Goal: Task Accomplishment & Management: Use online tool/utility

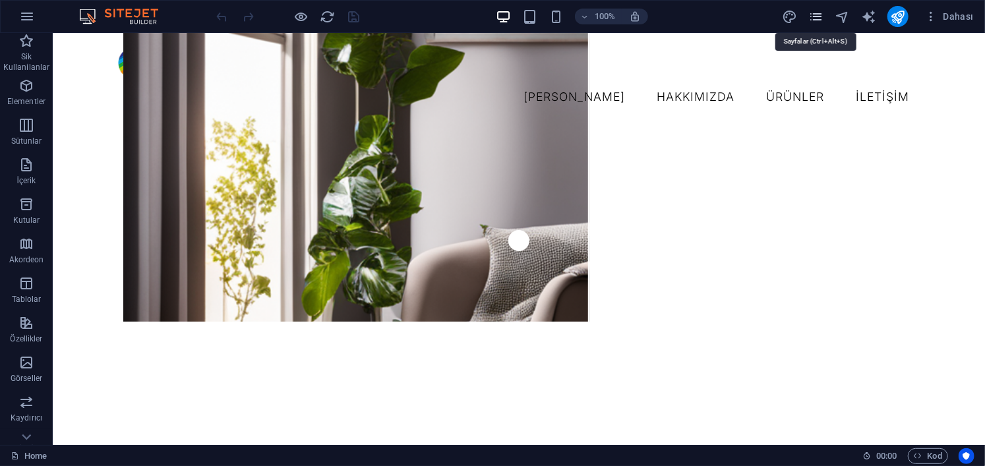
click at [818, 17] on icon "pages" at bounding box center [816, 16] width 15 height 15
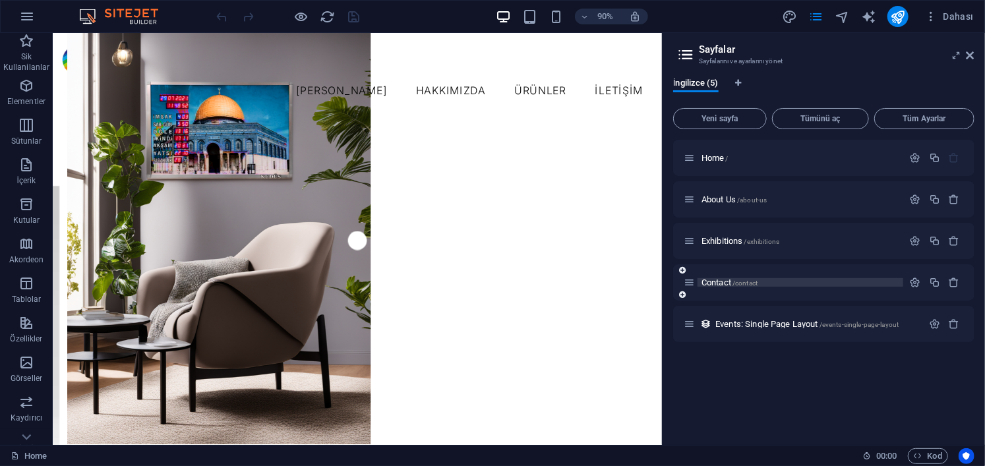
click at [727, 283] on span "Contact /contact" at bounding box center [730, 283] width 56 height 10
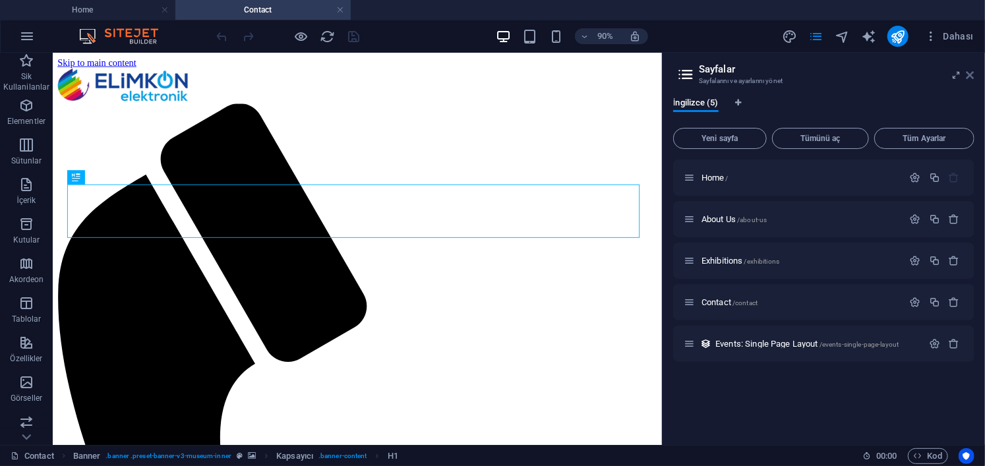
click at [971, 70] on icon at bounding box center [971, 75] width 8 height 11
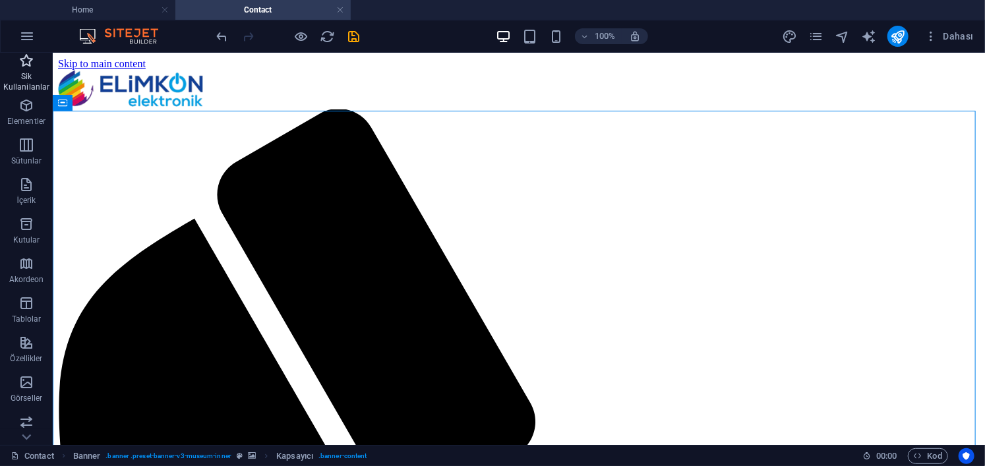
click at [25, 65] on icon "button" at bounding box center [26, 61] width 16 height 16
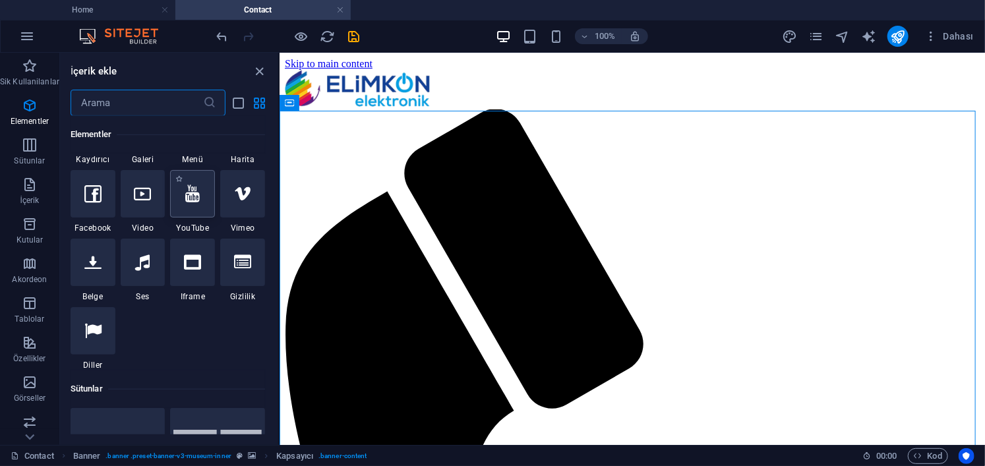
scroll to position [528, 0]
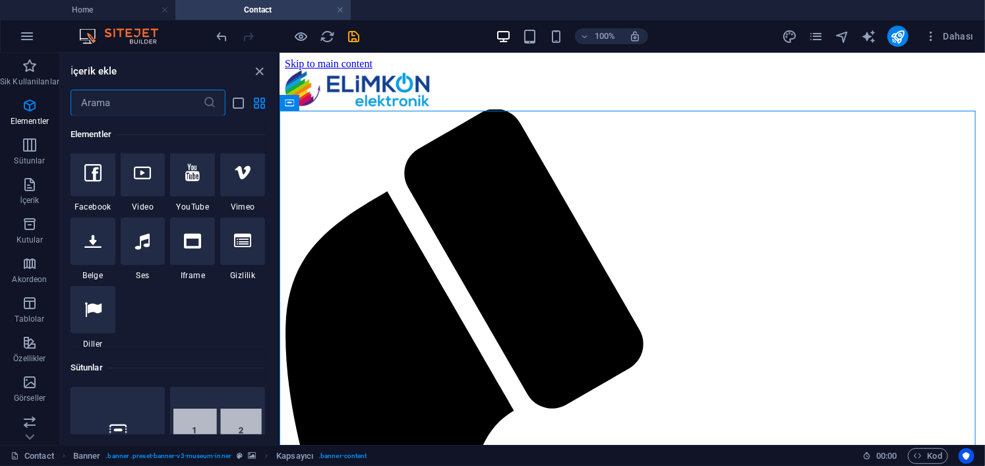
click at [113, 101] on input "text" at bounding box center [137, 103] width 133 height 26
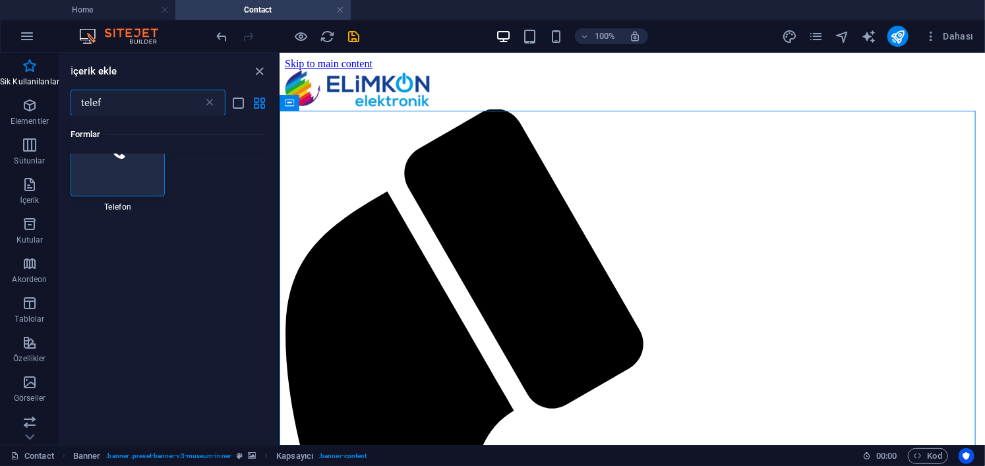
scroll to position [0, 0]
type input "telef"
click at [133, 188] on div at bounding box center [118, 197] width 95 height 87
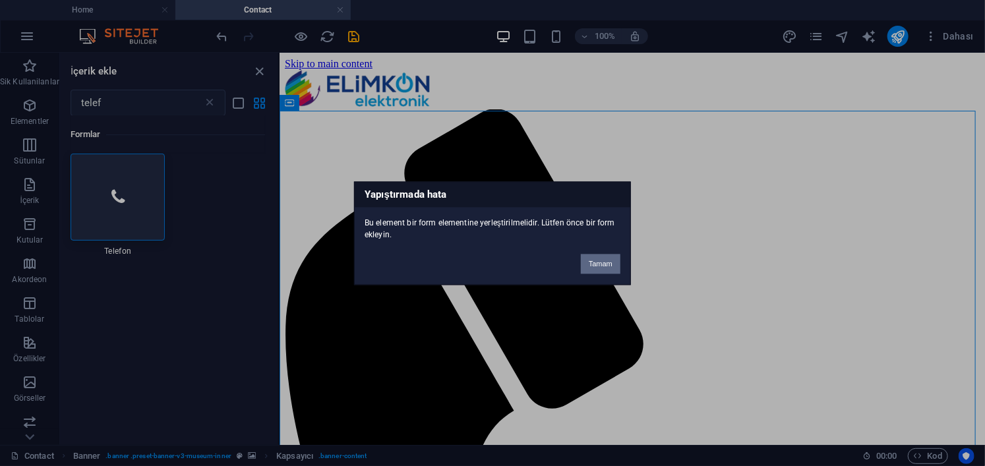
click at [613, 254] on button "Tamam" at bounding box center [601, 264] width 40 height 20
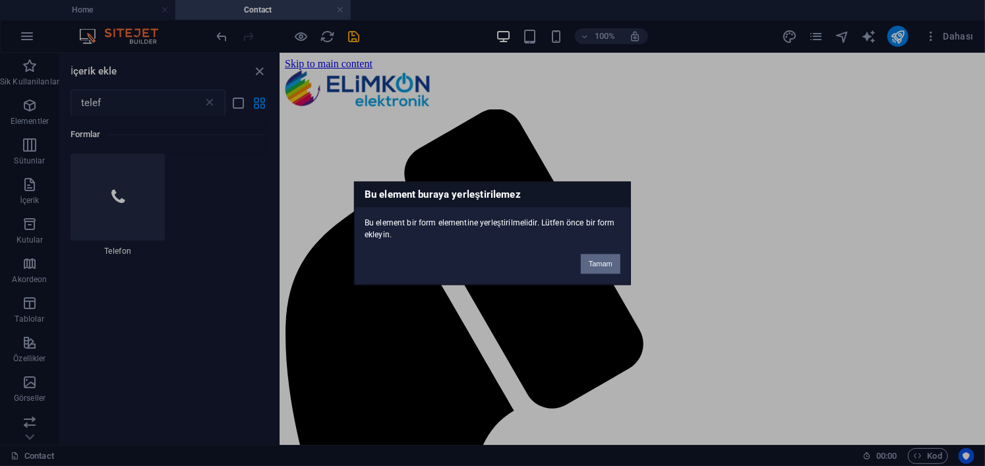
click at [603, 260] on button "Tamam" at bounding box center [601, 264] width 40 height 20
click at [600, 260] on button "Tamam" at bounding box center [601, 264] width 40 height 20
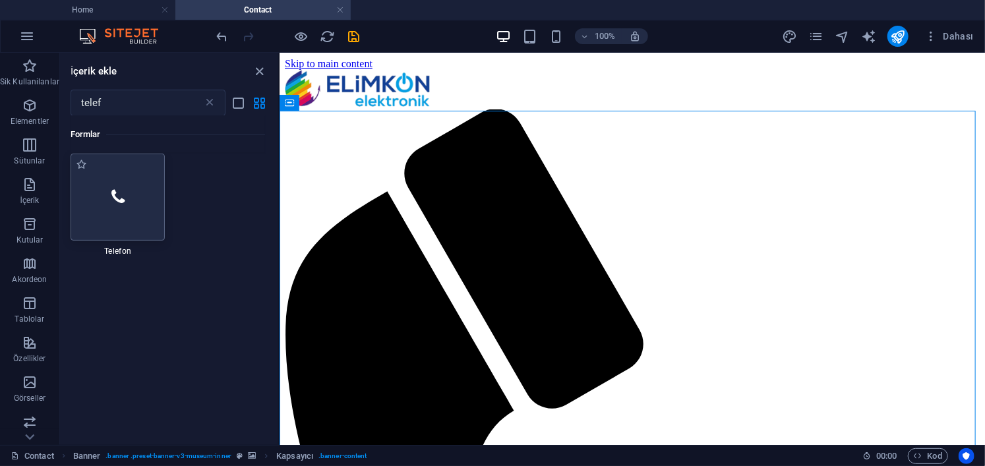
click at [113, 197] on icon at bounding box center [117, 197] width 13 height 17
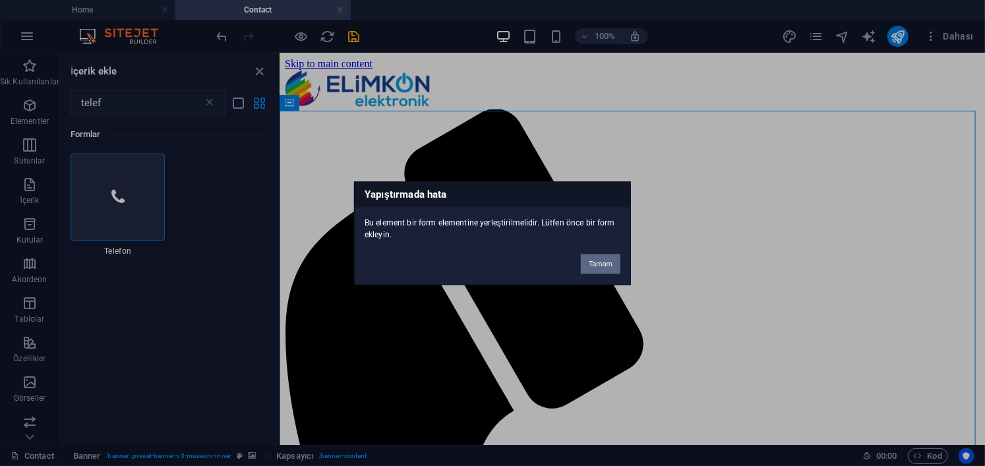
click at [610, 262] on button "Tamam" at bounding box center [601, 264] width 40 height 20
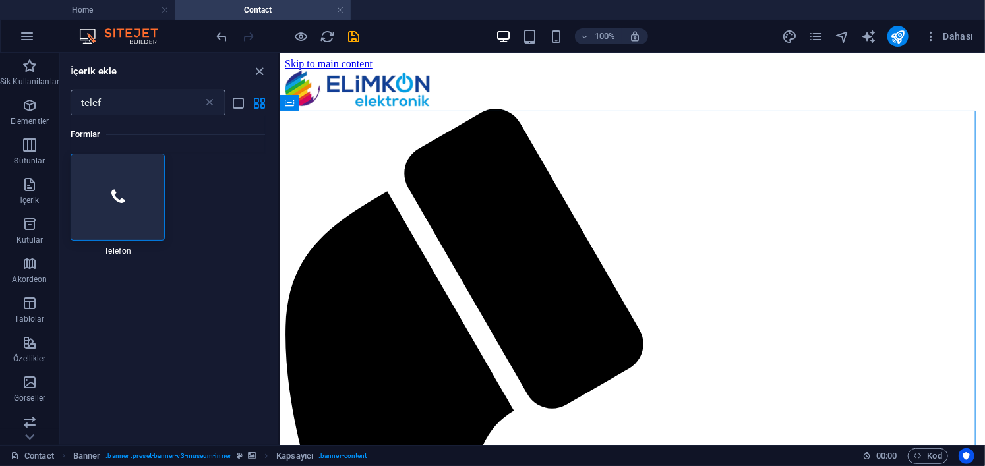
click at [172, 107] on input "telef" at bounding box center [137, 103] width 133 height 26
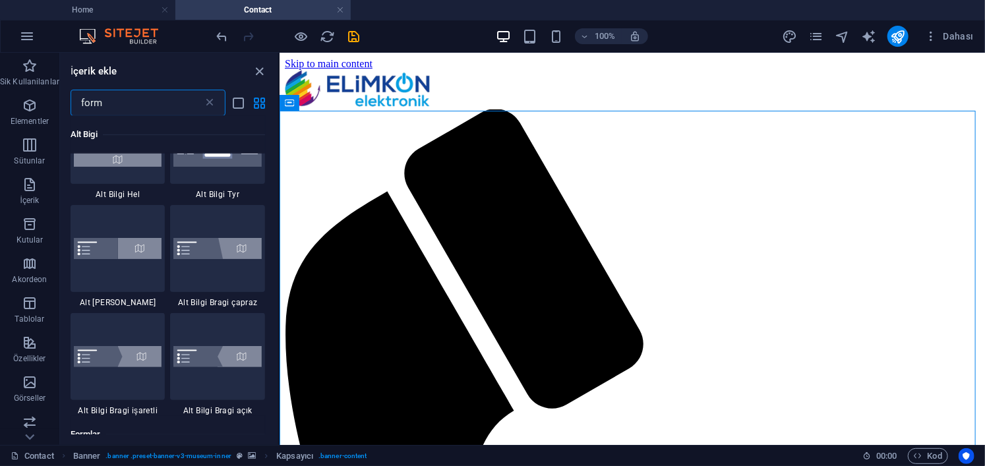
scroll to position [198, 0]
type input "form"
click at [138, 162] on img at bounding box center [118, 139] width 88 height 53
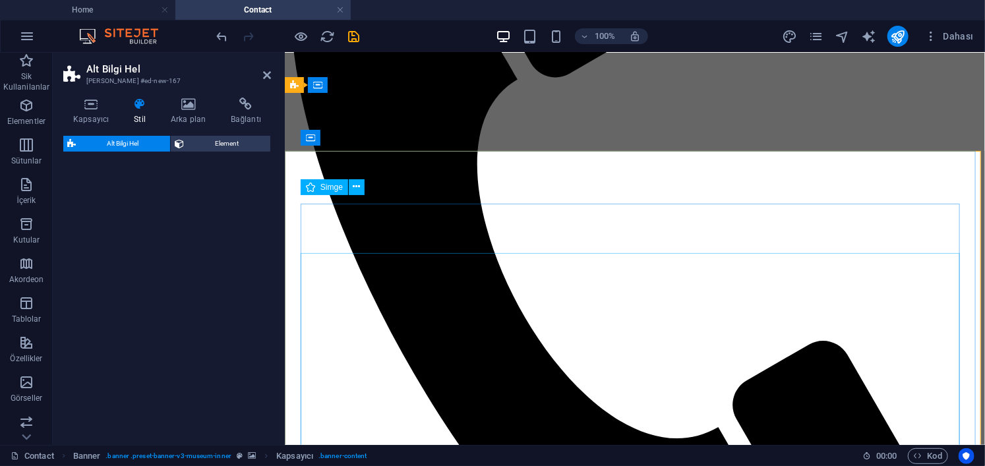
select select "%"
select select "rem"
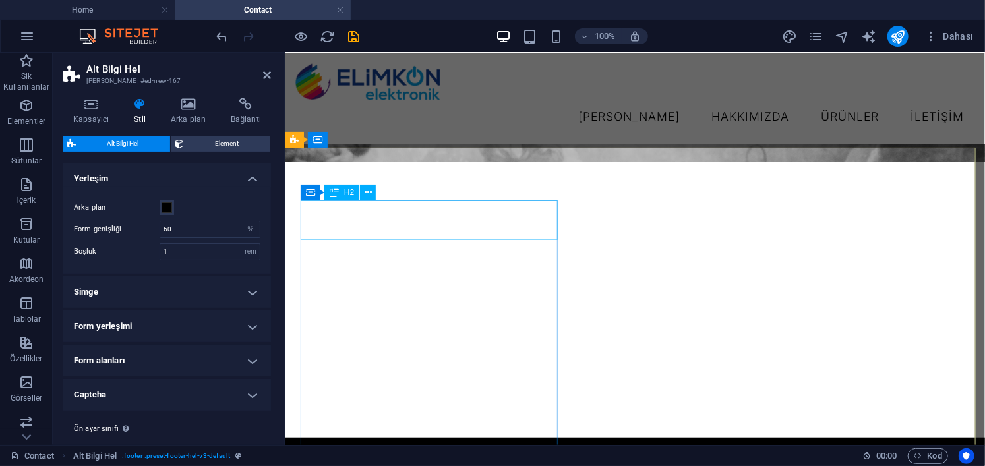
scroll to position [340, 0]
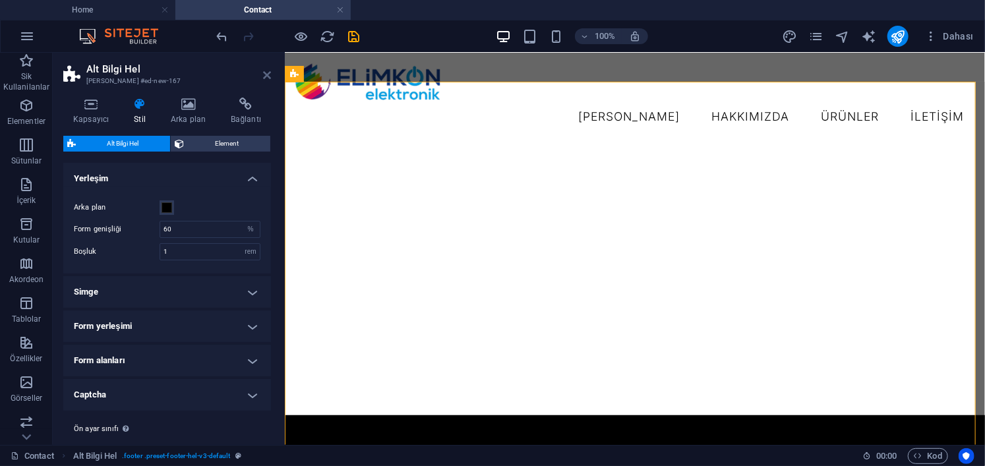
click at [268, 75] on icon at bounding box center [267, 75] width 8 height 11
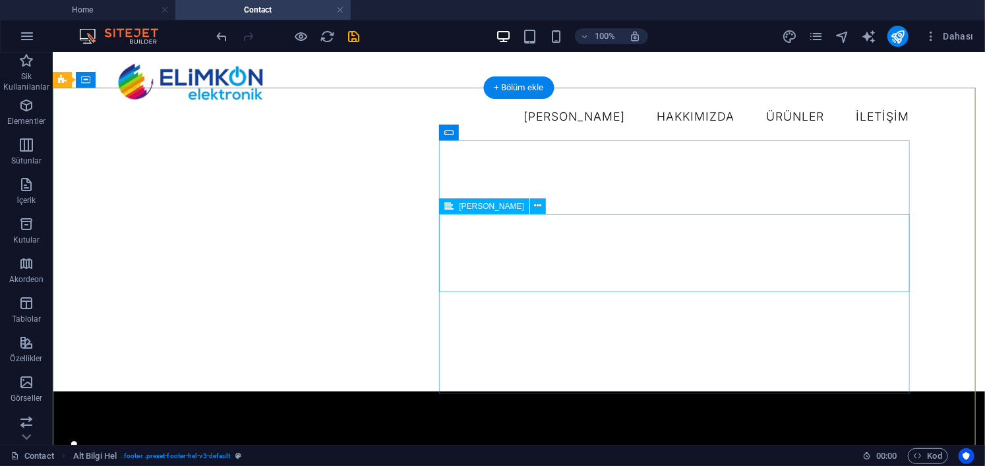
scroll to position [604, 0]
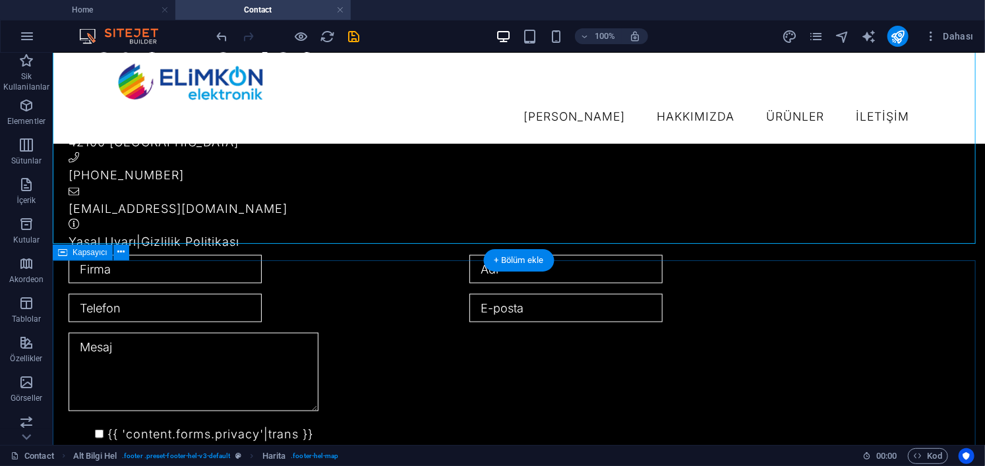
scroll to position [868, 0]
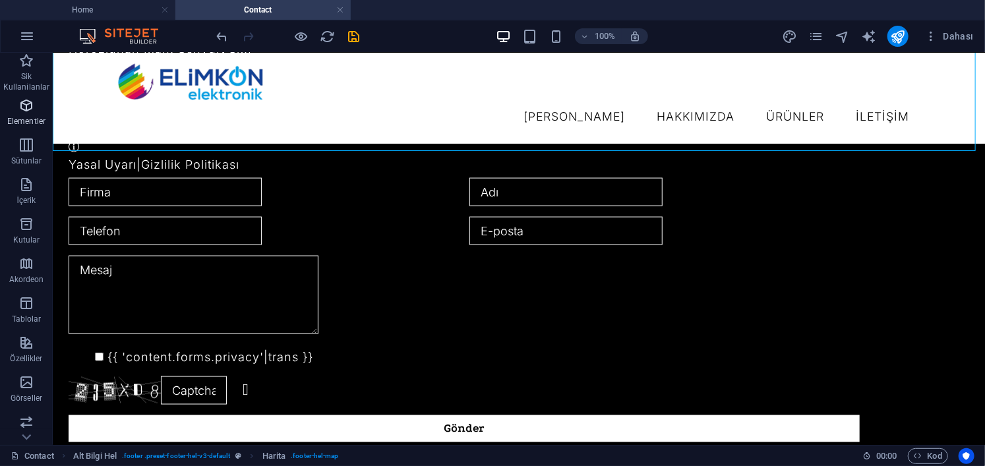
click at [28, 113] on icon "button" at bounding box center [26, 106] width 16 height 16
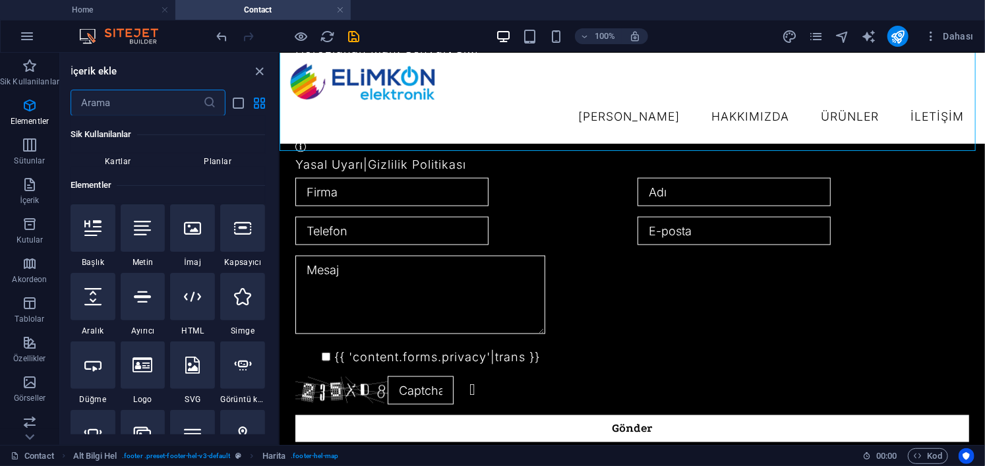
scroll to position [248, 0]
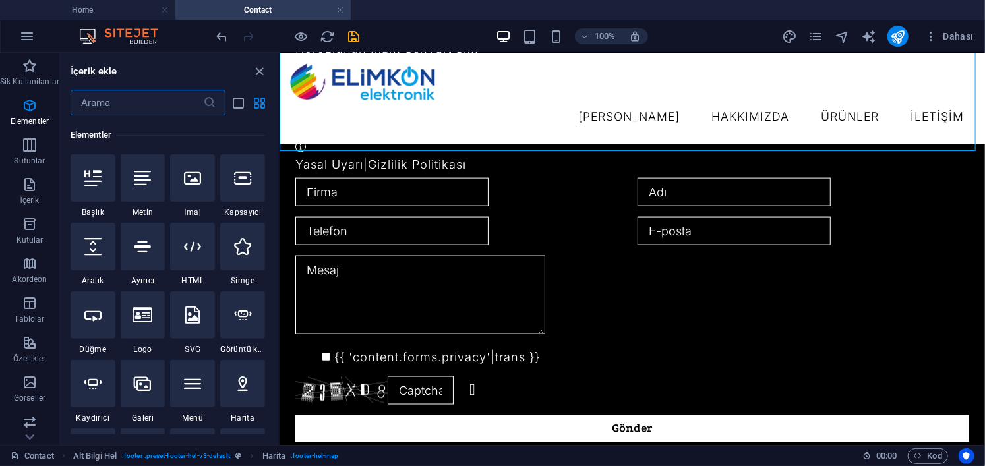
click at [151, 96] on input "text" at bounding box center [137, 103] width 133 height 26
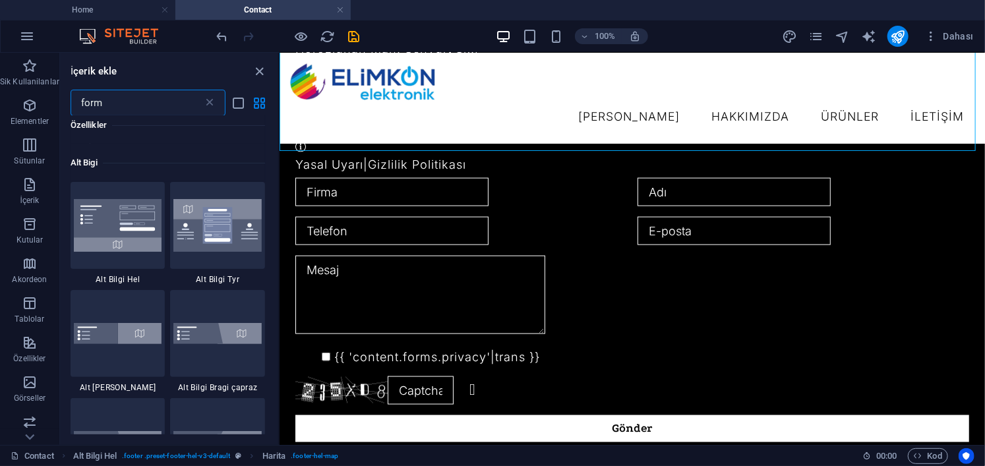
scroll to position [132, 0]
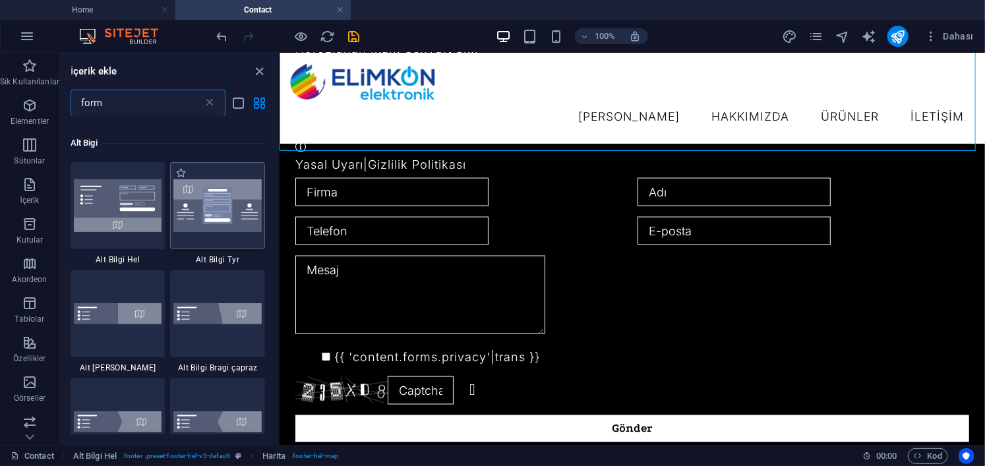
type input "form"
click at [228, 208] on img at bounding box center [217, 205] width 88 height 53
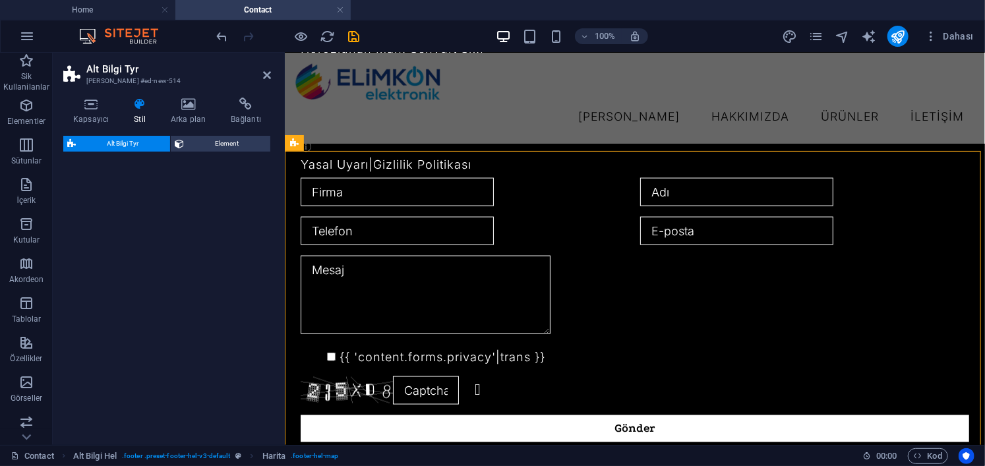
select select "rem"
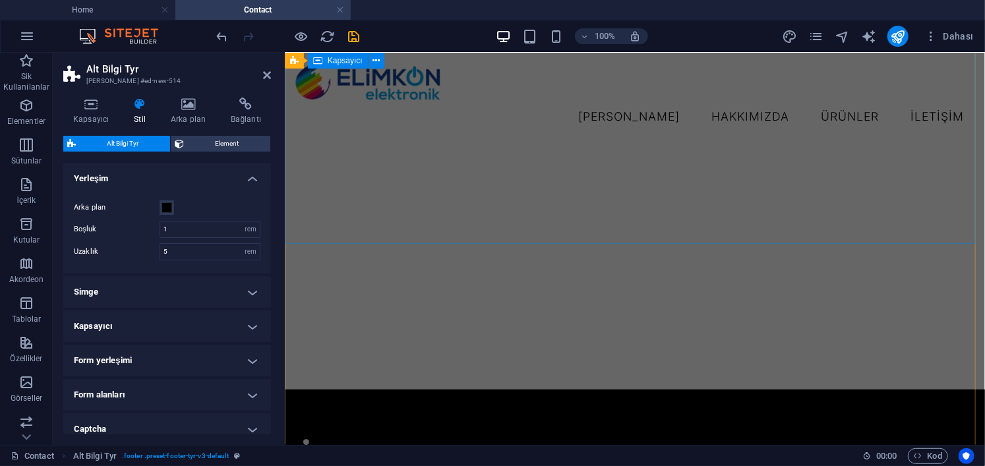
scroll to position [274, 0]
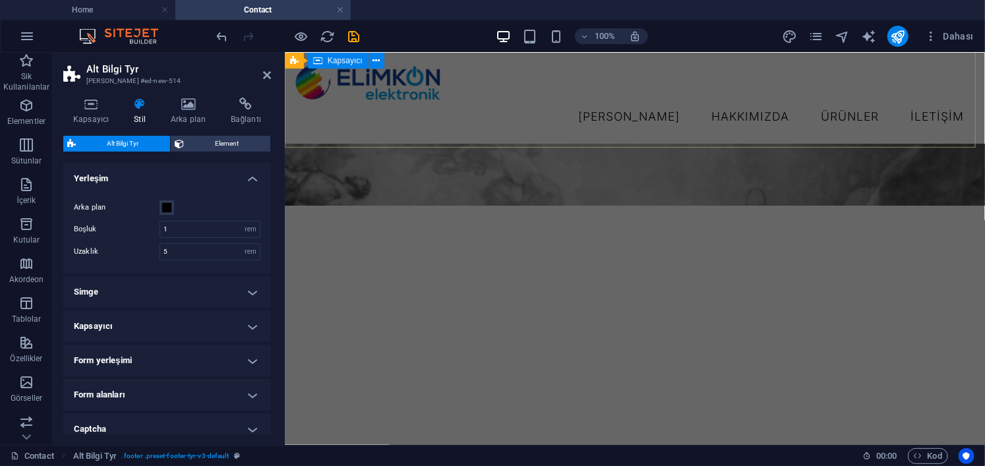
click at [421, 205] on div "iLETİŞİM 544 839 62 15" at bounding box center [634, 343] width 700 height 276
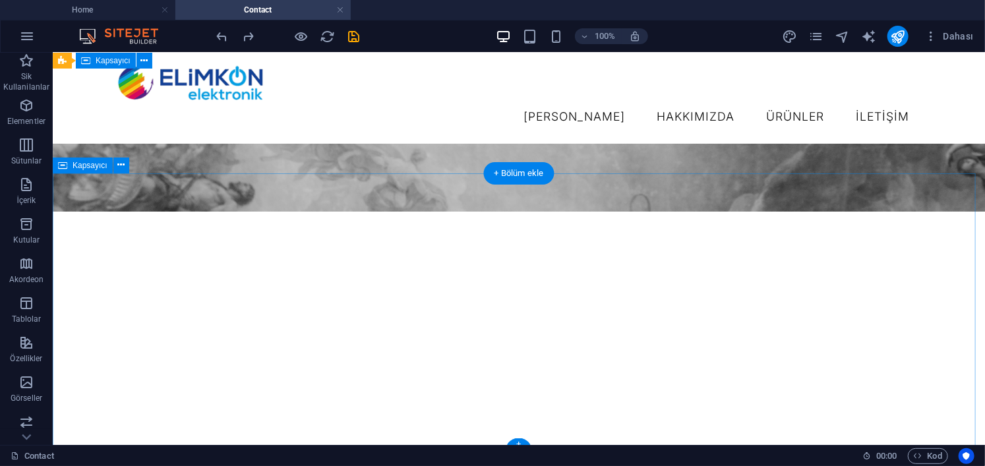
scroll to position [271, 0]
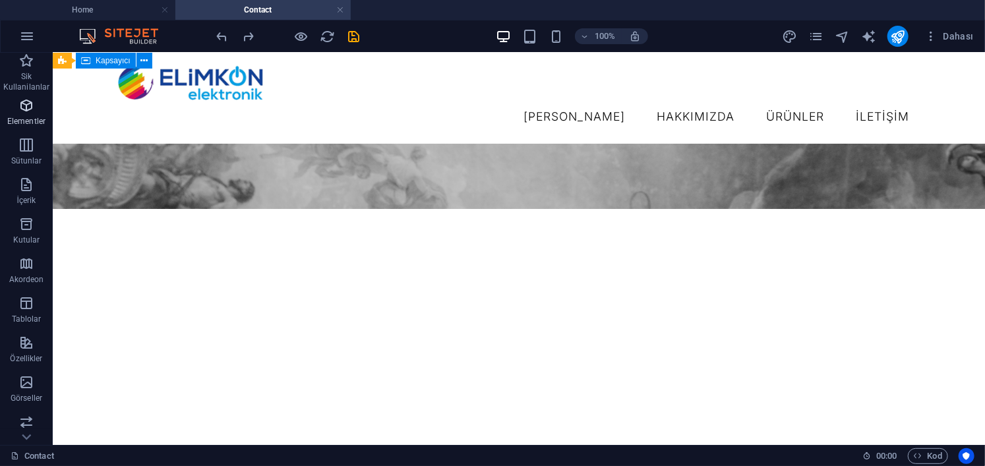
click at [34, 121] on p "Elementler" at bounding box center [26, 121] width 38 height 11
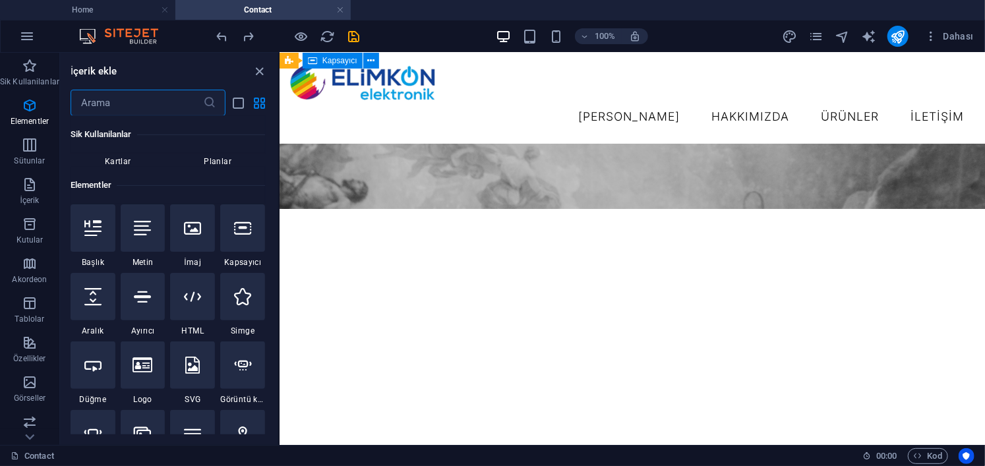
scroll to position [248, 0]
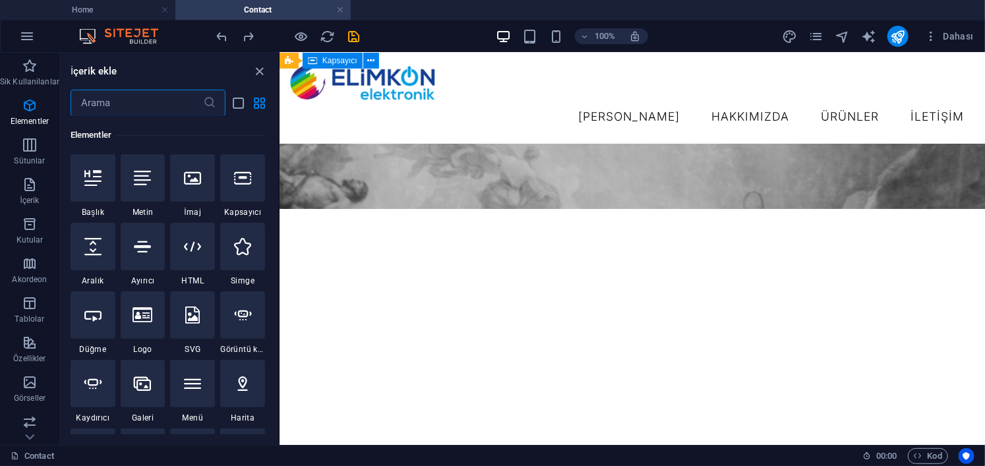
click at [159, 94] on input "text" at bounding box center [137, 103] width 133 height 26
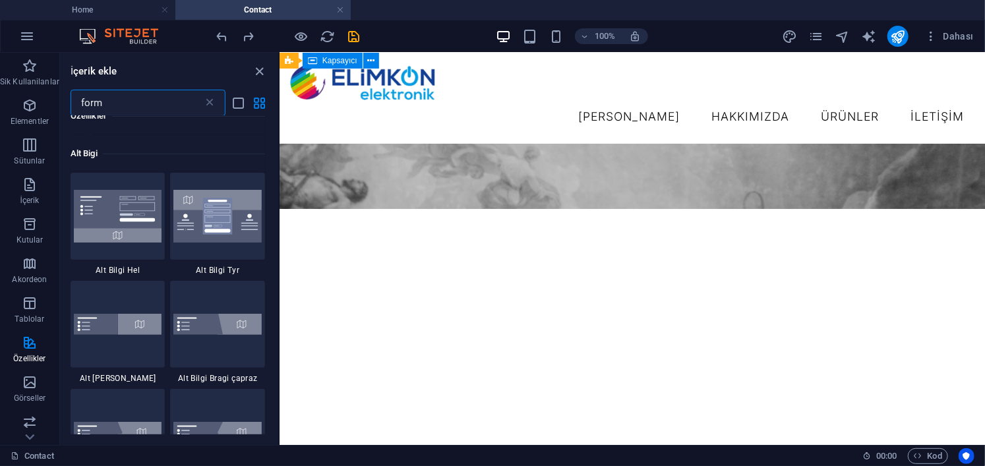
scroll to position [66, 0]
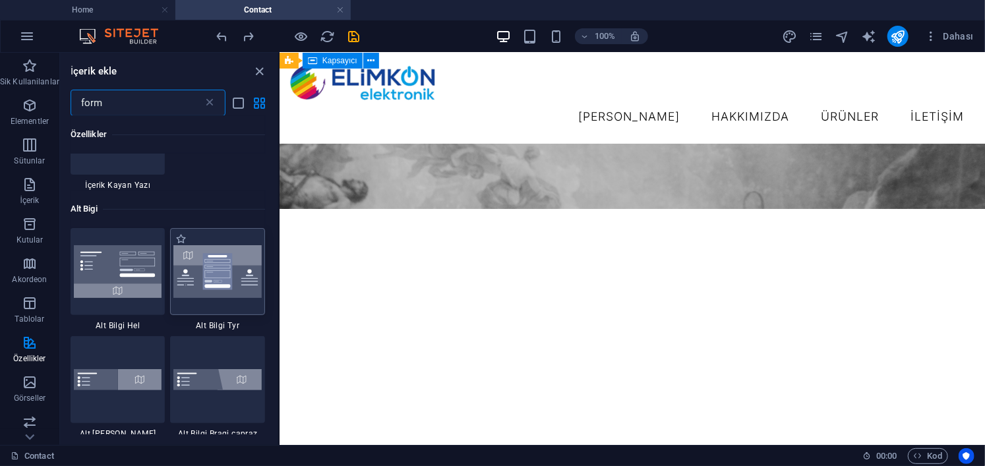
type input "form"
click at [212, 291] on img at bounding box center [217, 271] width 88 height 53
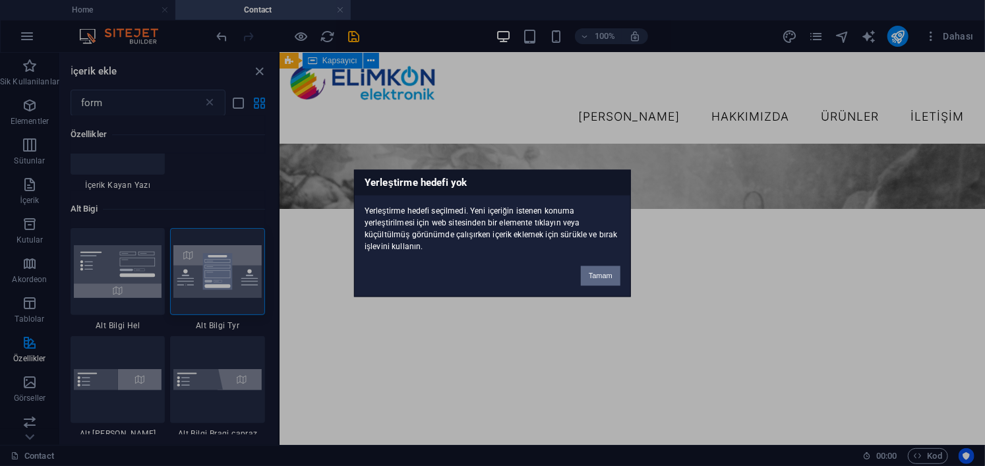
click at [600, 275] on button "Tamam" at bounding box center [601, 276] width 40 height 20
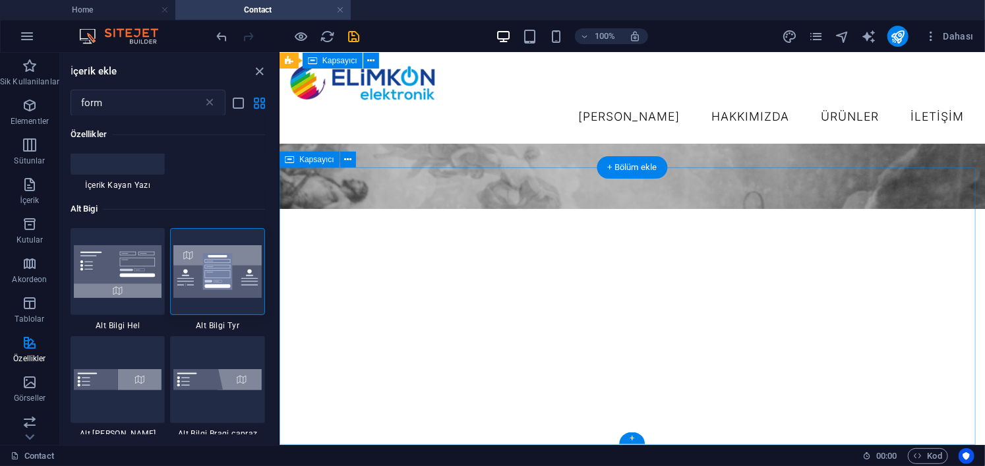
click at [244, 254] on img at bounding box center [217, 271] width 88 height 53
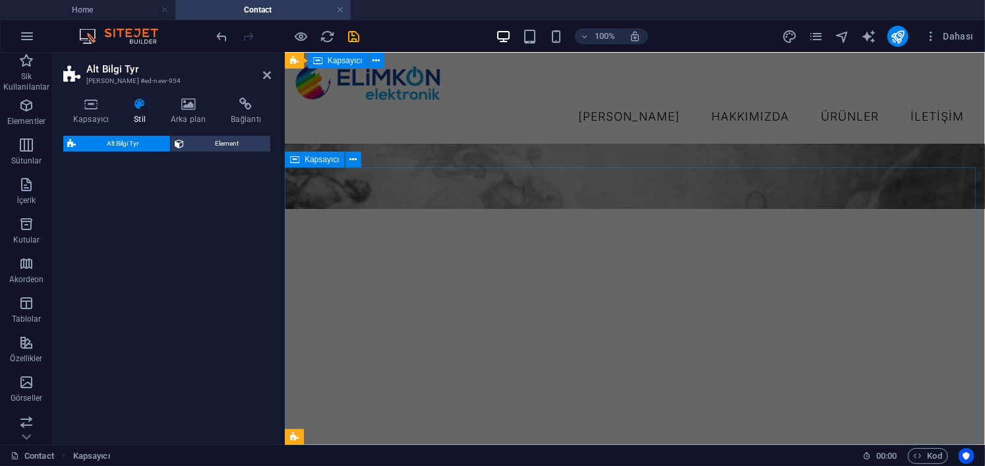
select select "rem"
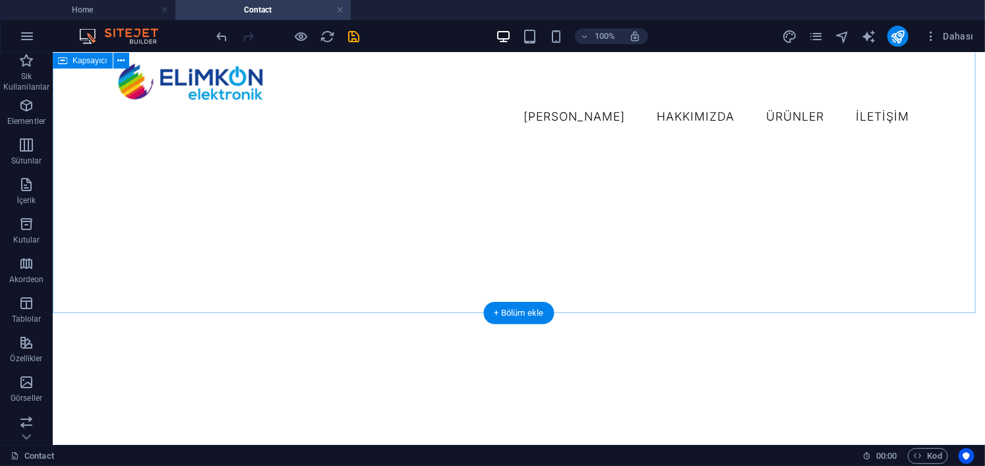
scroll to position [205, 0]
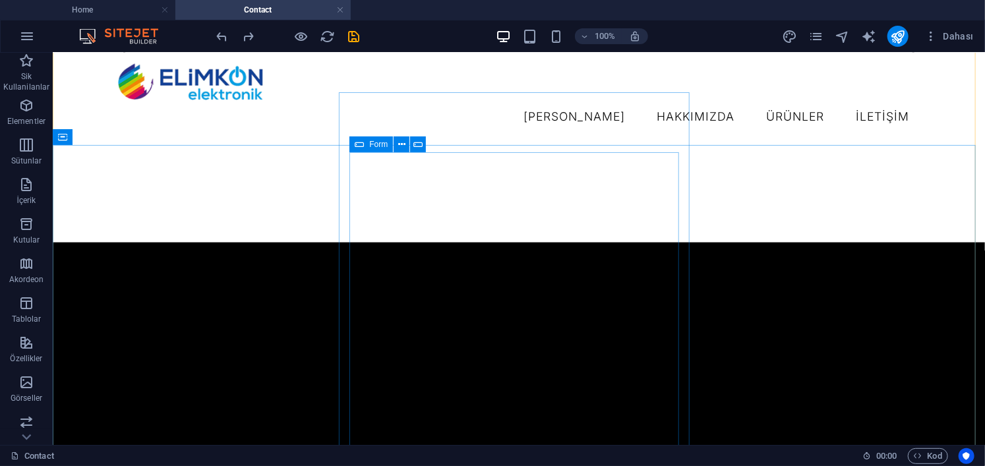
scroll to position [724, 0]
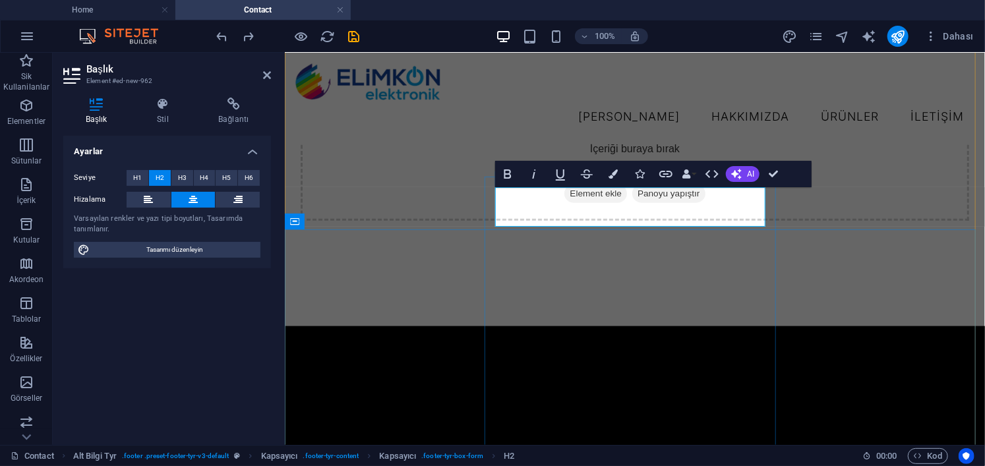
copy h2 "Get in touch"
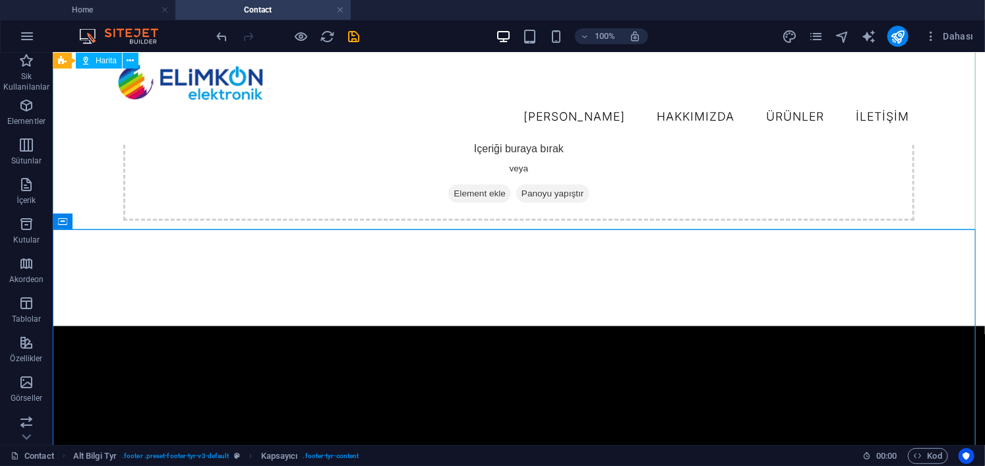
scroll to position [790, 0]
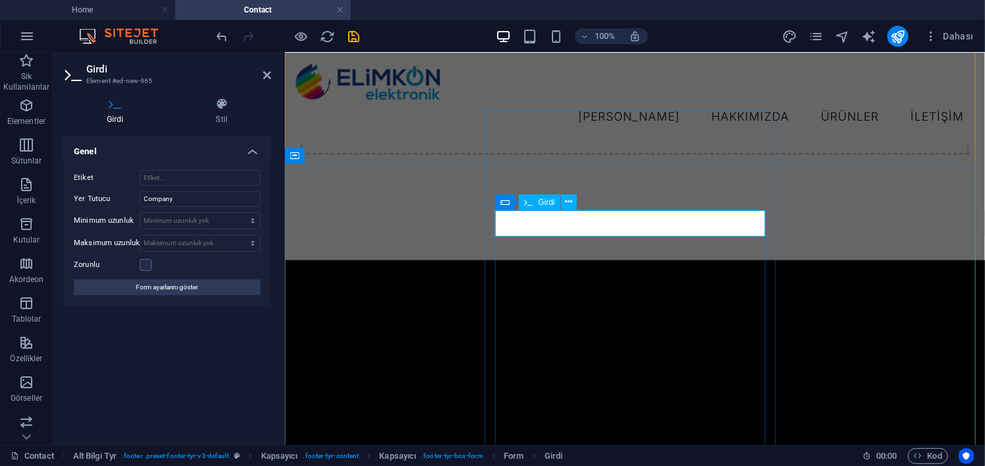
type input "d"
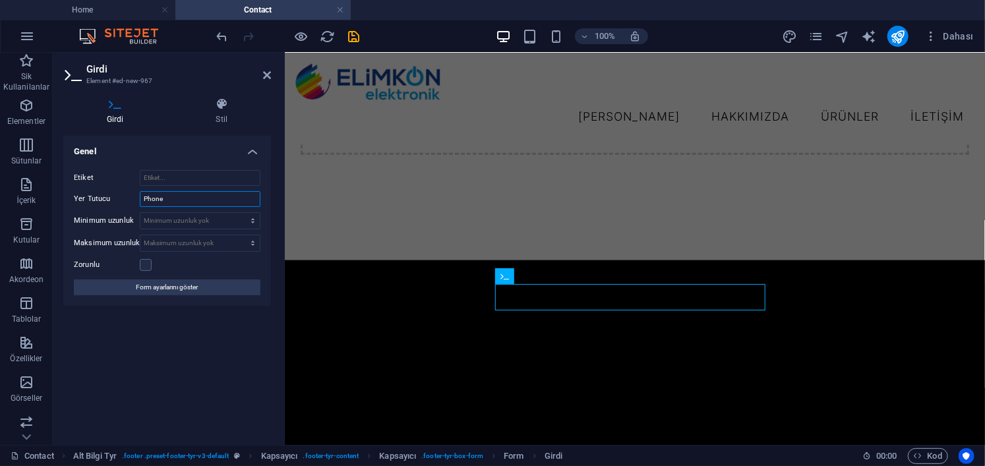
click at [175, 203] on input "Phone" at bounding box center [200, 199] width 121 height 16
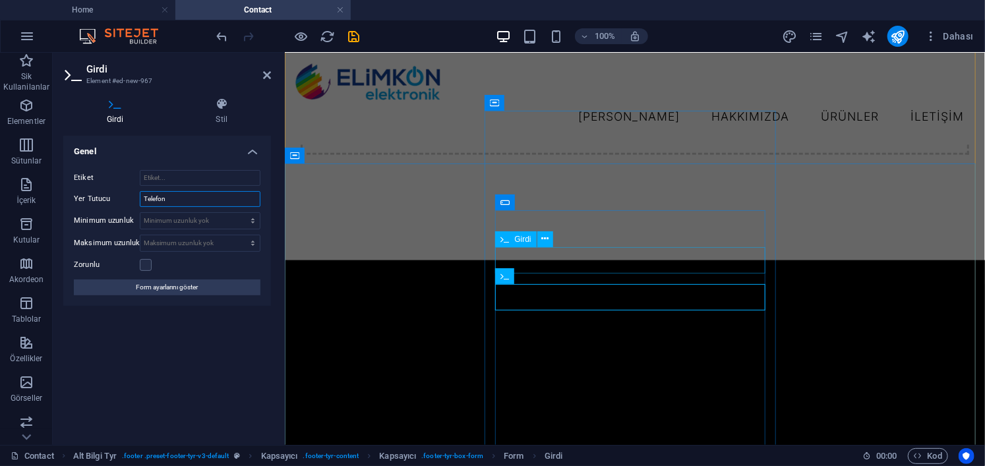
type input "Telefon"
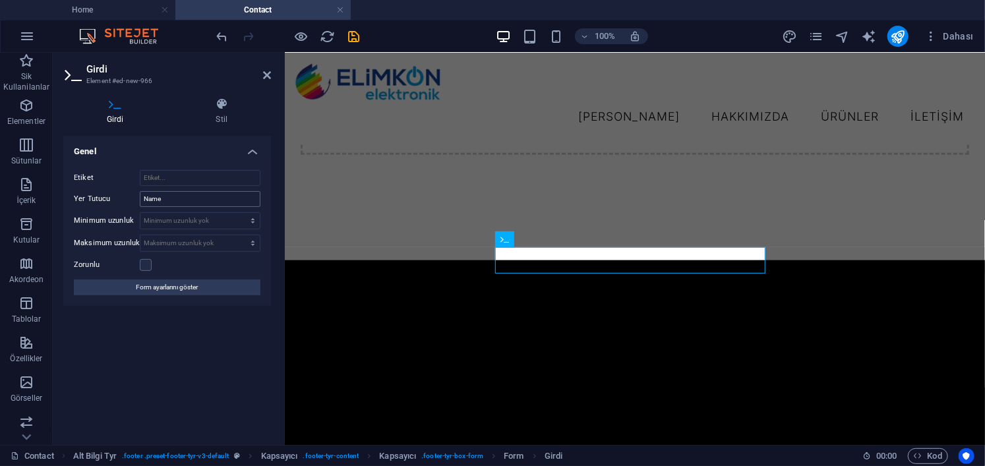
click at [179, 208] on div "Etiket Yer Tutucu Name Minimum uzunluk Minimum uzunluk yok karakter Maksimum uz…" at bounding box center [167, 233] width 208 height 146
click at [178, 206] on input "Name" at bounding box center [200, 199] width 121 height 16
type input "İsim"
click at [560, 235] on div "Girdi" at bounding box center [528, 239] width 66 height 16
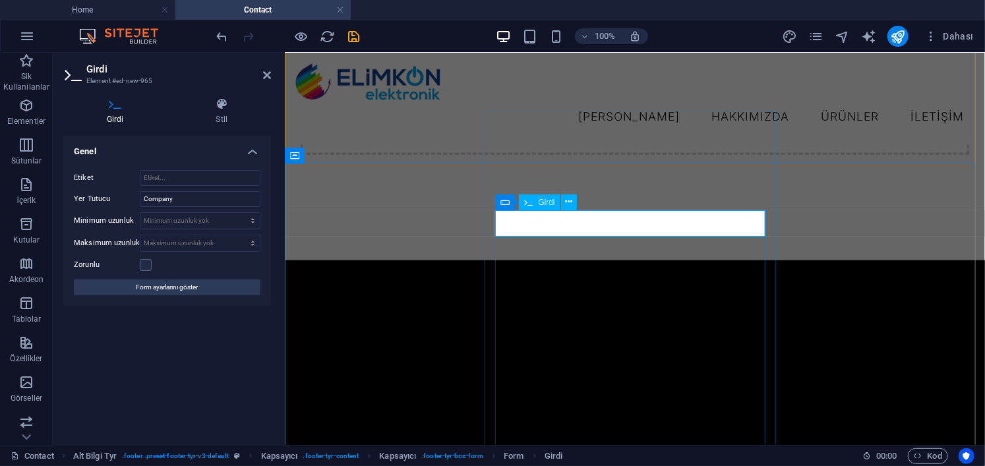
click at [180, 197] on input "Company" at bounding box center [200, 199] width 121 height 16
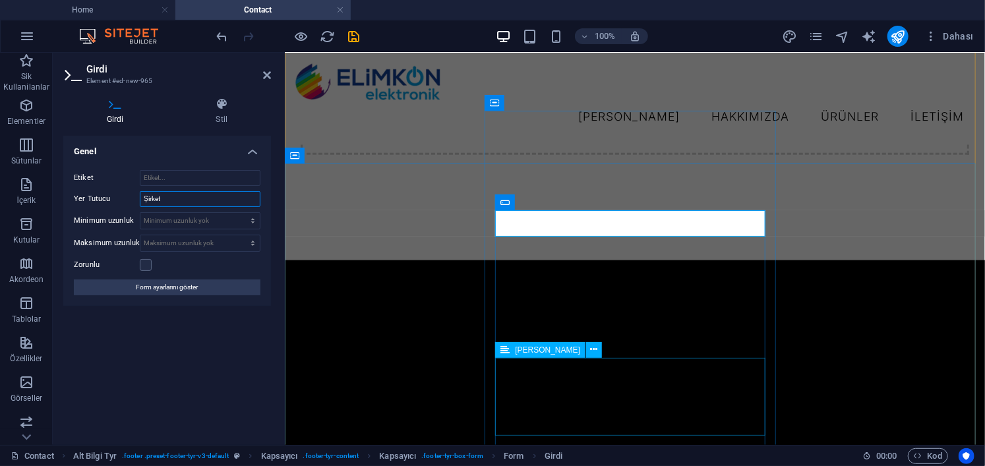
type input "Şirket"
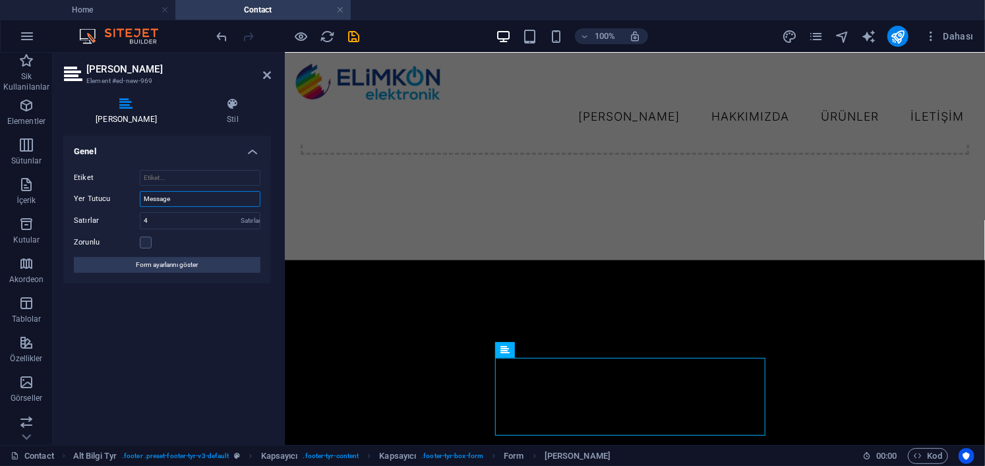
click at [214, 200] on input "Message" at bounding box center [200, 199] width 121 height 16
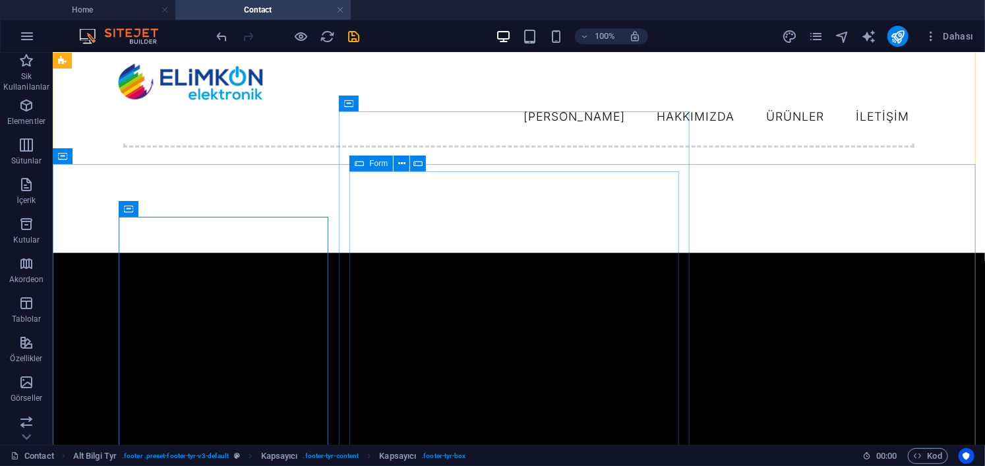
scroll to position [774, 0]
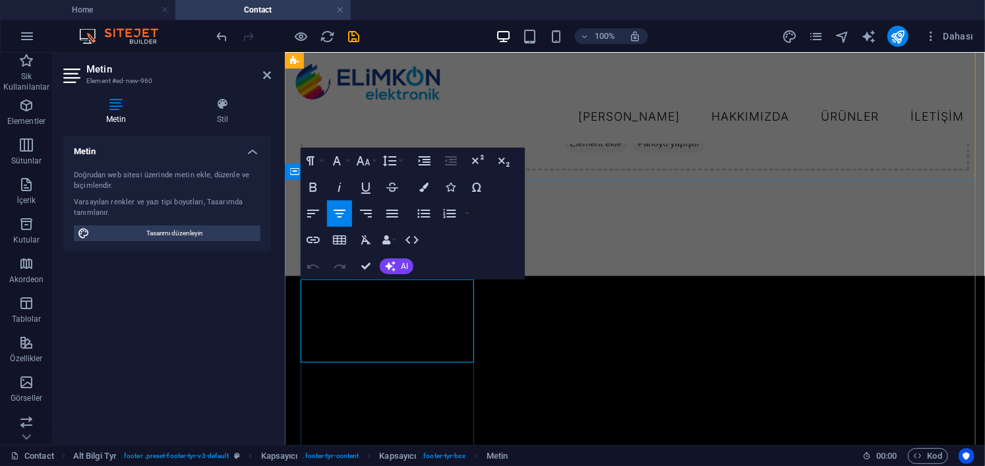
drag, startPoint x: 397, startPoint y: 355, endPoint x: 394, endPoint y: 346, distance: 9.2
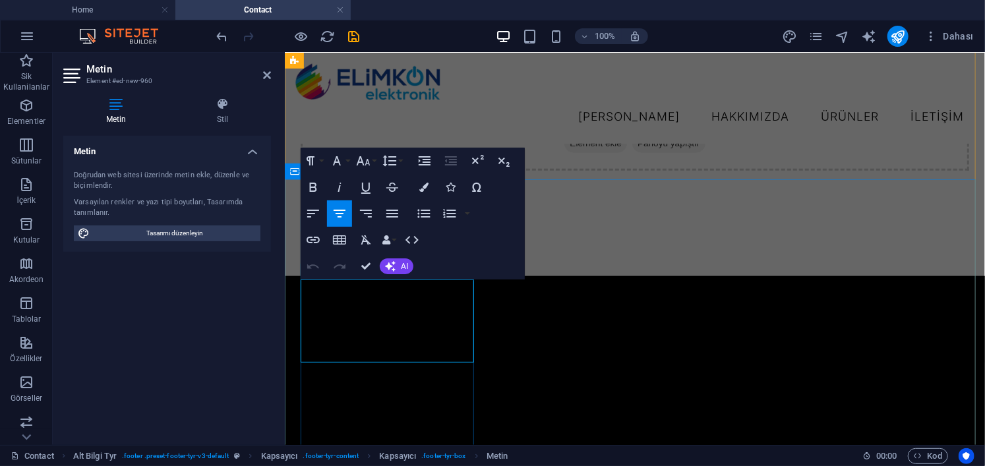
drag, startPoint x: 408, startPoint y: 353, endPoint x: 394, endPoint y: 344, distance: 16.3
drag, startPoint x: 339, startPoint y: 344, endPoint x: 299, endPoint y: 342, distance: 40.3
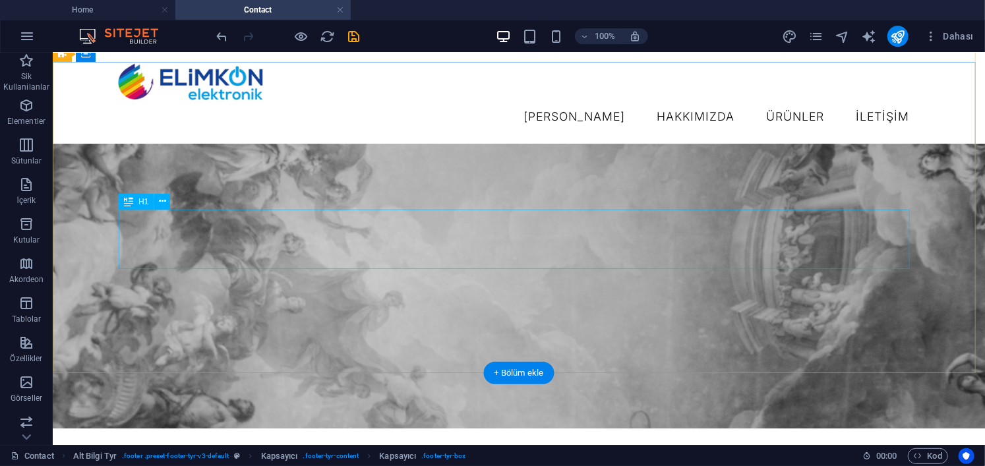
scroll to position [49, 0]
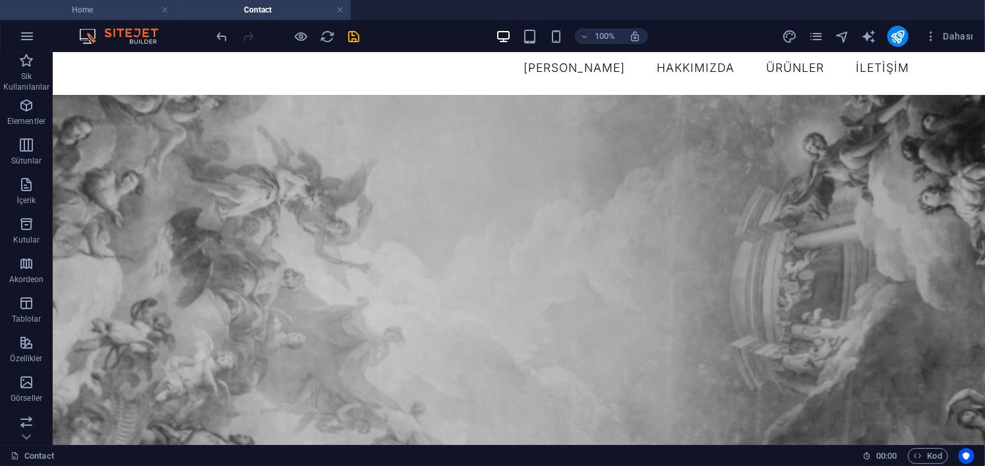
click at [78, 11] on h4 "Home" at bounding box center [87, 10] width 175 height 15
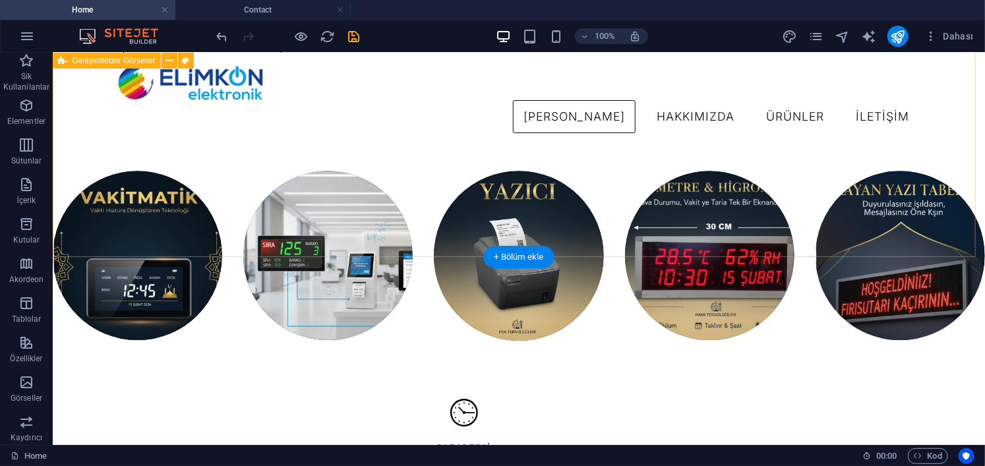
scroll to position [2269, 0]
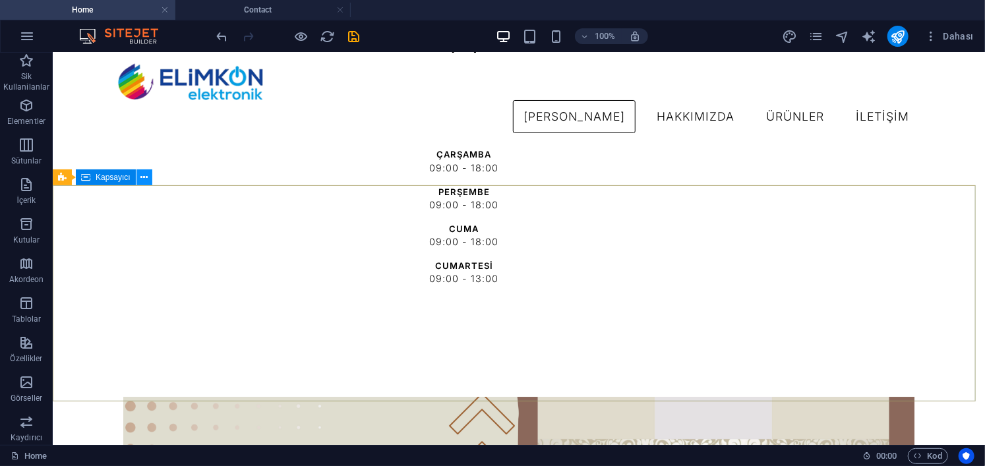
click at [146, 178] on icon at bounding box center [143, 178] width 7 height 14
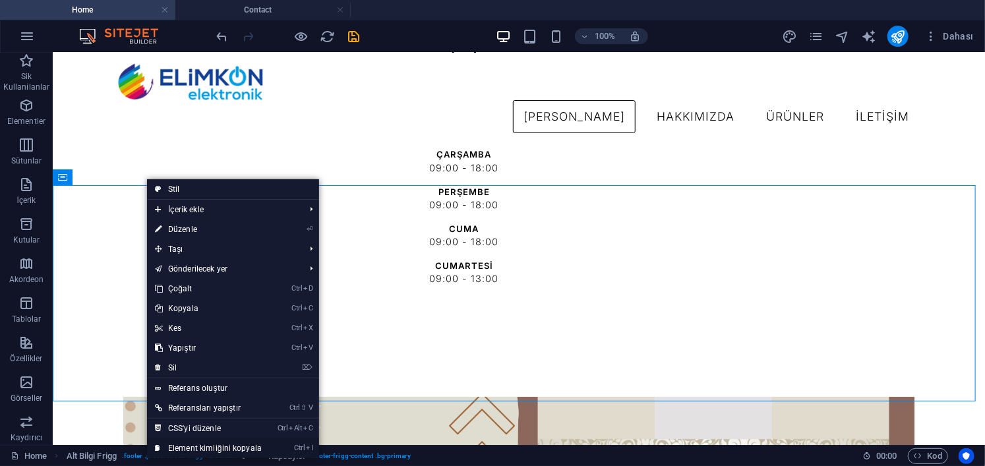
click at [275, 446] on li "Ctrl I Element kimliğini kopyala" at bounding box center [233, 449] width 172 height 20
click at [259, 450] on link "Ctrl I Element kimliğini kopyala" at bounding box center [208, 449] width 123 height 20
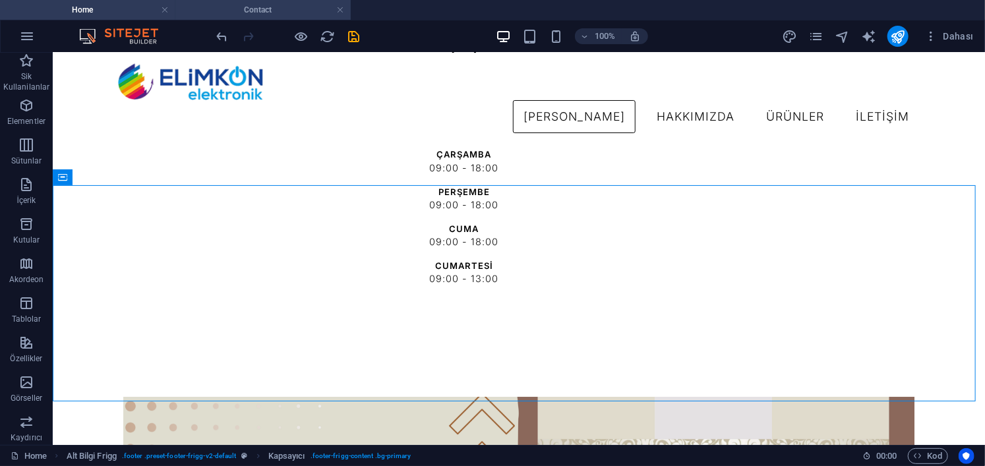
click at [287, 10] on h4 "Contact" at bounding box center [262, 10] width 175 height 15
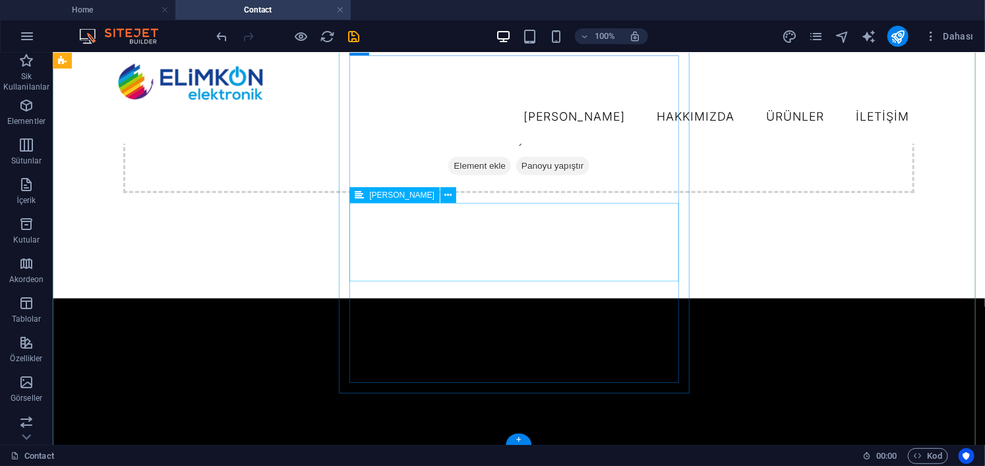
scroll to position [906, 0]
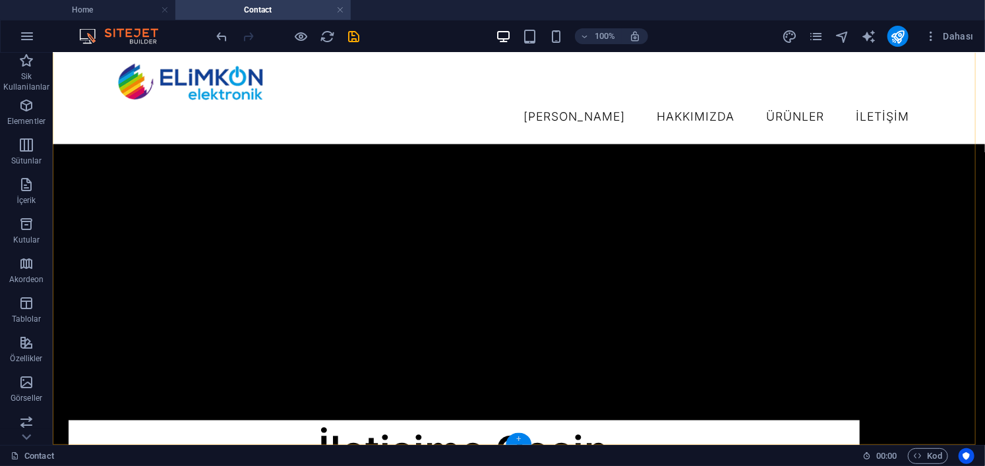
click at [521, 437] on div "+" at bounding box center [519, 439] width 26 height 12
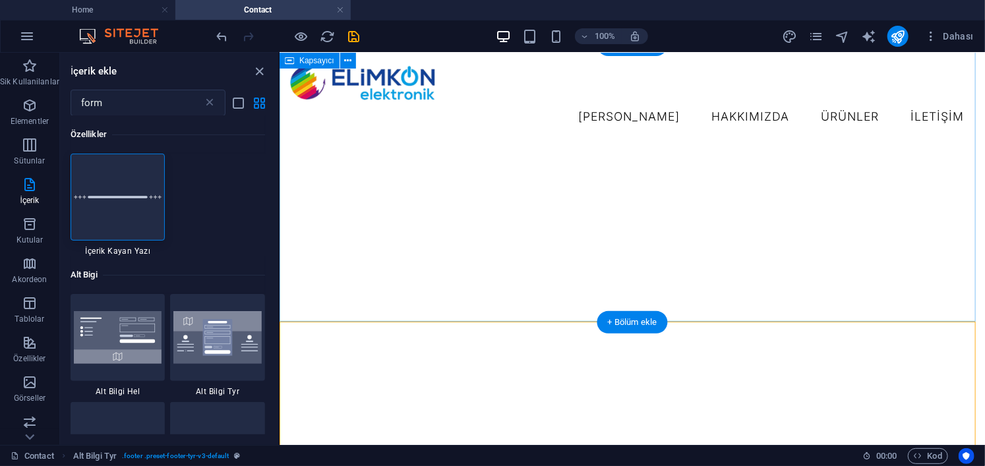
scroll to position [369, 0]
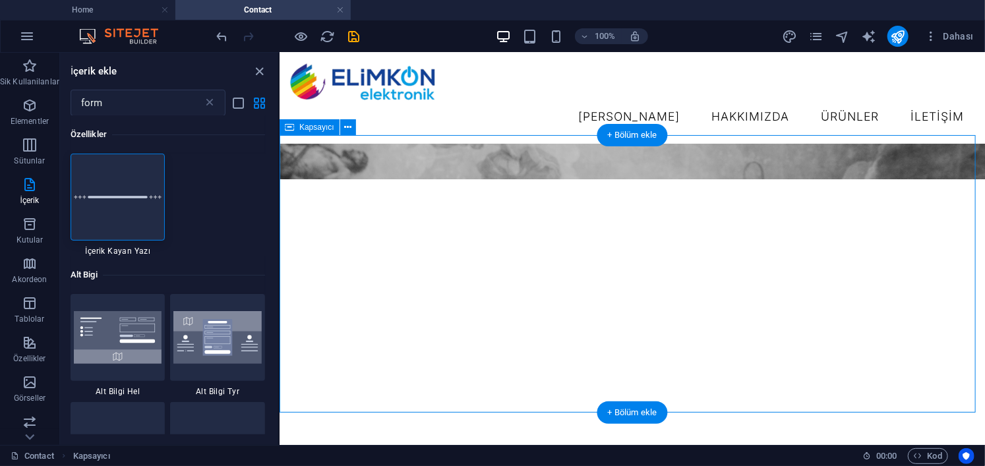
scroll to position [303, 0]
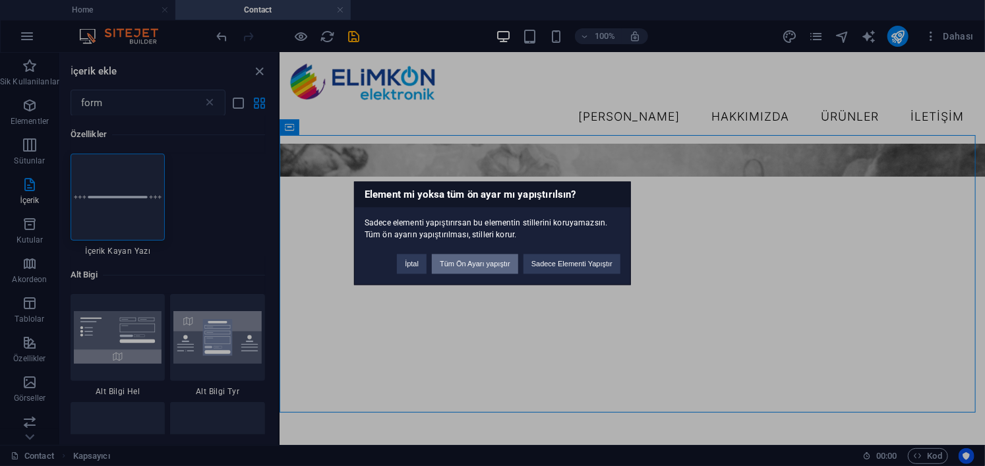
click at [473, 257] on button "Tüm Ön Ayarı yapıştır" at bounding box center [475, 264] width 86 height 20
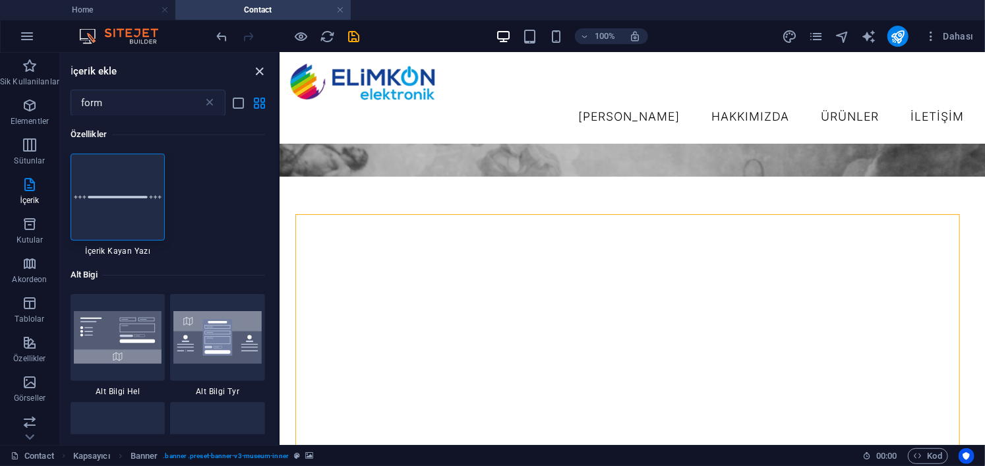
click at [257, 75] on icon "close panel" at bounding box center [260, 71] width 15 height 15
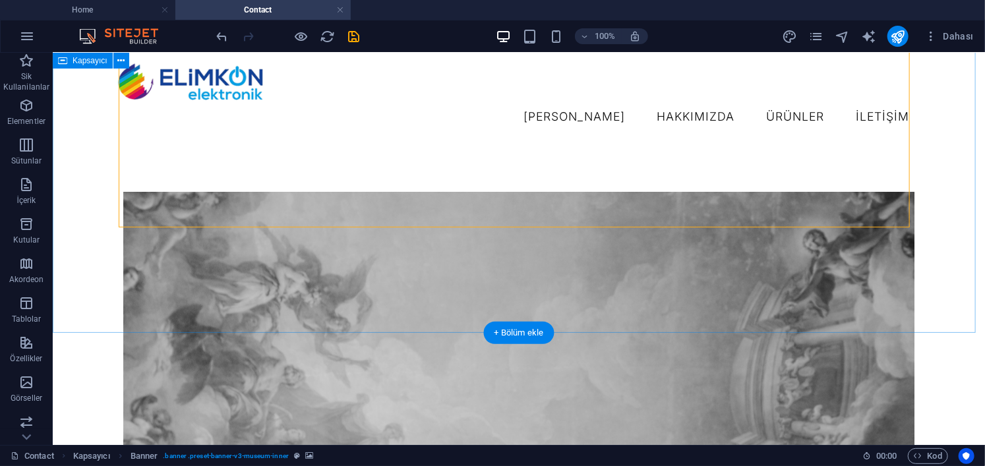
scroll to position [462, 0]
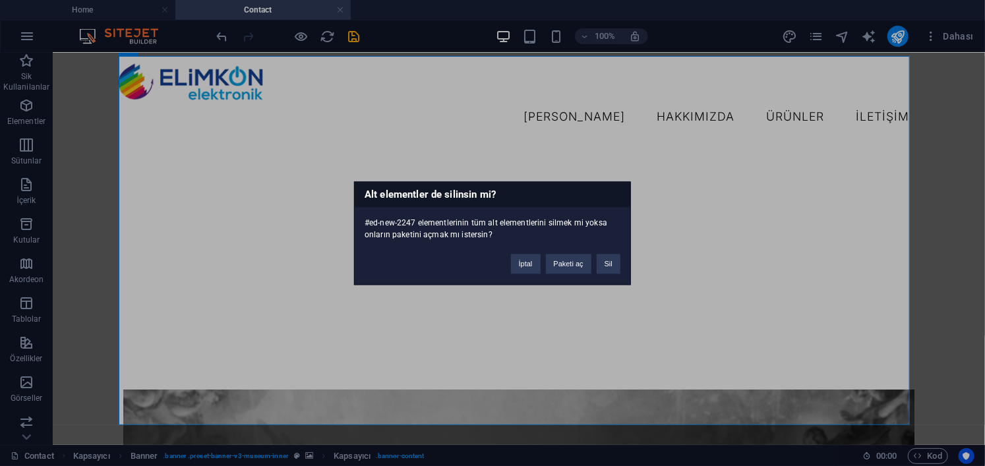
click at [248, 270] on div "Alt elementler de silinsin mi? #ed-new-2247 elementlerinin tüm alt elementlerin…" at bounding box center [492, 233] width 985 height 466
drag, startPoint x: 609, startPoint y: 264, endPoint x: 550, endPoint y: 205, distance: 83.5
click at [609, 264] on button "Sil" at bounding box center [609, 264] width 24 height 20
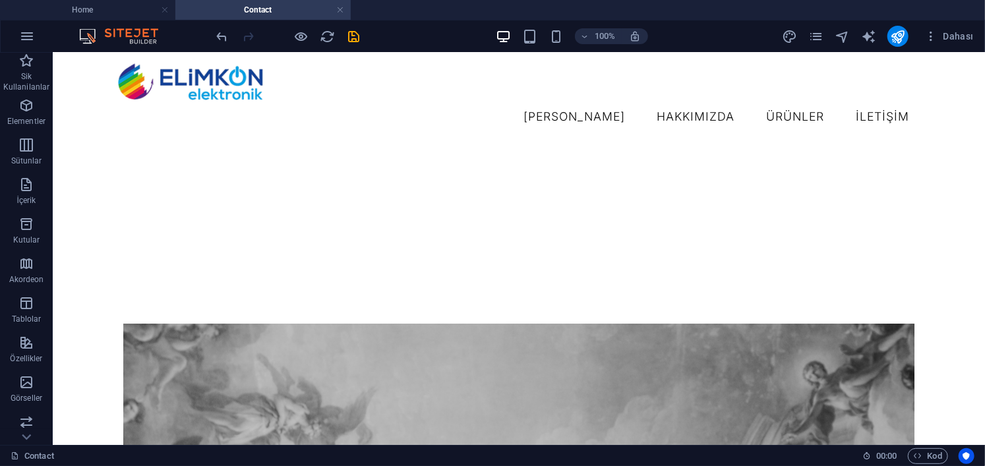
scroll to position [396, 0]
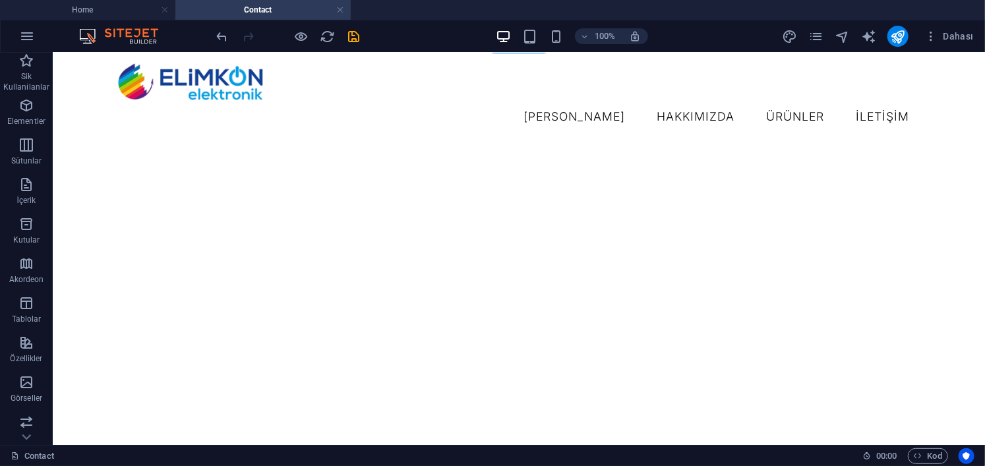
click at [113, 5] on h4 "Home" at bounding box center [87, 10] width 175 height 15
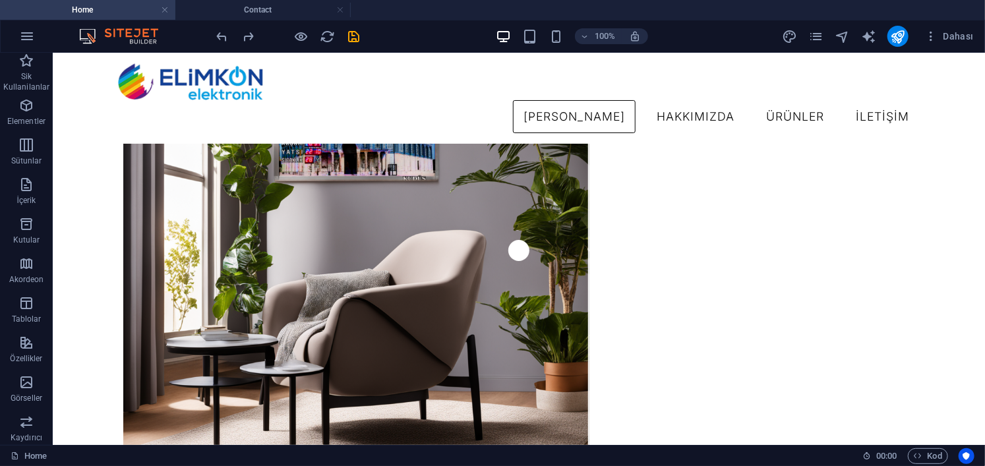
scroll to position [2269, 0]
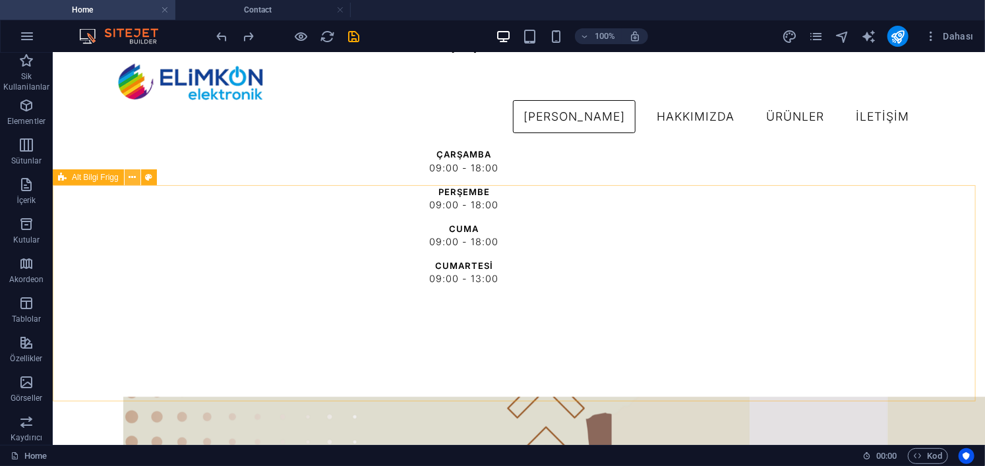
click at [131, 180] on icon at bounding box center [132, 178] width 7 height 14
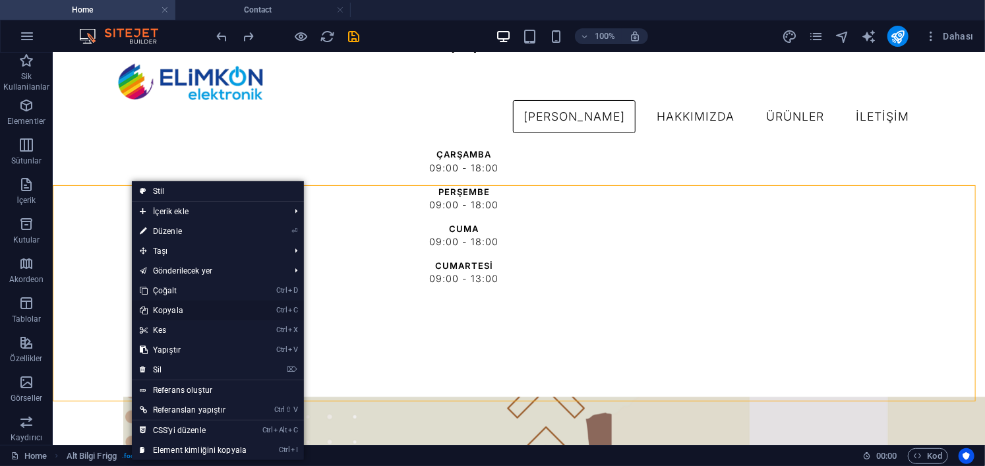
click at [193, 308] on link "Ctrl C Kopyala" at bounding box center [193, 311] width 123 height 20
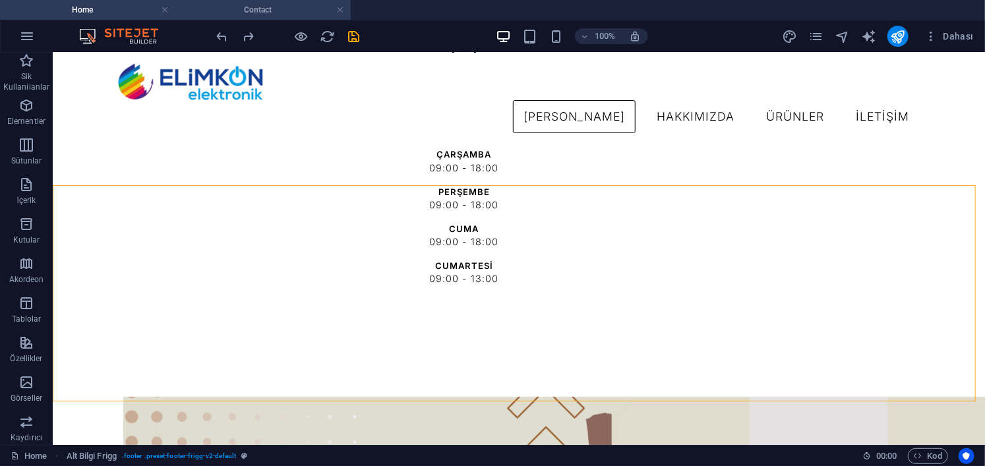
click at [245, 14] on h4 "Contact" at bounding box center [262, 10] width 175 height 15
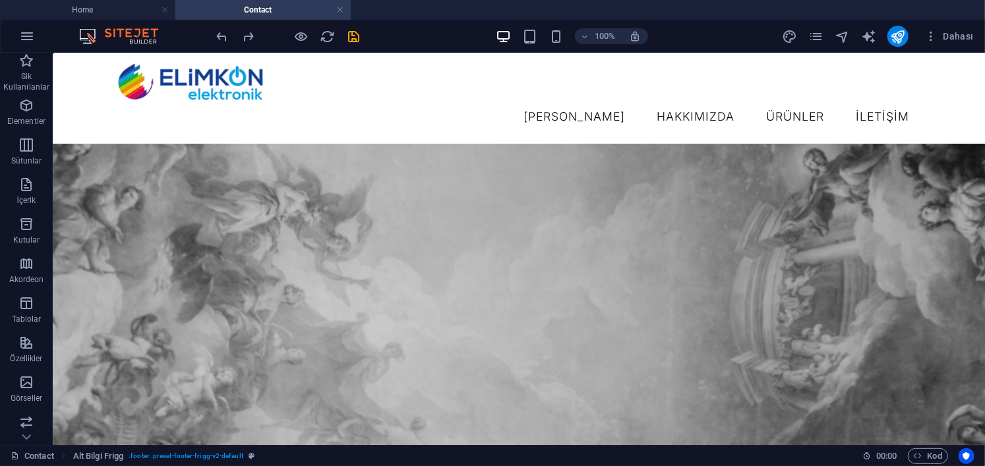
scroll to position [0, 0]
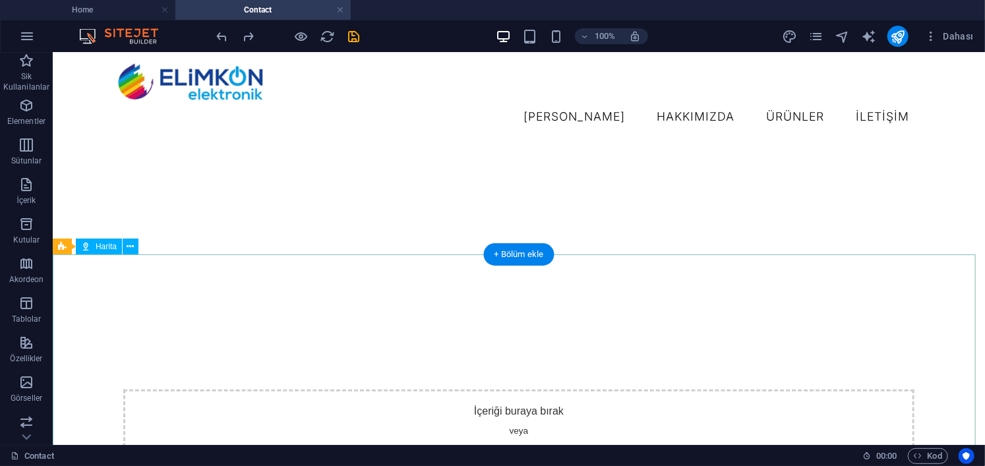
scroll to position [906, 0]
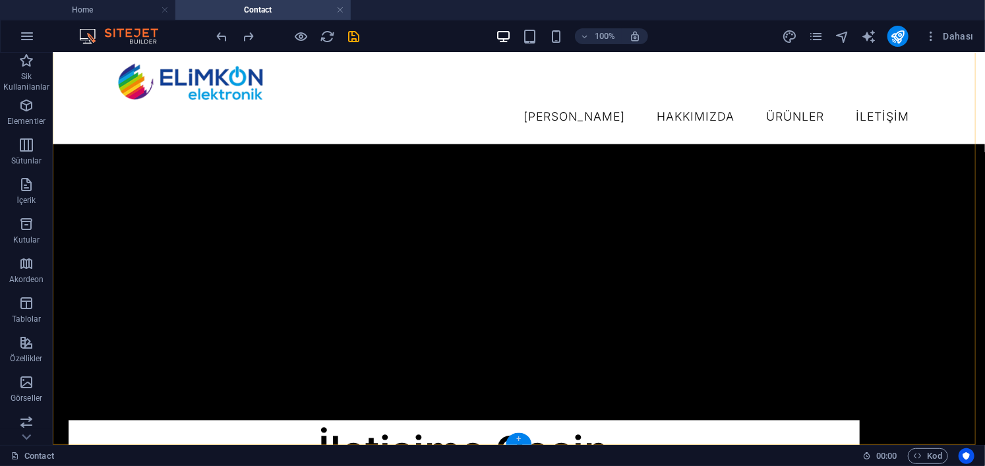
click at [513, 441] on div "+" at bounding box center [519, 439] width 26 height 12
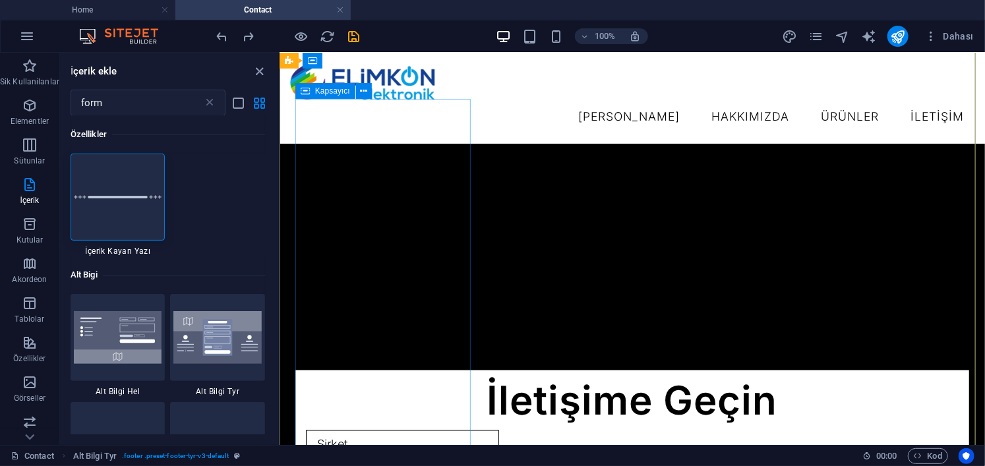
scroll to position [963, 0]
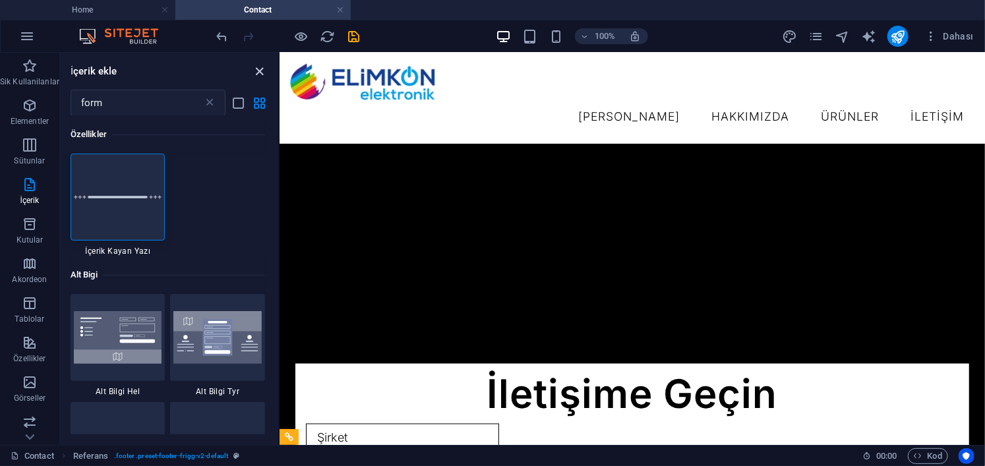
drag, startPoint x: 265, startPoint y: 70, endPoint x: 365, endPoint y: 152, distance: 129.8
click at [265, 70] on icon "close panel" at bounding box center [260, 71] width 15 height 15
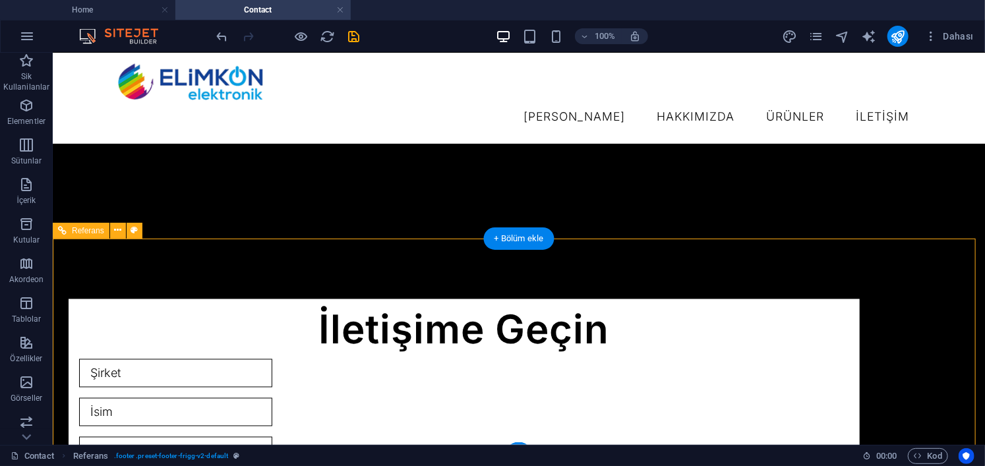
scroll to position [1122, 0]
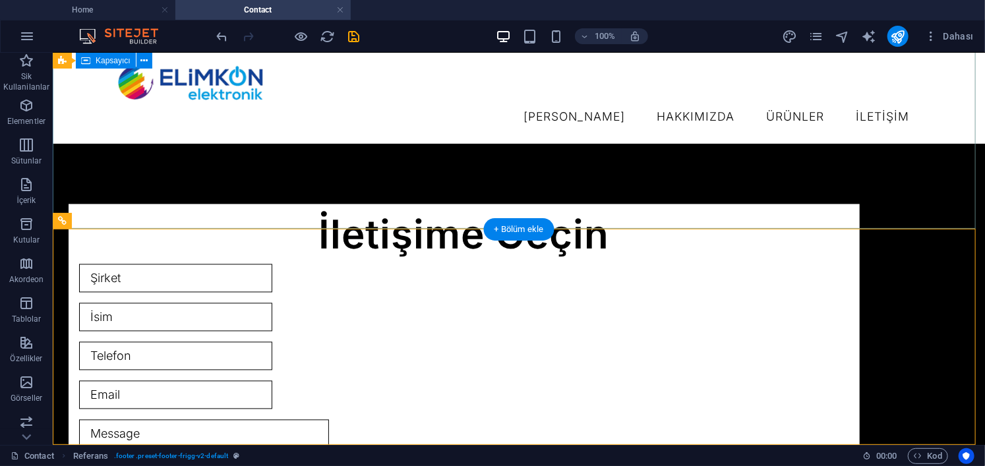
click at [837, 193] on div "Adres Horozluhan Mah. Şenyurt Sk. 42100 Konya İletişime Geçin I have read and u…" at bounding box center [518, 468] width 932 height 607
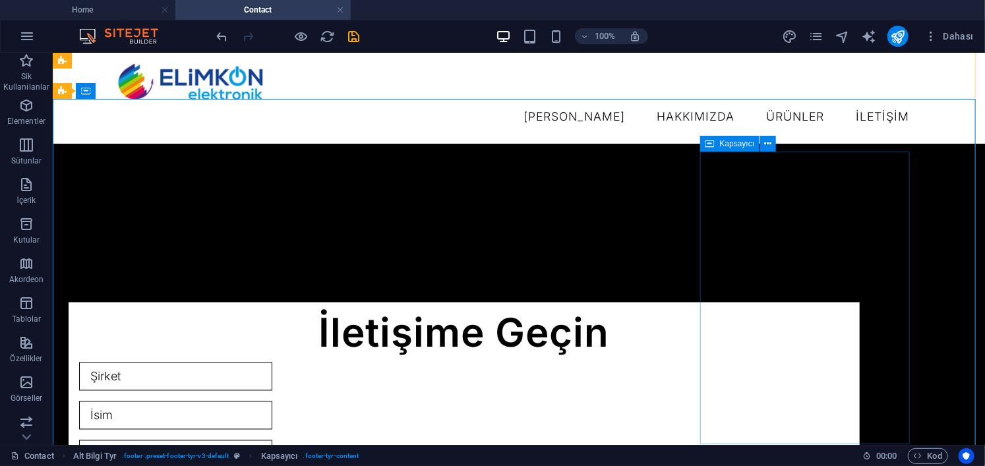
scroll to position [1056, 0]
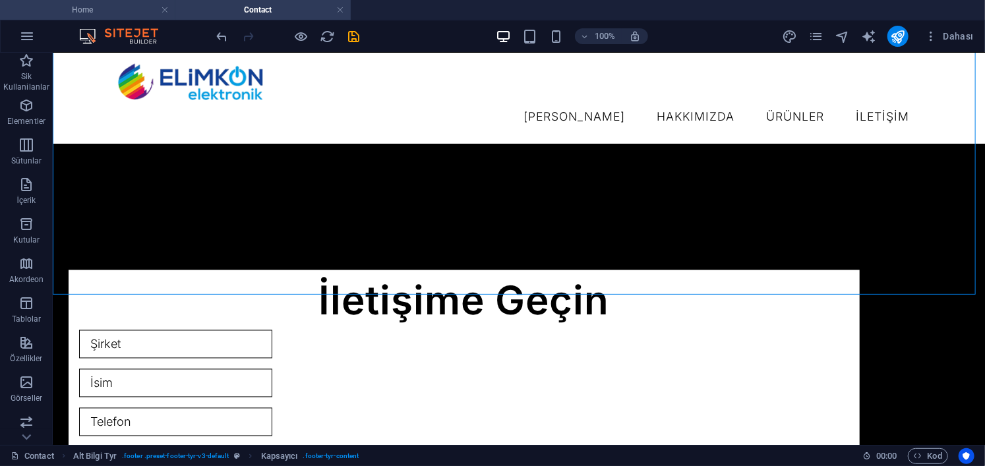
click at [102, 2] on li "Home" at bounding box center [87, 10] width 175 height 20
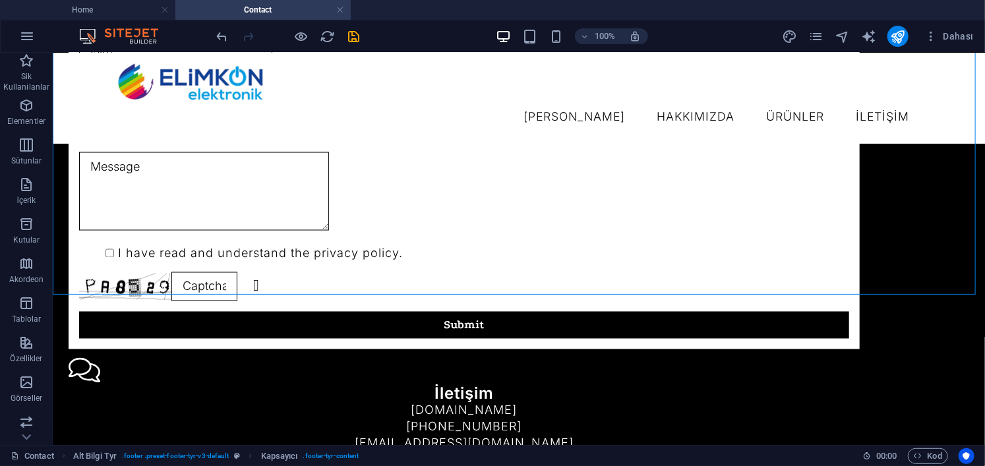
scroll to position [0, 0]
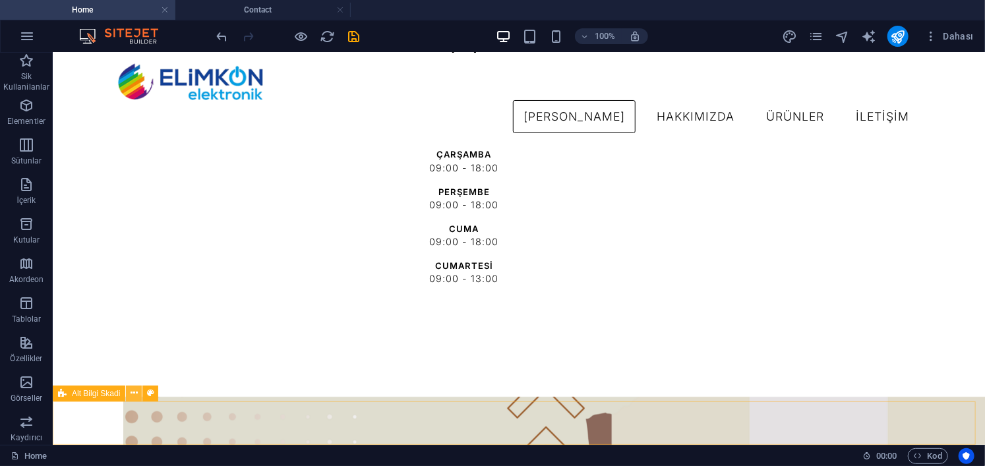
click at [131, 396] on icon at bounding box center [134, 393] width 7 height 14
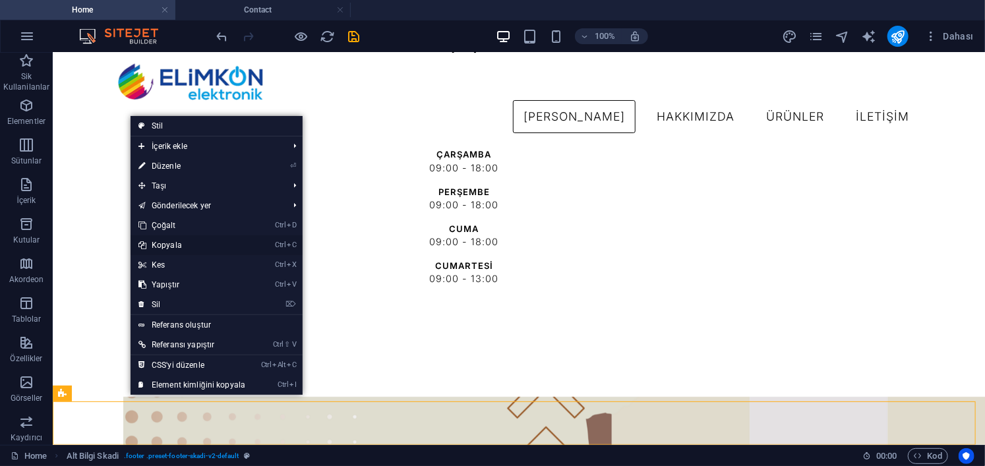
click at [185, 250] on link "Ctrl C Kopyala" at bounding box center [192, 245] width 123 height 20
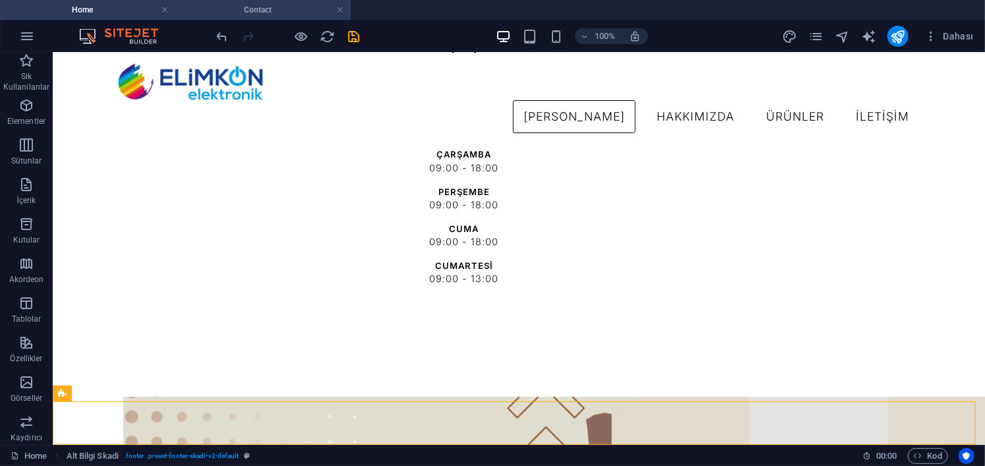
click at [251, 11] on h4 "Contact" at bounding box center [262, 10] width 175 height 15
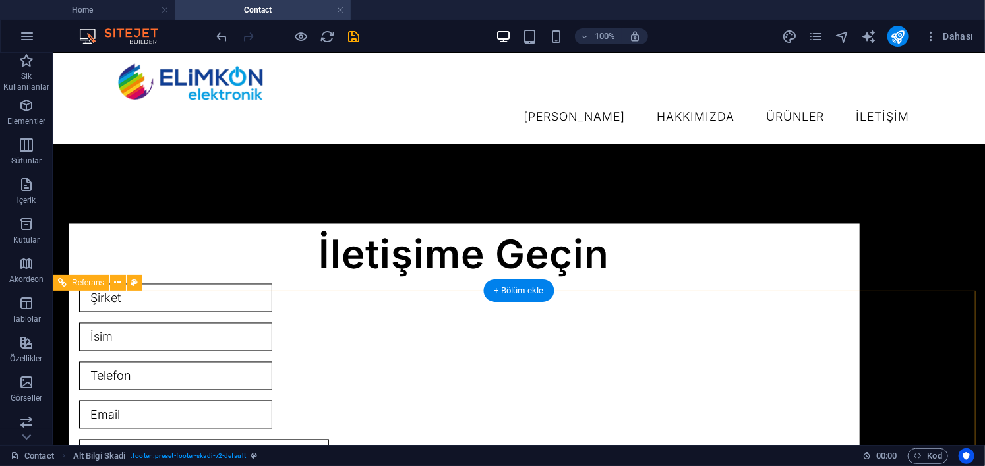
scroll to position [1122, 0]
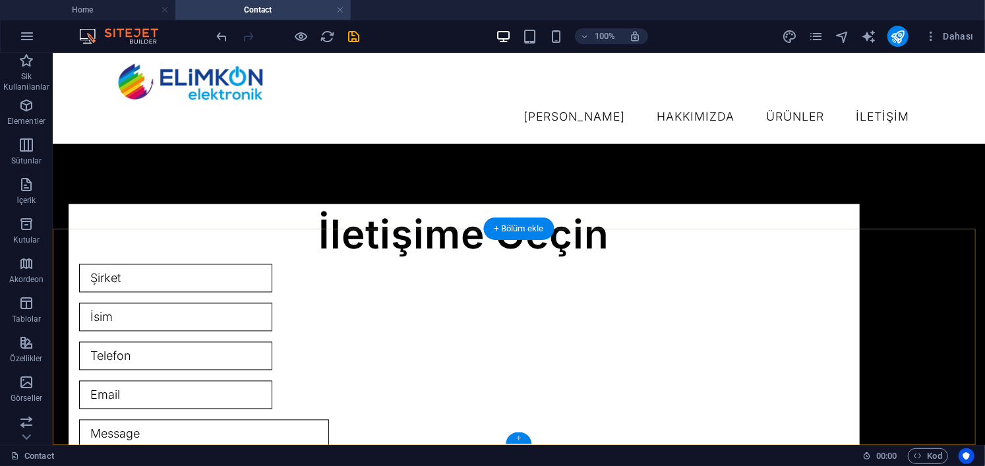
click at [521, 437] on div "+" at bounding box center [519, 439] width 26 height 12
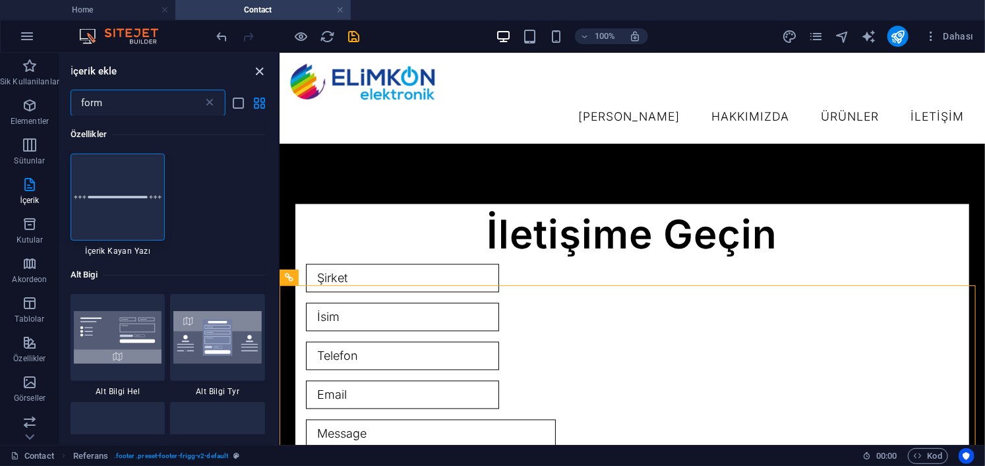
click at [259, 70] on icon "close panel" at bounding box center [260, 71] width 15 height 15
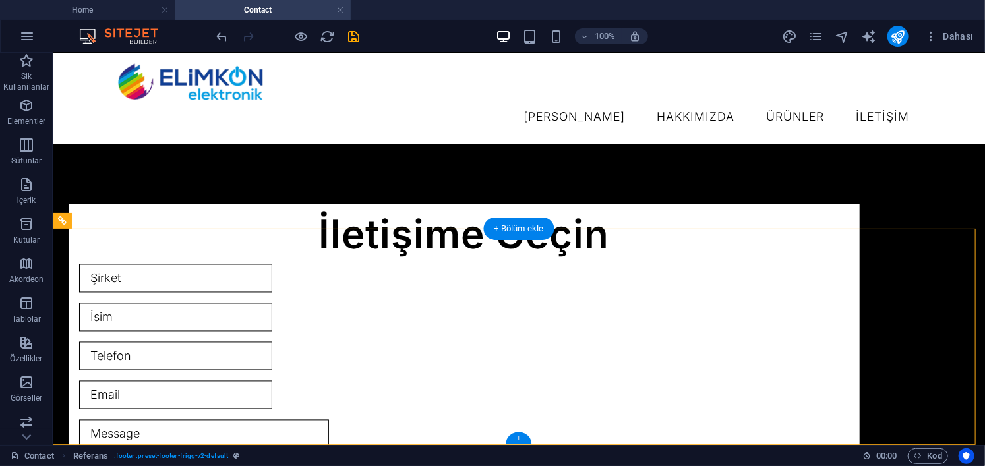
click at [516, 440] on div "+" at bounding box center [519, 439] width 26 height 12
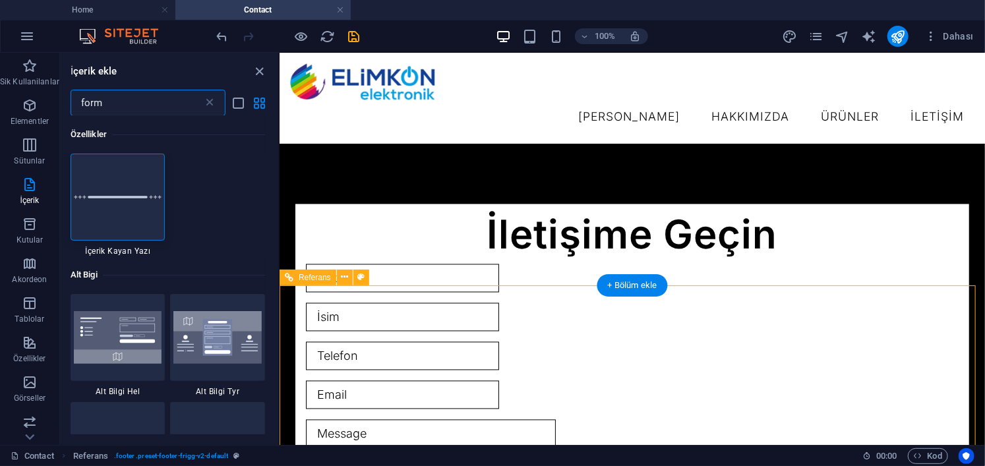
scroll to position [1178, 0]
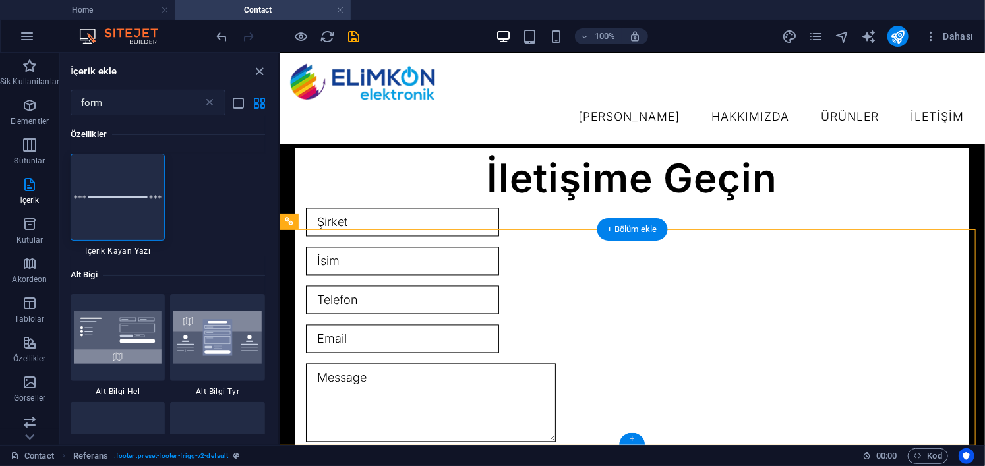
click at [636, 439] on div "+" at bounding box center [632, 439] width 26 height 12
click at [127, 206] on div at bounding box center [118, 197] width 95 height 87
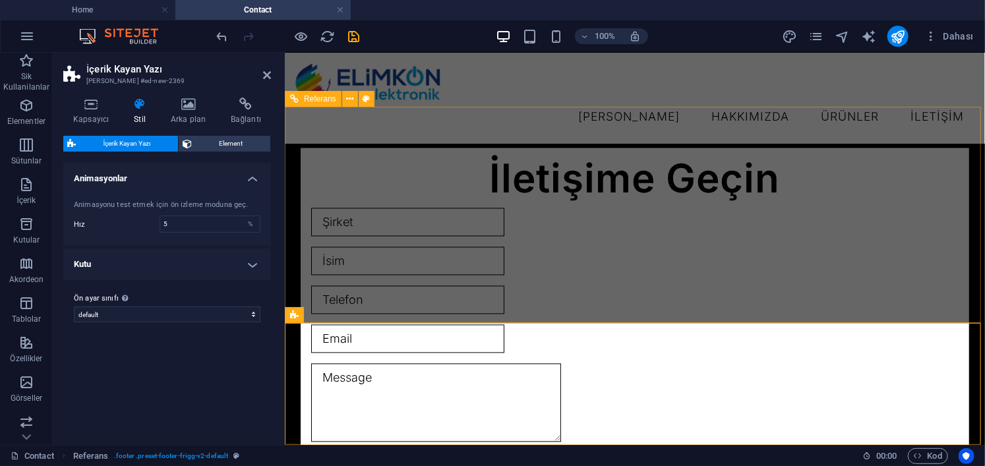
scroll to position [1300, 0]
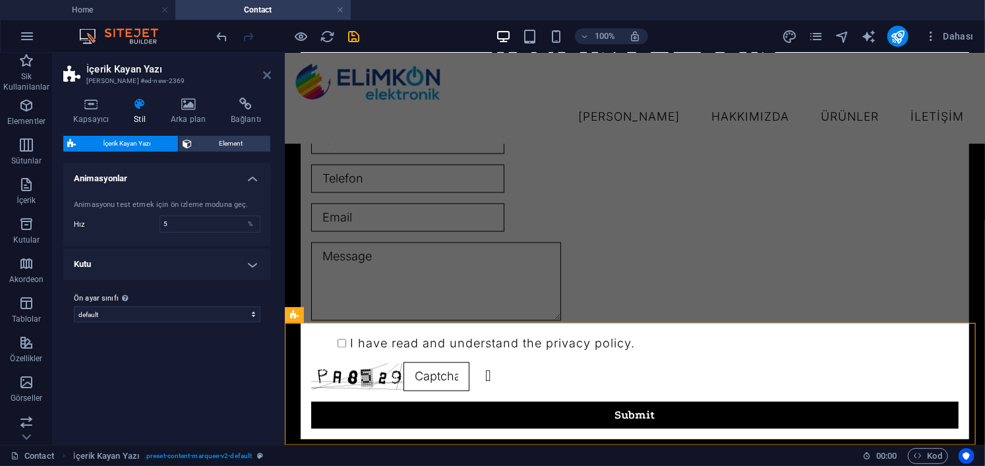
click at [268, 75] on icon at bounding box center [267, 75] width 8 height 11
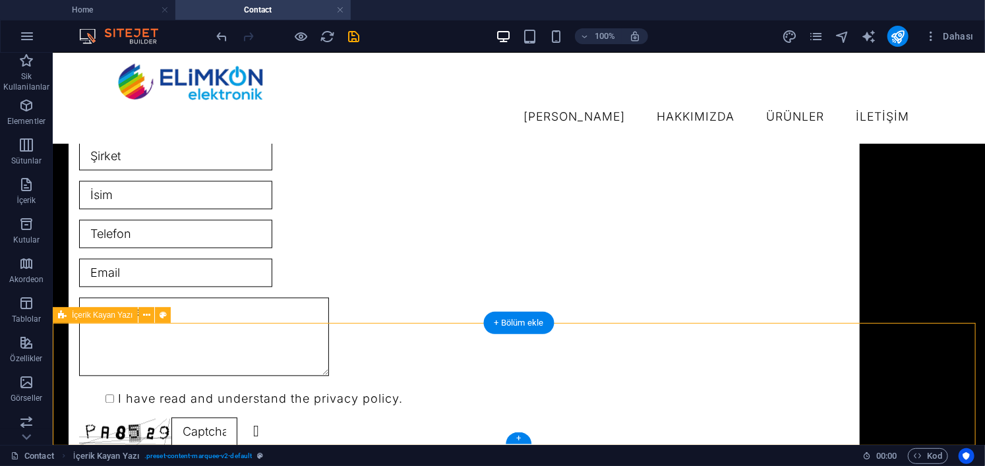
click at [143, 316] on icon at bounding box center [146, 316] width 7 height 14
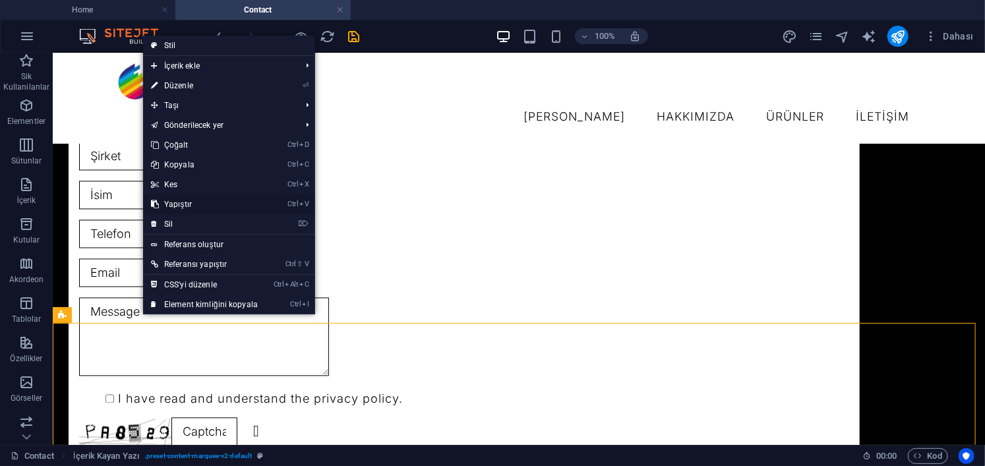
click at [213, 205] on link "Ctrl V Yapıştır" at bounding box center [204, 205] width 123 height 20
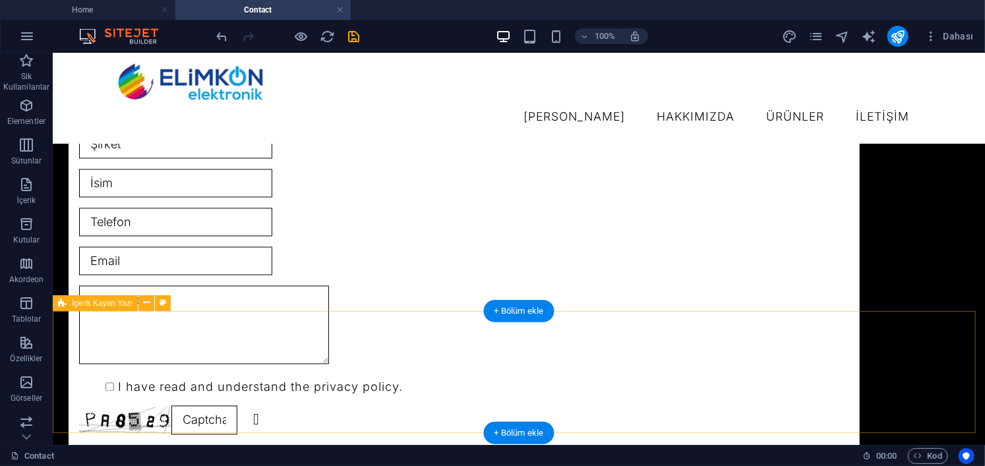
scroll to position [1288, 0]
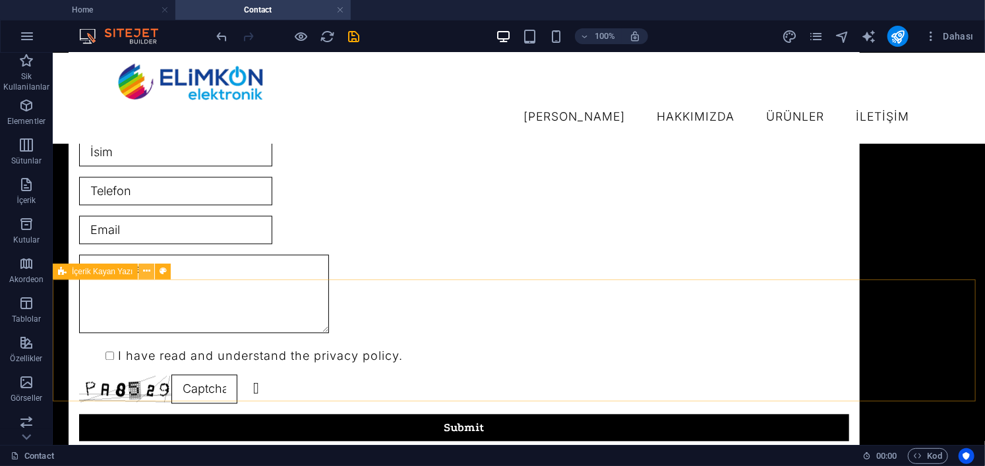
click at [143, 277] on icon at bounding box center [146, 271] width 7 height 14
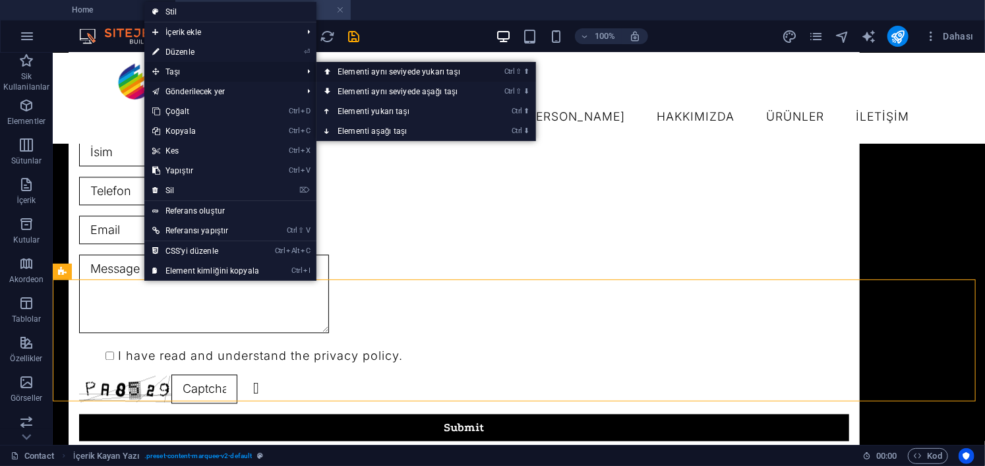
click at [389, 73] on link "Ctrl ⇧ ⬆ Elementi aynı seviyede yukarı taşı" at bounding box center [402, 72] width 170 height 20
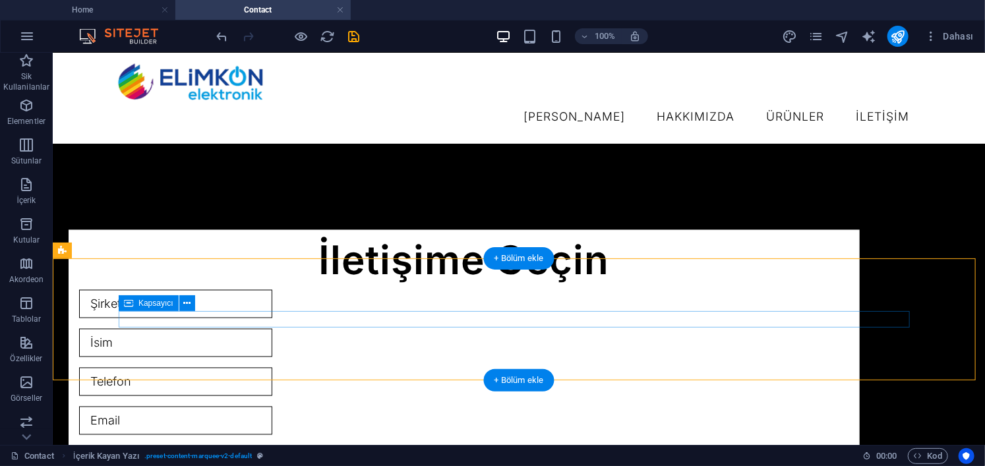
scroll to position [1090, 0]
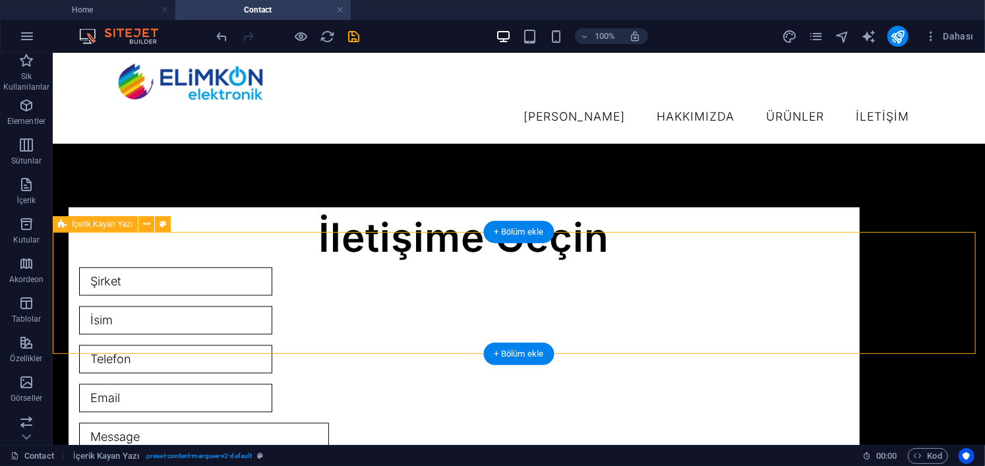
scroll to position [1100, 0]
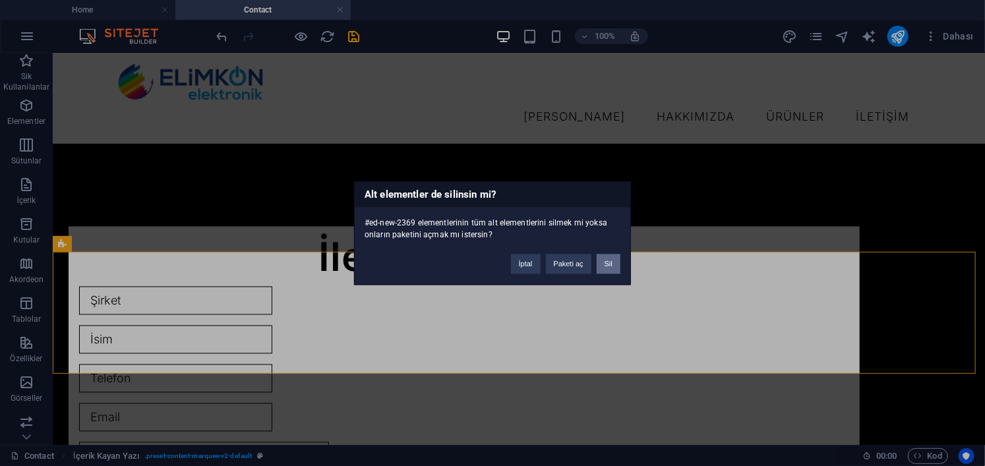
click at [613, 263] on button "Sil" at bounding box center [609, 264] width 24 height 20
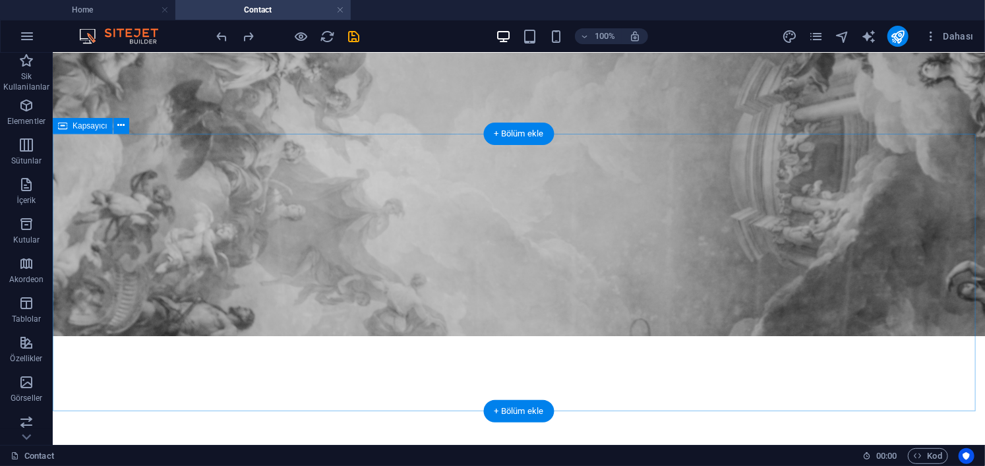
scroll to position [45, 0]
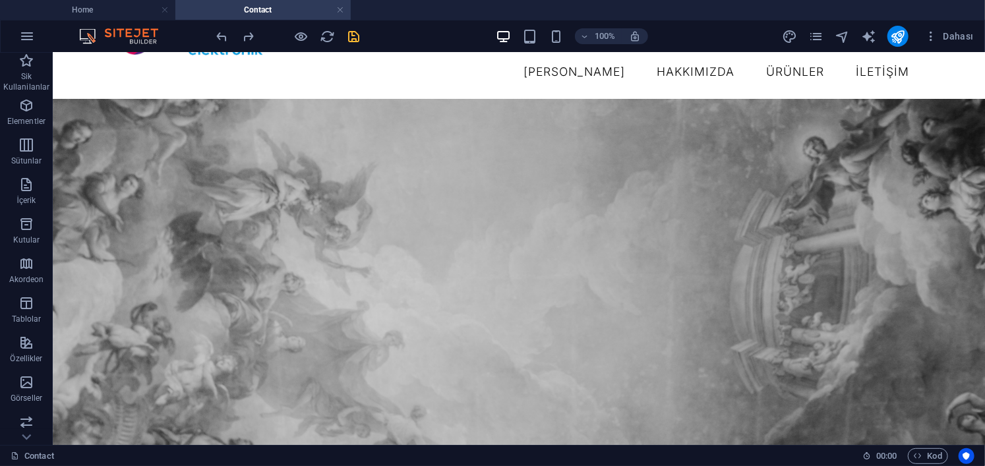
click at [355, 42] on icon "save" at bounding box center [354, 36] width 15 height 15
checkbox input "false"
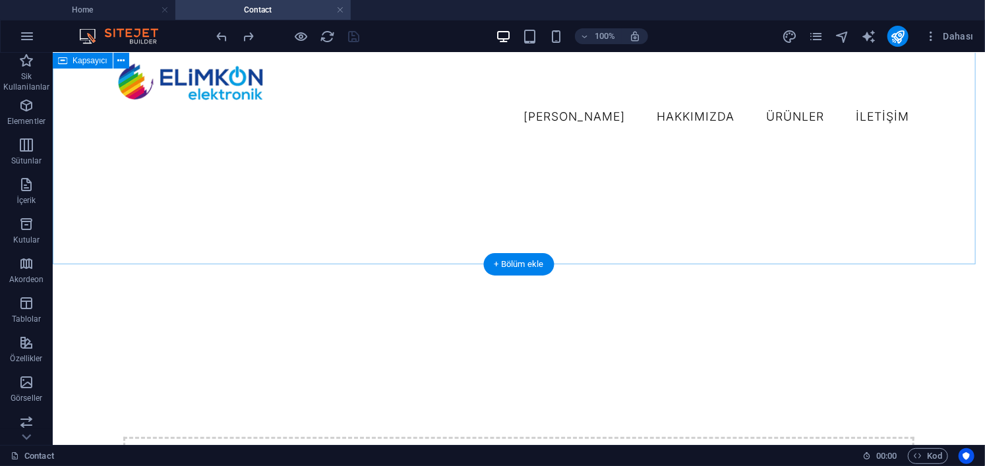
scroll to position [396, 0]
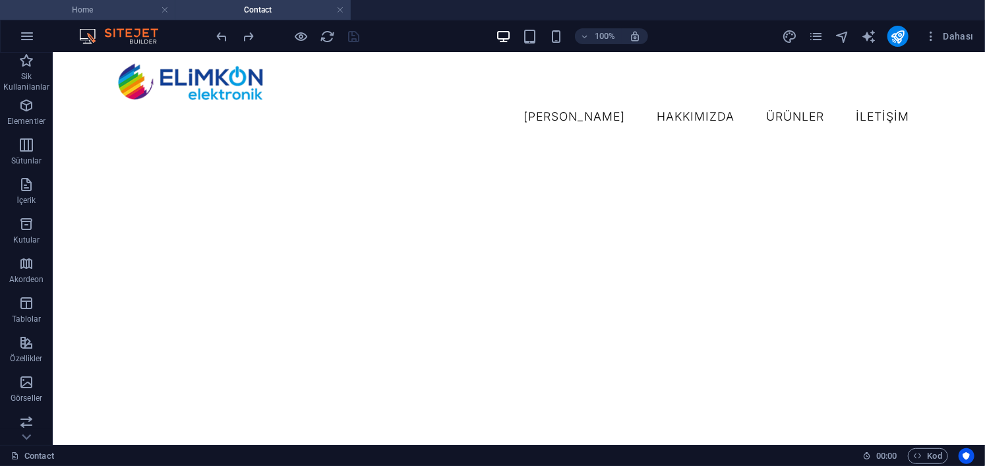
click at [94, 7] on h4 "Home" at bounding box center [87, 10] width 175 height 15
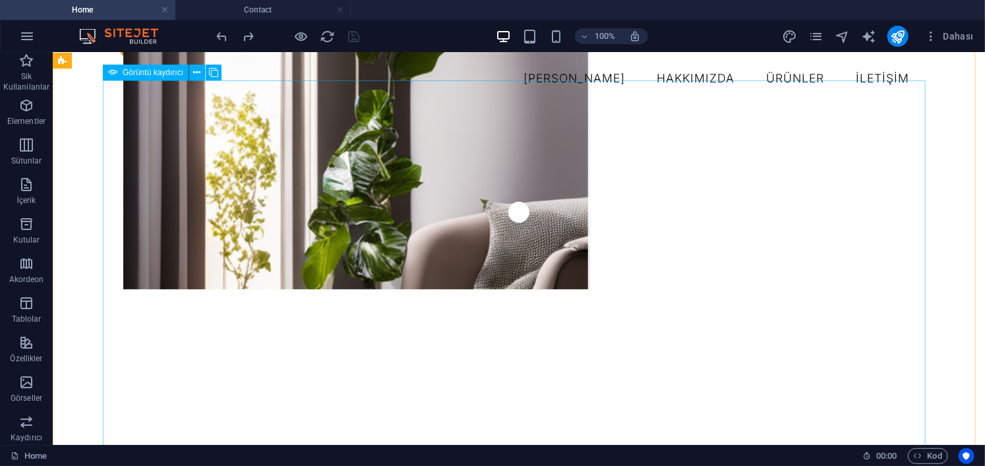
scroll to position [0, 0]
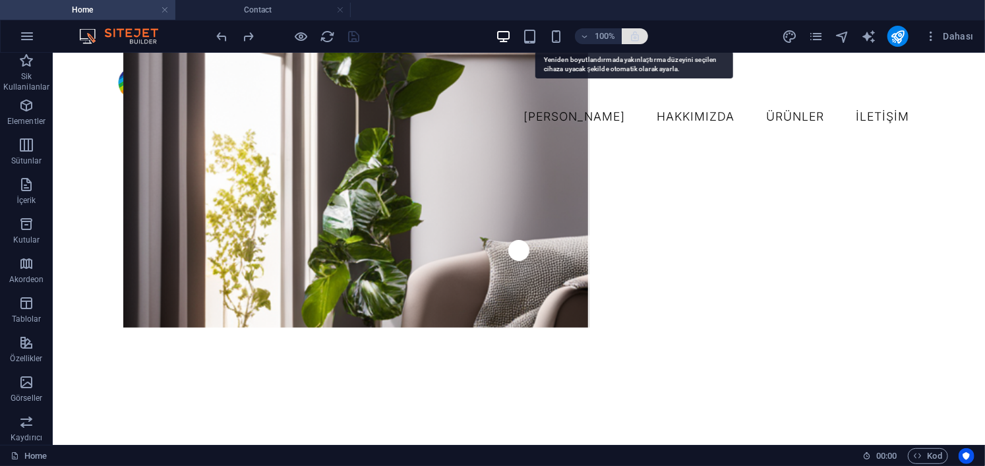
click at [634, 38] on icon "button" at bounding box center [635, 36] width 12 height 12
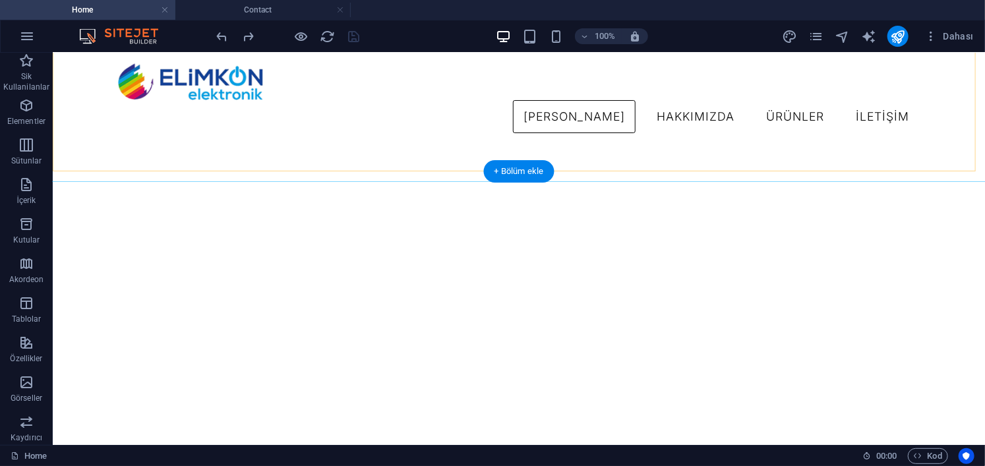
scroll to position [857, 0]
click at [133, 138] on icon at bounding box center [134, 133] width 7 height 14
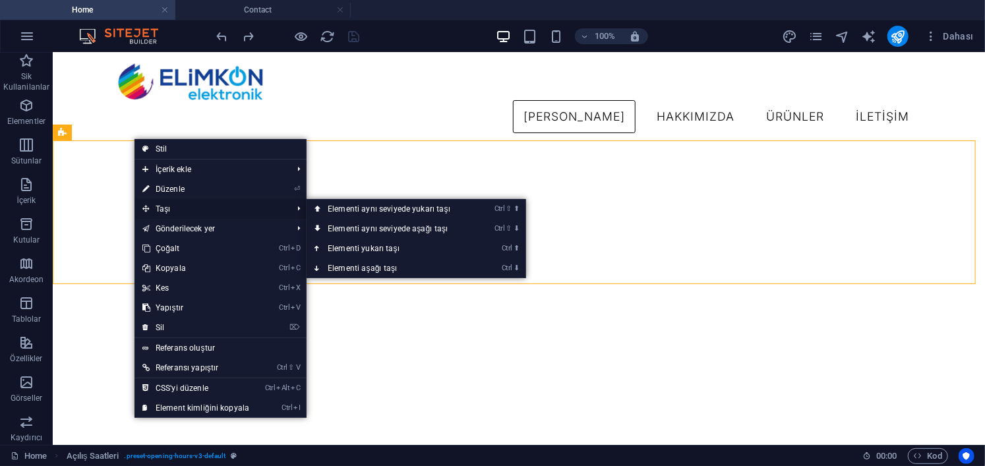
click at [197, 207] on span "Taşı" at bounding box center [211, 209] width 152 height 20
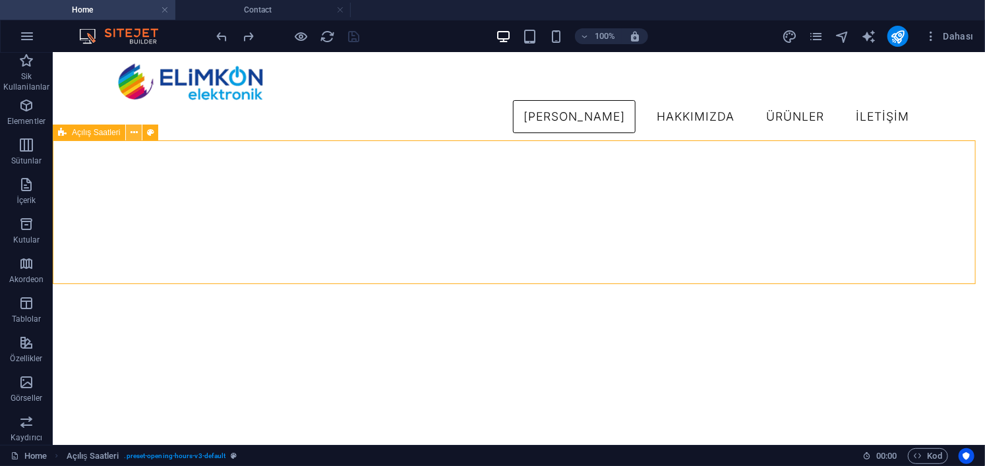
click at [132, 136] on icon at bounding box center [134, 133] width 7 height 14
click at [131, 137] on icon at bounding box center [134, 133] width 7 height 14
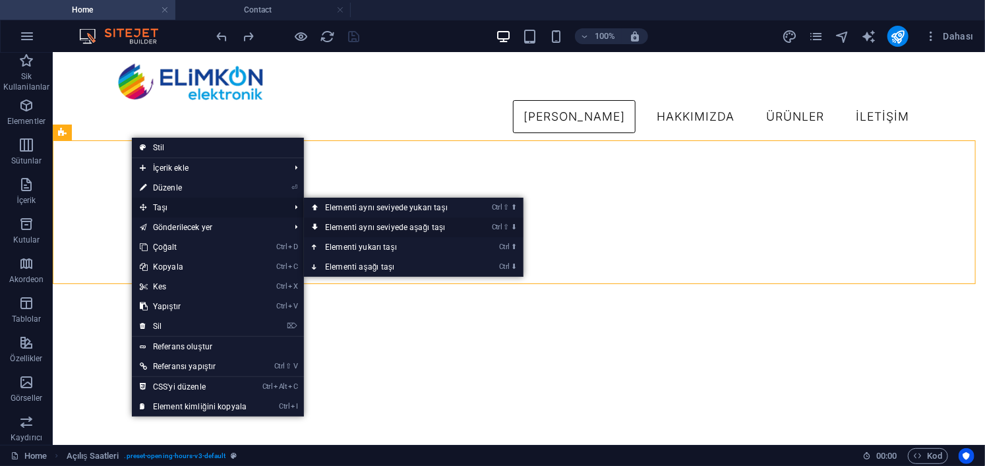
click at [376, 226] on link "Ctrl ⇧ ⬇ Elementi aynı seviyede aşağı taşı" at bounding box center [389, 228] width 170 height 20
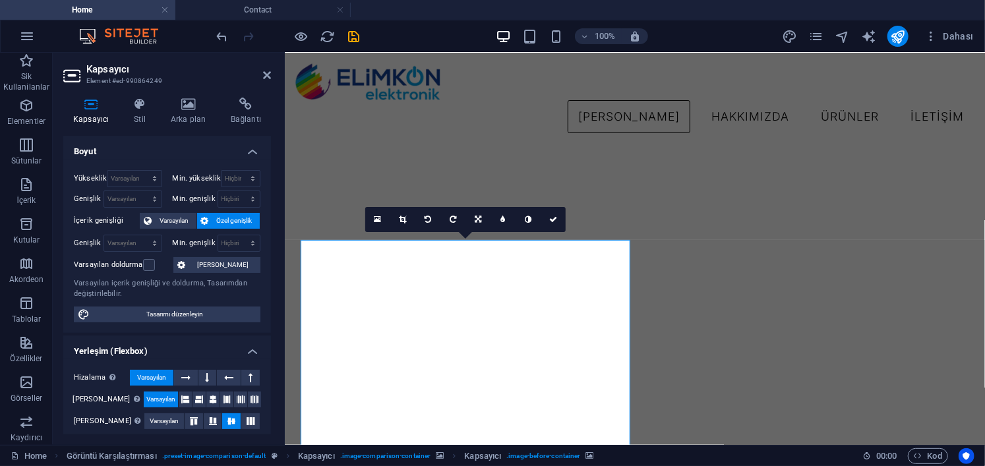
scroll to position [799, 0]
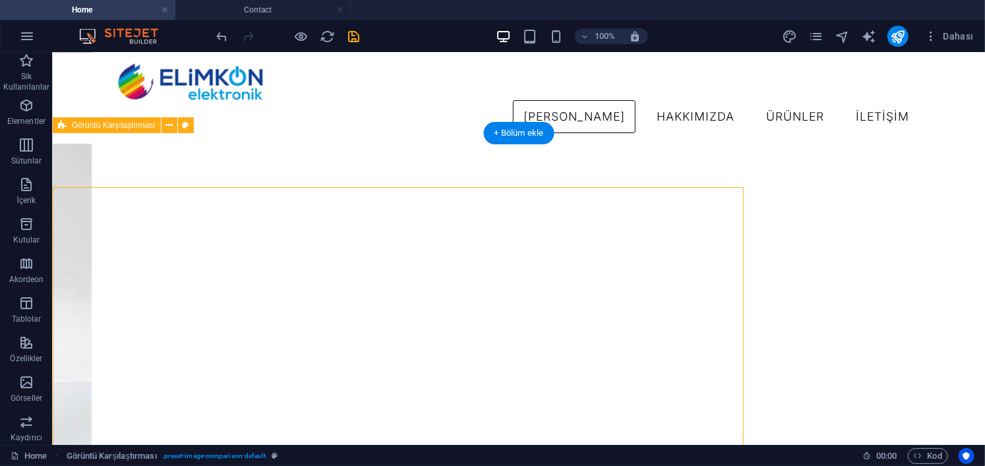
scroll to position [864, 0]
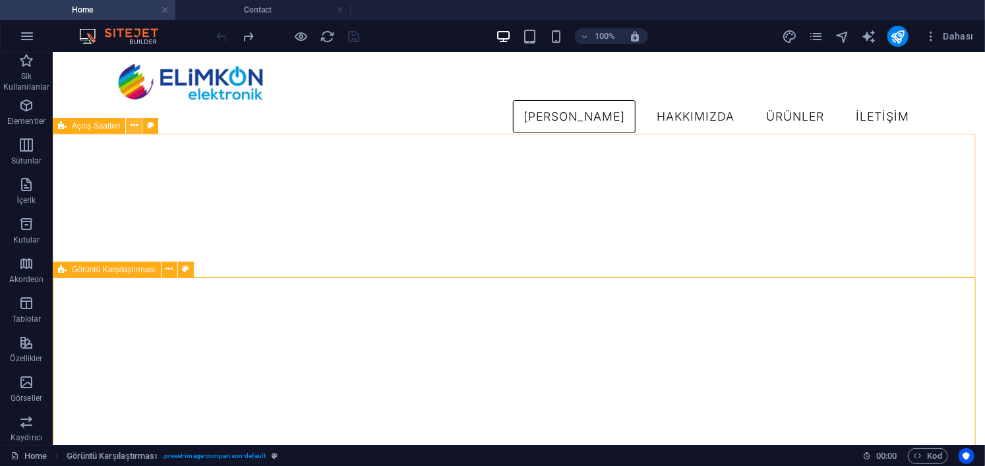
click at [132, 129] on icon at bounding box center [134, 126] width 7 height 14
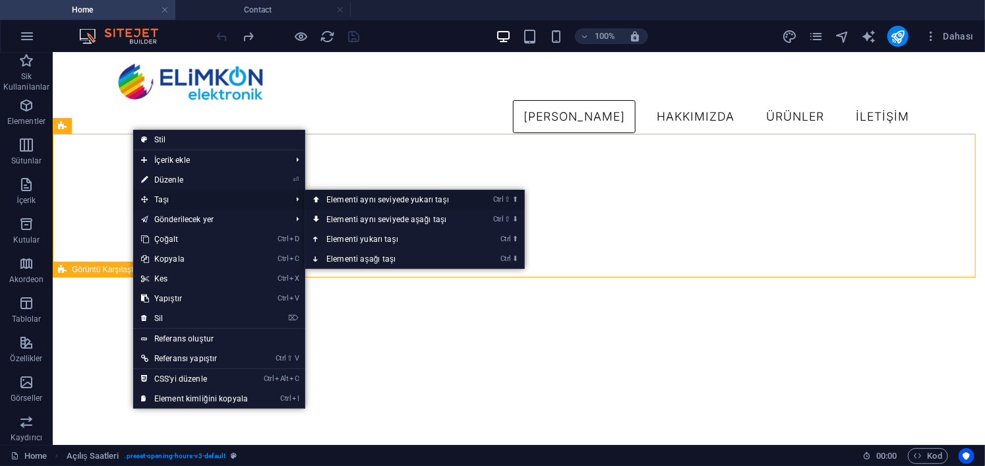
click at [377, 198] on link "Ctrl ⇧ ⬆ Elementi aynı seviyede yukarı taşı" at bounding box center [390, 200] width 170 height 20
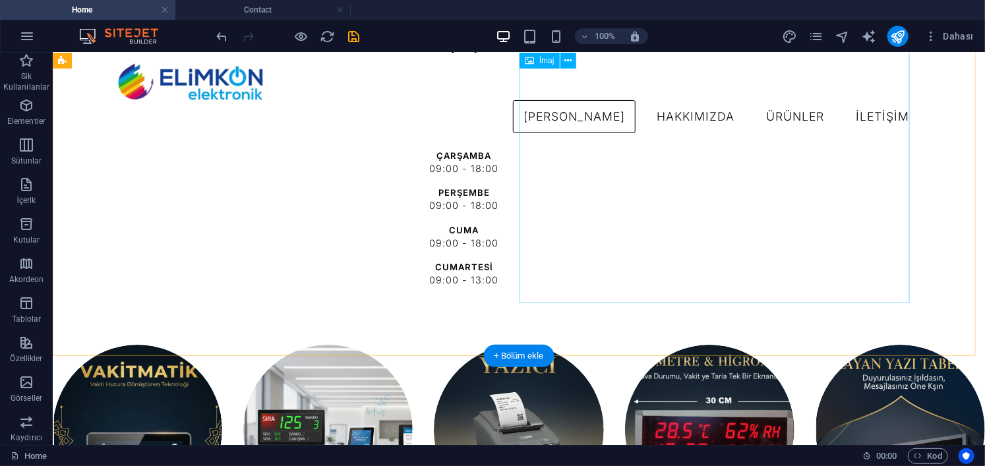
scroll to position [2117, 0]
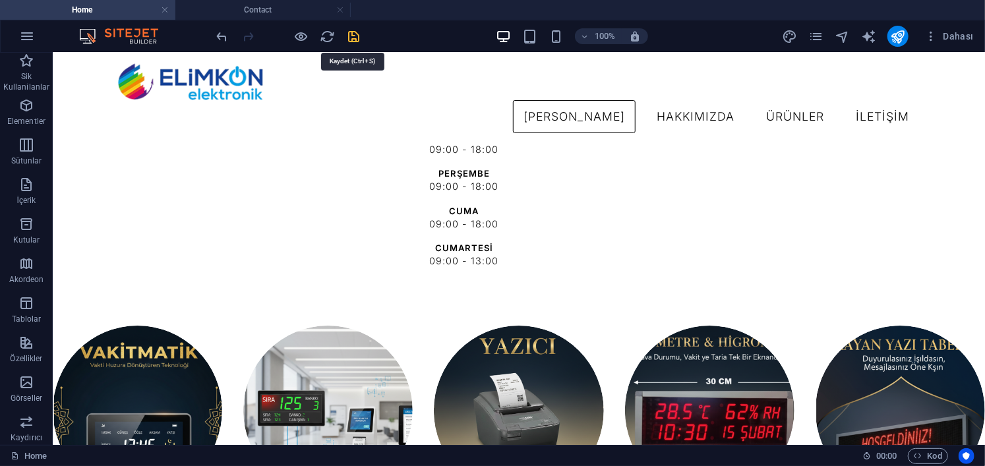
click at [359, 42] on icon "save" at bounding box center [354, 36] width 15 height 15
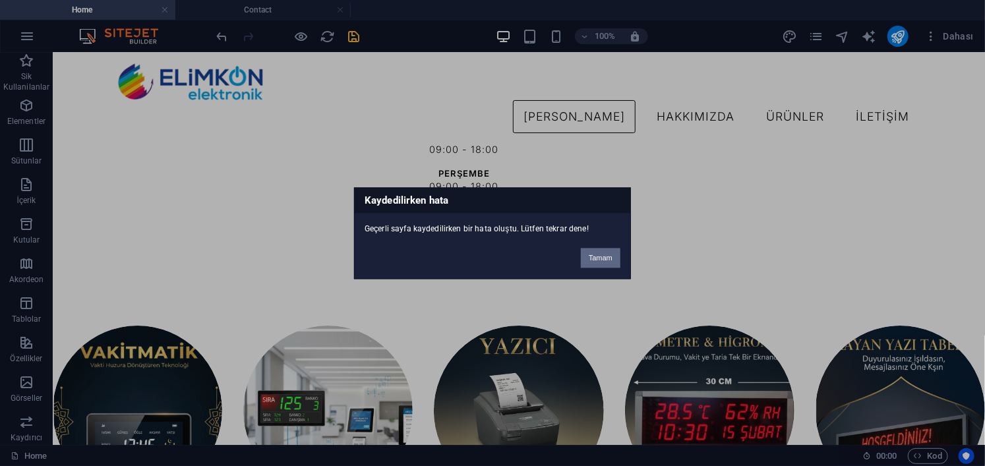
click at [595, 257] on button "Tamam" at bounding box center [601, 258] width 40 height 20
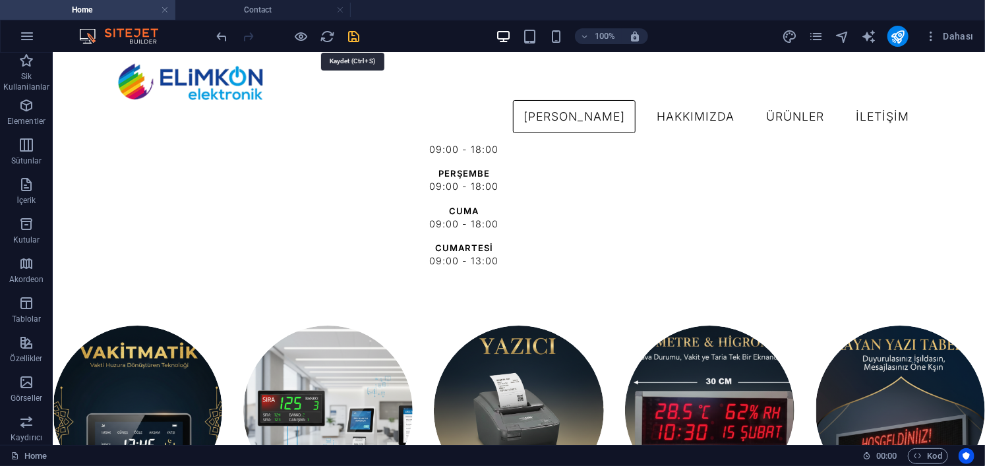
click at [351, 34] on icon "save" at bounding box center [354, 36] width 15 height 15
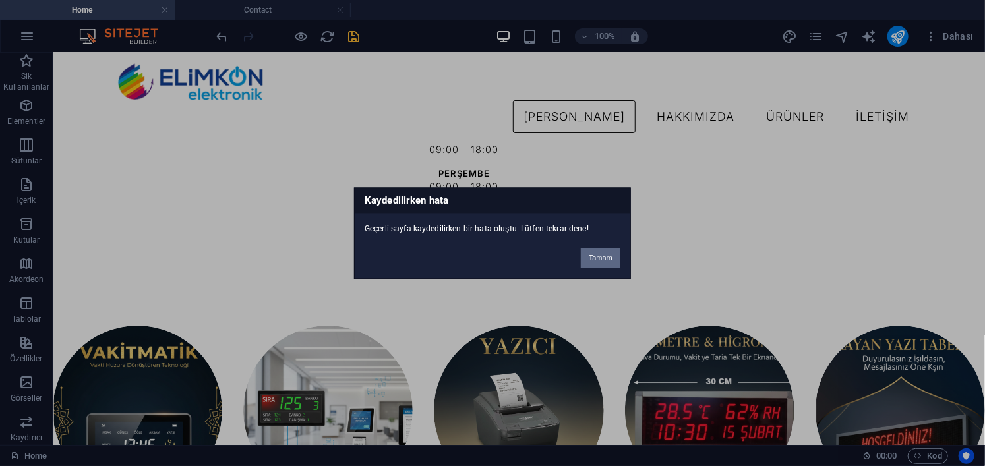
click at [607, 258] on button "Tamam" at bounding box center [601, 258] width 40 height 20
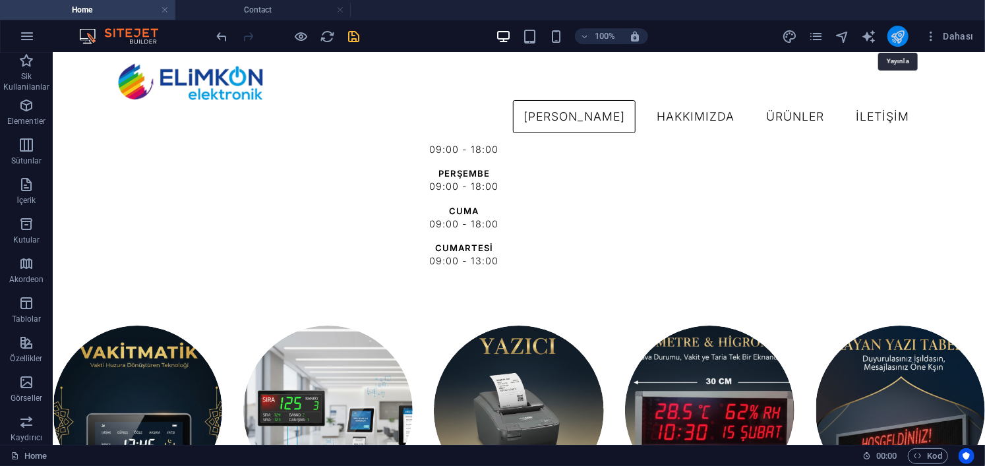
click at [899, 42] on icon "publish" at bounding box center [898, 36] width 15 height 15
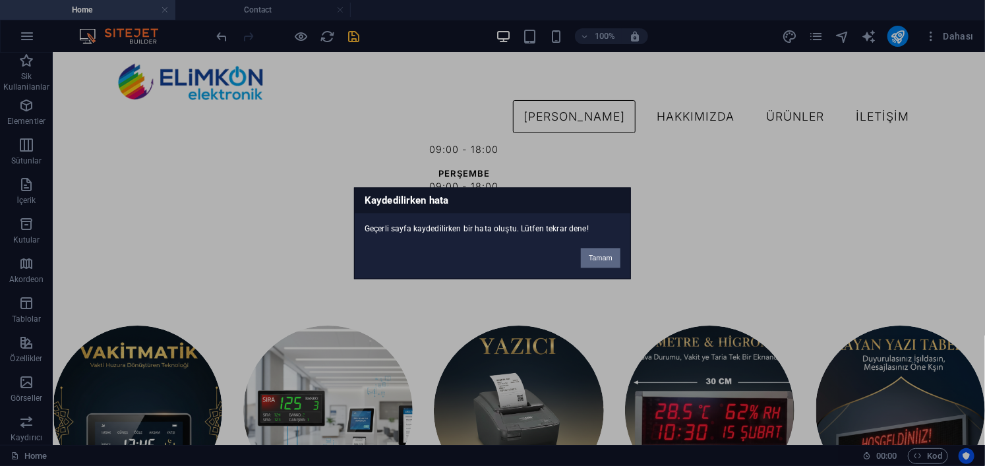
click at [605, 260] on button "Tamam" at bounding box center [601, 258] width 40 height 20
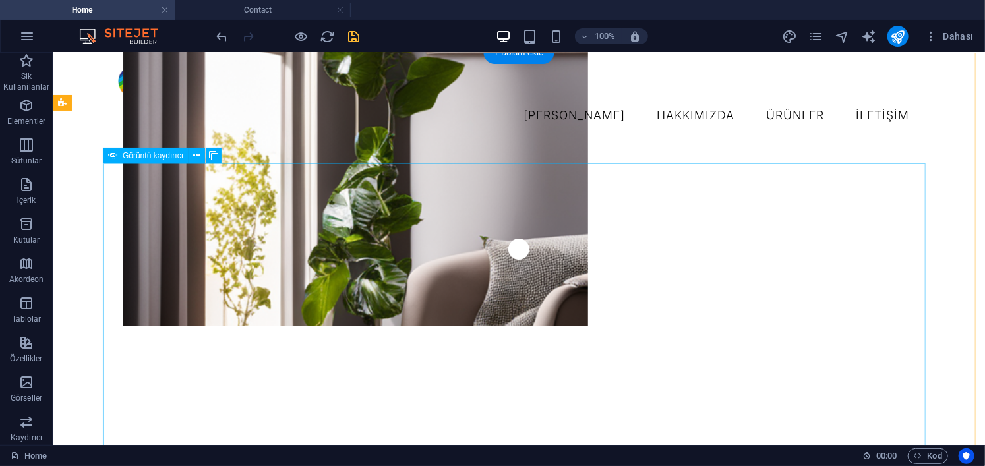
scroll to position [0, 0]
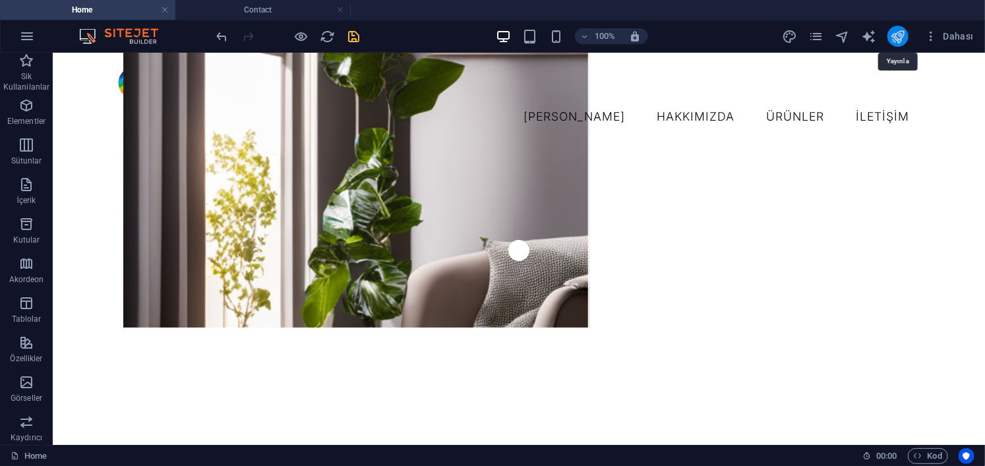
click at [903, 36] on icon "publish" at bounding box center [898, 36] width 15 height 15
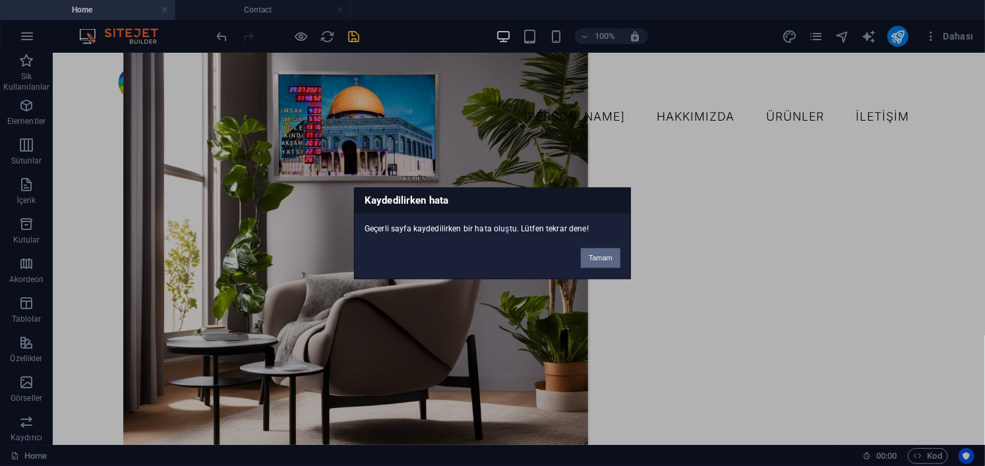
click at [613, 253] on button "Tamam" at bounding box center [601, 258] width 40 height 20
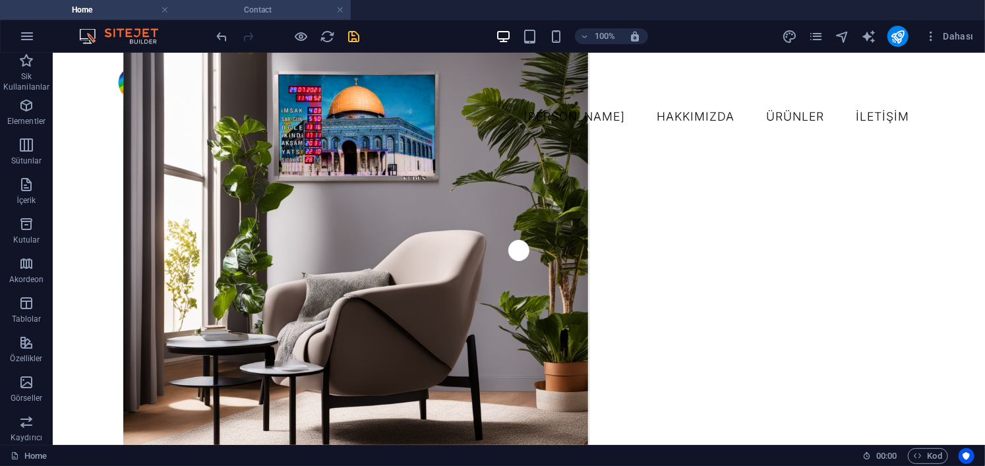
click at [293, 5] on h4 "Contact" at bounding box center [262, 10] width 175 height 15
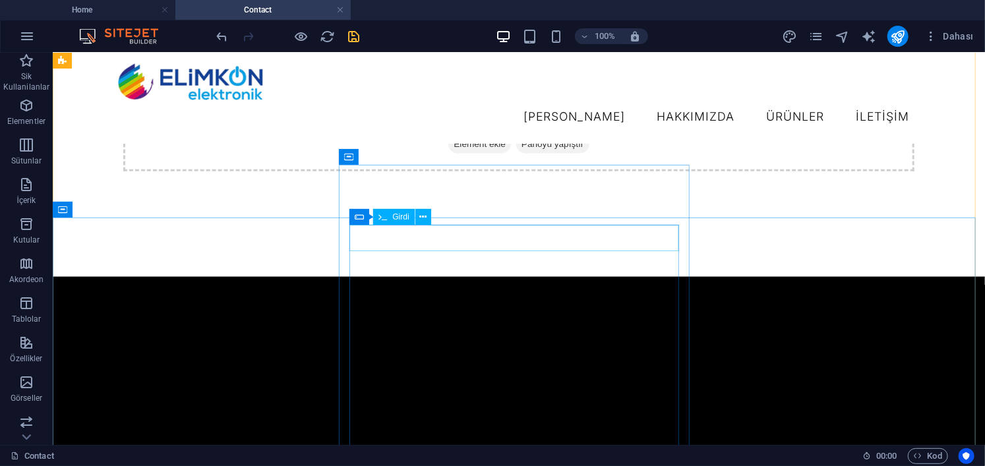
scroll to position [791, 0]
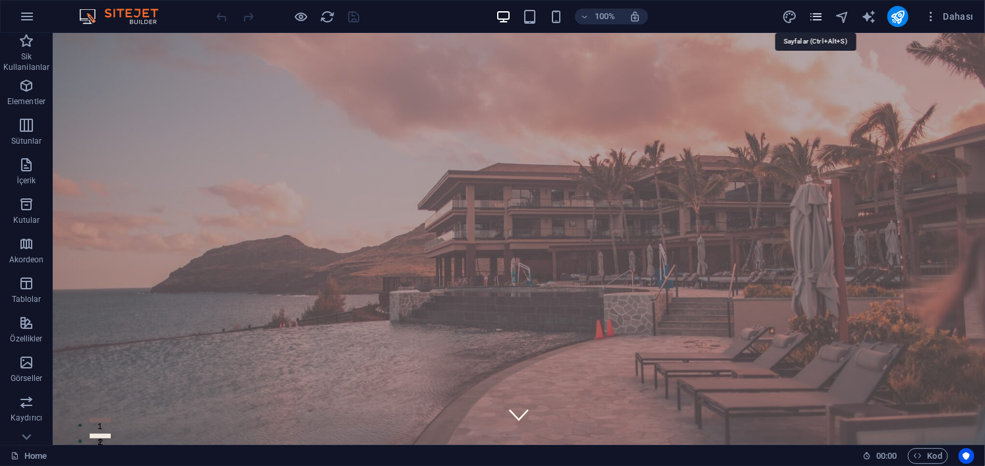
click at [816, 13] on icon "pages" at bounding box center [816, 16] width 15 height 15
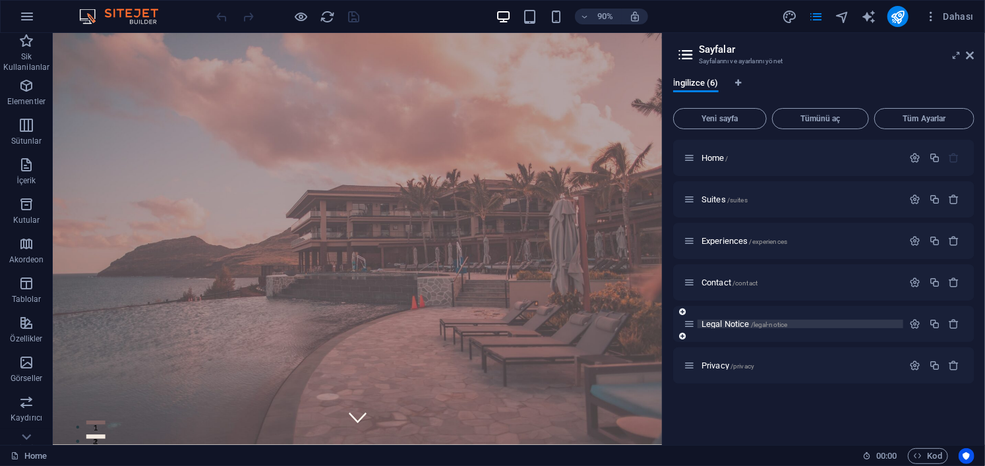
click at [735, 323] on span "Legal Notice /legal-notice" at bounding box center [745, 324] width 86 height 10
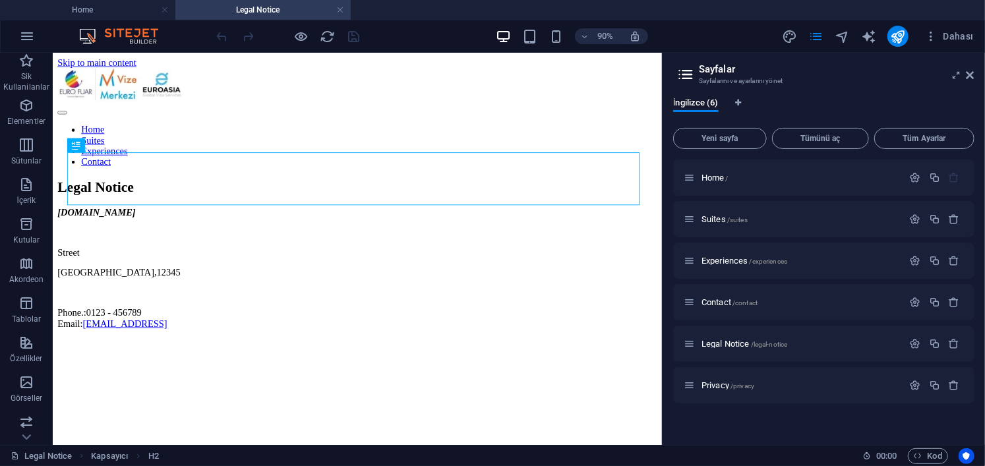
click at [344, 10] on h4 "Legal Notice" at bounding box center [262, 10] width 175 height 15
click at [342, 9] on link at bounding box center [340, 10] width 8 height 13
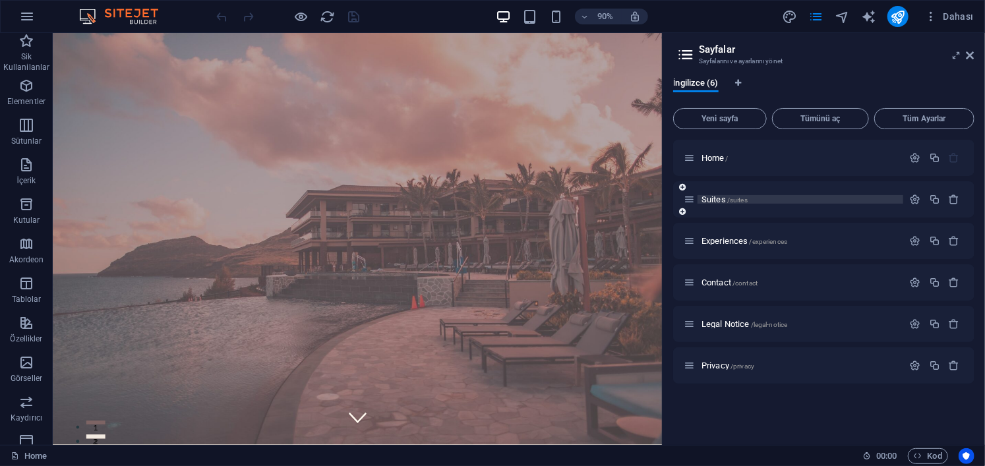
click at [710, 200] on span "Suites /suites" at bounding box center [725, 200] width 46 height 10
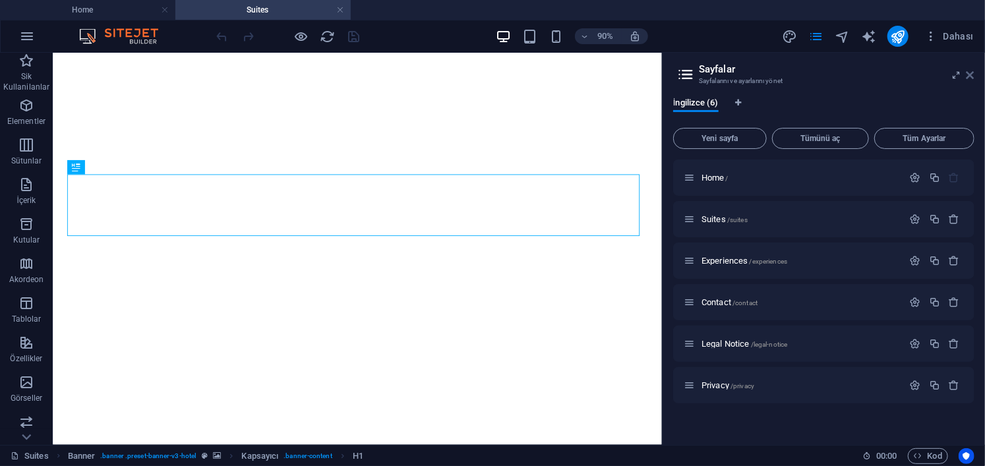
click at [972, 73] on icon at bounding box center [971, 75] width 8 height 11
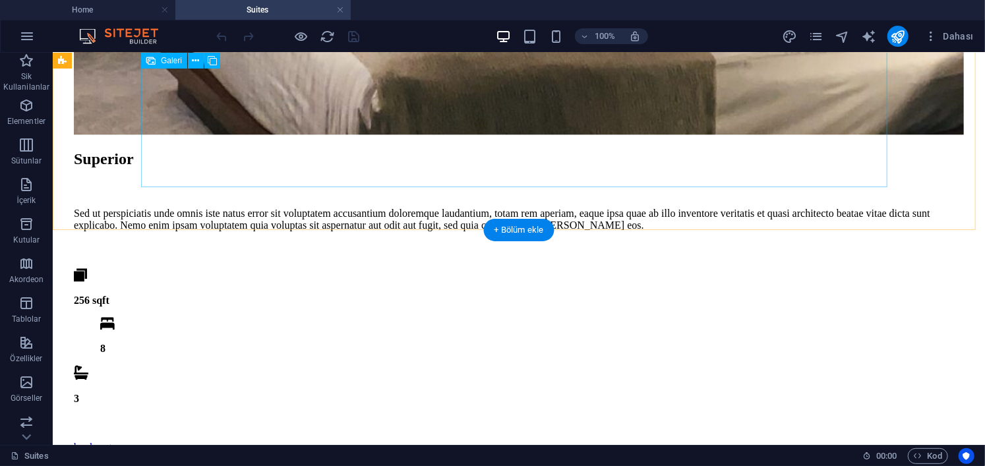
scroll to position [1132, 0]
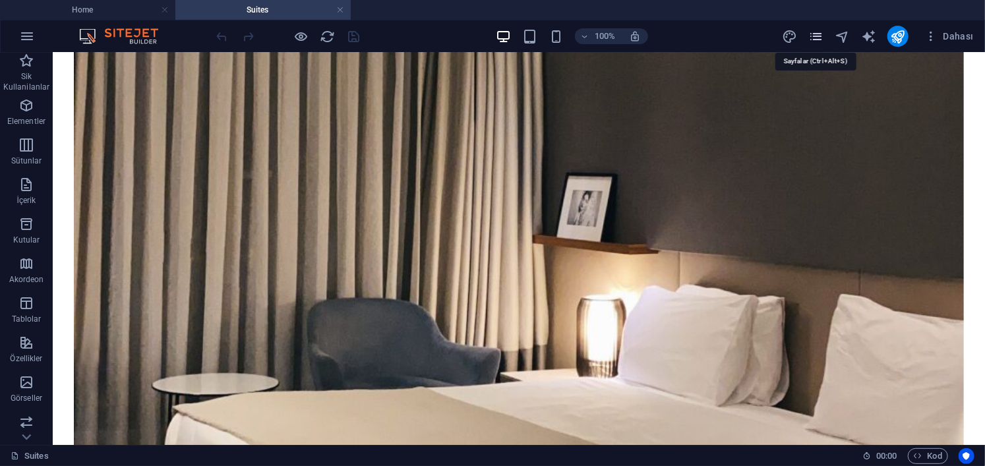
click at [818, 36] on icon "pages" at bounding box center [816, 36] width 15 height 15
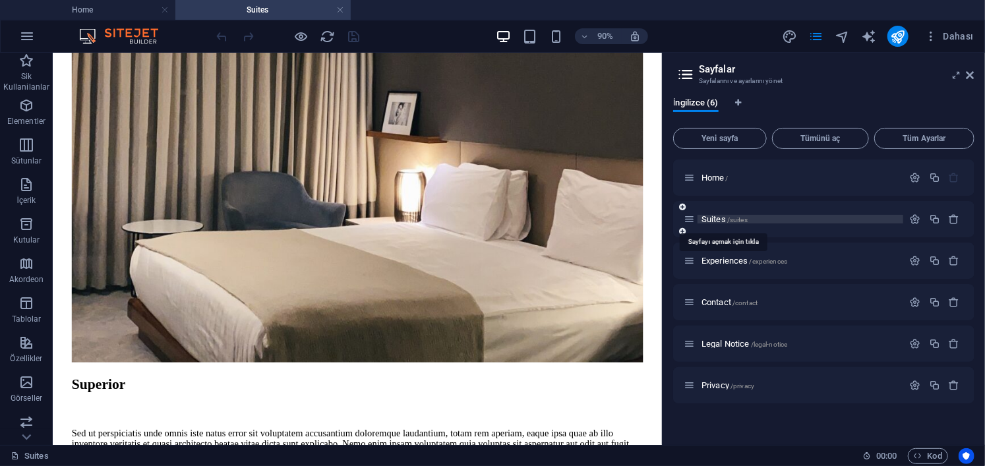
click at [719, 216] on span "Suites /suites" at bounding box center [725, 219] width 46 height 10
click at [914, 220] on icon "button" at bounding box center [915, 219] width 11 height 11
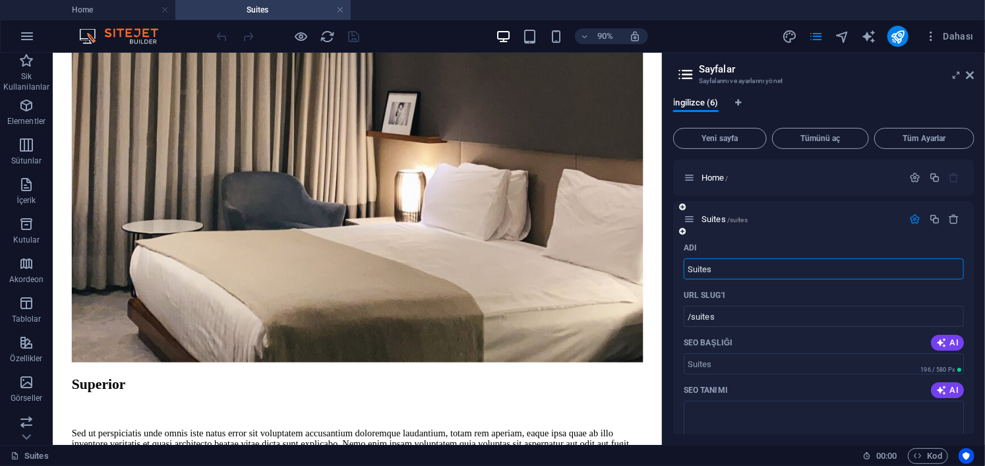
click at [729, 260] on input "Suites" at bounding box center [824, 269] width 280 height 21
type input "/"
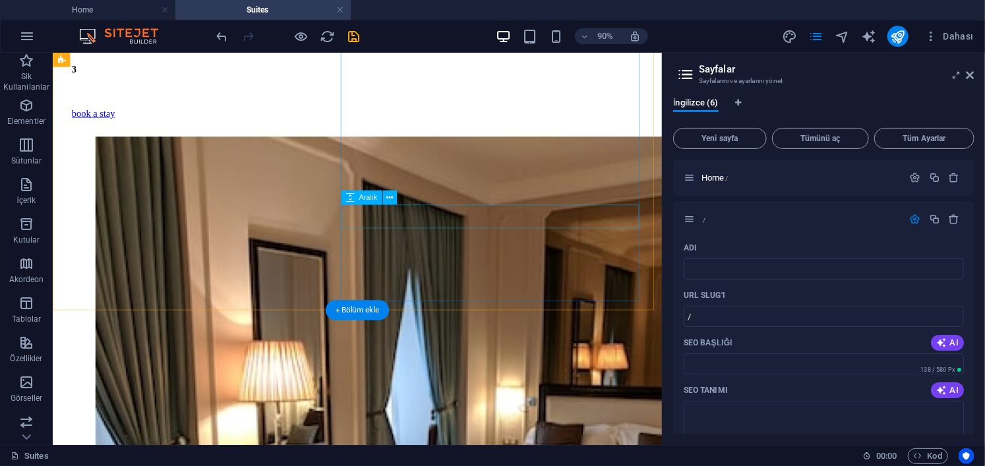
scroll to position [1616, 0]
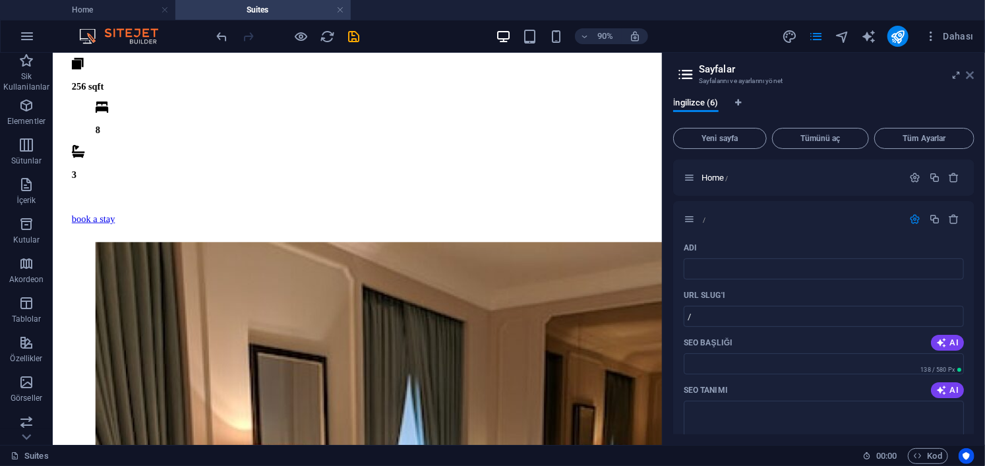
click at [975, 75] on icon at bounding box center [971, 75] width 8 height 11
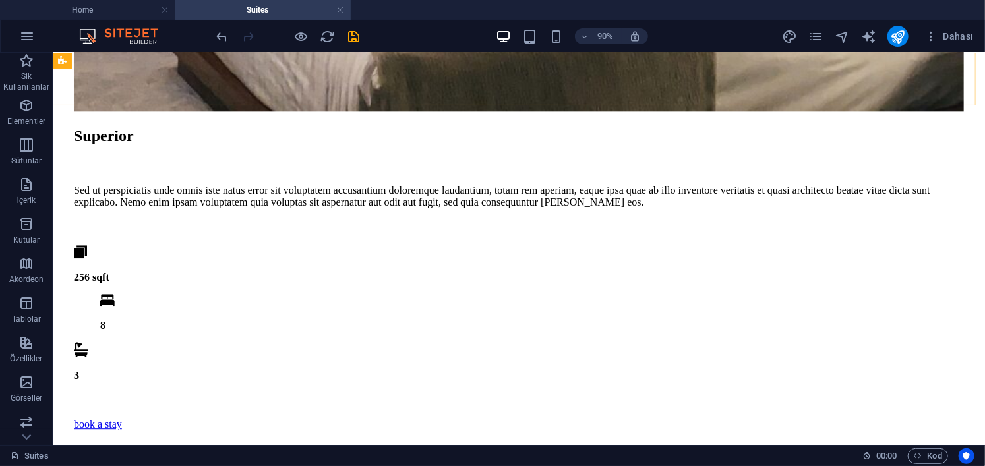
scroll to position [1665, 0]
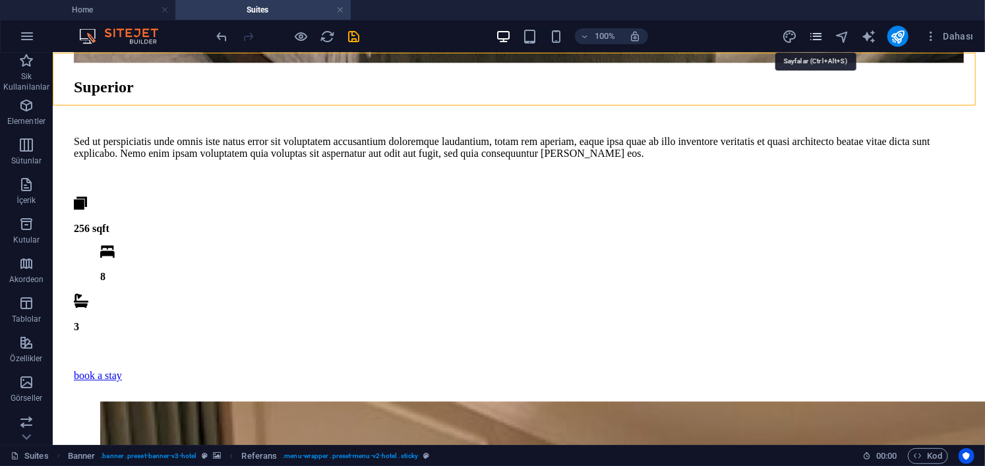
click at [816, 38] on icon "pages" at bounding box center [816, 36] width 15 height 15
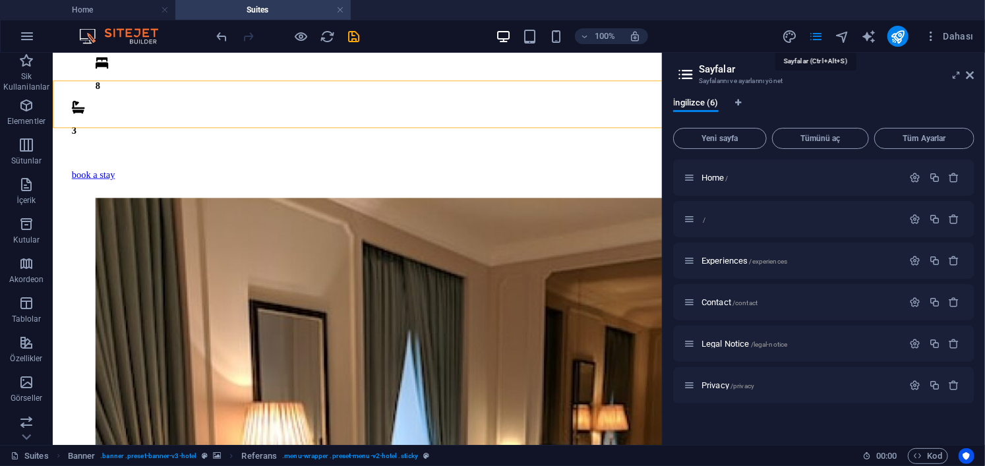
scroll to position [1616, 0]
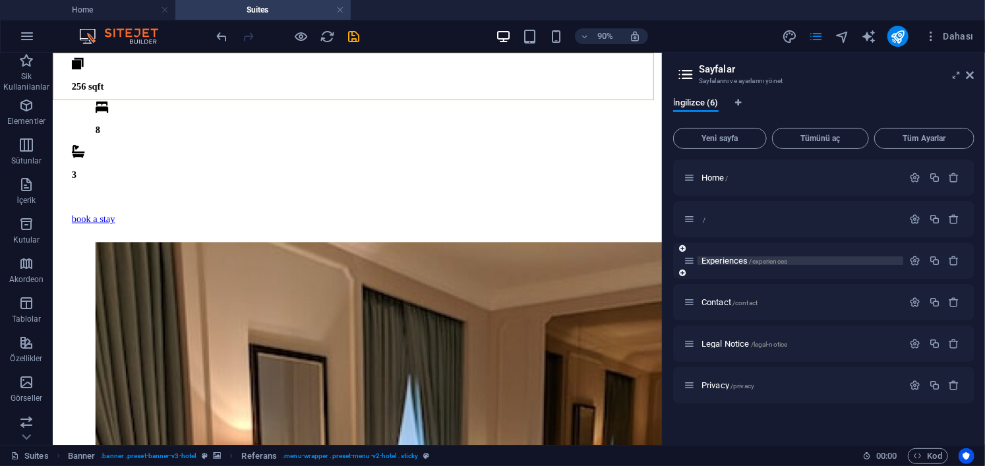
click at [728, 260] on span "Experiences /experiences" at bounding box center [745, 261] width 86 height 10
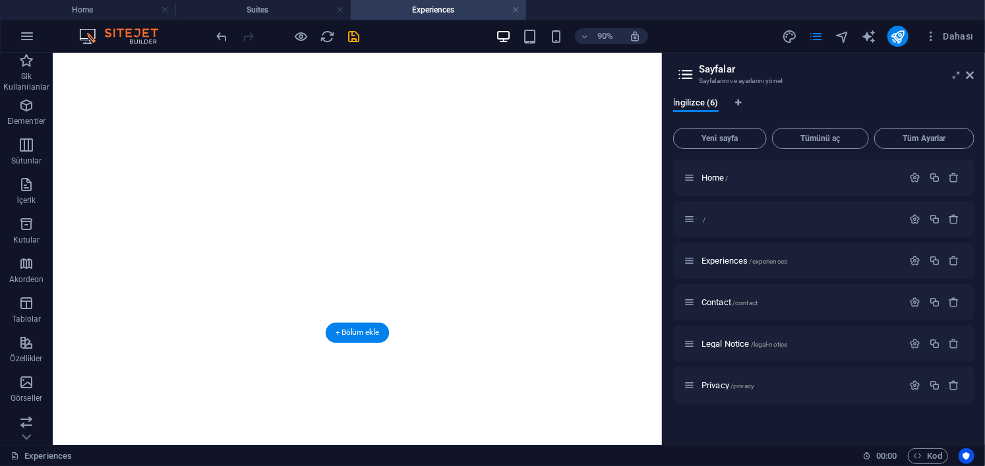
scroll to position [2298, 0]
click at [734, 342] on span "Legal Notice /legal-notice" at bounding box center [745, 344] width 86 height 10
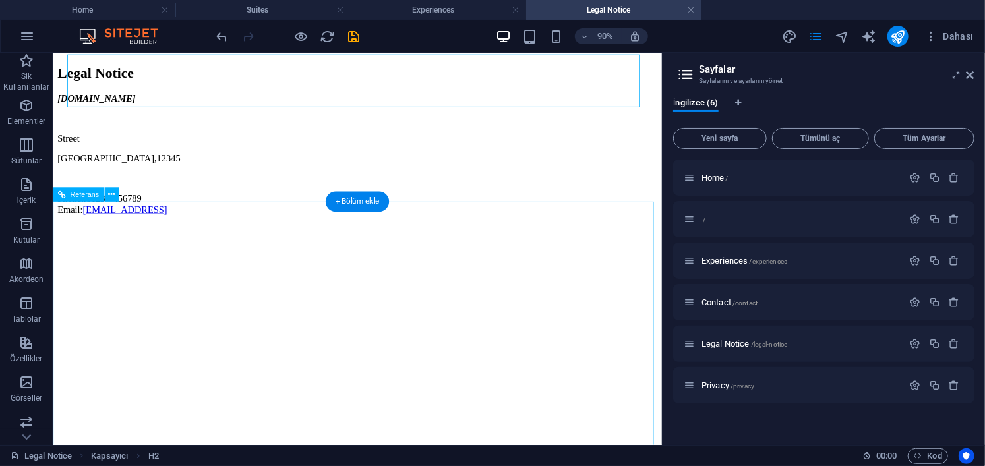
scroll to position [53, 0]
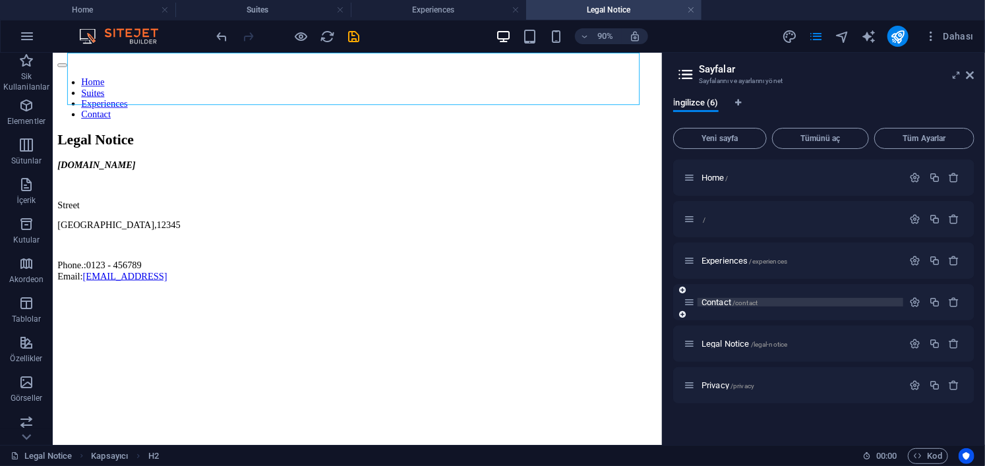
click at [733, 305] on span "/contact" at bounding box center [745, 302] width 25 height 7
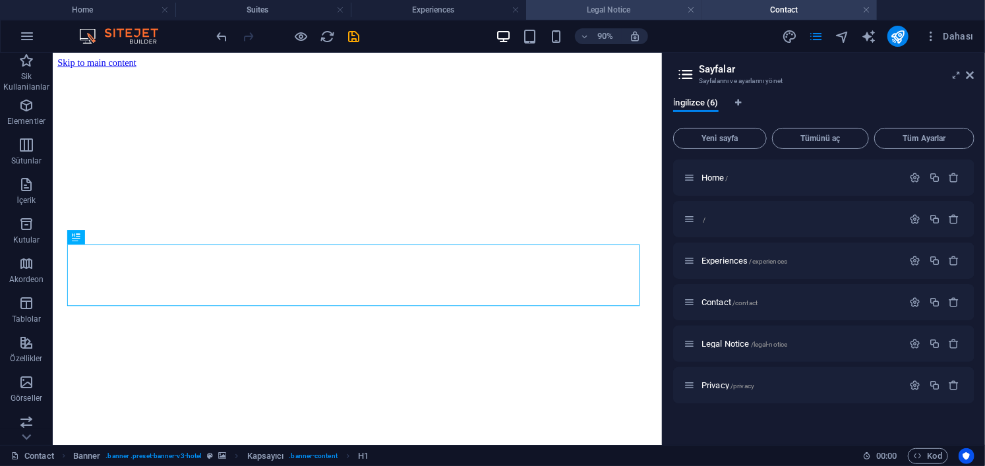
scroll to position [0, 0]
click at [694, 13] on link at bounding box center [691, 10] width 8 height 13
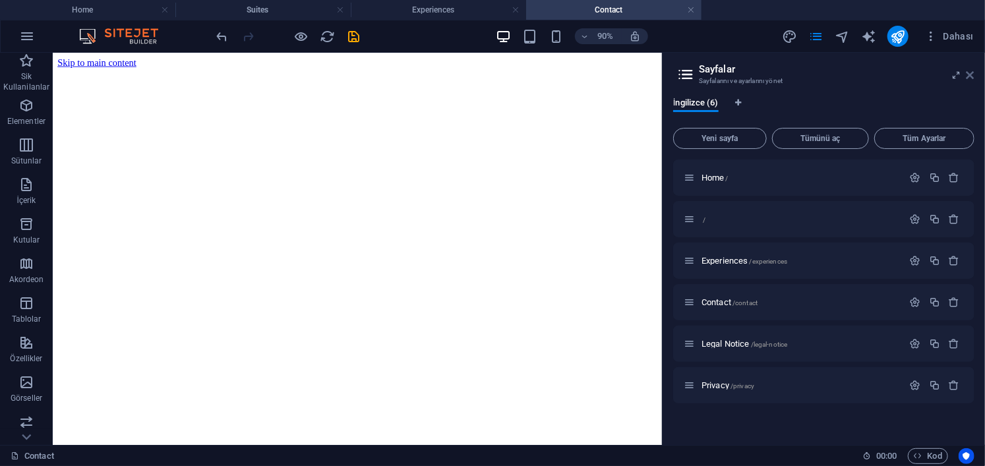
click at [967, 74] on icon at bounding box center [971, 75] width 8 height 11
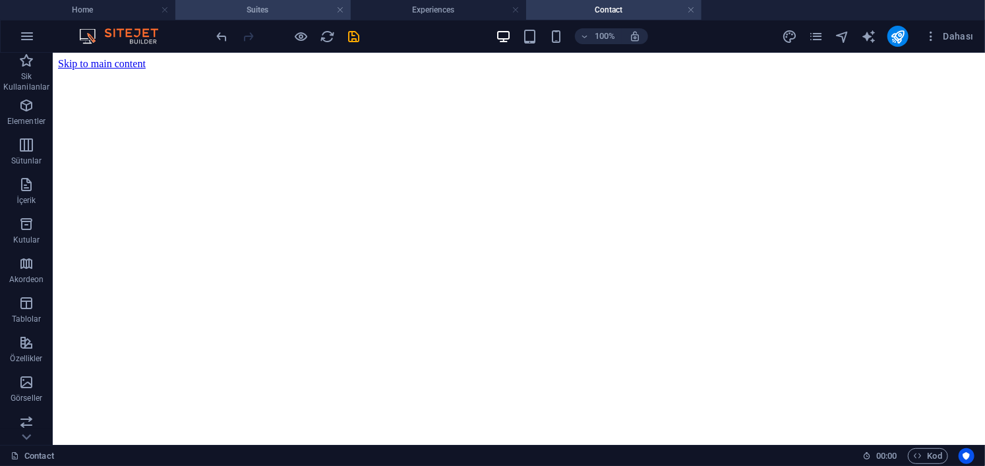
click at [257, 9] on h4 "Suites" at bounding box center [262, 10] width 175 height 15
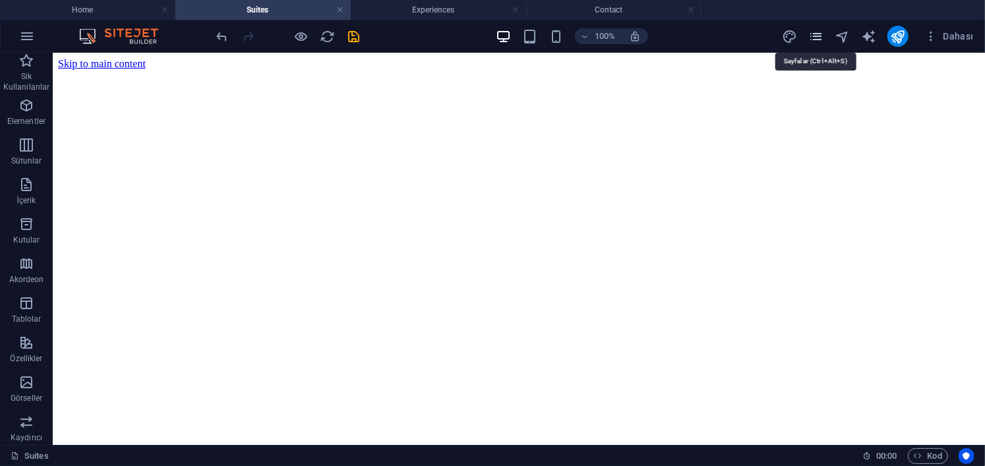
click at [820, 39] on icon "pages" at bounding box center [816, 36] width 15 height 15
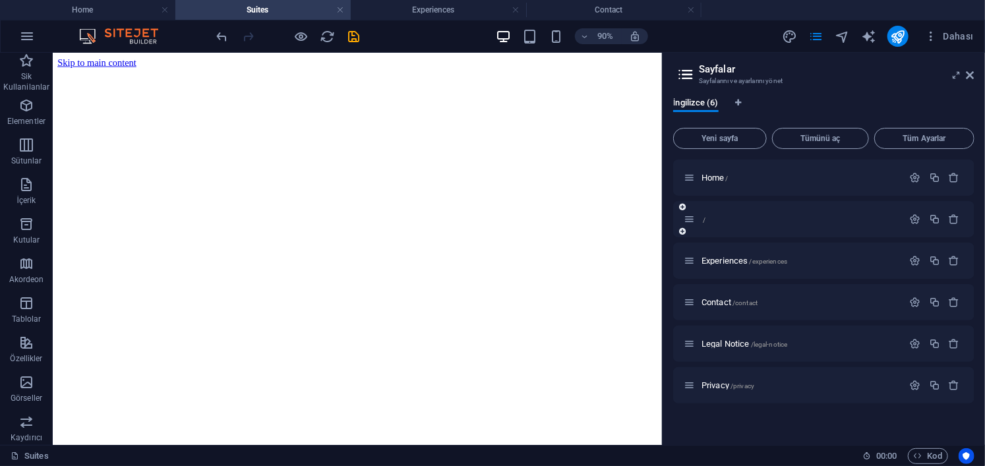
click at [717, 224] on div "/" at bounding box center [794, 219] width 220 height 15
click at [717, 213] on div "/" at bounding box center [794, 219] width 220 height 15
click at [718, 215] on p "/" at bounding box center [801, 219] width 198 height 9
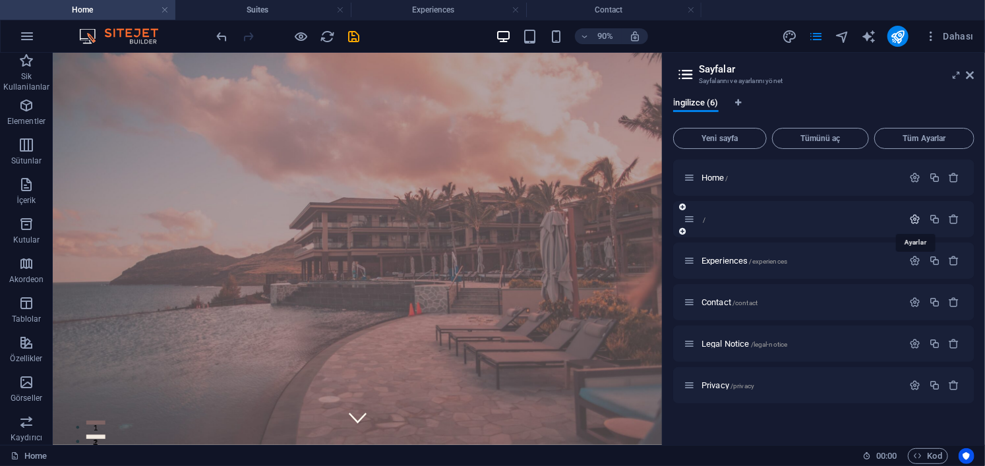
click at [919, 220] on icon "button" at bounding box center [915, 219] width 11 height 11
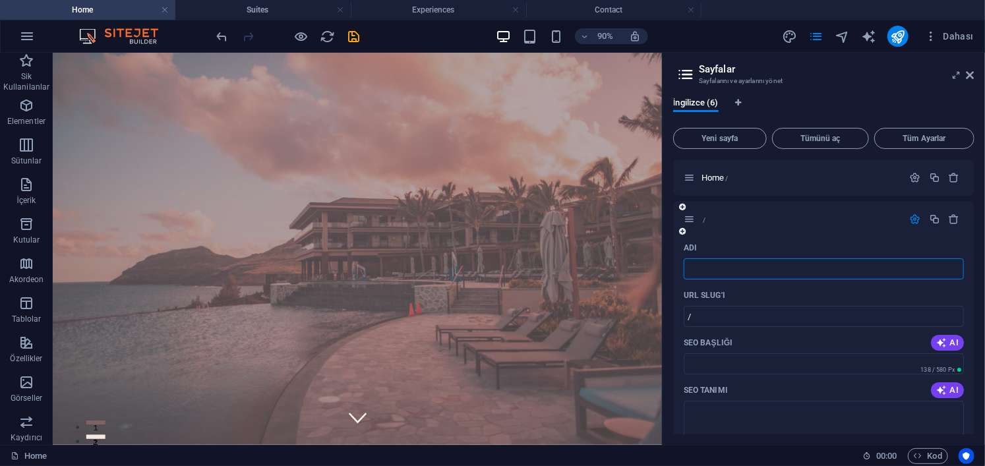
click at [747, 275] on input "Adı" at bounding box center [824, 269] width 280 height 21
type input "Ülkeler"
type input "/uelkeler"
type input "Ülkeler"
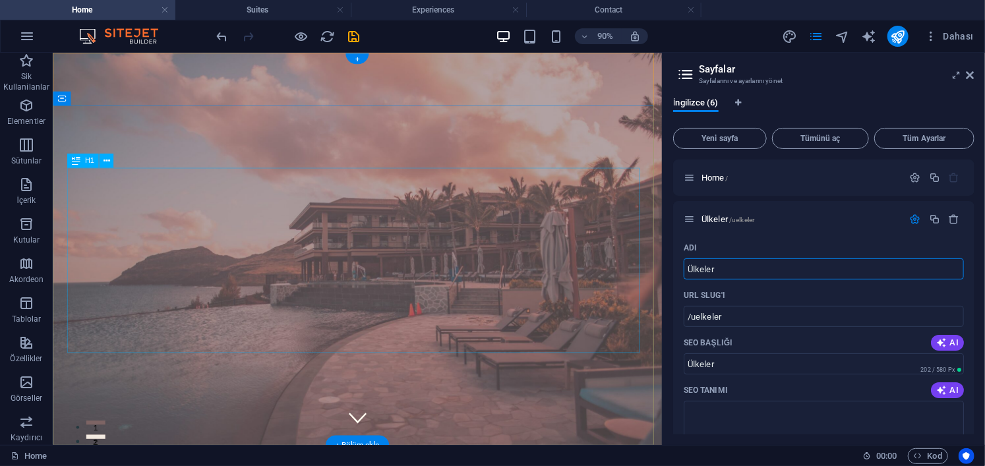
type input "Ülkeler"
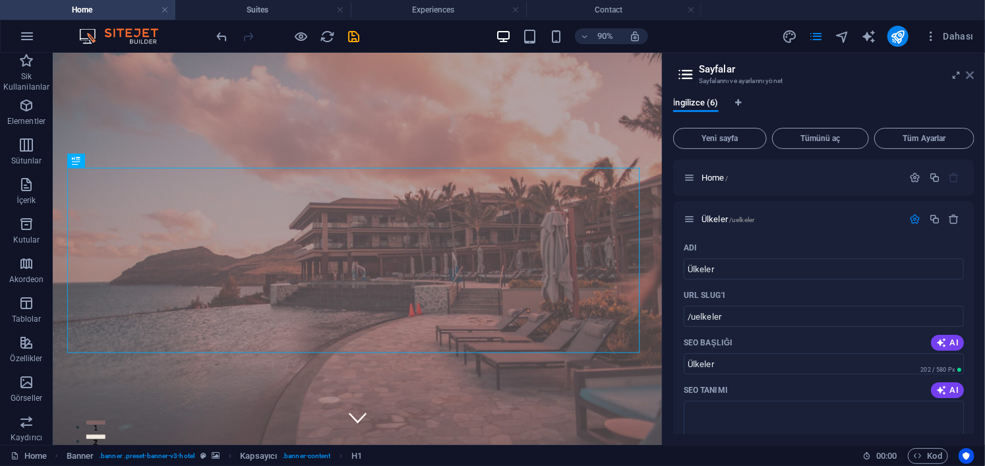
click at [974, 75] on icon at bounding box center [971, 75] width 8 height 11
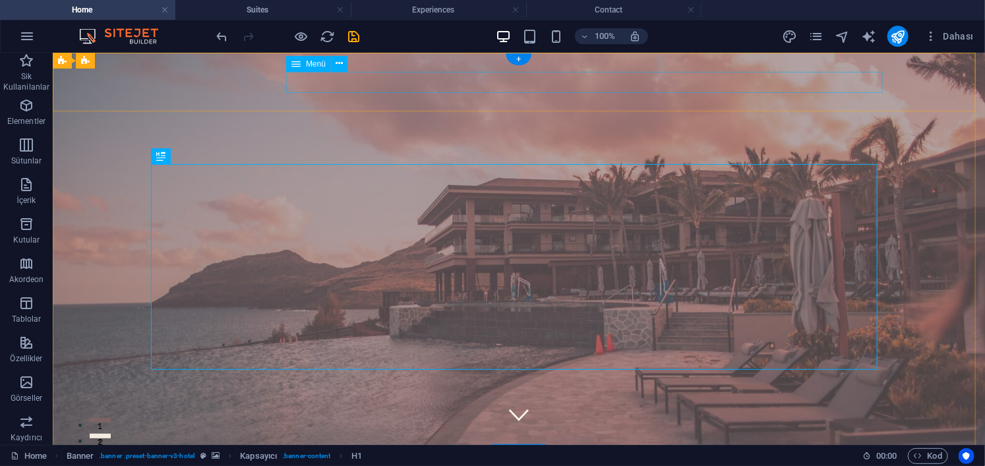
select select
select select "1"
select select
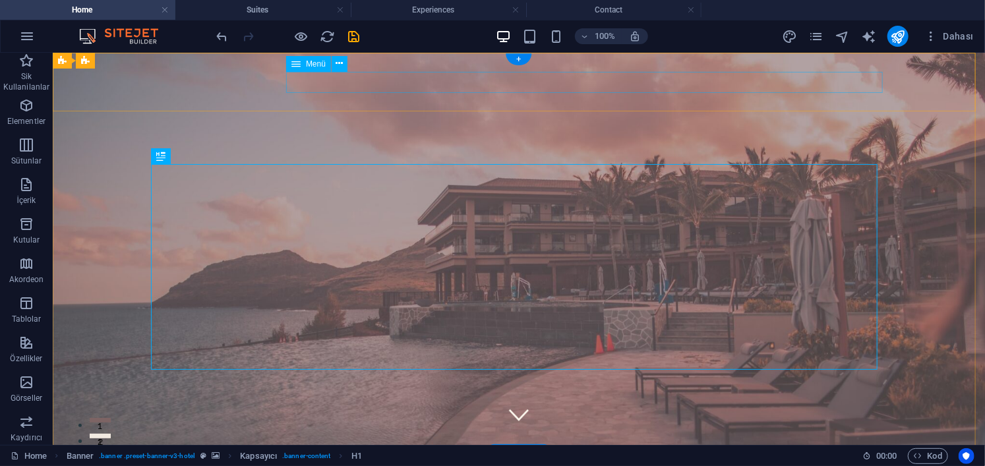
select select "2"
select select
select select "3"
select select
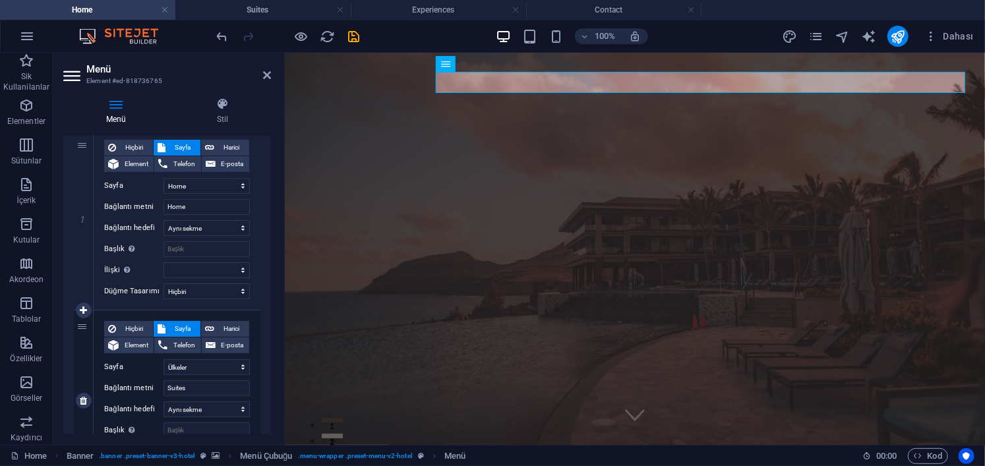
scroll to position [198, 0]
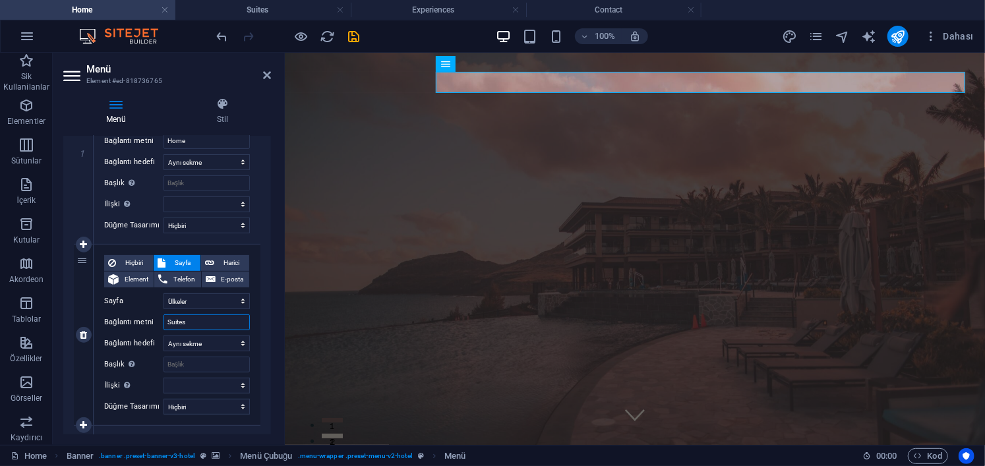
click at [198, 324] on input "Suites" at bounding box center [207, 323] width 86 height 16
type input "Ülkeler"
select select
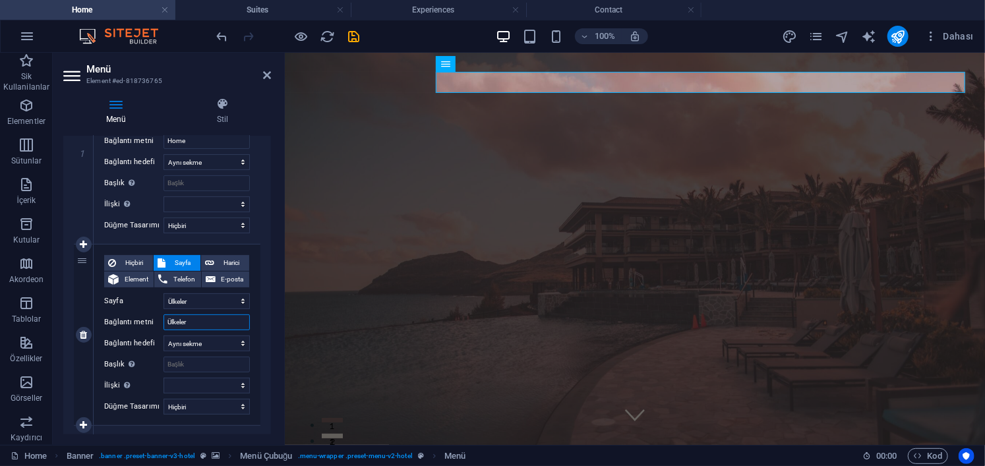
select select
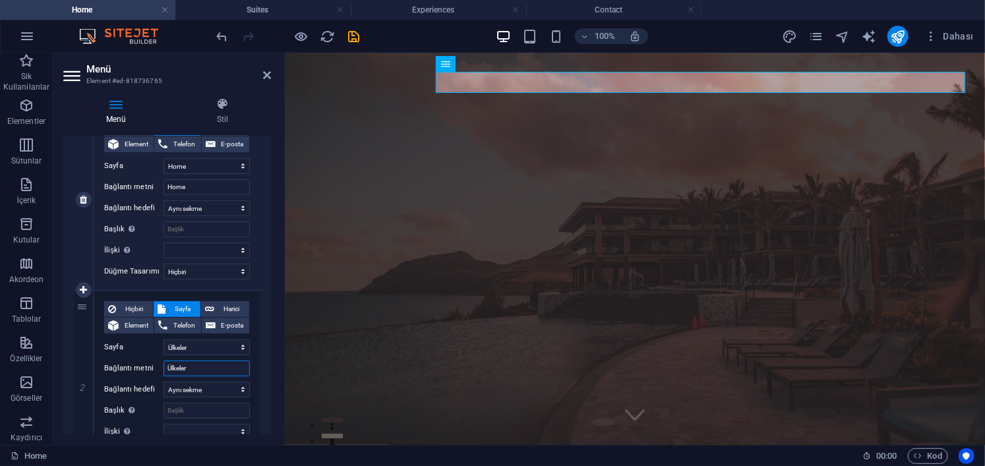
scroll to position [132, 0]
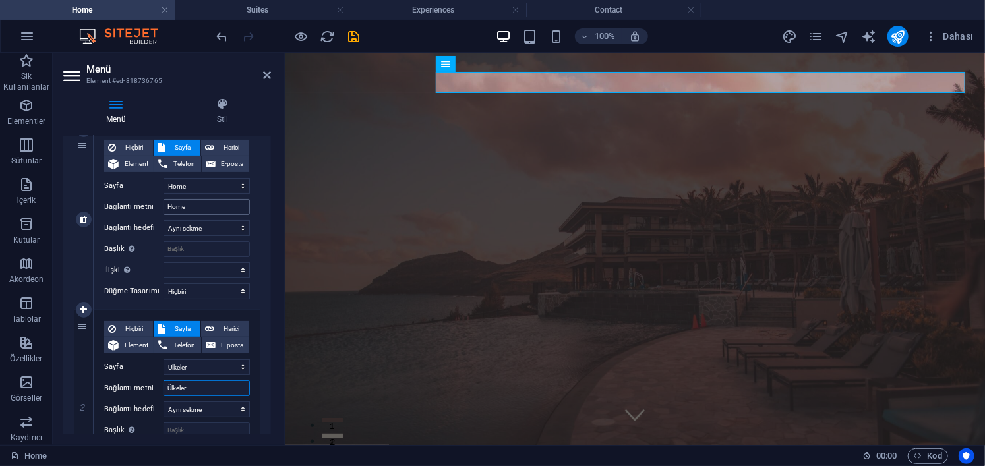
type input "Ülkeler"
click at [202, 210] on input "Home" at bounding box center [207, 207] width 86 height 16
type input "Anasayfa"
select select
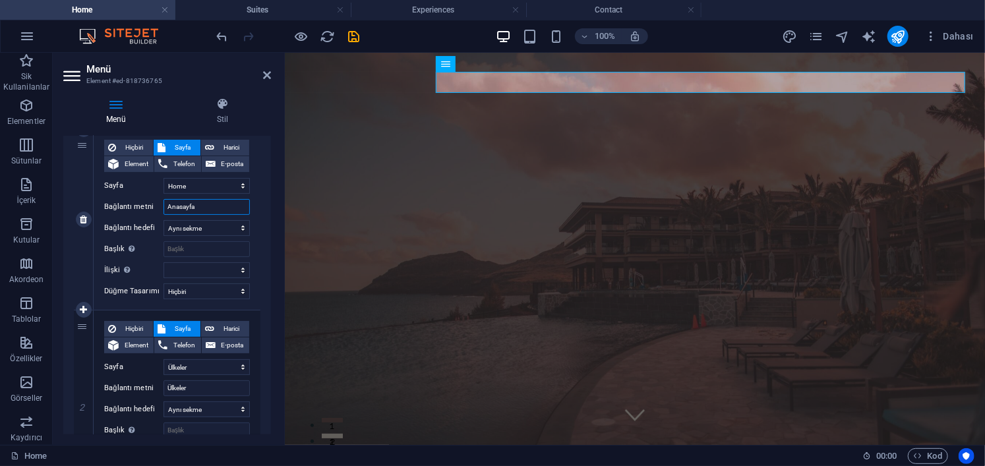
select select
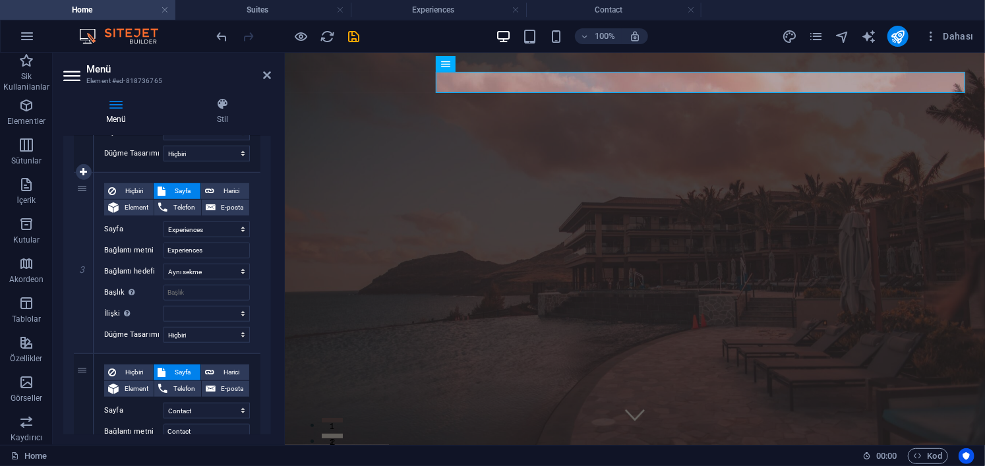
scroll to position [462, 0]
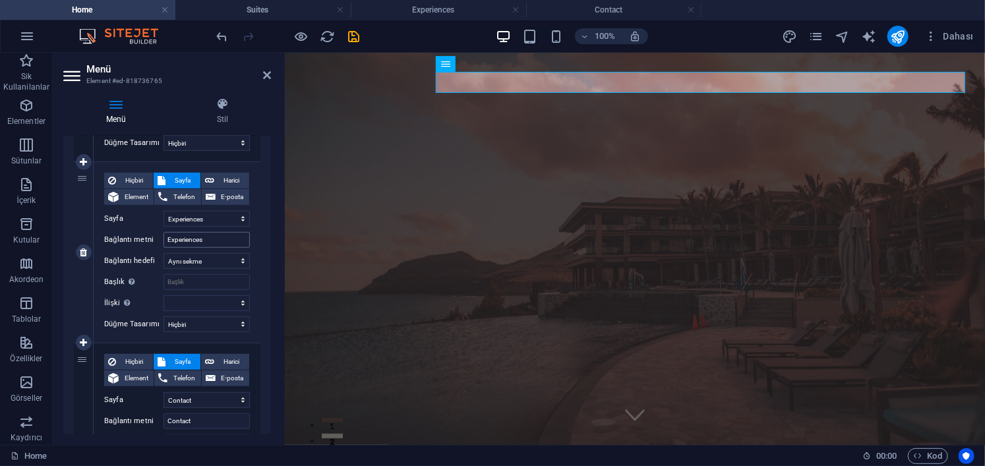
type input "Anasayfa"
click at [210, 236] on input "Experiences" at bounding box center [207, 240] width 86 height 16
select select
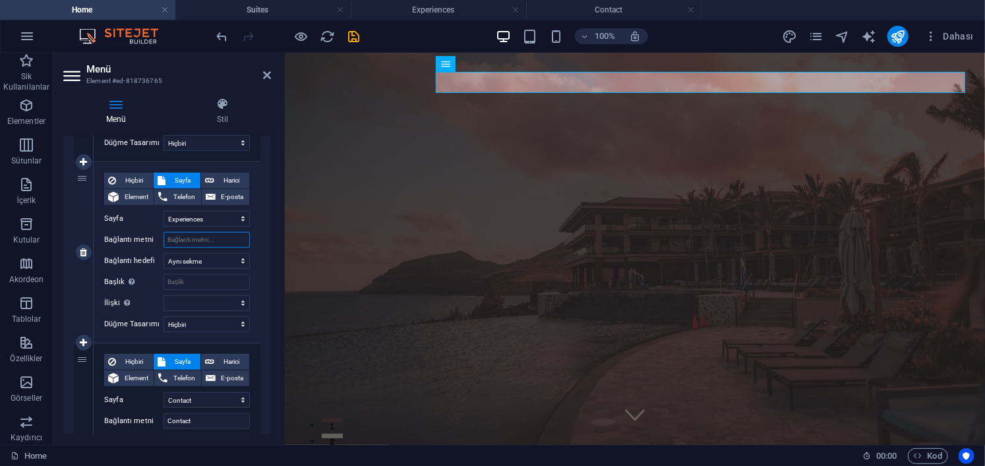
select select
type input "Duyurular"
select select
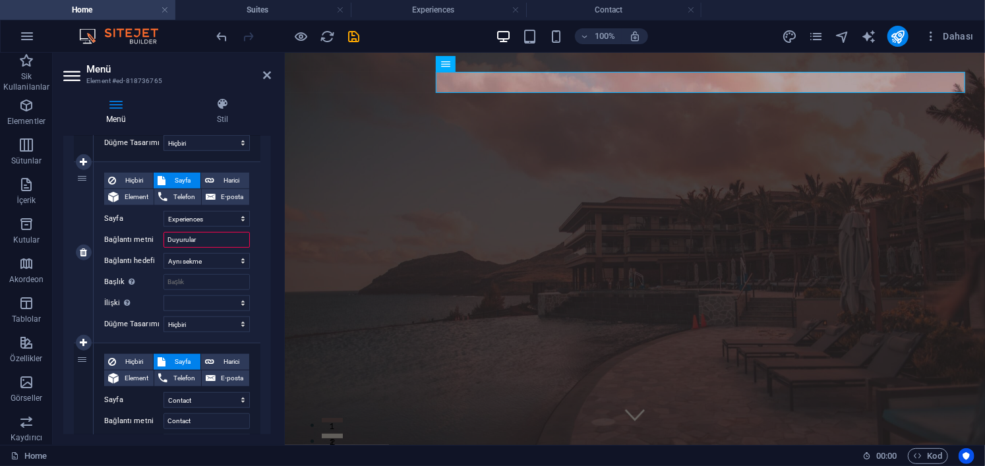
select select
type input "Duyurular"
click at [203, 423] on input "Contact" at bounding box center [207, 421] width 86 height 16
type input "İletişim"
select select
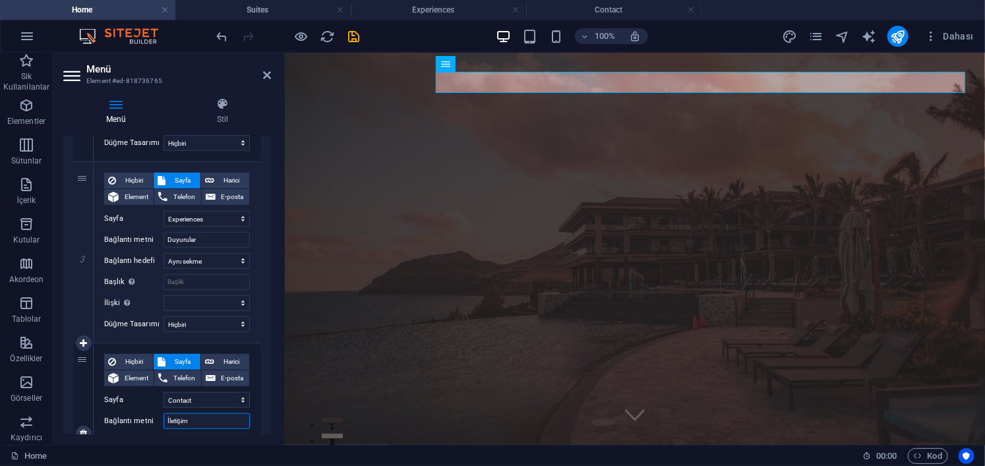
select select
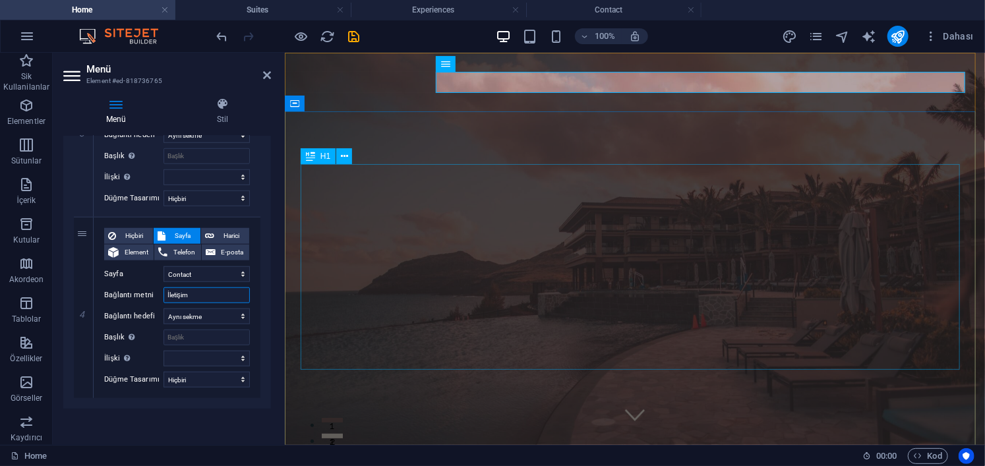
type input "İletişim"
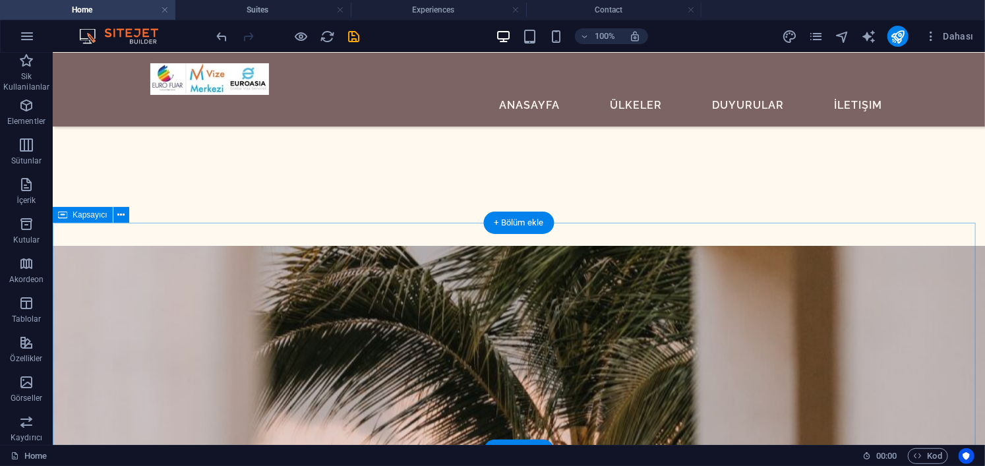
scroll to position [3363, 0]
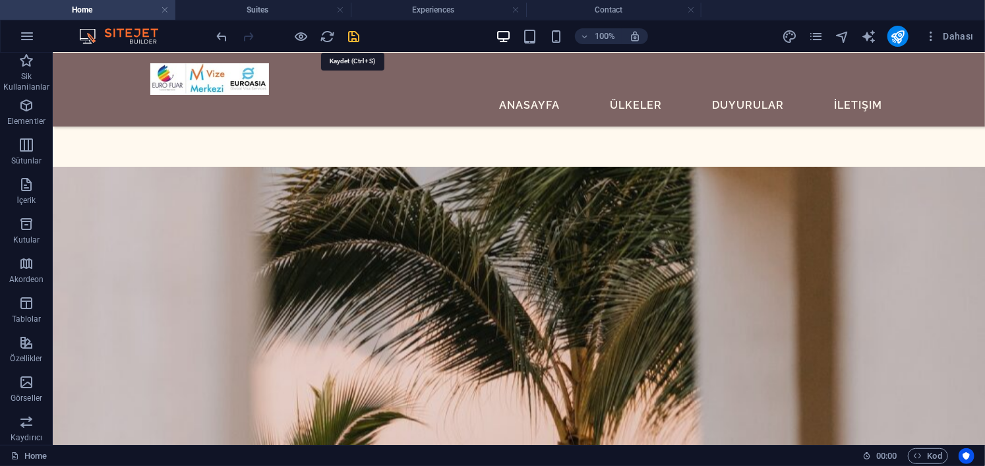
click at [358, 36] on icon "save" at bounding box center [354, 36] width 15 height 15
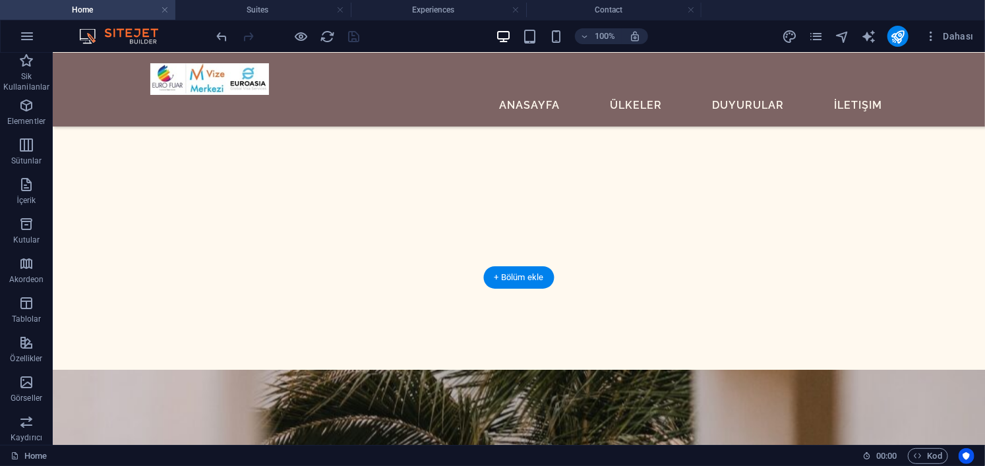
scroll to position [3099, 0]
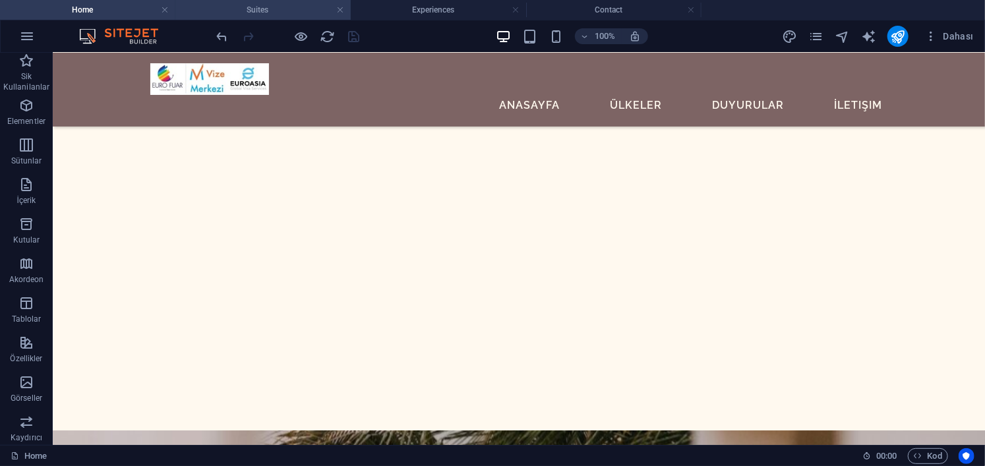
click at [271, 16] on h4 "Suites" at bounding box center [262, 10] width 175 height 15
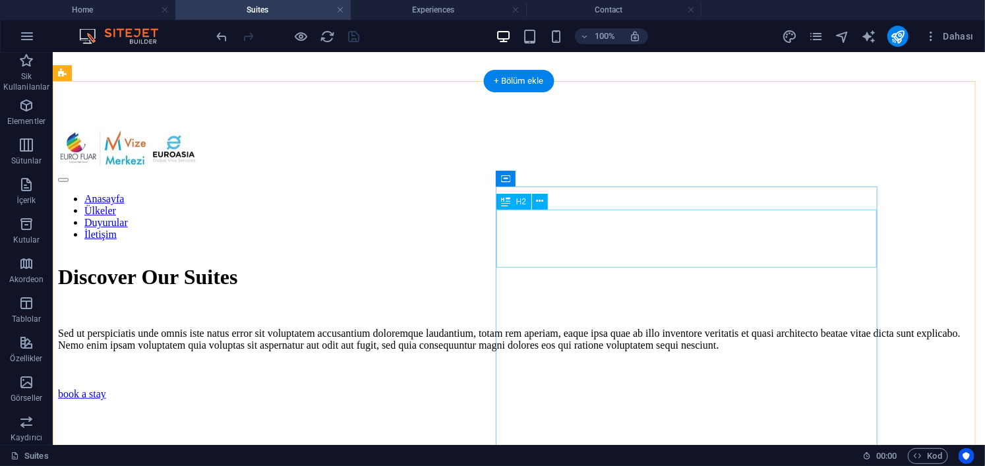
scroll to position [330, 0]
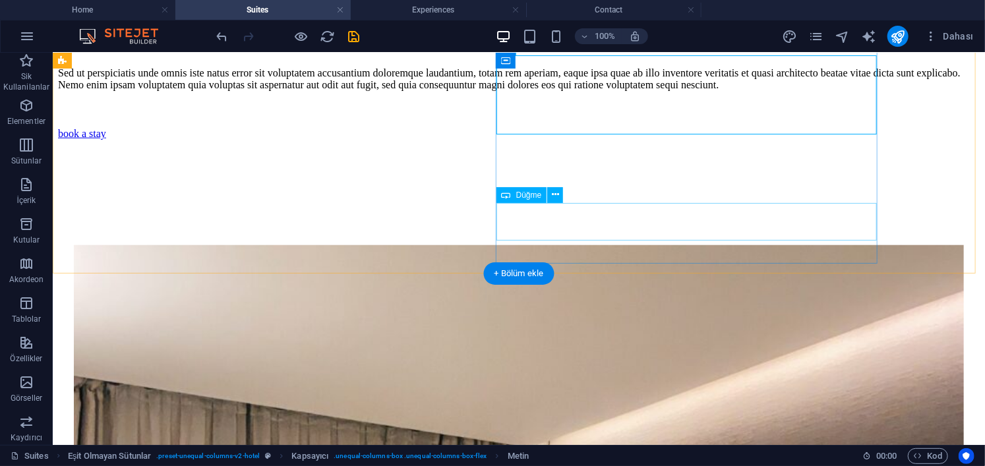
scroll to position [594, 0]
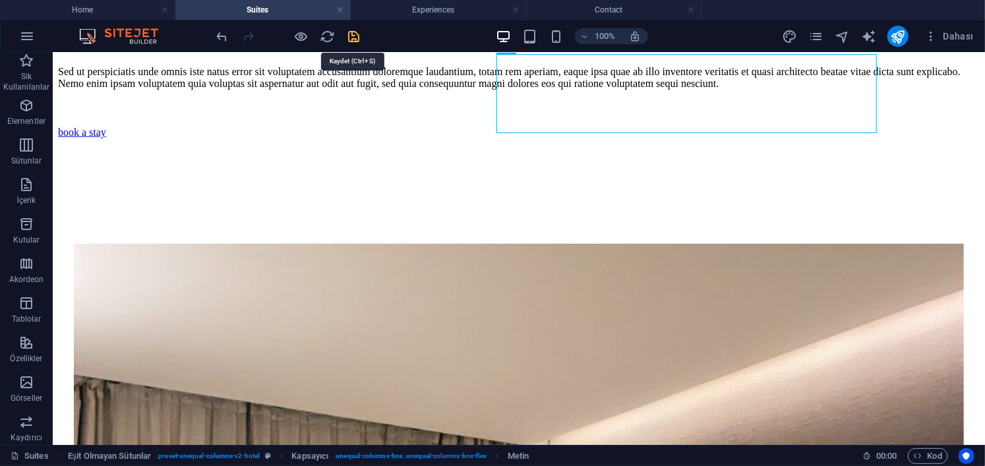
click at [352, 33] on icon "save" at bounding box center [354, 36] width 15 height 15
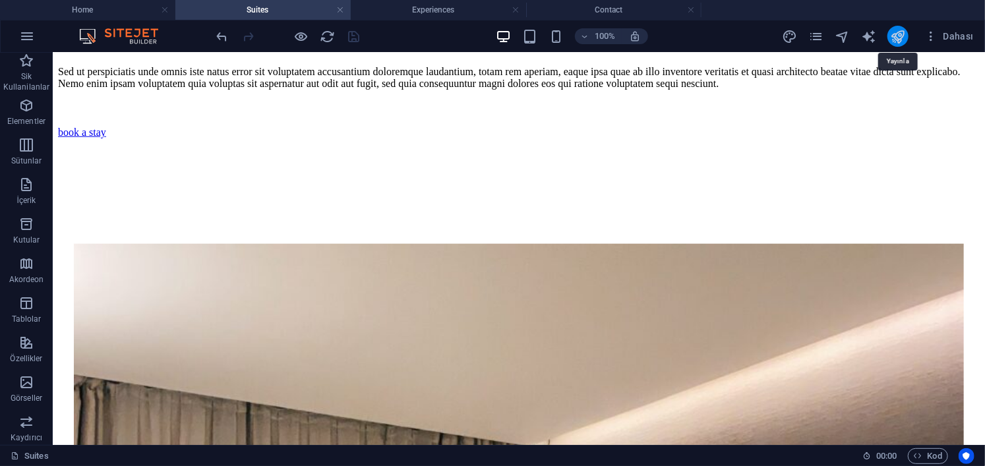
click at [899, 37] on icon "publish" at bounding box center [898, 36] width 15 height 15
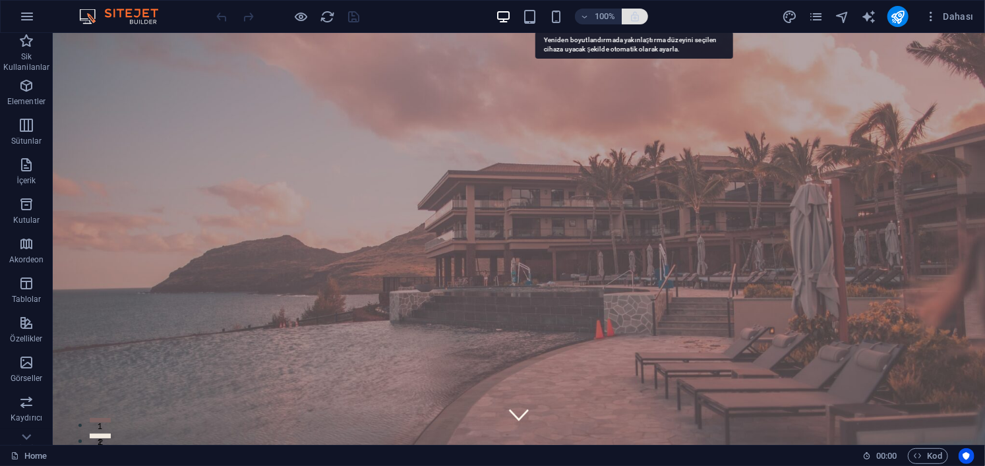
click at [633, 16] on icon "button" at bounding box center [635, 17] width 12 height 12
click at [636, 16] on icon "button" at bounding box center [635, 17] width 12 height 12
click at [638, 16] on icon "button" at bounding box center [635, 17] width 12 height 12
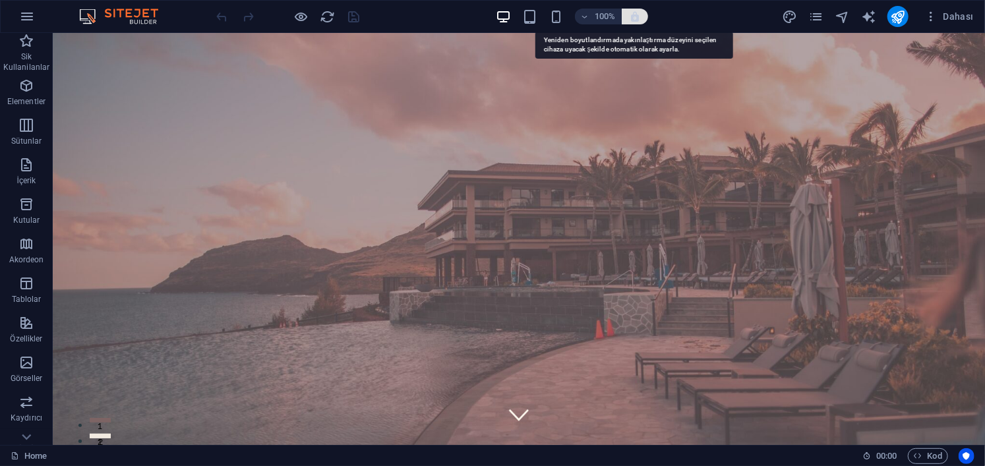
click at [634, 18] on icon "button" at bounding box center [635, 17] width 12 height 12
click at [635, 11] on icon "button" at bounding box center [635, 17] width 12 height 12
click at [632, 19] on icon "button" at bounding box center [635, 17] width 12 height 12
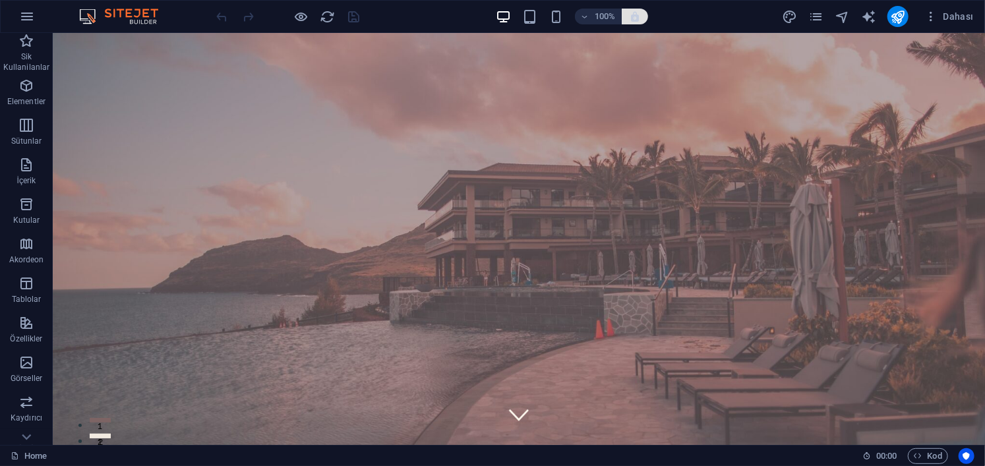
click at [640, 23] on button "button" at bounding box center [635, 17] width 26 height 16
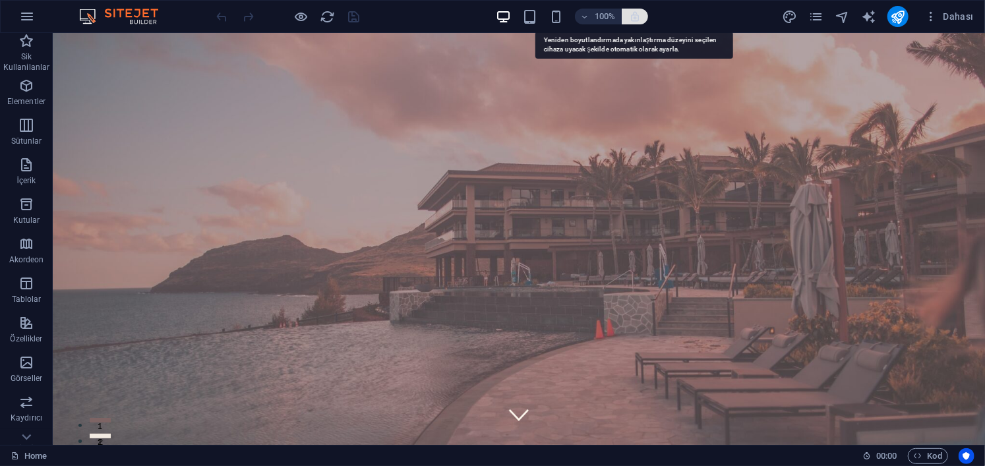
click at [635, 15] on icon "button" at bounding box center [635, 17] width 12 height 12
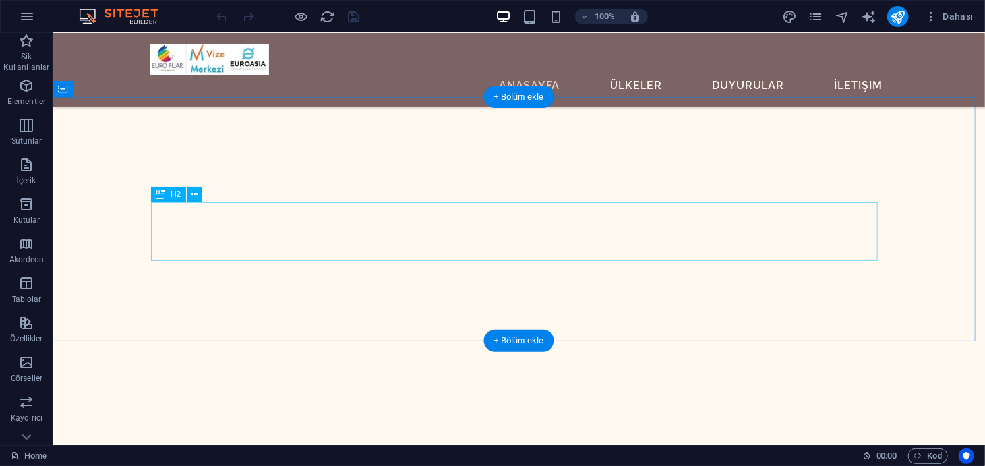
scroll to position [1055, 0]
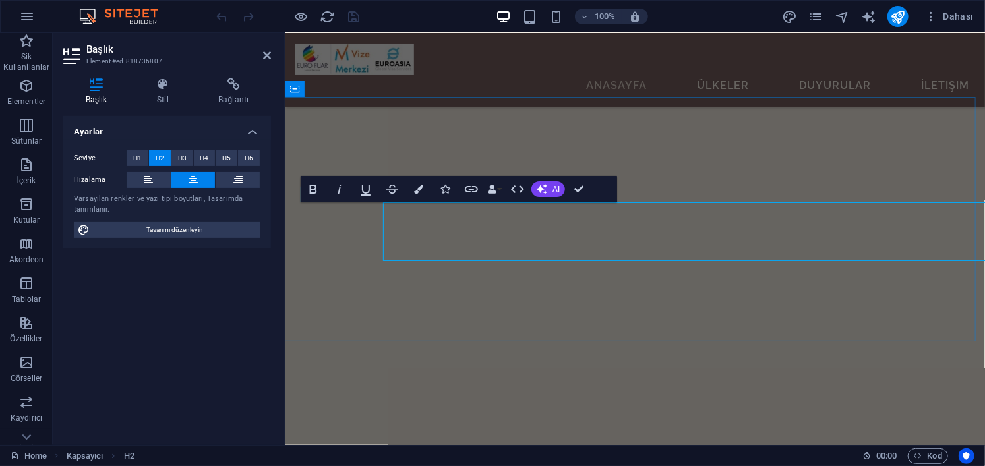
scroll to position [997, 0]
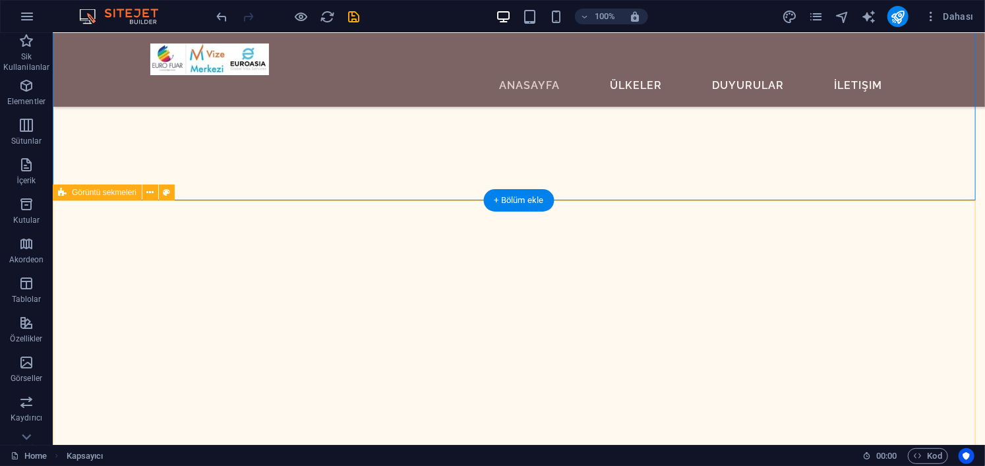
scroll to position [1327, 0]
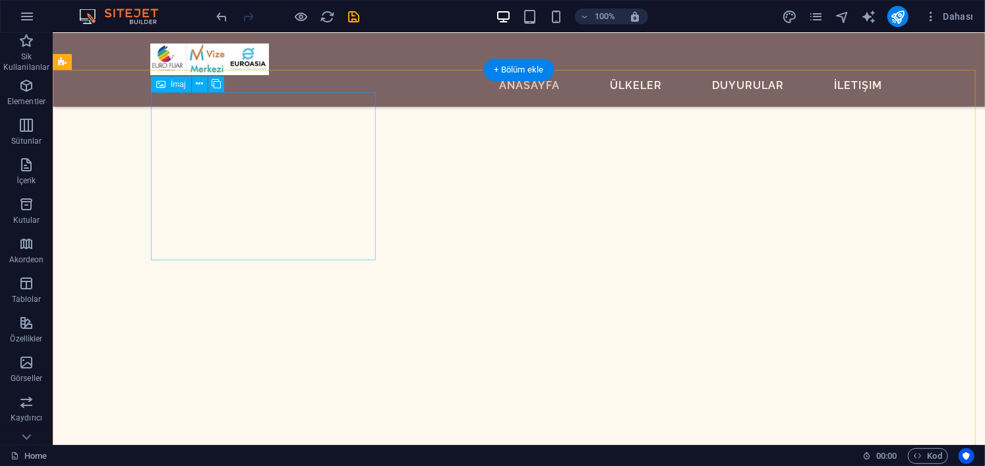
select select "%"
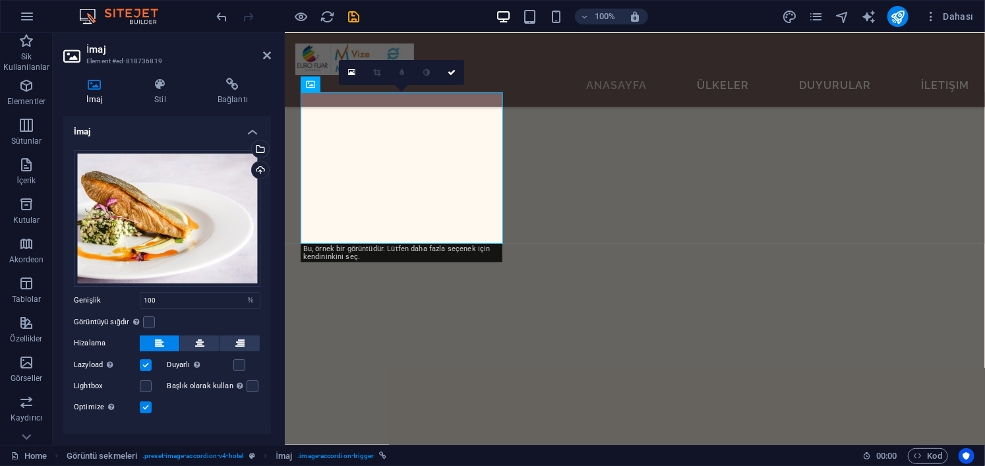
scroll to position [1269, 0]
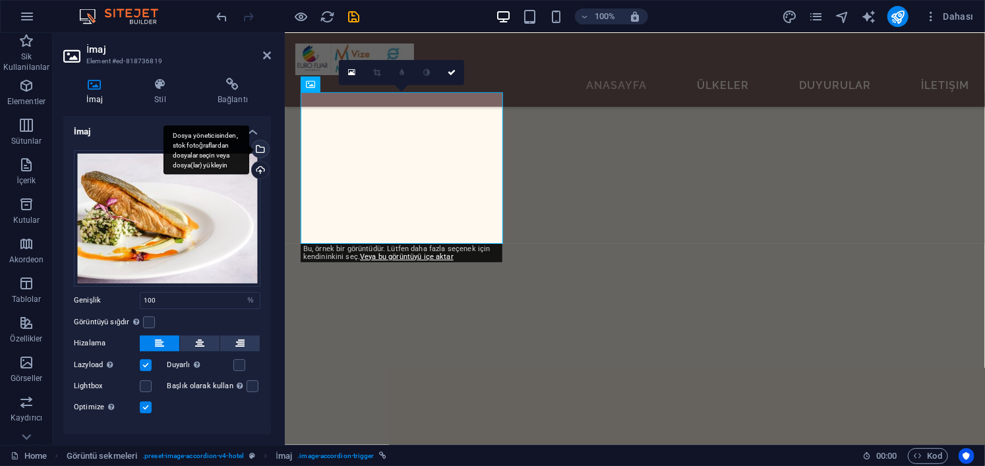
click at [260, 148] on div "Dosya yöneticisinden, stok fotoğraflardan dosyalar seçin veya dosya(lar) yükley…" at bounding box center [259, 150] width 20 height 20
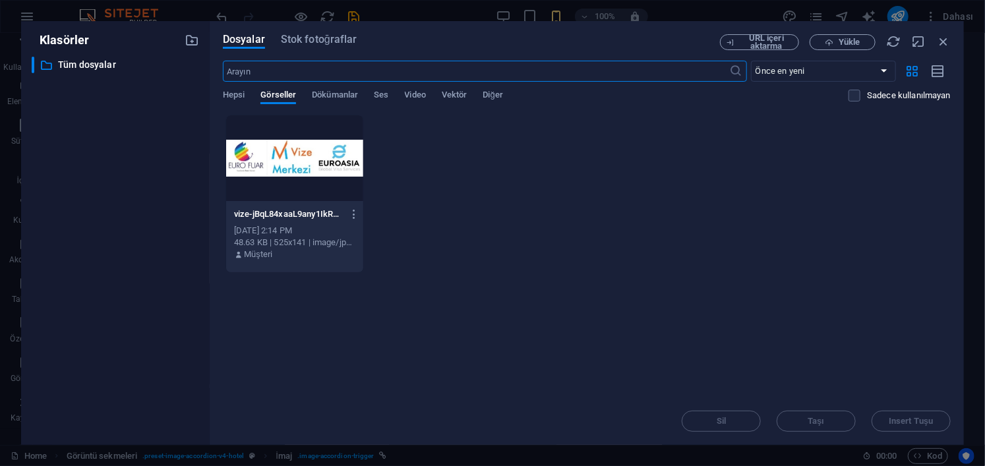
scroll to position [1448, 0]
click at [853, 46] on span "Yükle" at bounding box center [849, 42] width 21 height 8
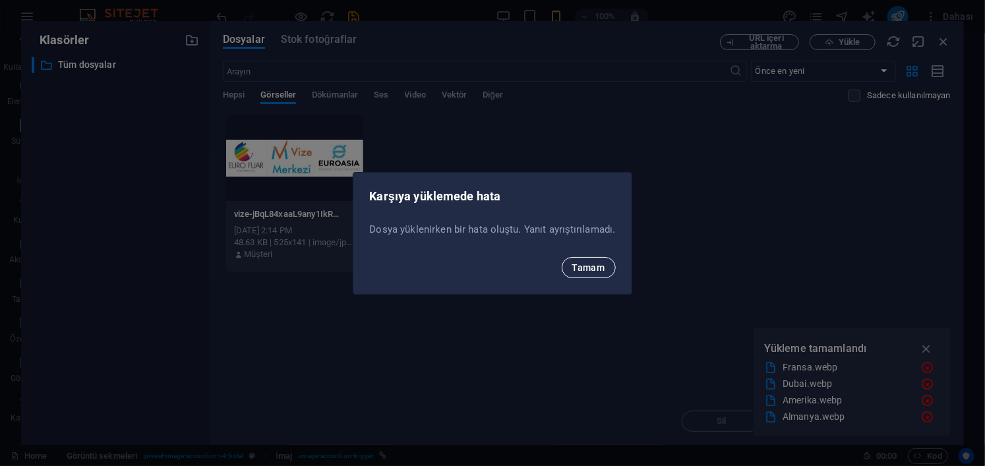
click at [607, 271] on button "Tamam" at bounding box center [589, 267] width 54 height 21
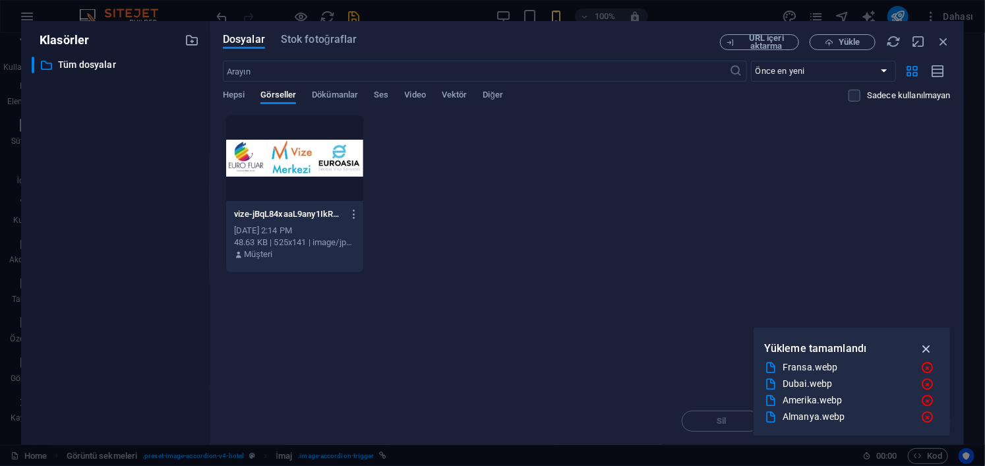
click at [926, 353] on icon "button" at bounding box center [926, 349] width 15 height 15
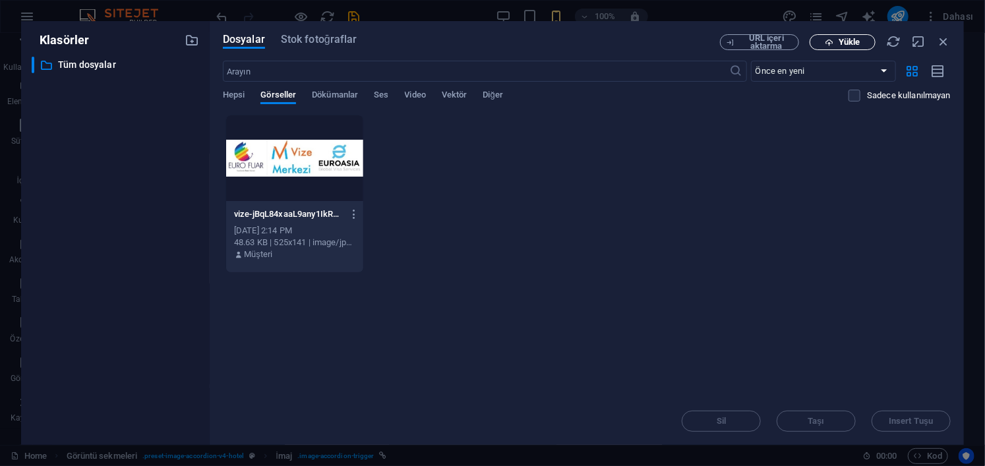
click at [825, 42] on icon "button" at bounding box center [829, 42] width 9 height 9
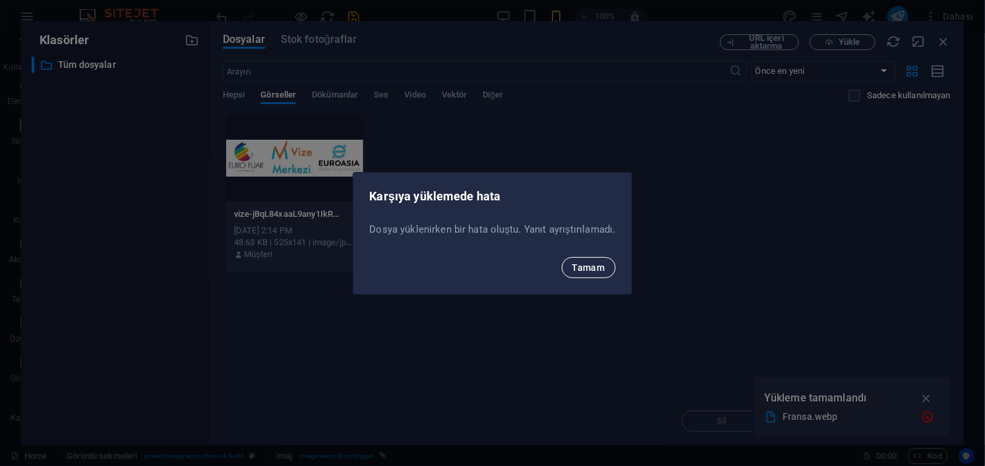
click at [575, 263] on span "Tamam" at bounding box center [588, 267] width 33 height 11
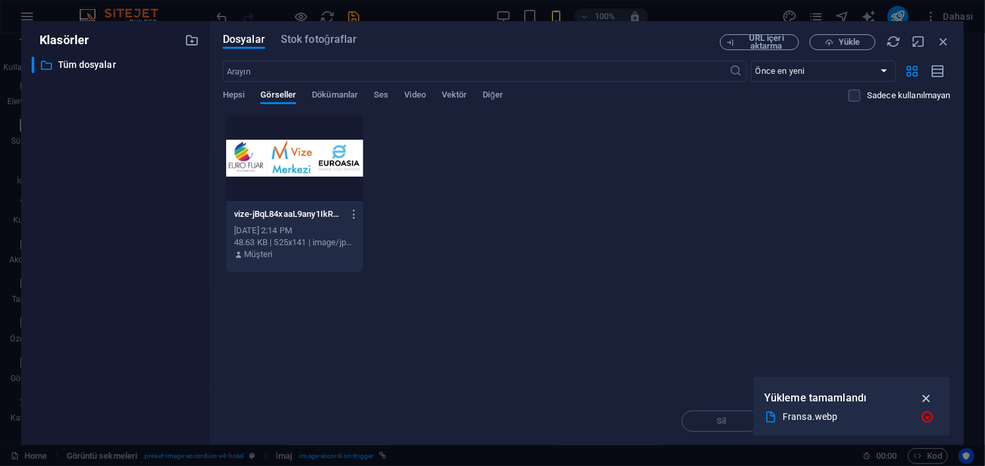
click at [923, 400] on icon "button" at bounding box center [926, 398] width 15 height 15
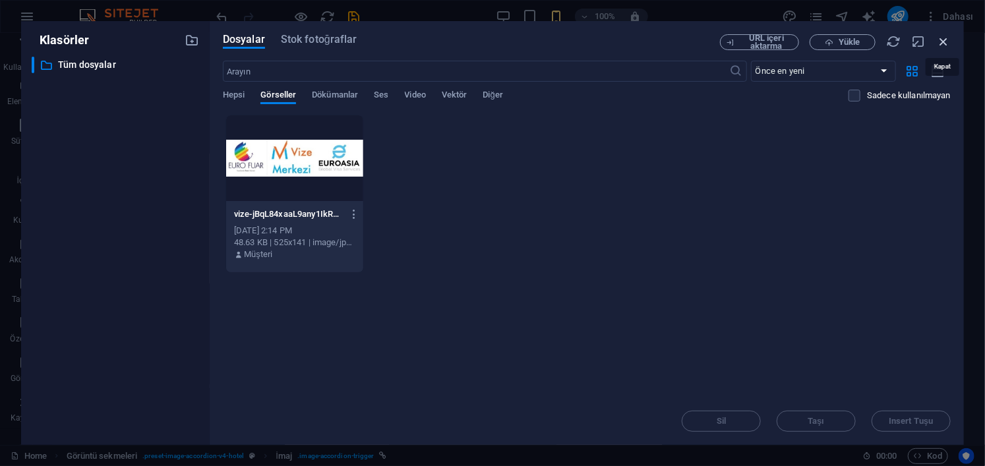
click at [948, 42] on icon "button" at bounding box center [943, 41] width 15 height 15
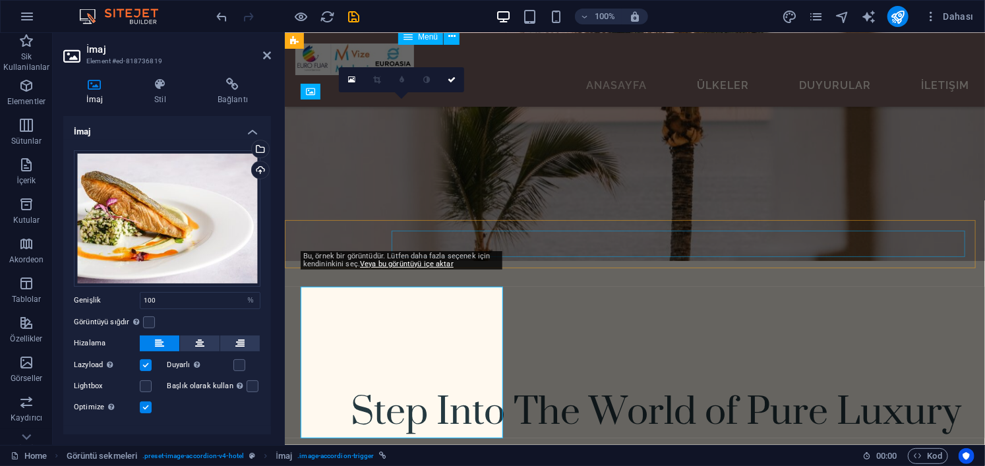
scroll to position [1261, 0]
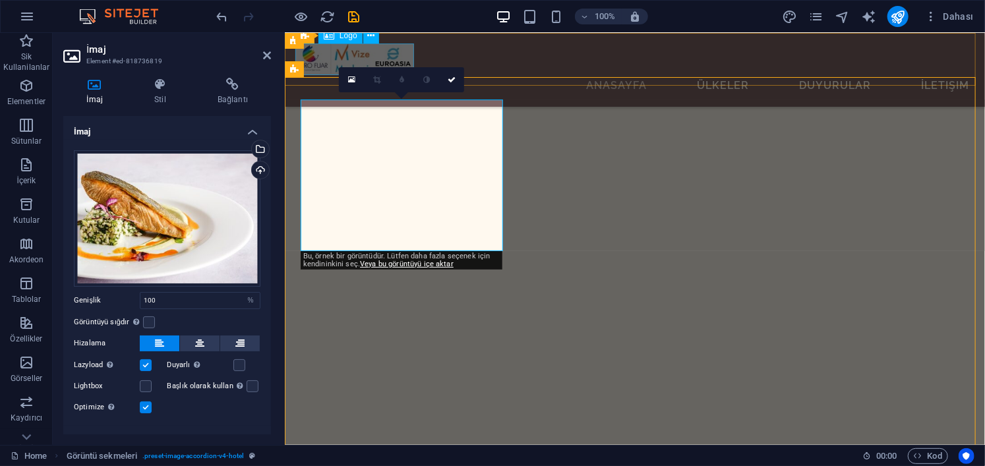
scroll to position [1319, 0]
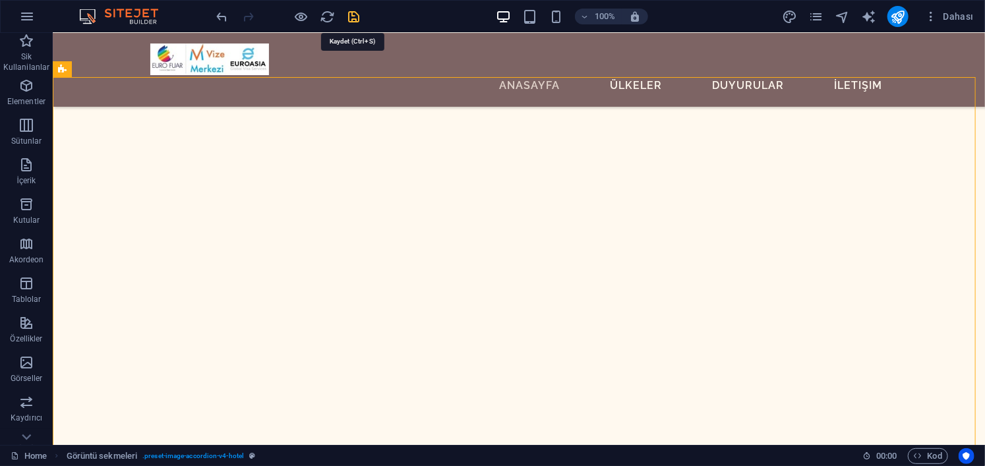
click at [356, 15] on icon "save" at bounding box center [354, 16] width 15 height 15
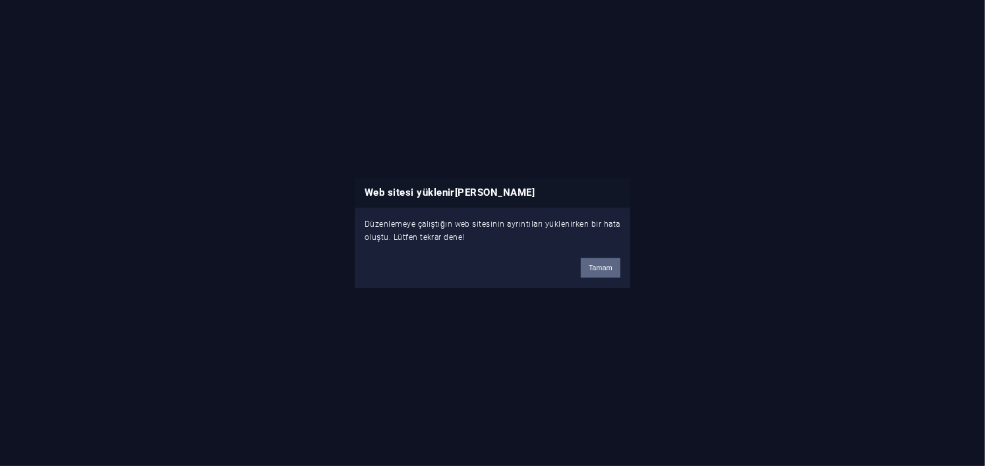
click at [605, 263] on button "Tamam" at bounding box center [601, 268] width 40 height 20
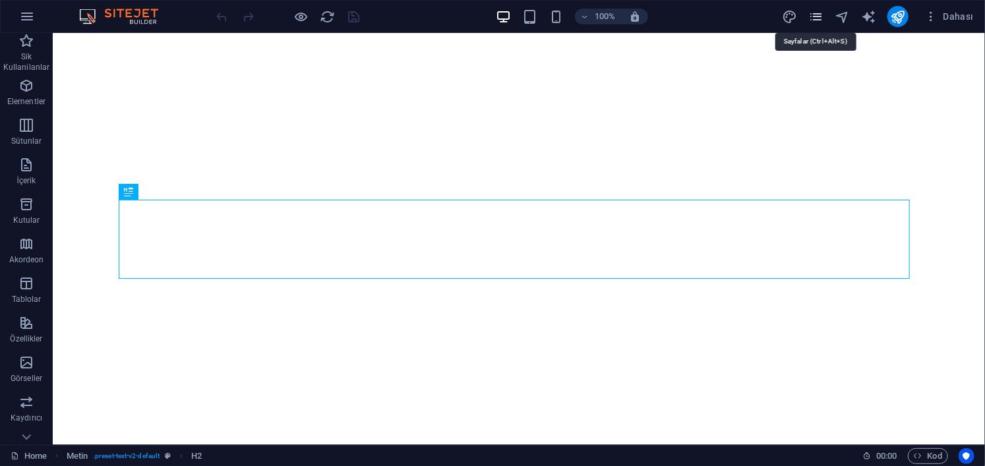
click at [821, 22] on icon "pages" at bounding box center [816, 16] width 15 height 15
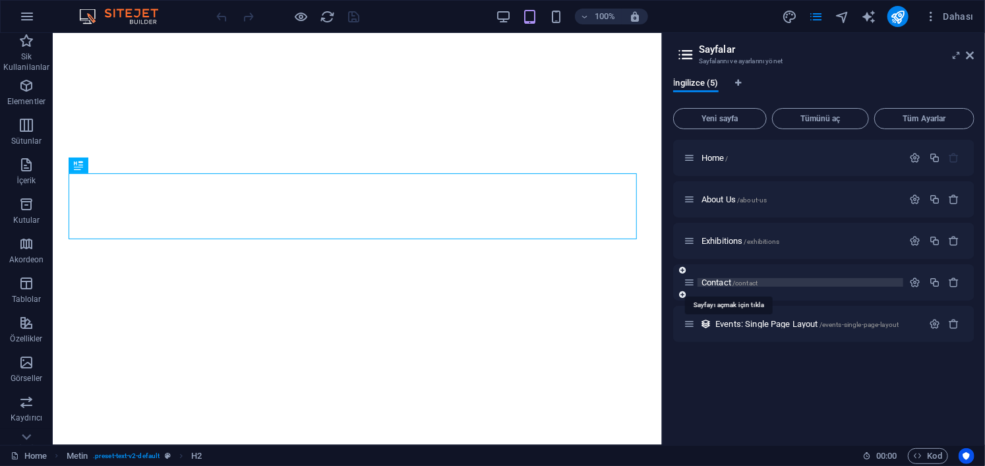
click at [716, 281] on span "Contact /contact" at bounding box center [730, 283] width 56 height 10
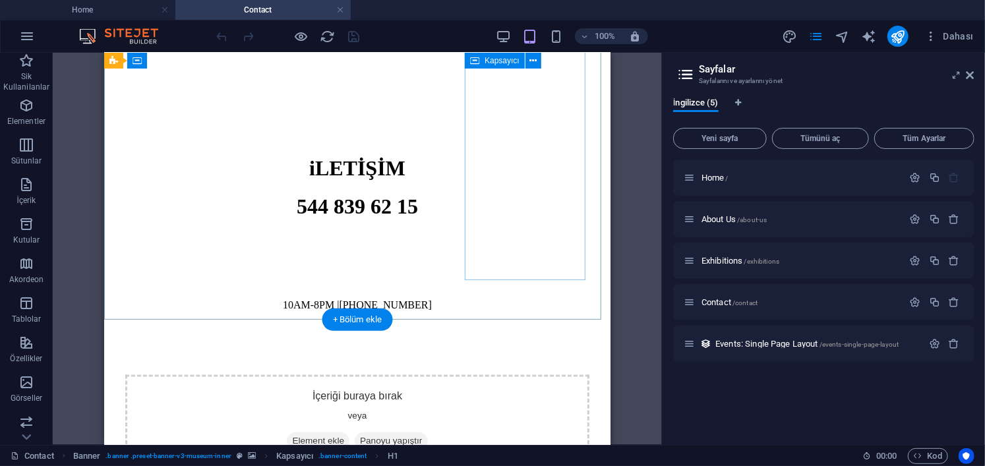
scroll to position [1209, 0]
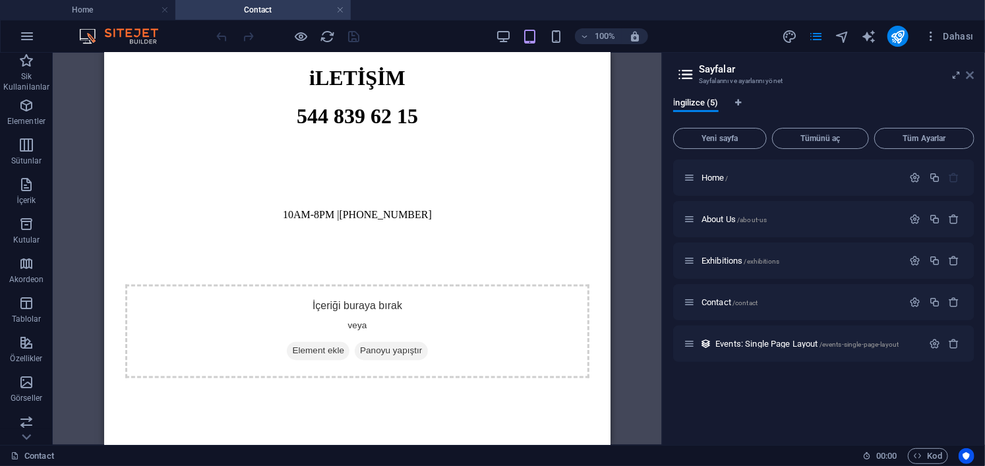
click at [975, 77] on icon at bounding box center [971, 75] width 8 height 11
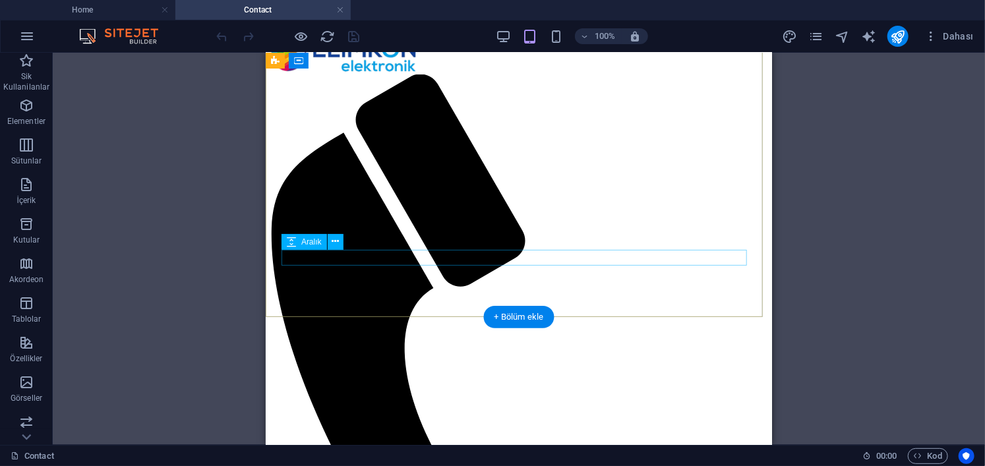
scroll to position [0, 0]
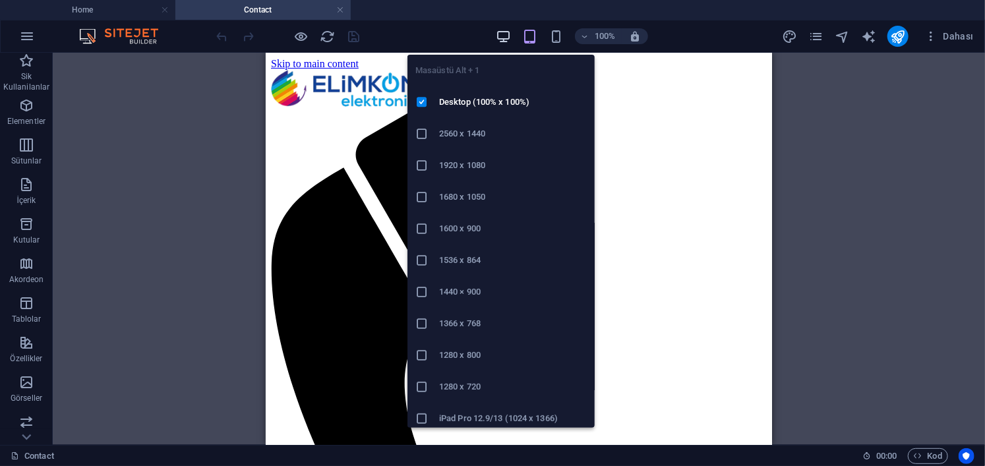
click at [499, 42] on icon "button" at bounding box center [504, 36] width 15 height 15
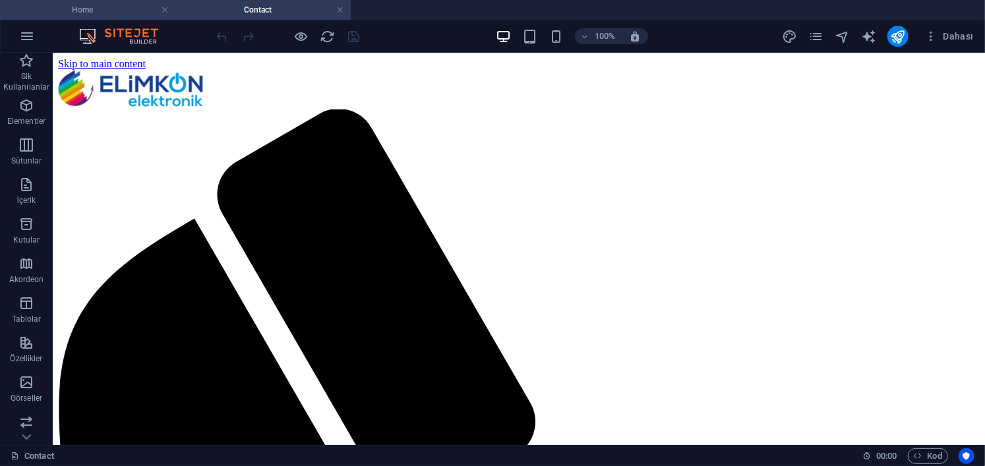
click at [129, 7] on h4 "Home" at bounding box center [87, 10] width 175 height 15
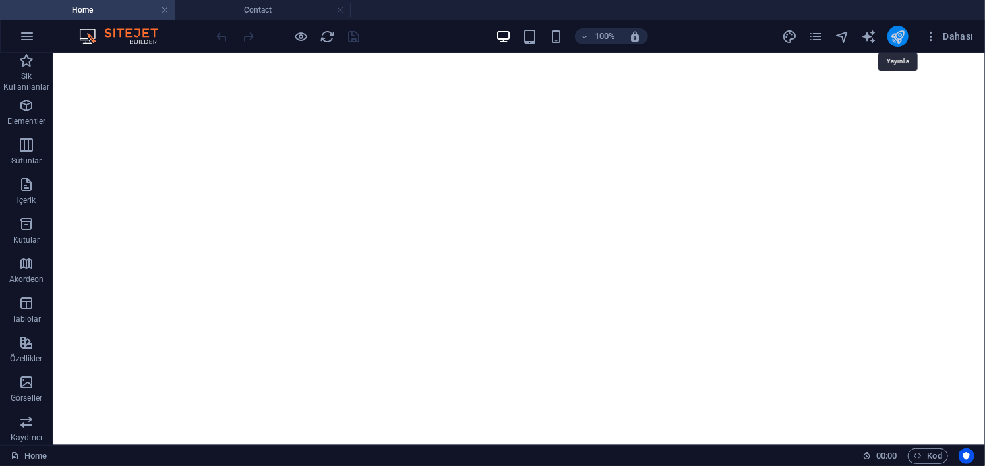
click at [898, 34] on icon "publish" at bounding box center [898, 36] width 15 height 15
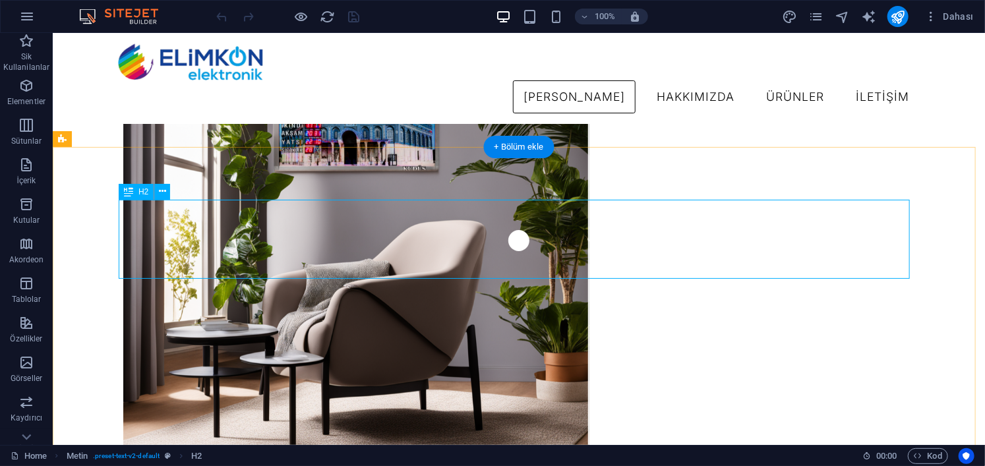
scroll to position [1538, 0]
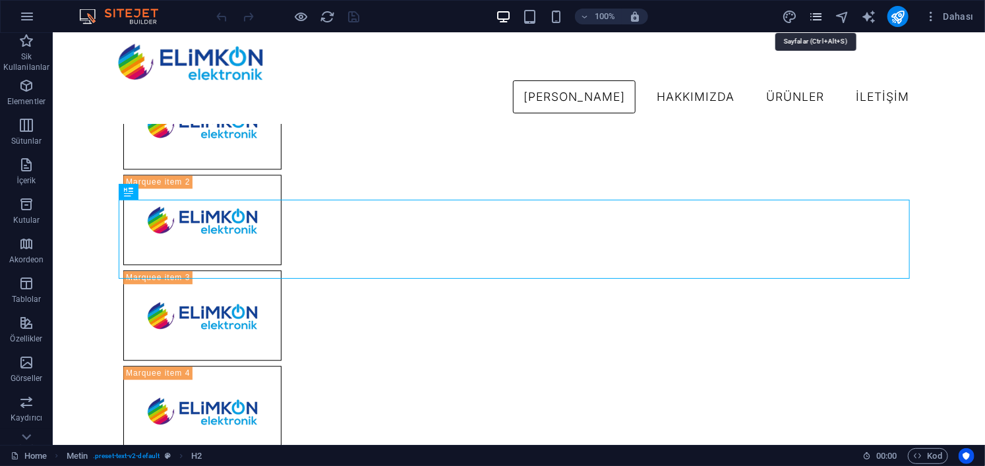
click at [813, 15] on icon "pages" at bounding box center [816, 16] width 15 height 15
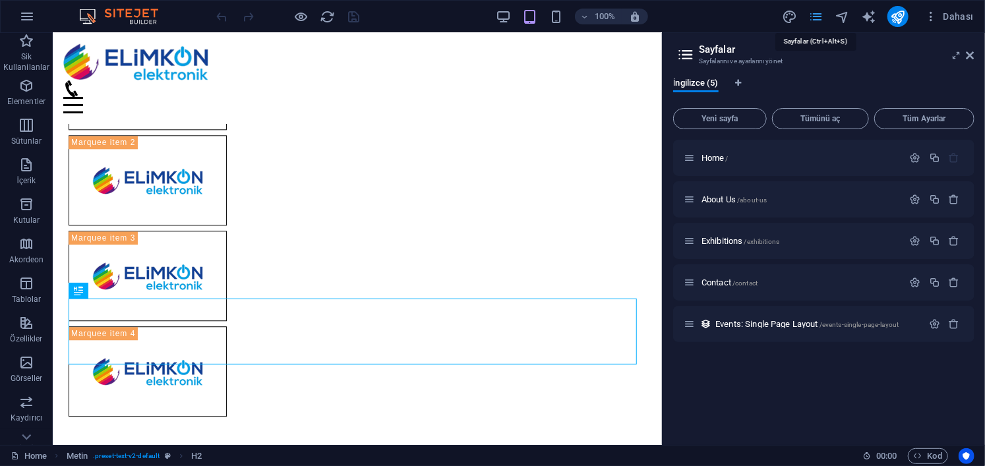
scroll to position [1412, 0]
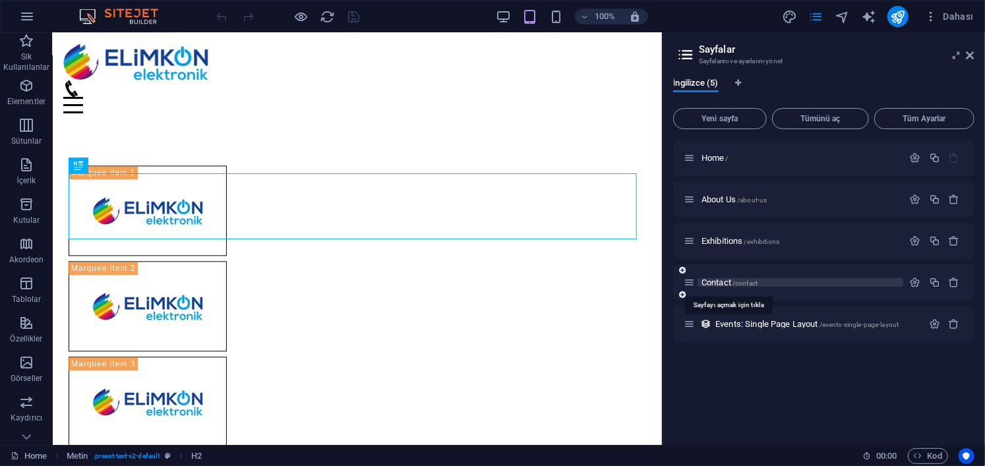
click at [723, 282] on span "Contact /contact" at bounding box center [730, 283] width 56 height 10
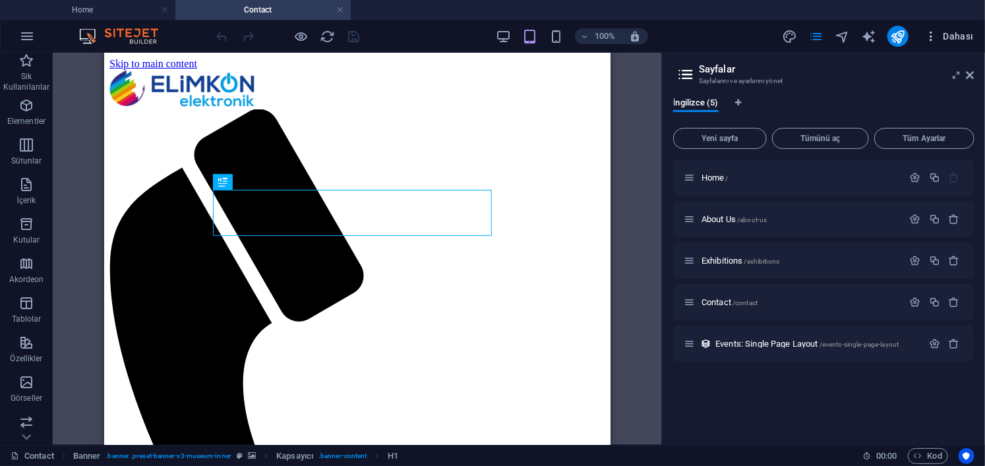
scroll to position [0, 0]
click at [972, 74] on icon at bounding box center [971, 75] width 8 height 11
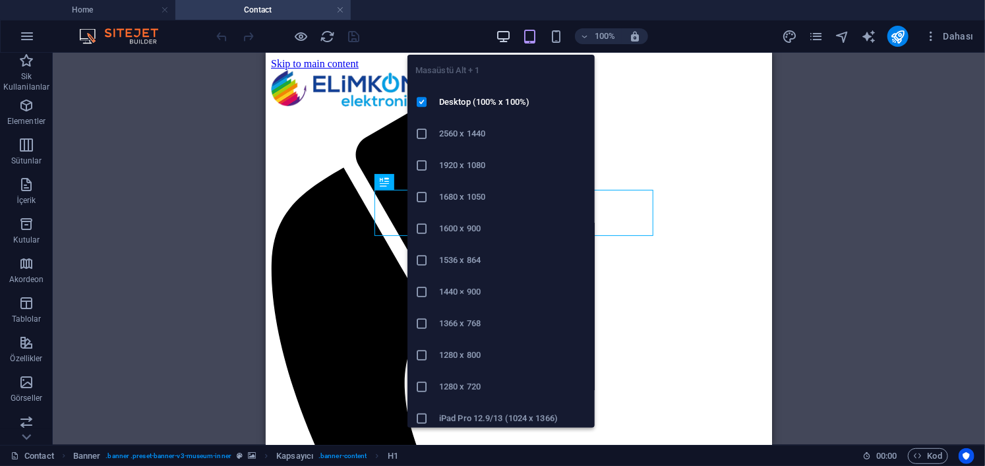
click at [500, 43] on icon "button" at bounding box center [504, 36] width 15 height 15
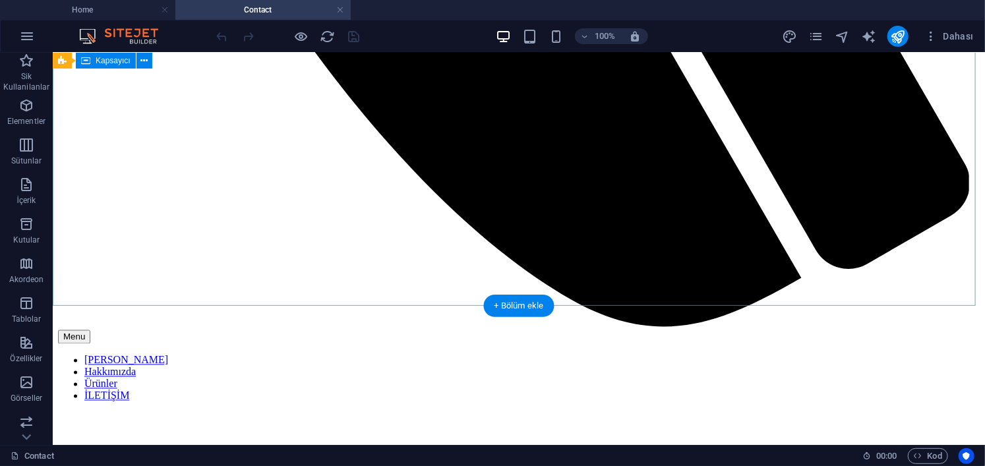
scroll to position [923, 0]
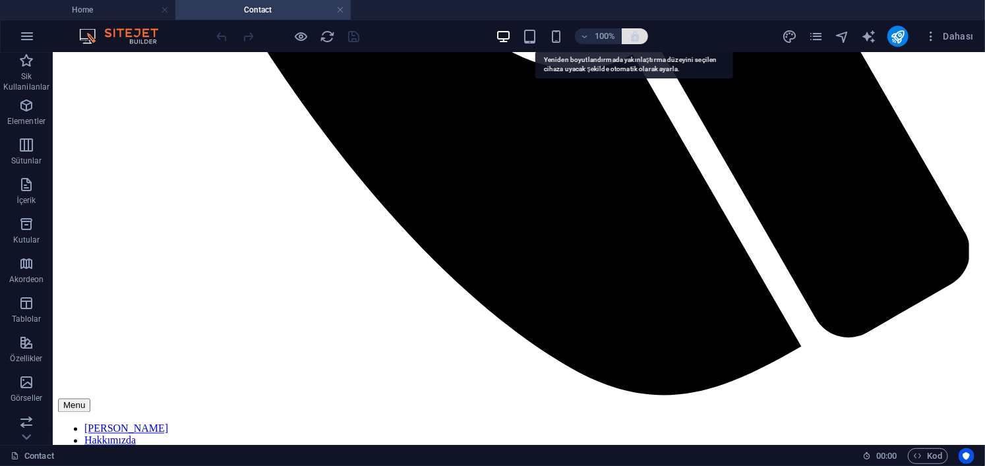
click at [637, 34] on icon "button" at bounding box center [635, 36] width 12 height 12
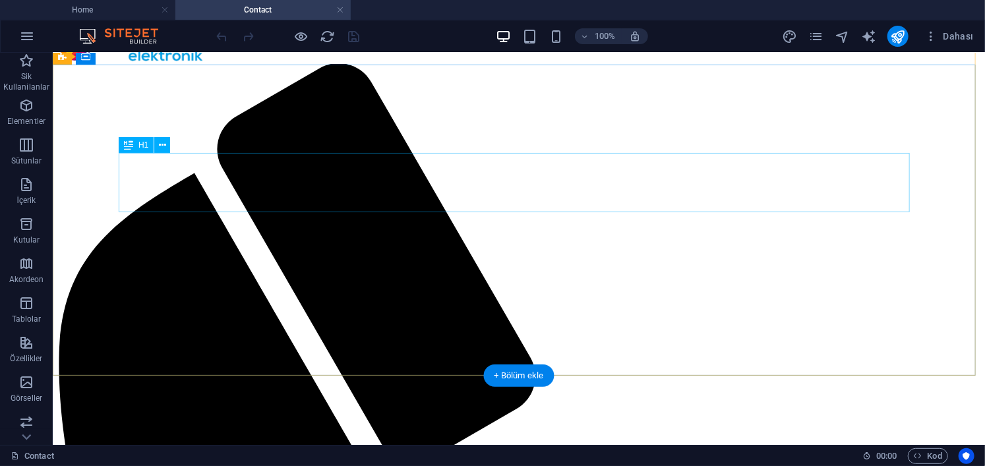
scroll to position [0, 0]
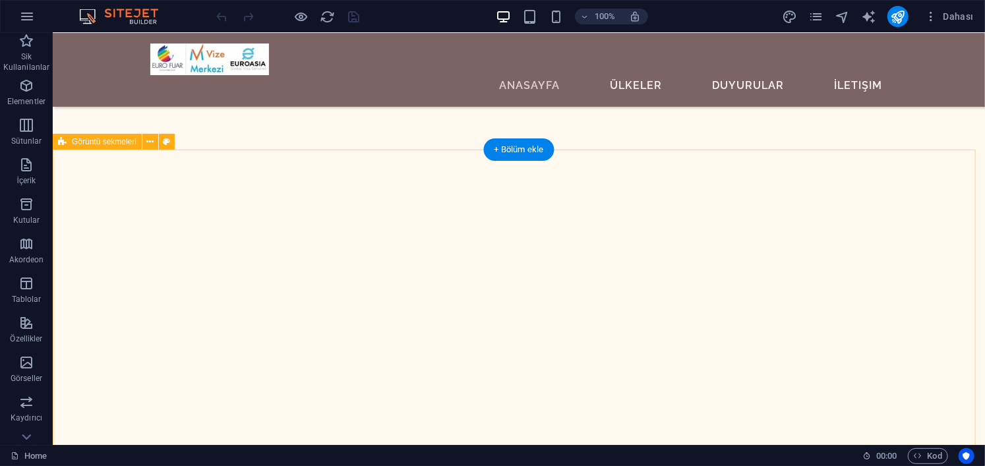
scroll to position [1253, 0]
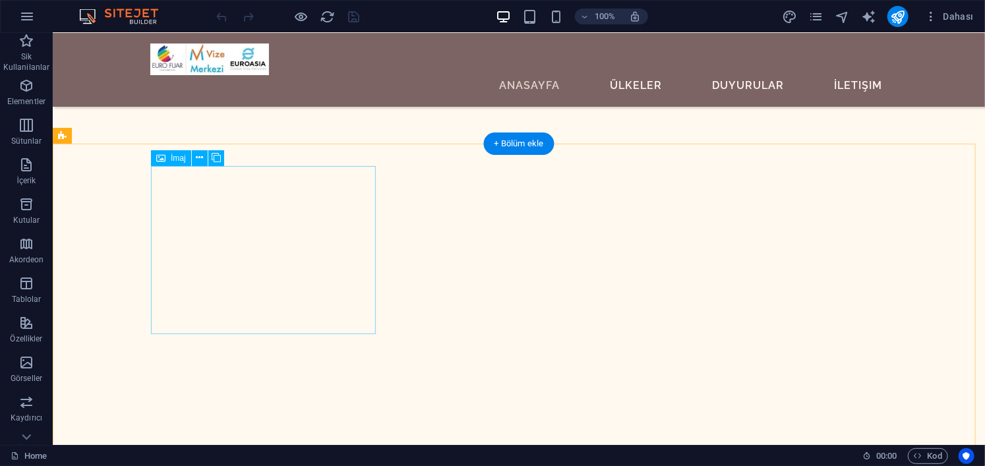
select select "%"
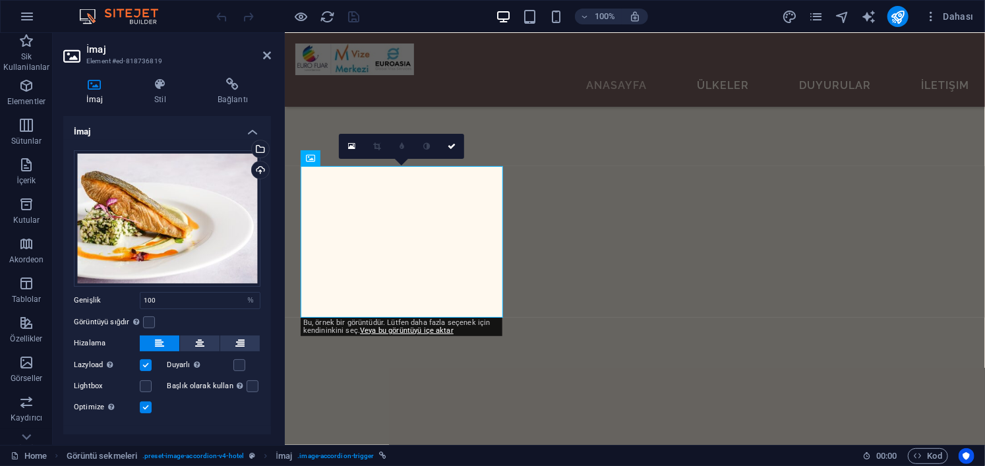
scroll to position [1195, 0]
click at [262, 147] on div "Dosya yöneticisinden, stok fotoğraflardan dosyalar seçin veya dosya(lar) yükley…" at bounding box center [259, 150] width 20 height 20
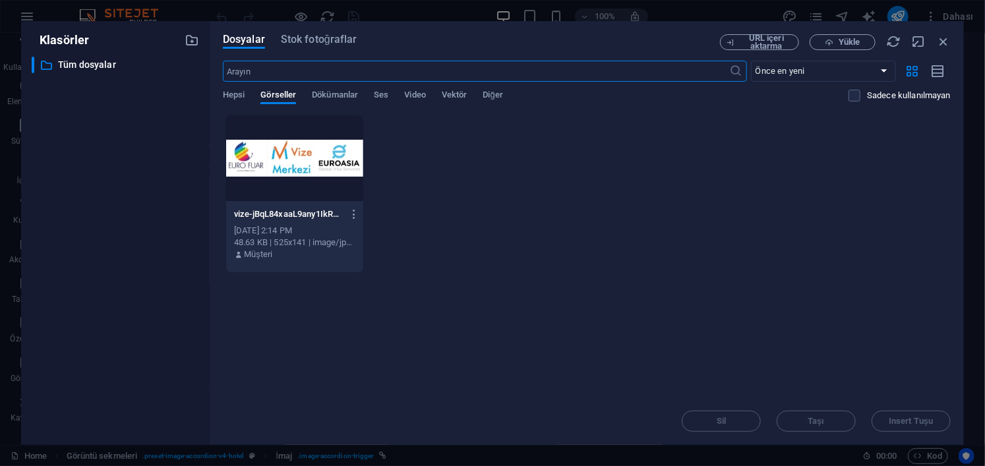
scroll to position [1529, 0]
click at [853, 42] on span "Yükle" at bounding box center [849, 42] width 21 height 8
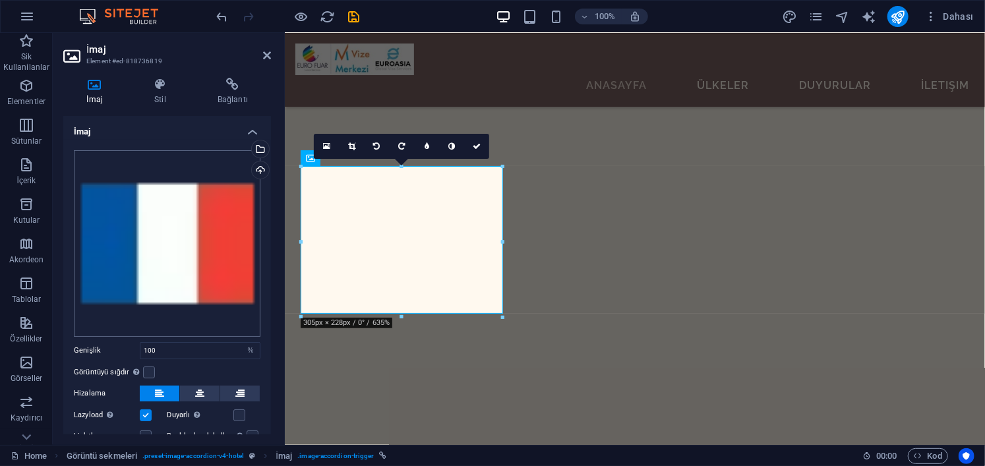
scroll to position [69, 0]
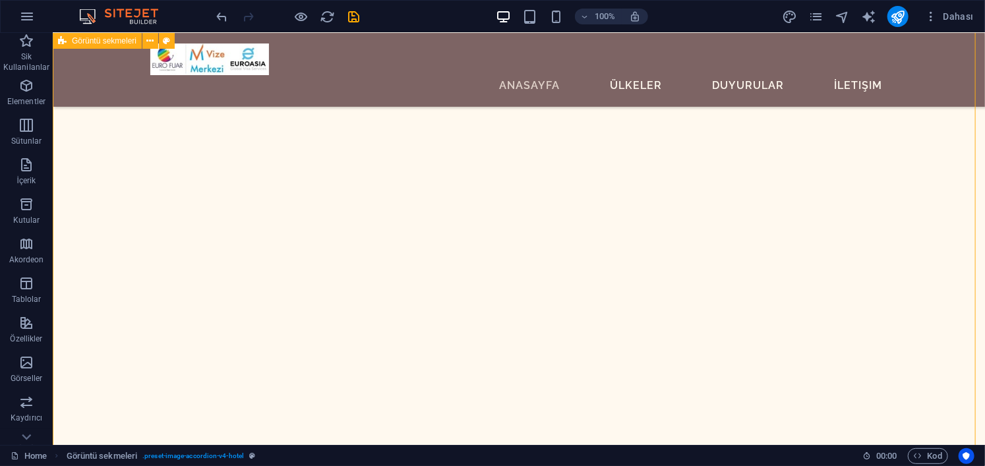
scroll to position [1319, 0]
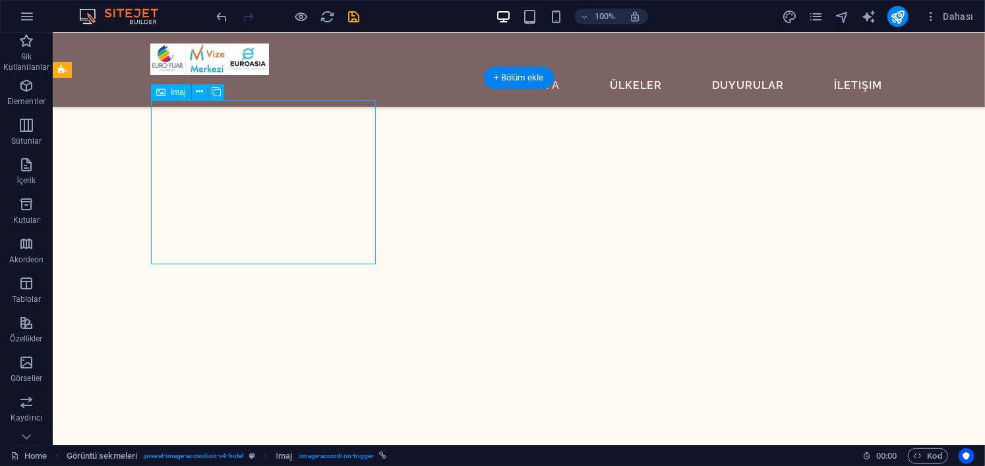
select select "%"
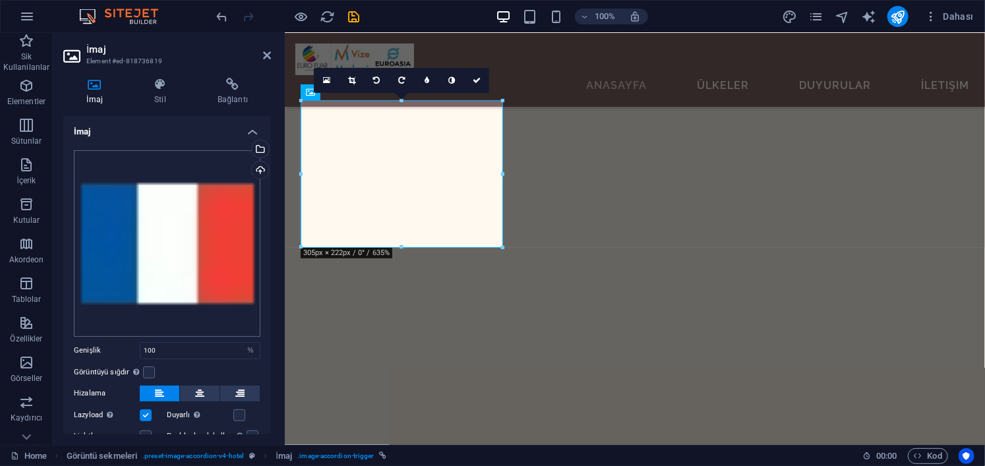
scroll to position [69, 0]
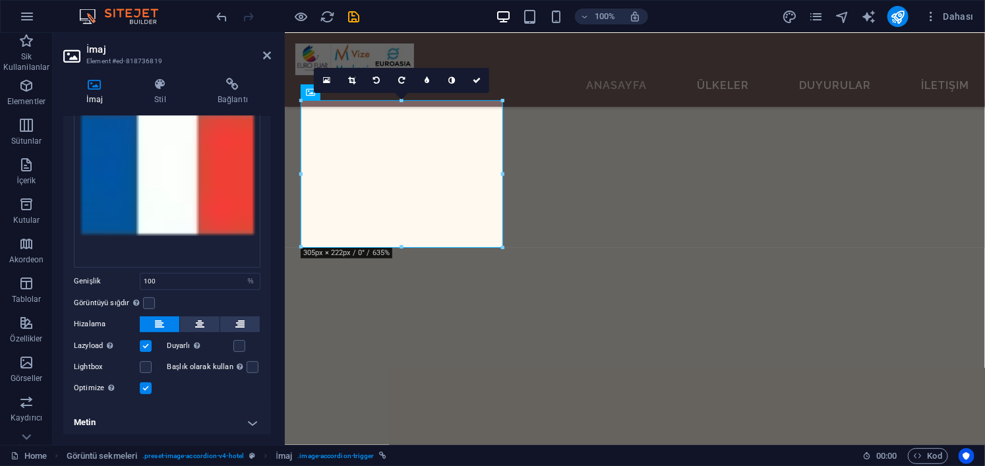
click at [214, 423] on h4 "Metin" at bounding box center [167, 423] width 208 height 32
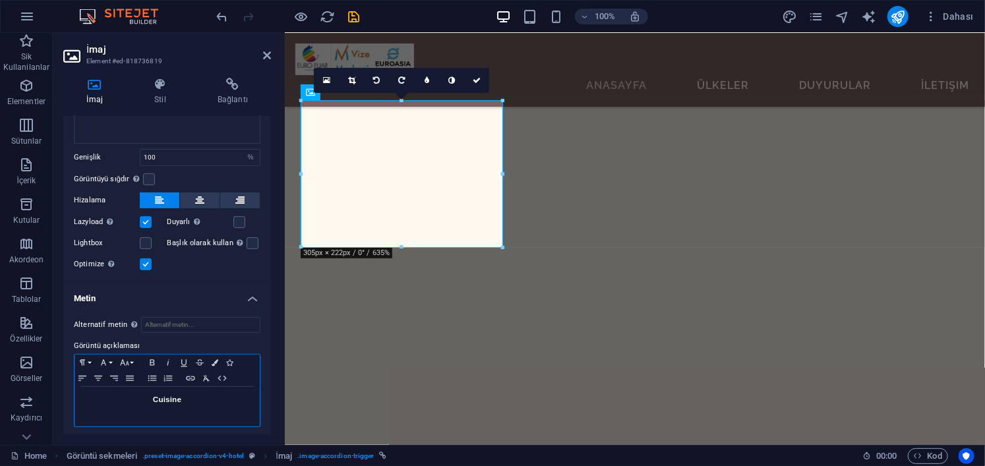
click at [198, 396] on h3 "Cuisine" at bounding box center [167, 400] width 172 height 12
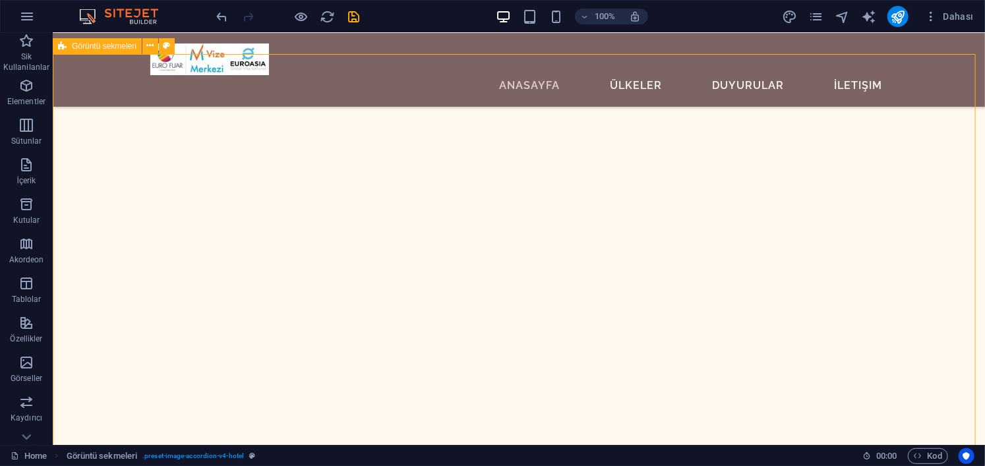
scroll to position [1517, 0]
select select "%"
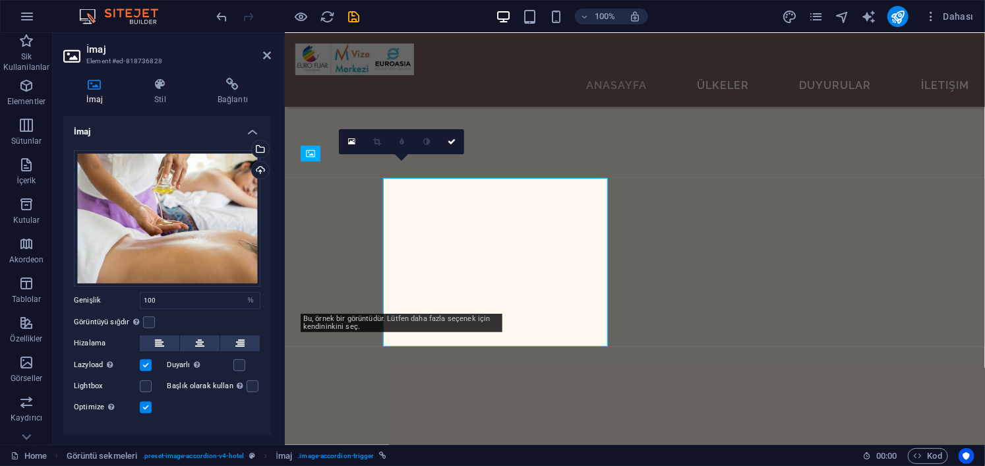
scroll to position [1459, 0]
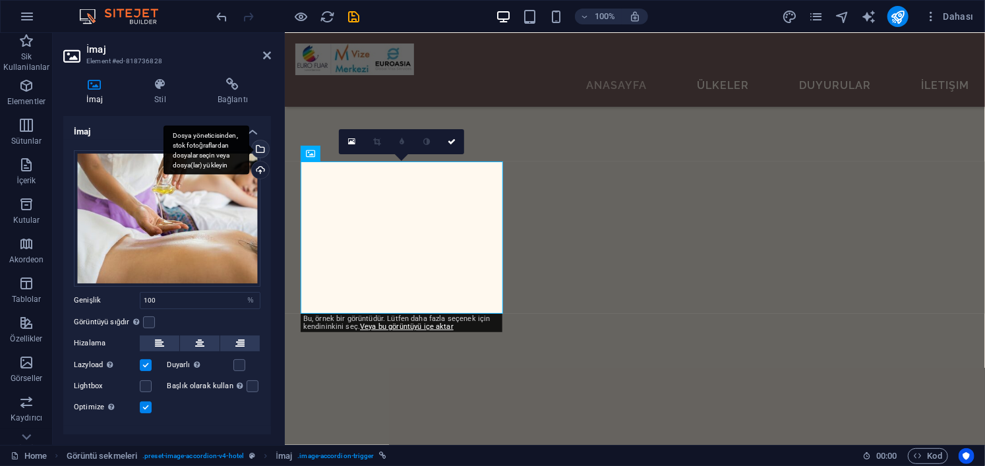
click at [249, 146] on div "Dosya yöneticisinden, stok fotoğraflardan dosyalar seçin veya dosya(lar) yükley…" at bounding box center [207, 149] width 86 height 49
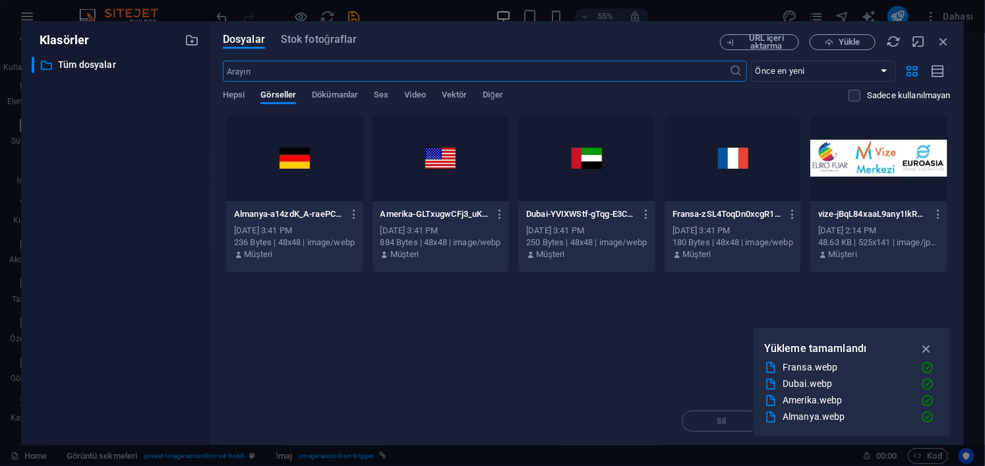
click at [606, 155] on div at bounding box center [586, 158] width 137 height 86
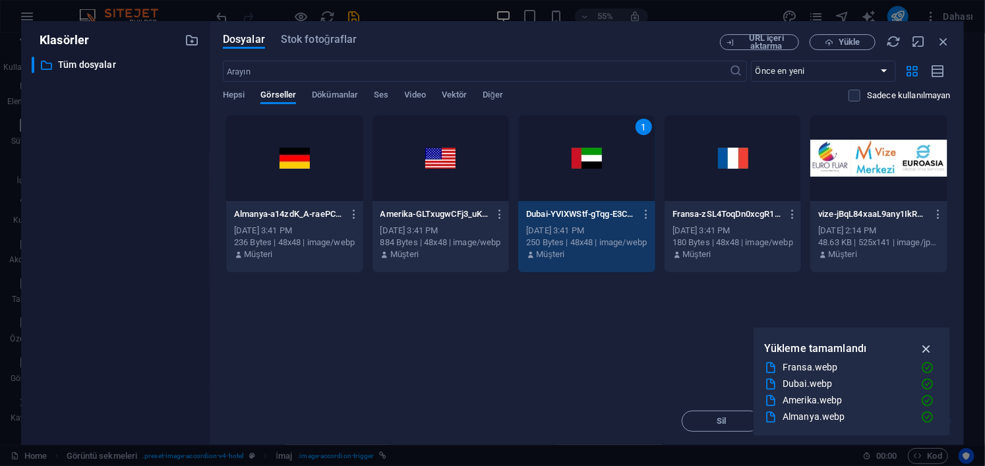
click at [927, 343] on icon "button" at bounding box center [926, 349] width 15 height 15
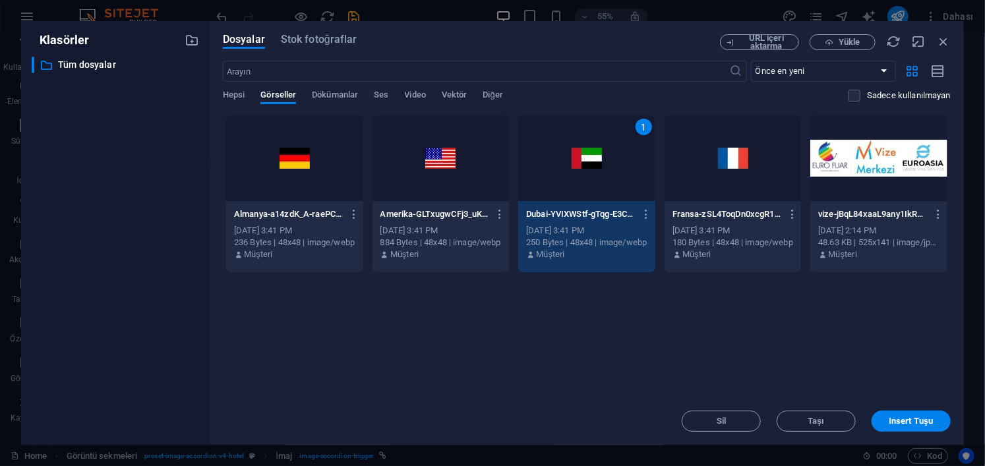
click at [648, 127] on div "1" at bounding box center [644, 127] width 16 height 16
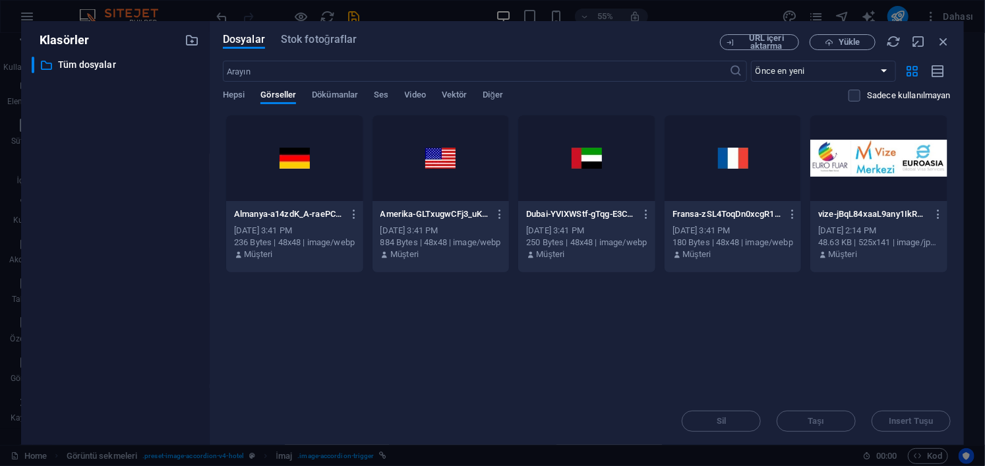
click at [318, 152] on div at bounding box center [294, 158] width 137 height 86
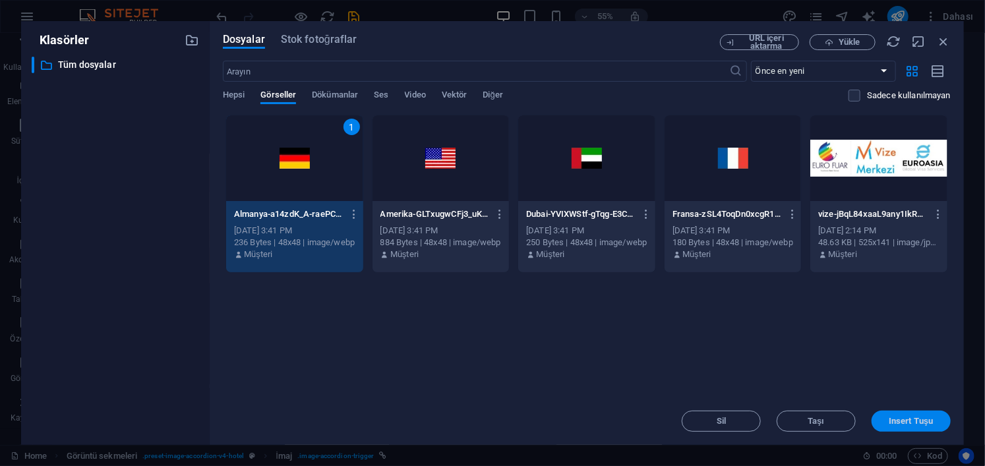
click at [911, 420] on span "Insert Tuşu" at bounding box center [911, 421] width 44 height 8
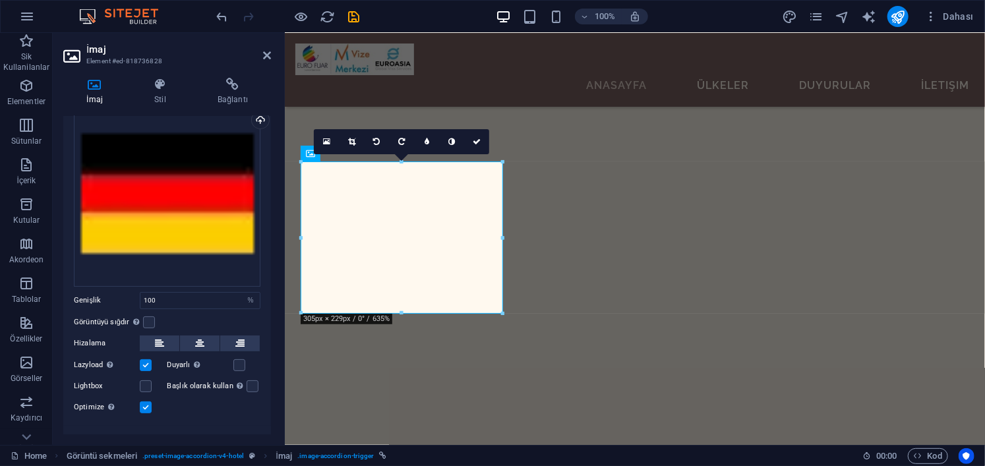
scroll to position [69, 0]
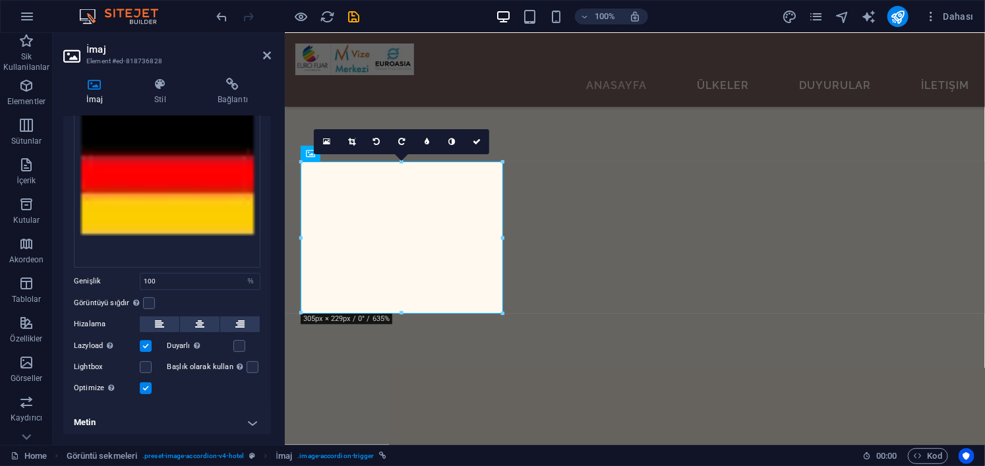
click at [242, 421] on h4 "Metin" at bounding box center [167, 423] width 208 height 32
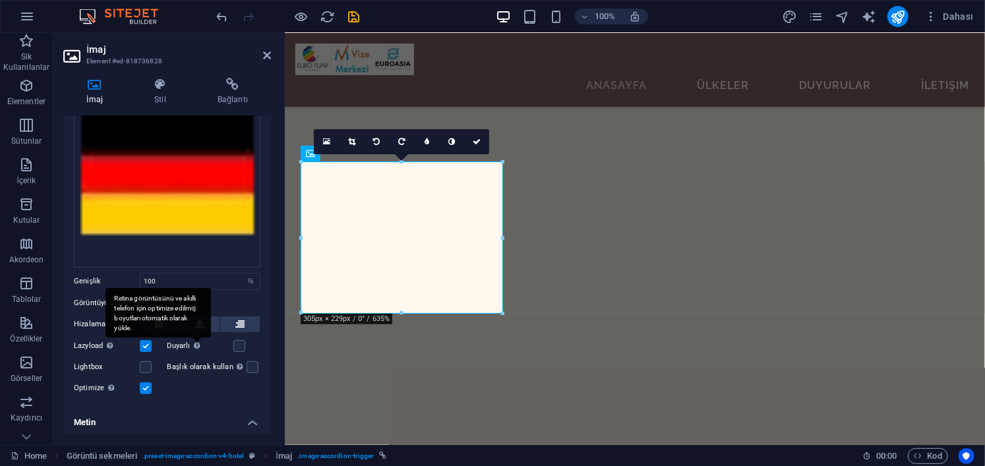
scroll to position [193, 0]
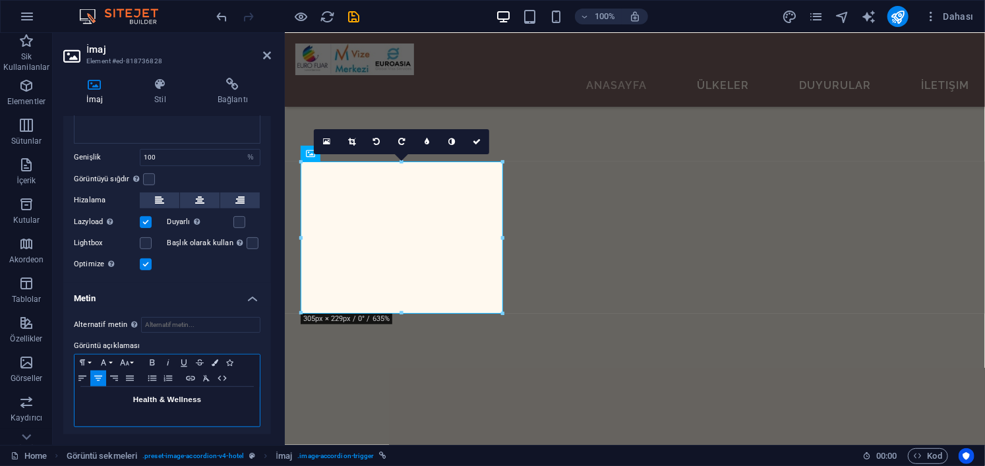
click at [218, 398] on h3 "Health & Wellness" at bounding box center [167, 400] width 172 height 12
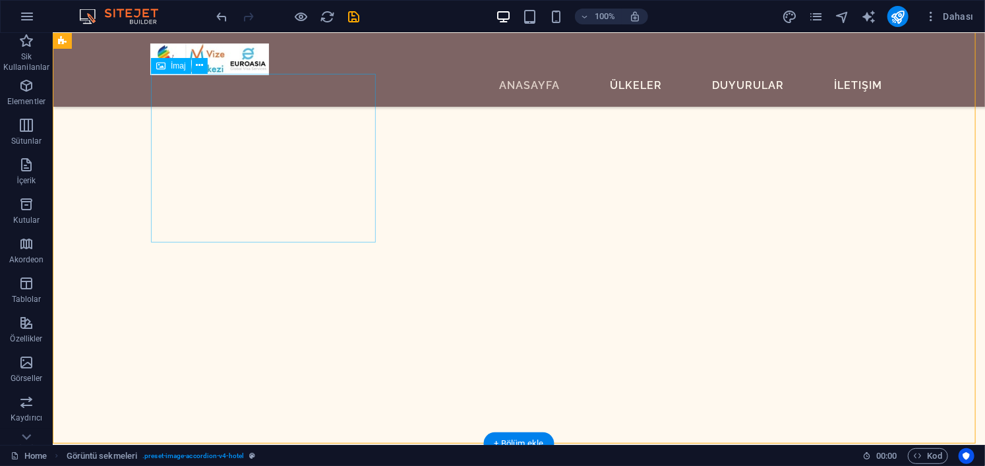
select select "%"
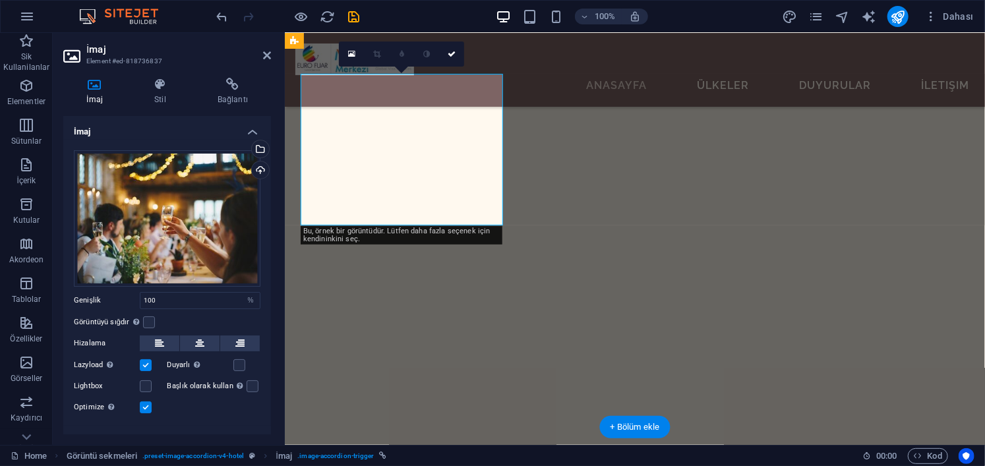
scroll to position [1821, 0]
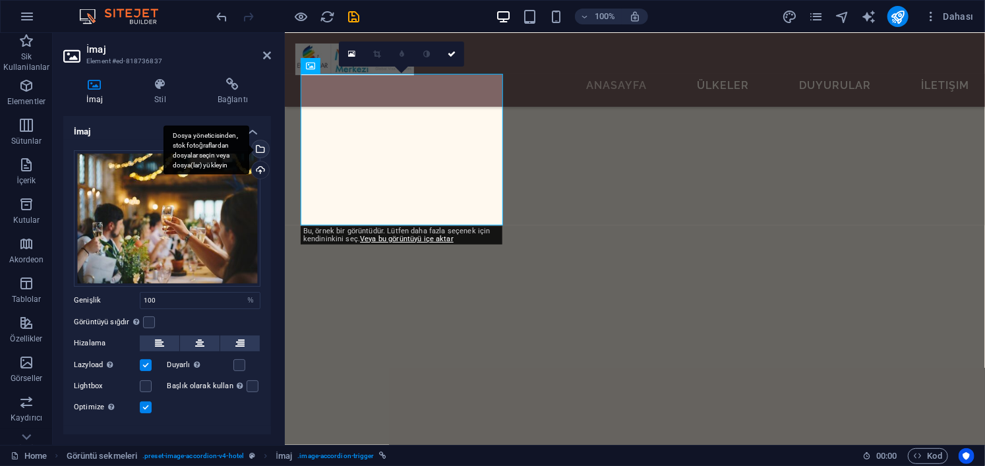
click at [263, 144] on div "Dosya yöneticisinden, stok fotoğraflardan dosyalar seçin veya dosya(lar) yükley…" at bounding box center [259, 150] width 20 height 20
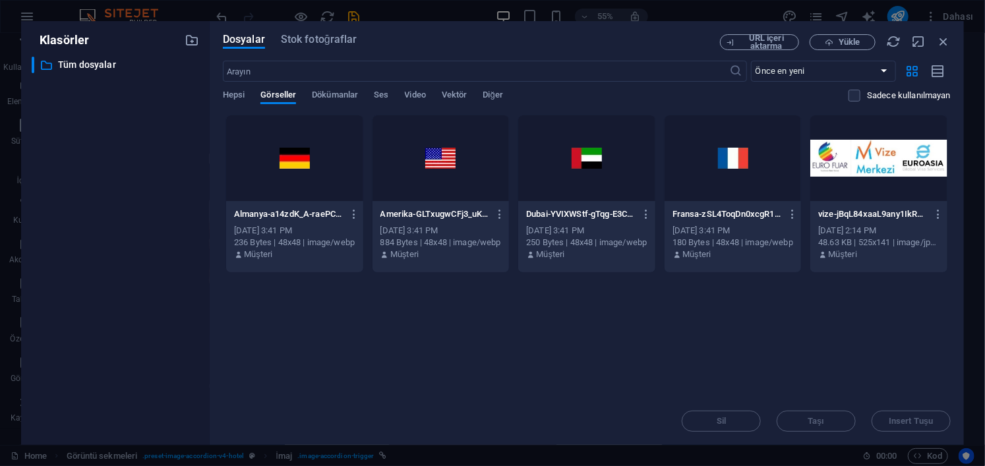
click at [578, 169] on div at bounding box center [586, 158] width 137 height 86
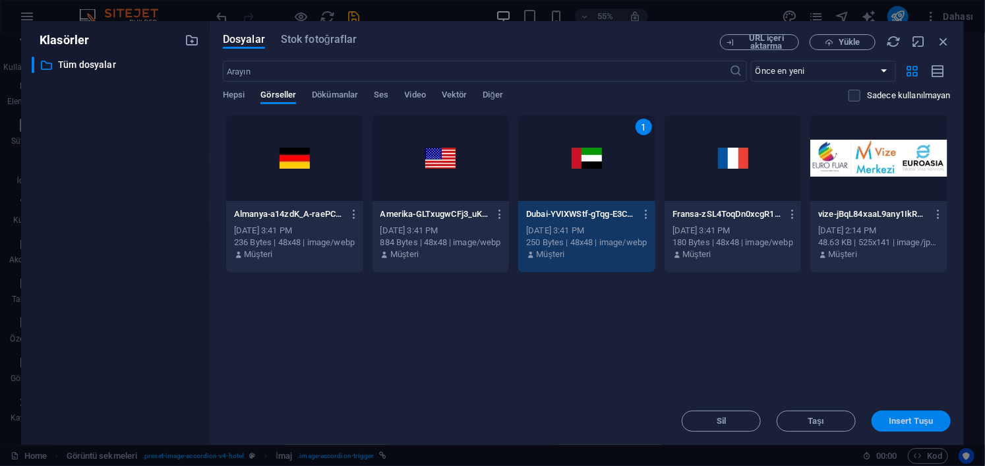
click at [912, 421] on span "Insert Tuşu" at bounding box center [911, 421] width 44 height 8
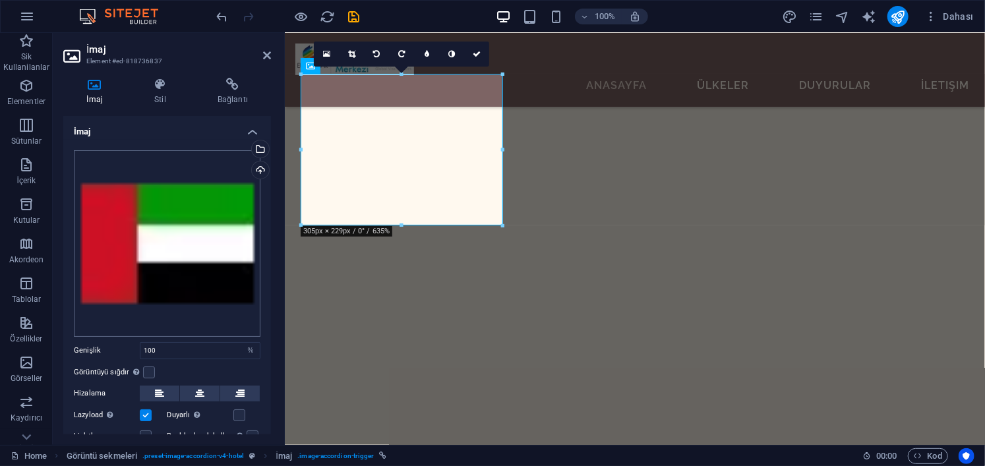
scroll to position [69, 0]
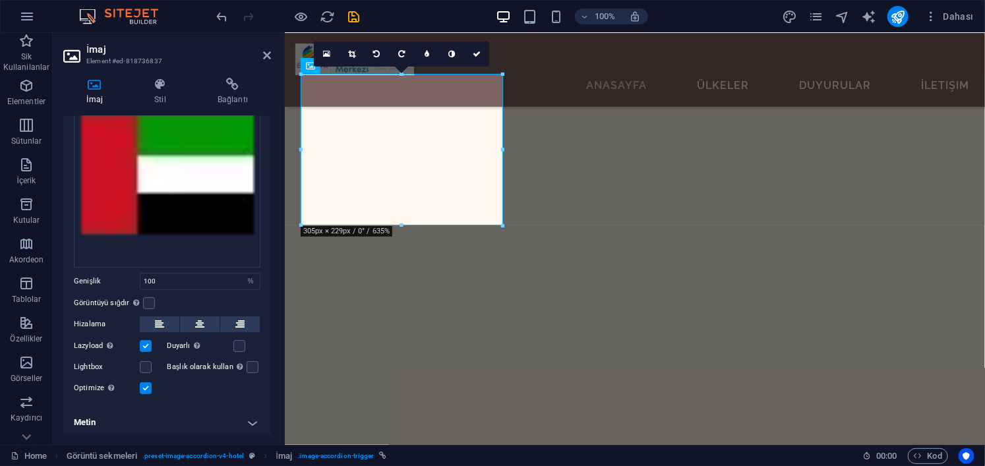
click at [253, 423] on h4 "Metin" at bounding box center [167, 423] width 208 height 32
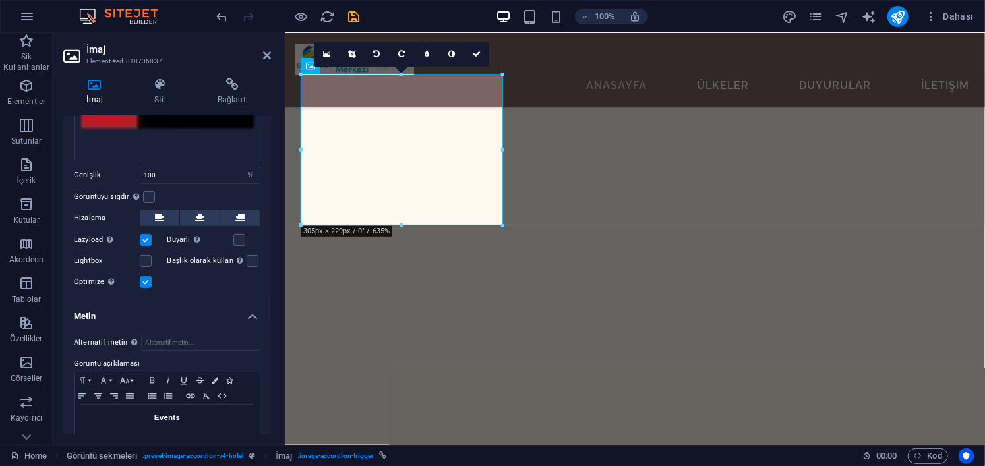
scroll to position [193, 0]
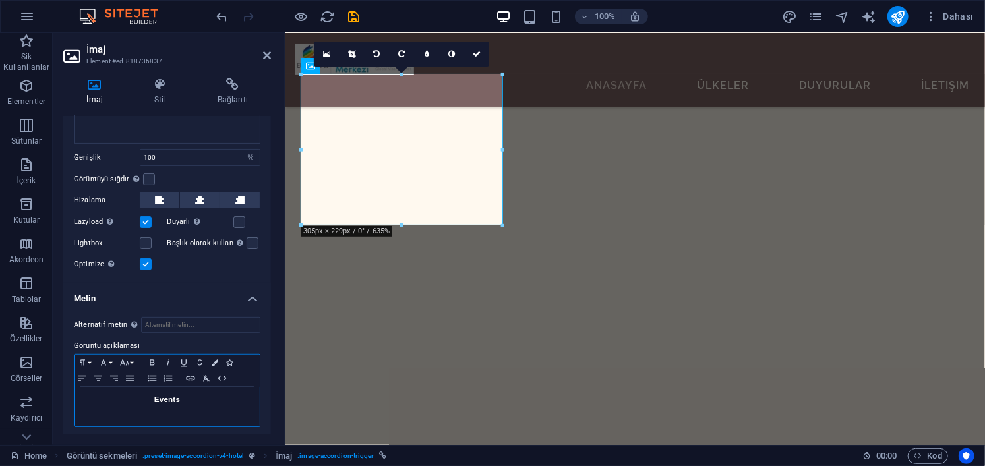
click at [202, 402] on div "Events" at bounding box center [167, 407] width 185 height 40
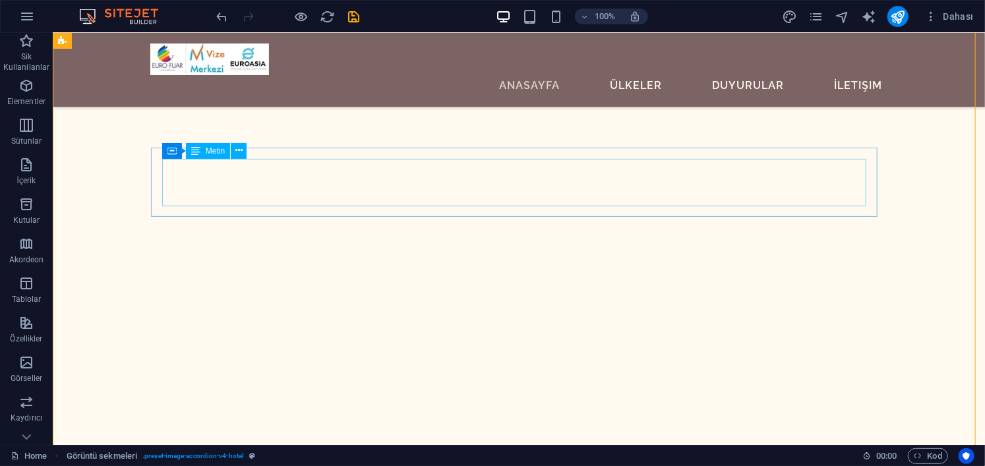
scroll to position [1451, 0]
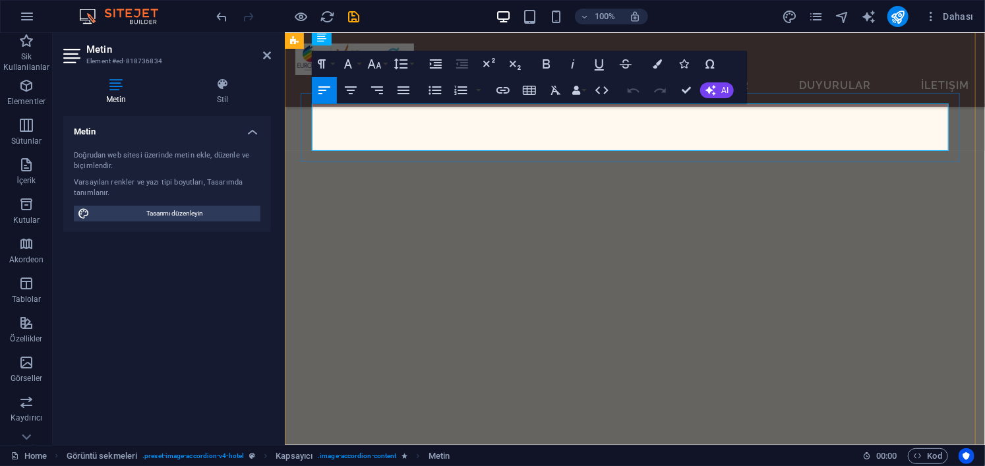
scroll to position [1706, 0]
drag, startPoint x: 908, startPoint y: 146, endPoint x: 375, endPoint y: 104, distance: 535.2
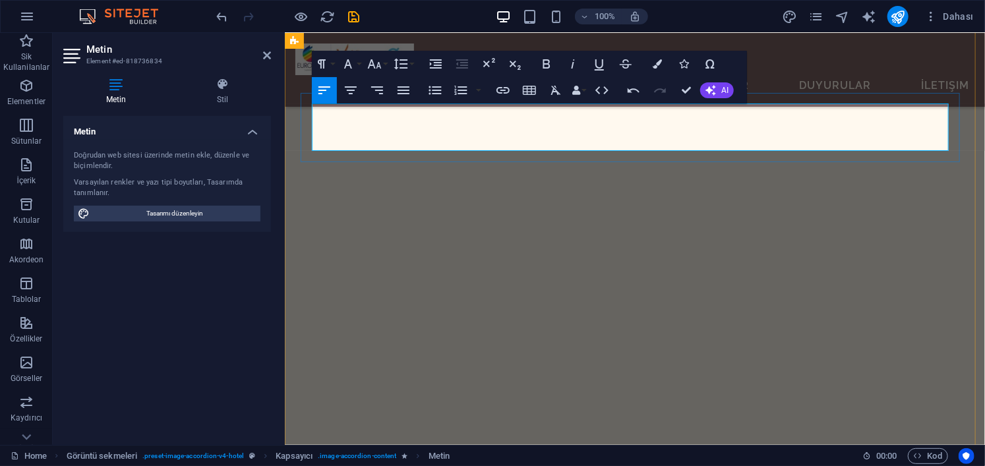
drag, startPoint x: 872, startPoint y: 141, endPoint x: 346, endPoint y: 115, distance: 526.2
drag, startPoint x: 338, startPoint y: 109, endPoint x: 330, endPoint y: 109, distance: 7.3
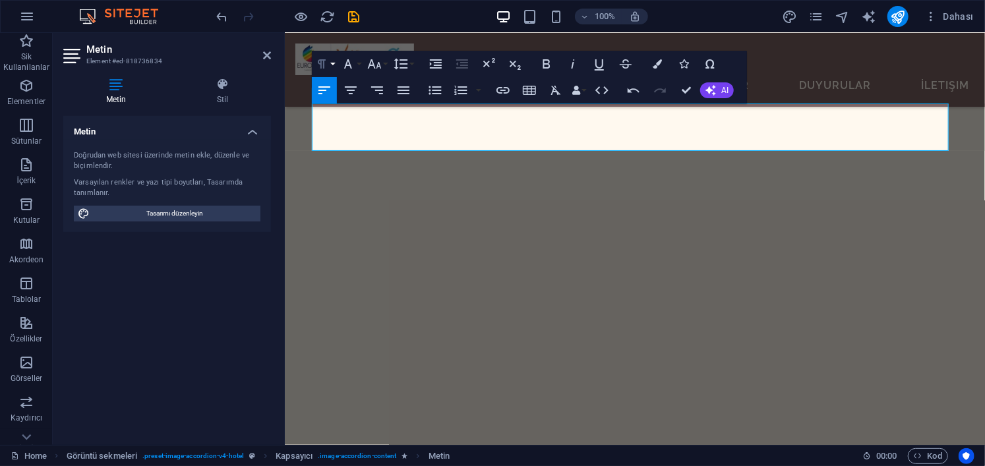
click at [318, 65] on icon "button" at bounding box center [322, 64] width 16 height 16
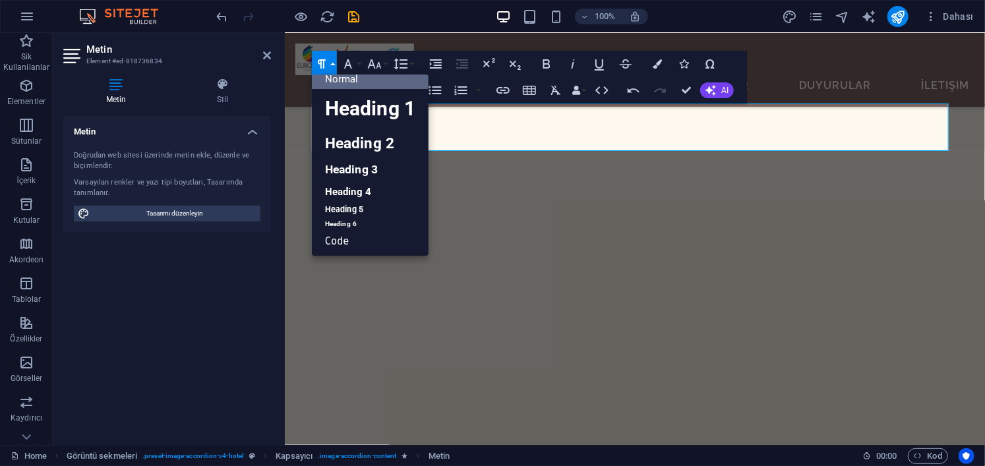
scroll to position [11, 0]
click at [351, 64] on icon "button" at bounding box center [348, 64] width 16 height 16
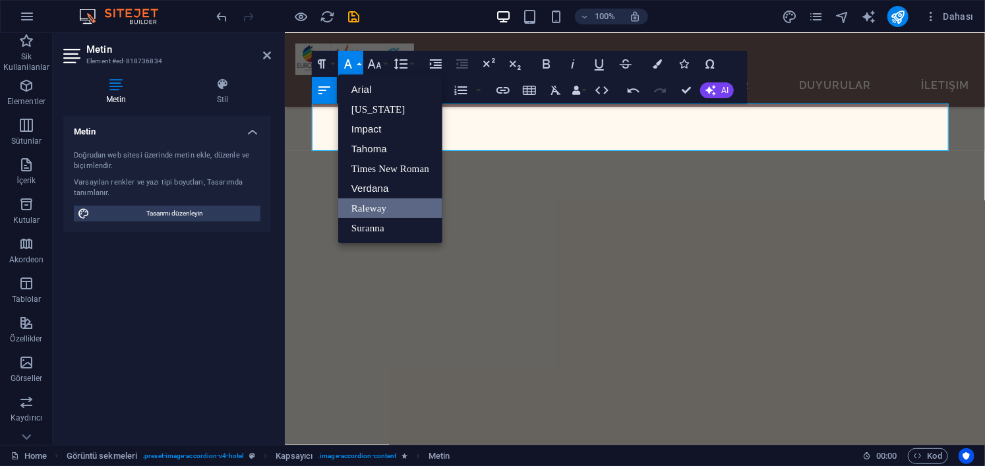
scroll to position [0, 0]
drag, startPoint x: 869, startPoint y: 145, endPoint x: 633, endPoint y: 146, distance: 236.1
click at [415, 206] on link "Raleway" at bounding box center [390, 208] width 104 height 20
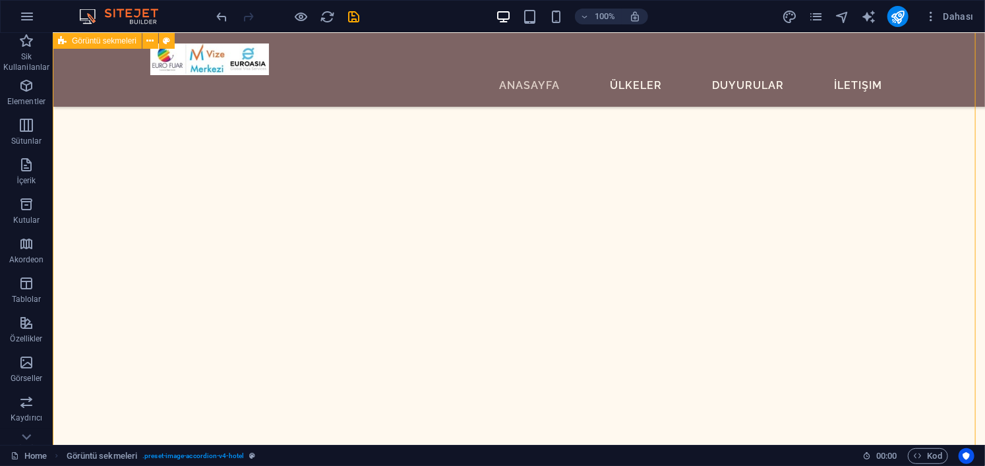
scroll to position [1912, 0]
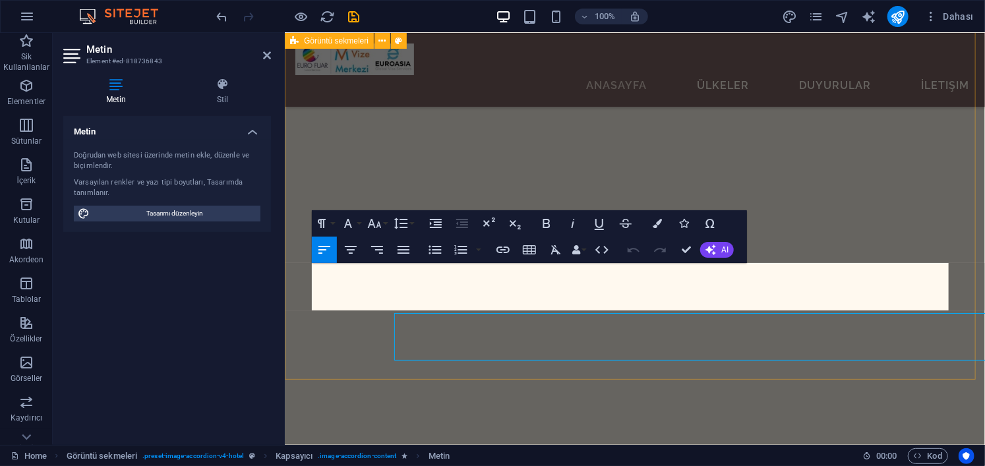
scroll to position [1821, 0]
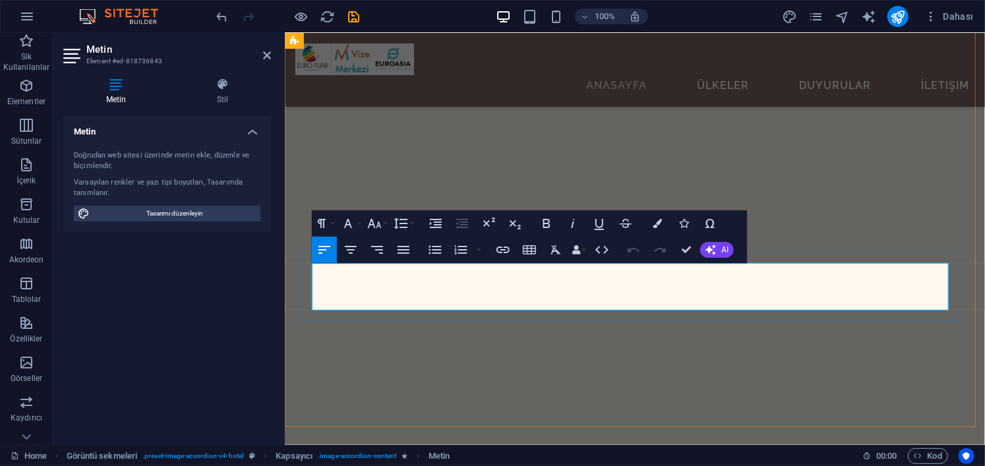
drag, startPoint x: 901, startPoint y: 302, endPoint x: 351, endPoint y: 274, distance: 550.7
click at [345, 220] on icon "button" at bounding box center [348, 224] width 16 height 16
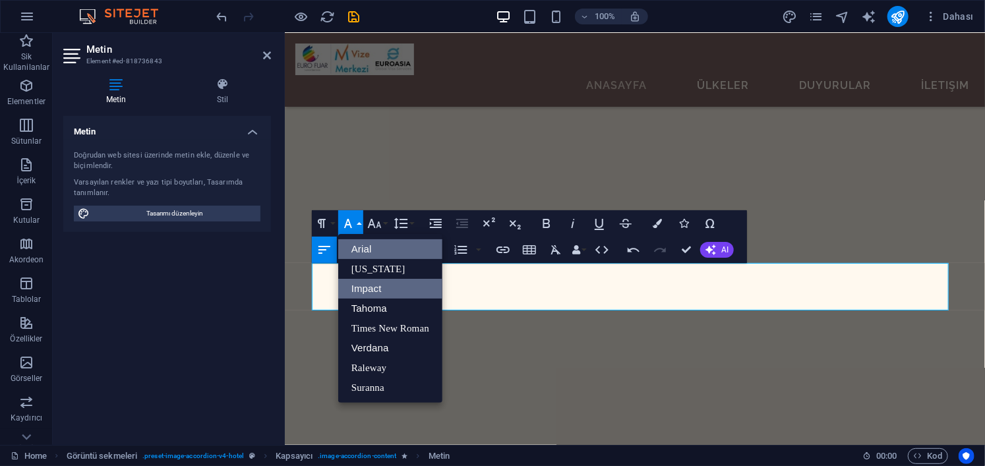
scroll to position [0, 0]
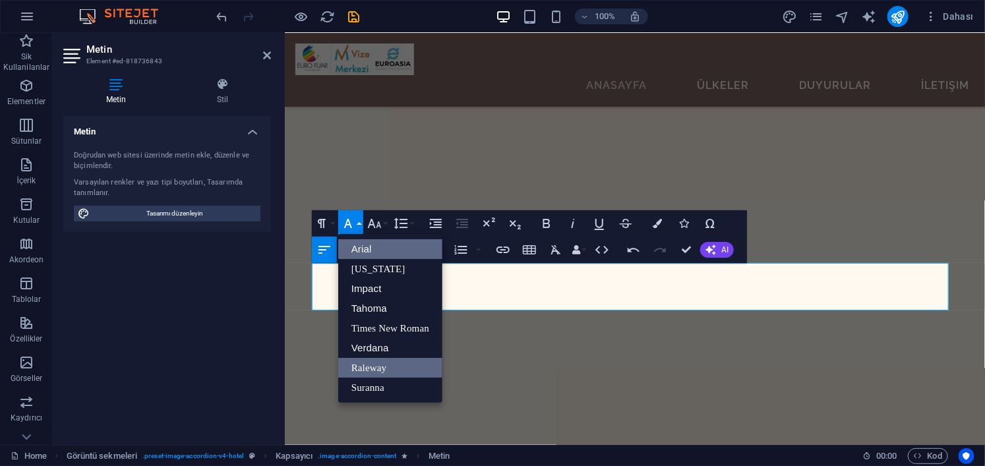
click at [401, 363] on link "Raleway" at bounding box center [390, 368] width 104 height 20
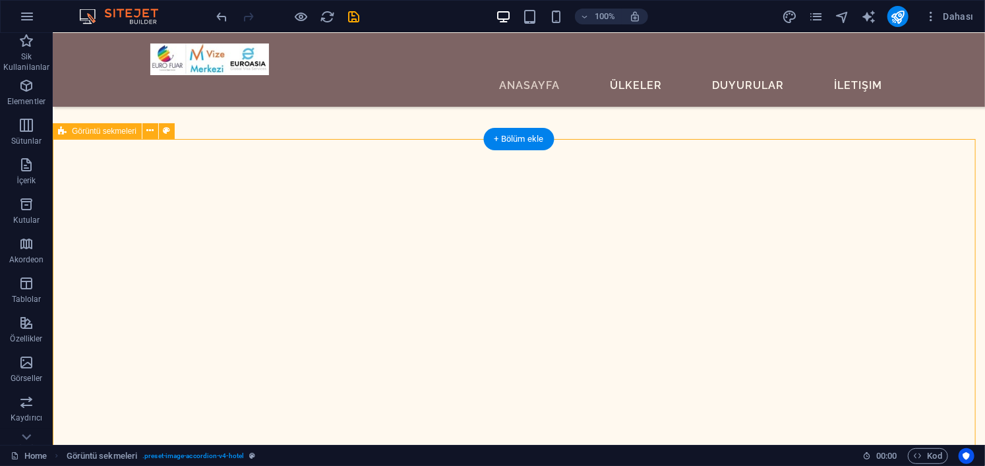
scroll to position [1253, 0]
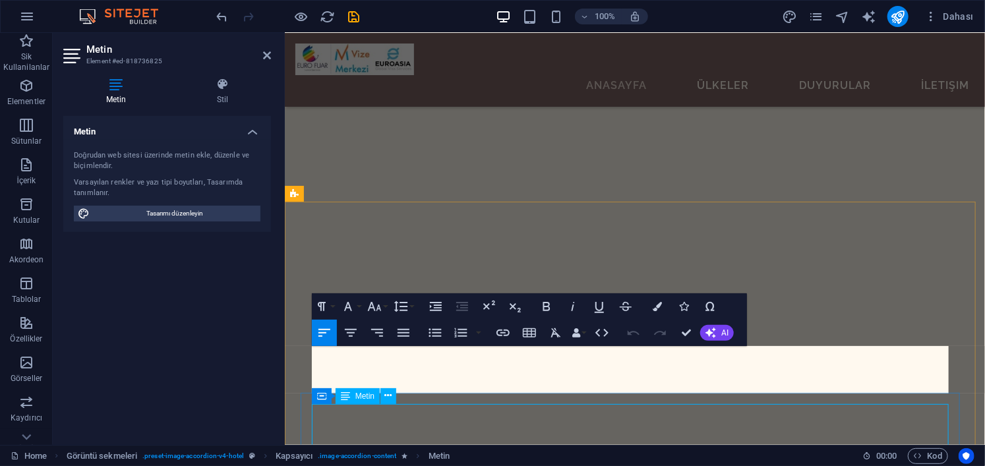
scroll to position [1195, 0]
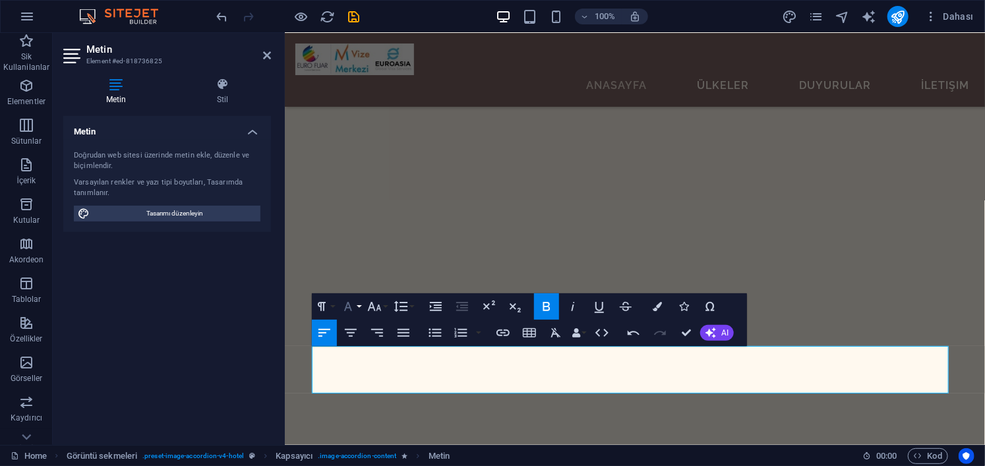
click at [354, 309] on icon "button" at bounding box center [348, 307] width 16 height 16
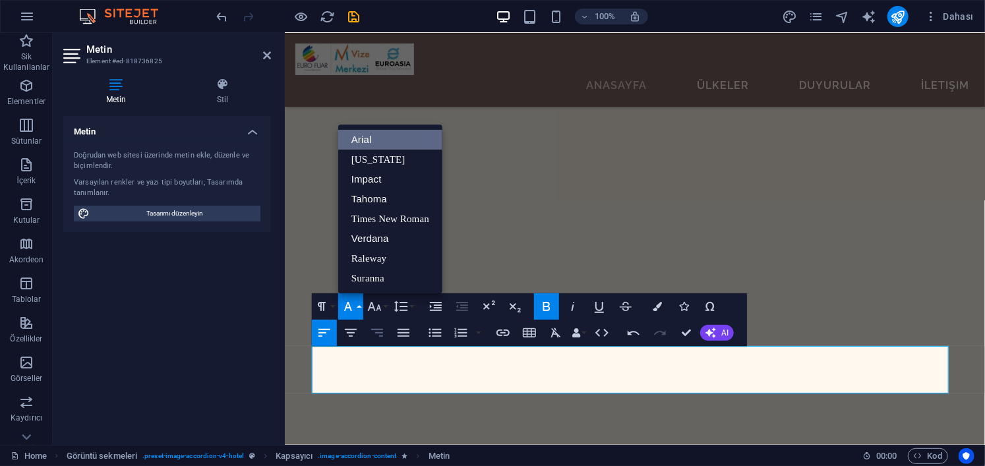
scroll to position [0, 0]
click at [371, 258] on link "Raleway" at bounding box center [390, 259] width 104 height 20
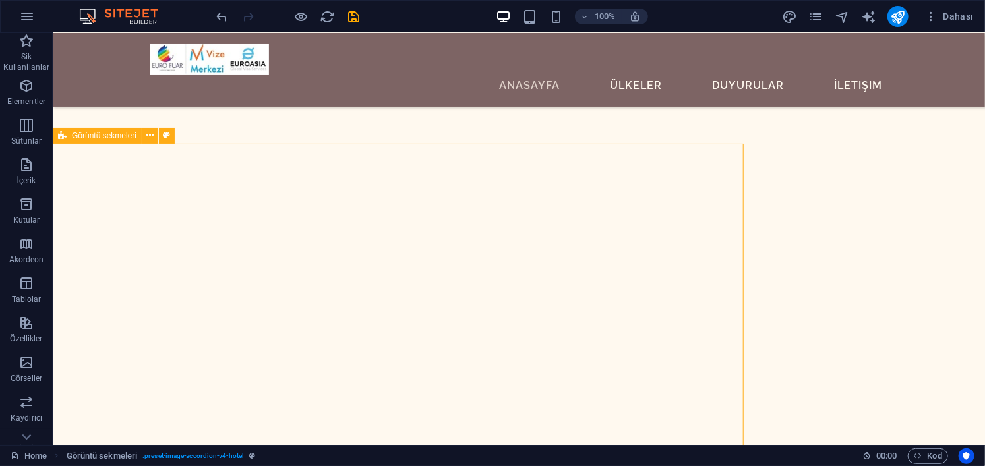
scroll to position [1253, 0]
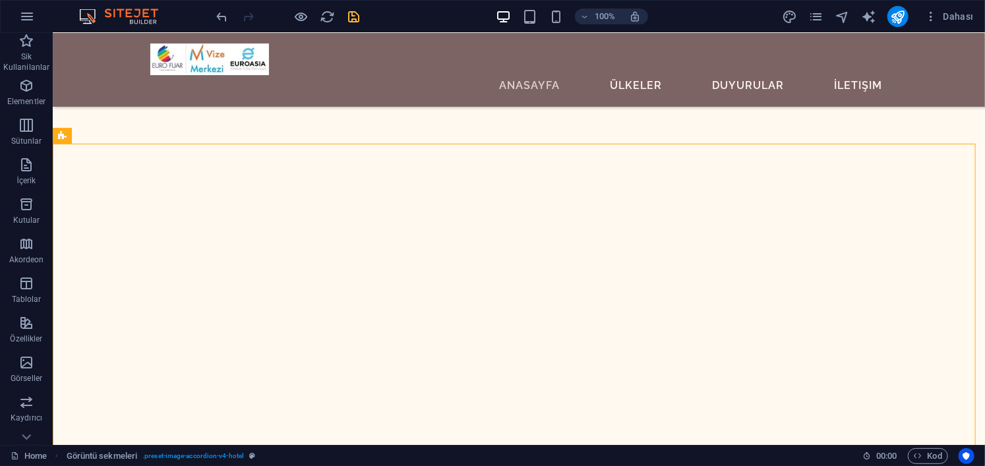
click at [353, 22] on icon "save" at bounding box center [354, 16] width 15 height 15
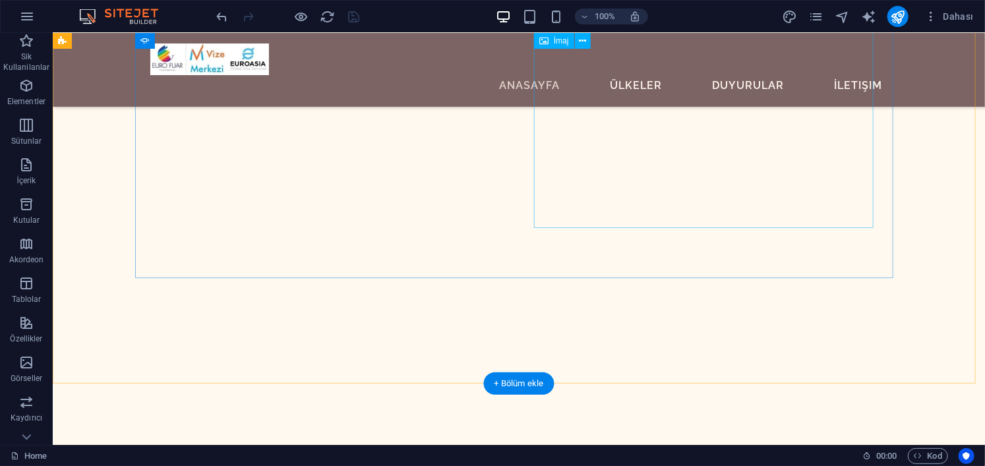
scroll to position [2506, 0]
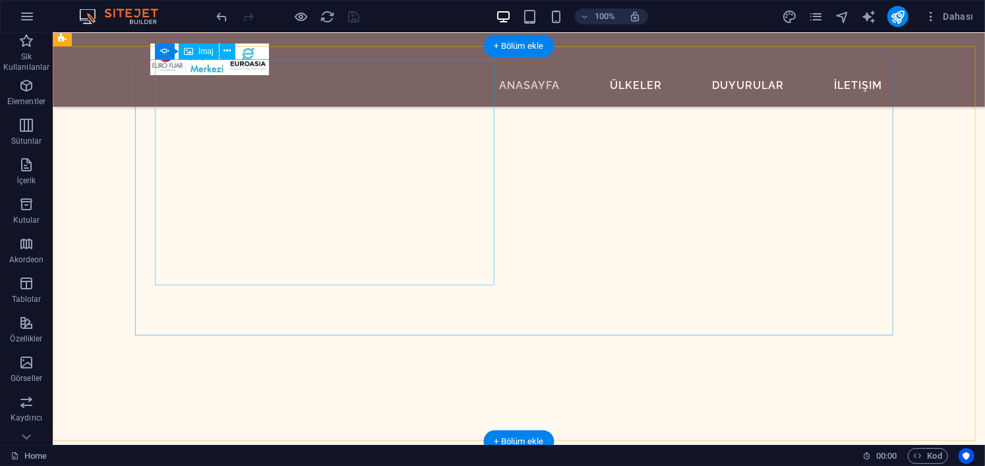
select select "%"
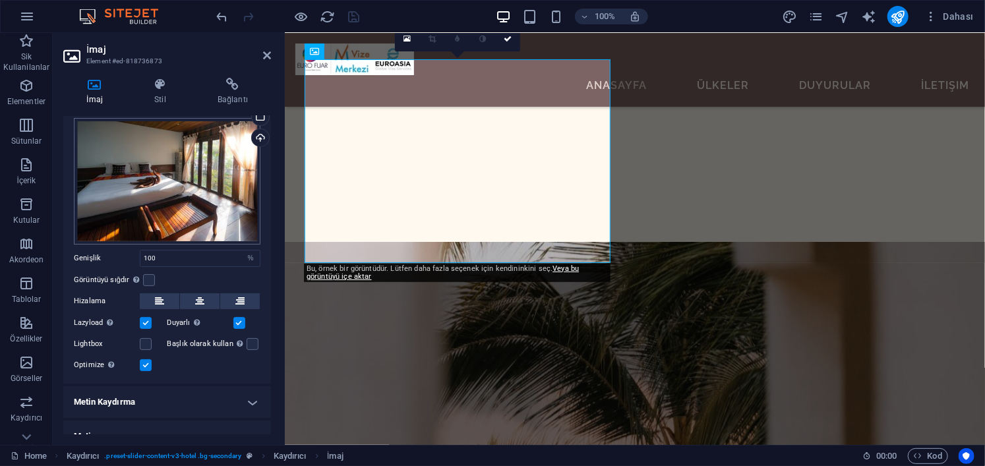
scroll to position [47, 0]
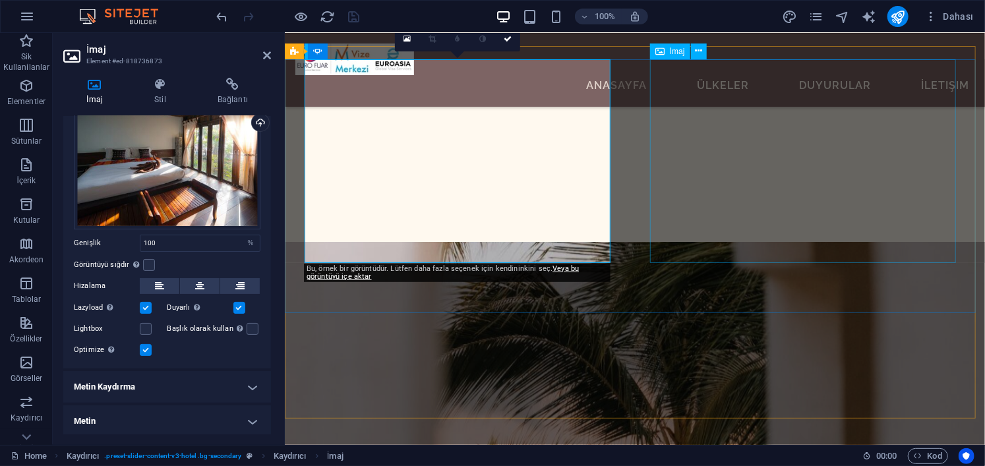
select select "%"
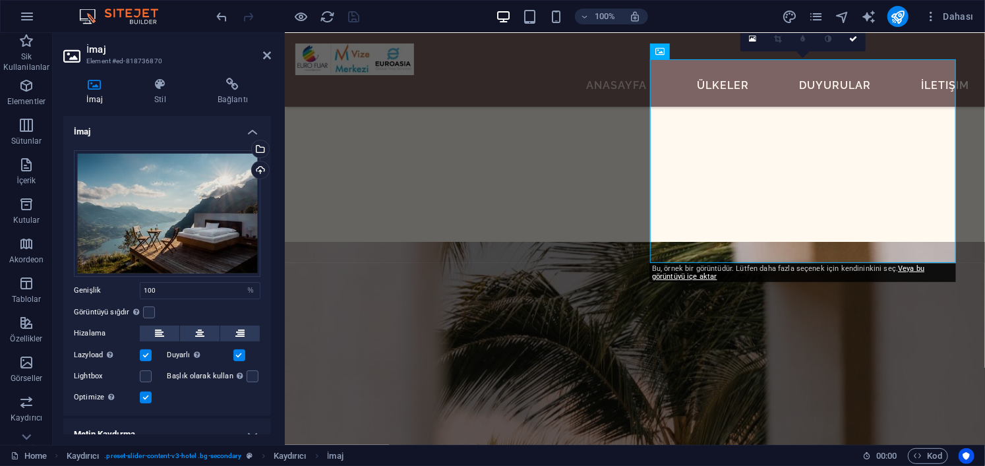
click at [266, 62] on header "İmaj Element #ed-818736870" at bounding box center [167, 50] width 208 height 34
click at [266, 60] on icon at bounding box center [267, 55] width 8 height 11
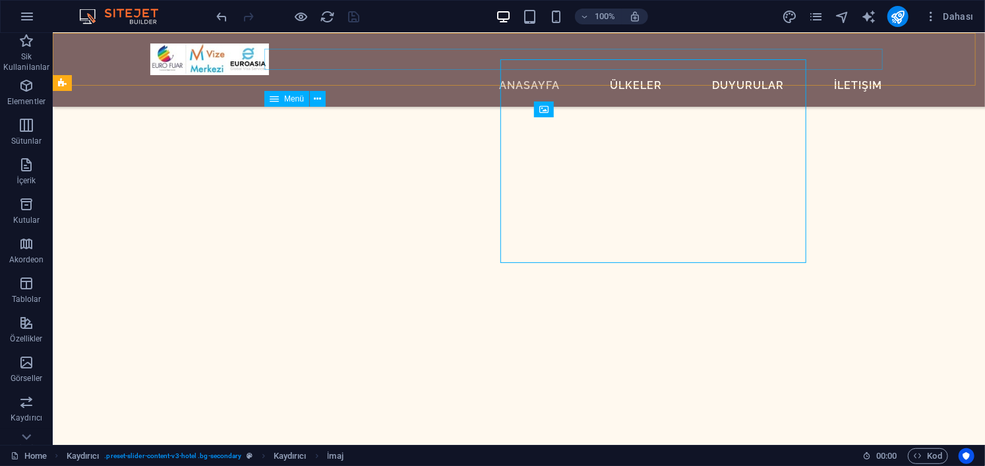
scroll to position [2506, 0]
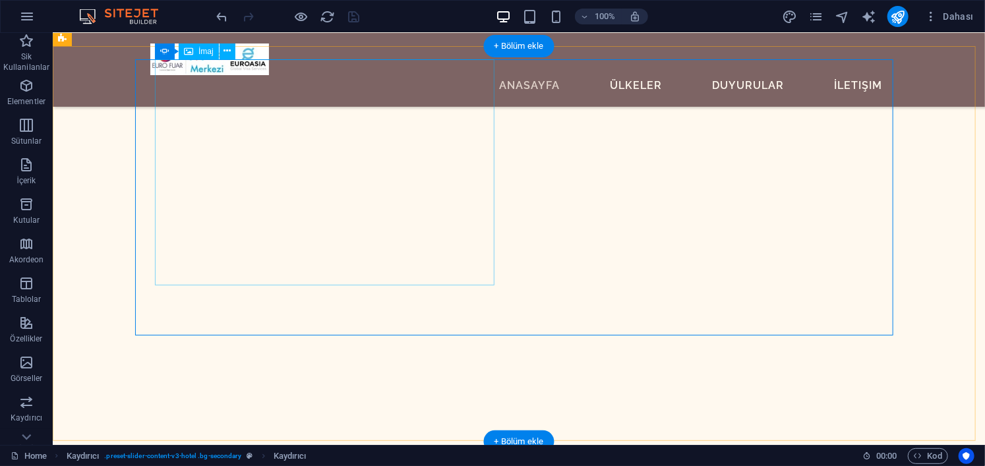
select select "%"
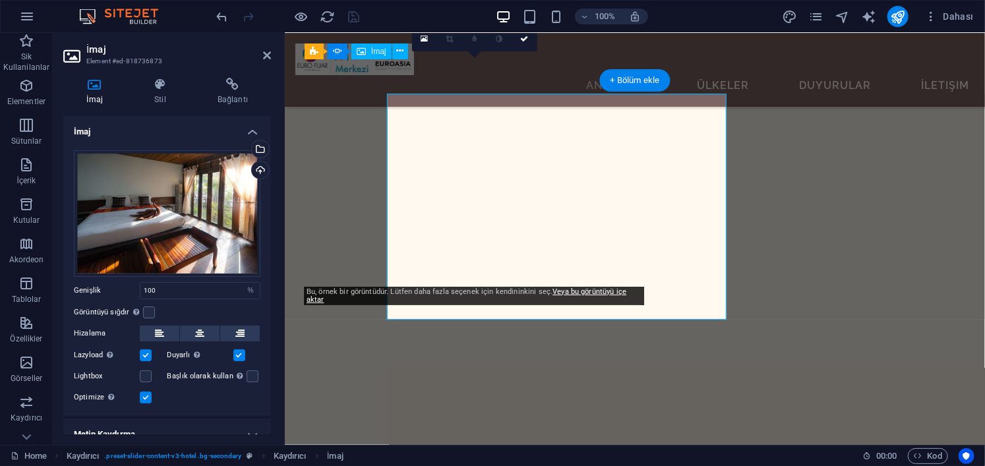
scroll to position [2414, 0]
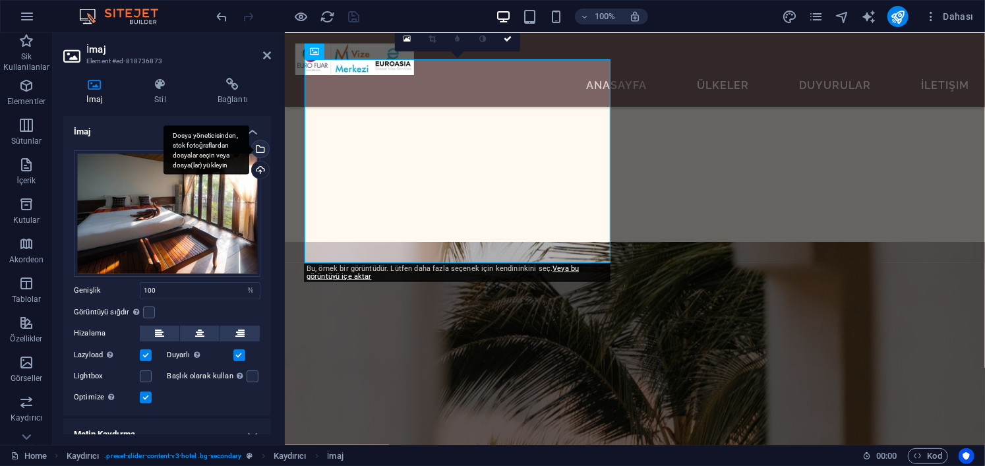
click at [259, 145] on div "Dosya yöneticisinden, stok fotoğraflardan dosyalar seçin veya dosya(lar) yükley…" at bounding box center [259, 150] width 20 height 20
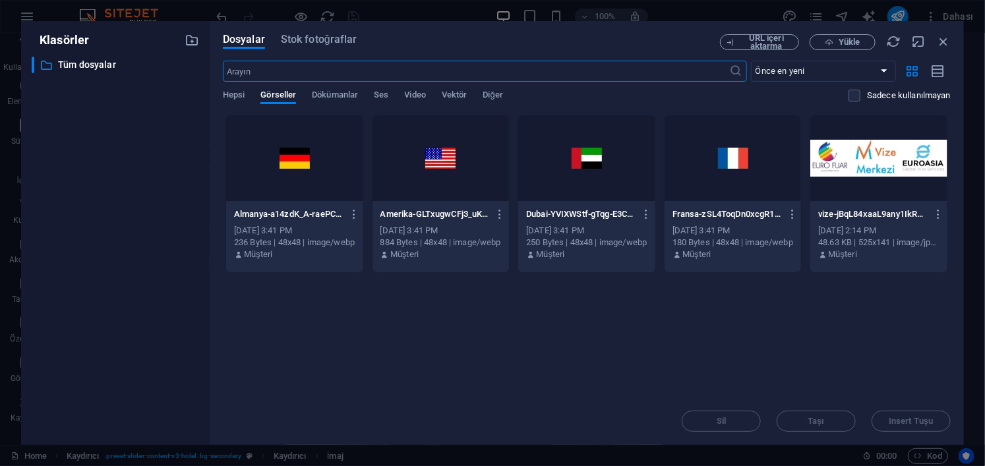
scroll to position [2753, 0]
click at [843, 44] on span "Yükle" at bounding box center [849, 42] width 21 height 8
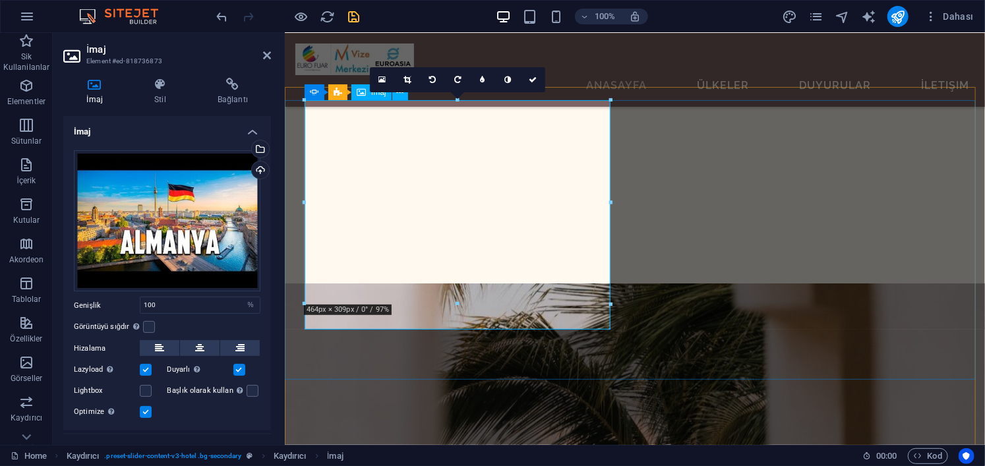
scroll to position [2348, 0]
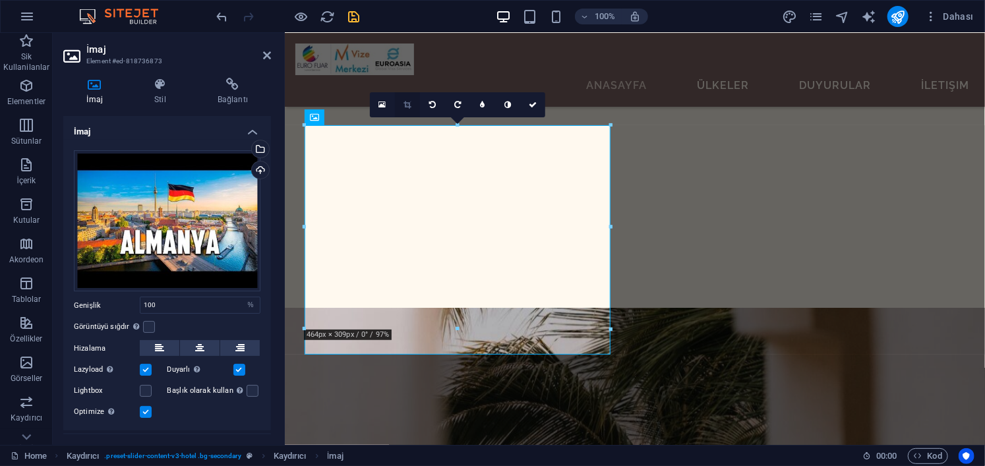
click at [408, 106] on icon at bounding box center [407, 105] width 7 height 8
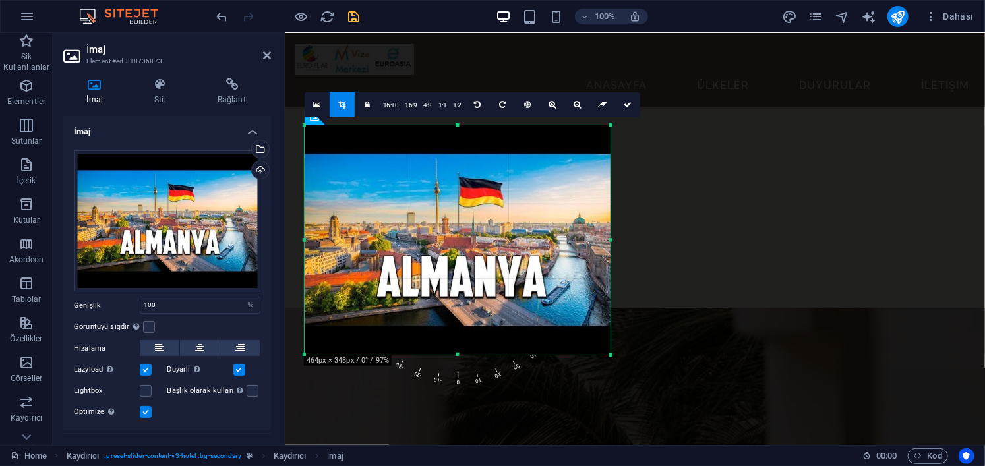
click at [458, 354] on div "180 170 160 150 140 130 120 110 100 90 80 70 60 50 40 30 20 10 0 -10 -20 -30 -4…" at bounding box center [458, 239] width 306 height 229
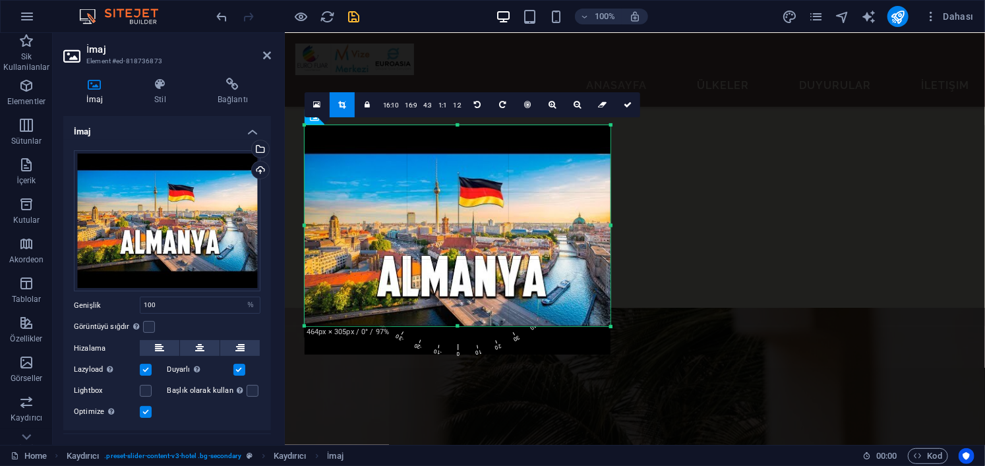
drag, startPoint x: 458, startPoint y: 355, endPoint x: 461, endPoint y: 326, distance: 28.5
click at [461, 326] on div at bounding box center [458, 326] width 306 height 5
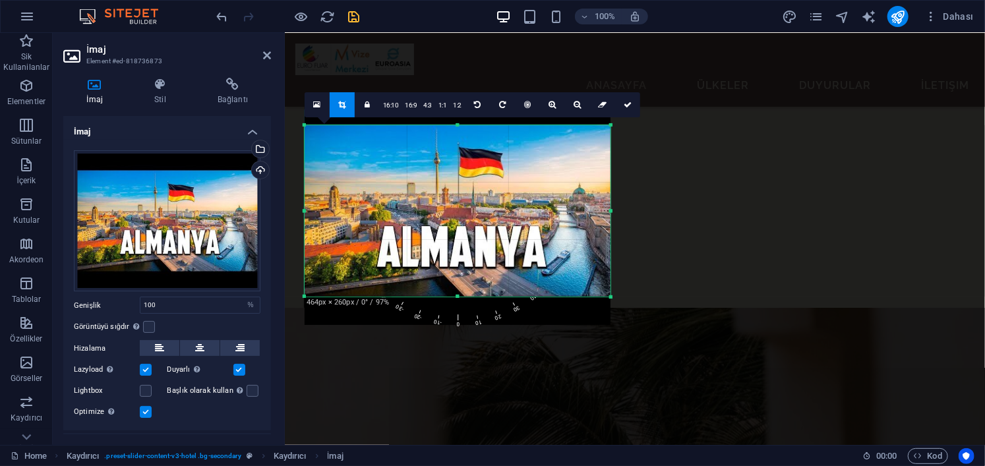
drag, startPoint x: 458, startPoint y: 124, endPoint x: 460, endPoint y: 154, distance: 29.8
click at [460, 154] on div "180 170 160 150 140 130 120 110 100 90 80 70 60 50 40 30 20 10 0 -10 -20 -30 -4…" at bounding box center [458, 210] width 306 height 171
click at [627, 109] on link at bounding box center [627, 104] width 25 height 25
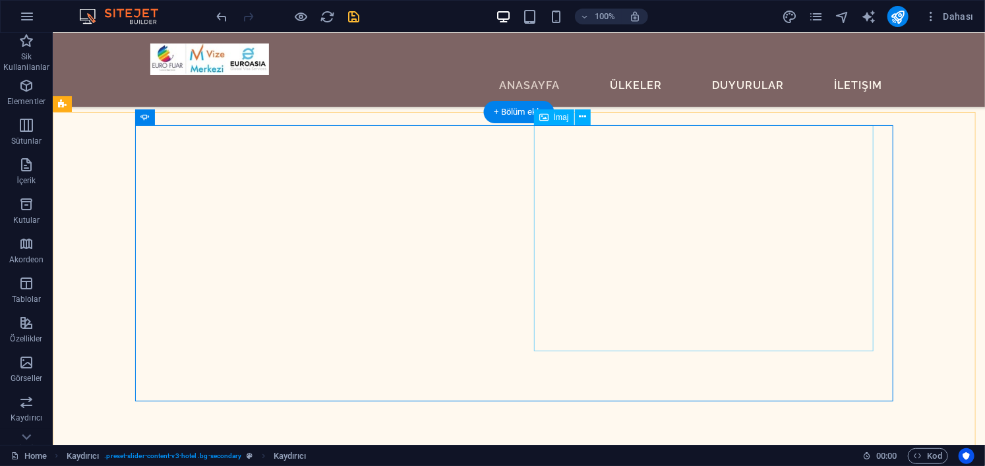
select select "%"
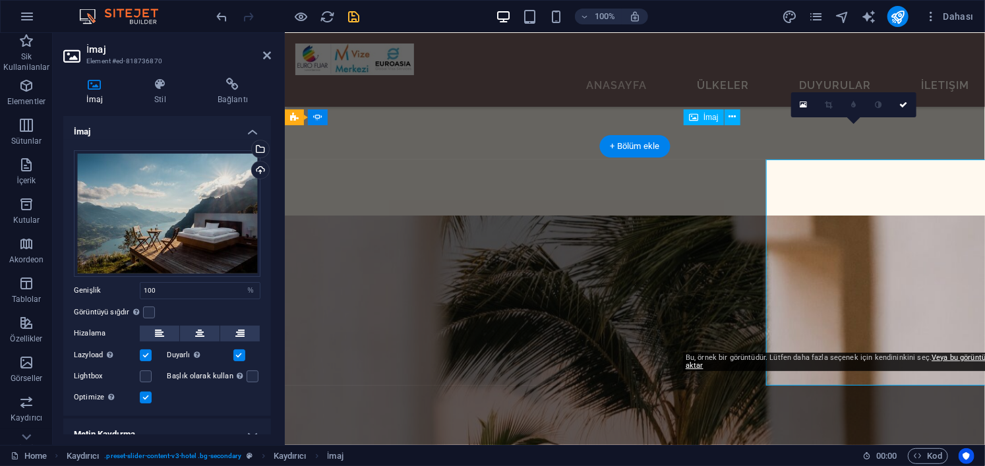
scroll to position [2348, 0]
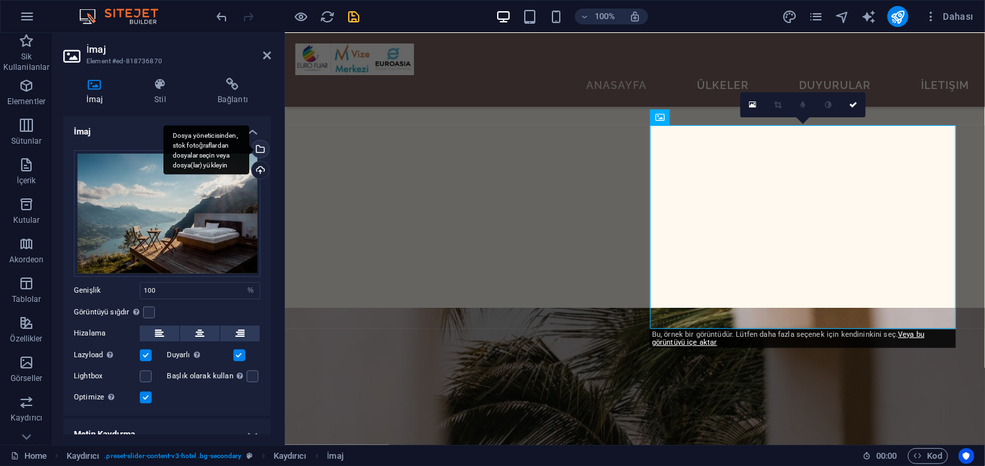
click at [262, 152] on div "Dosya yöneticisinden, stok fotoğraflardan dosyalar seçin veya dosya(lar) yükley…" at bounding box center [259, 150] width 20 height 20
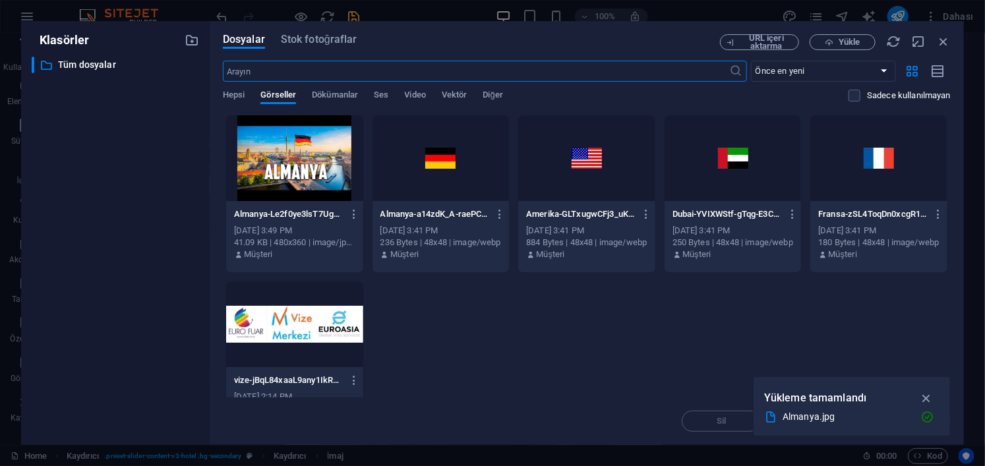
scroll to position [2687, 0]
click at [853, 44] on span "Yükle" at bounding box center [849, 42] width 21 height 8
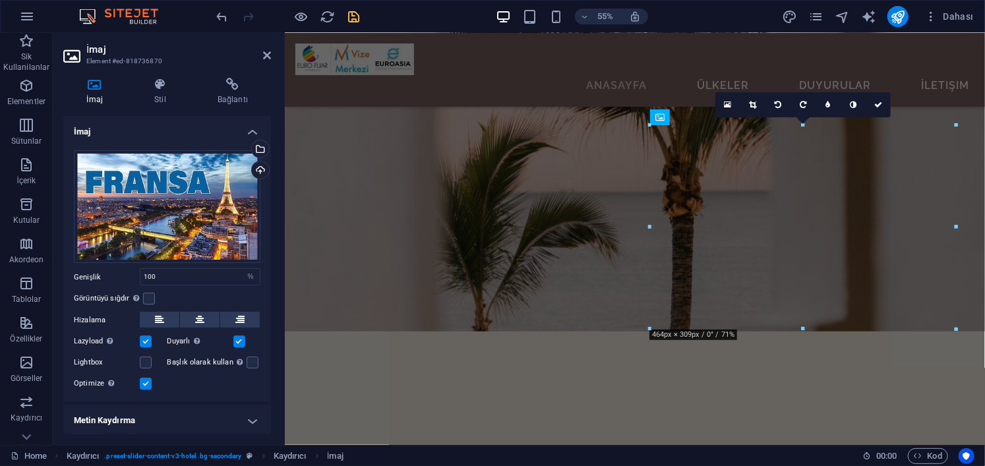
scroll to position [2348, 0]
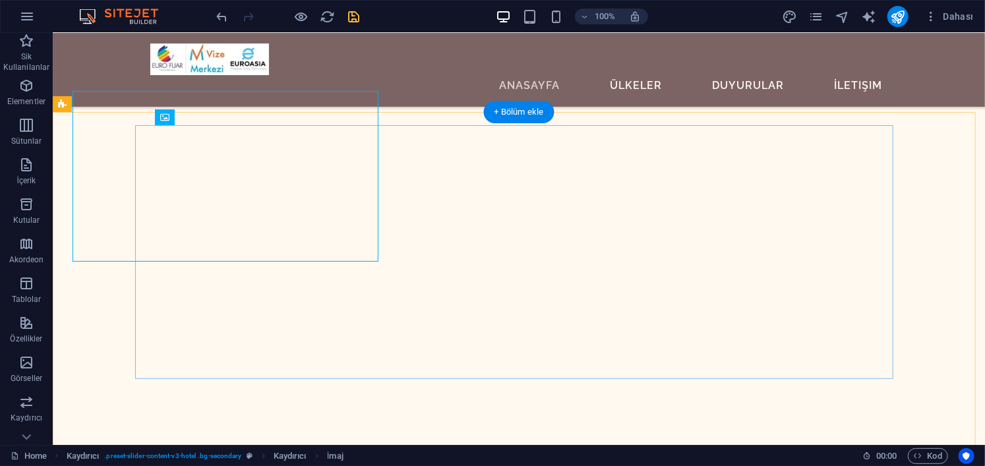
scroll to position [2440, 0]
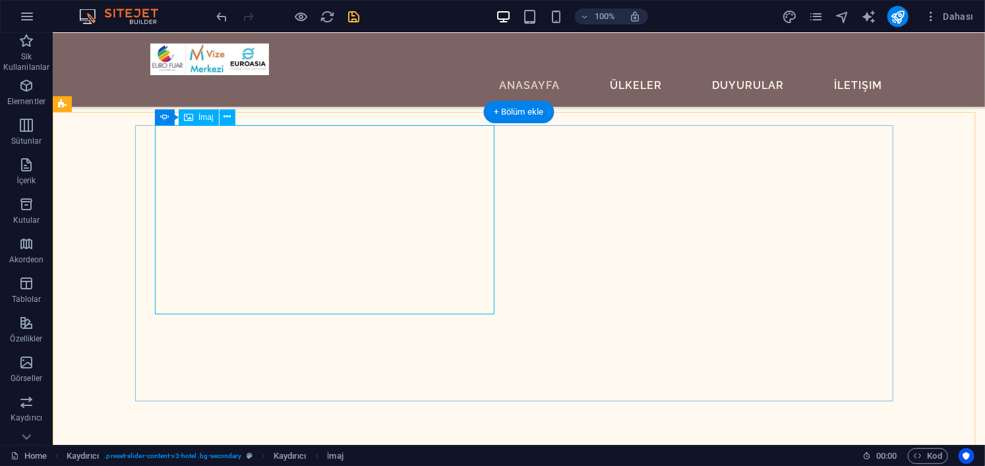
select select "%"
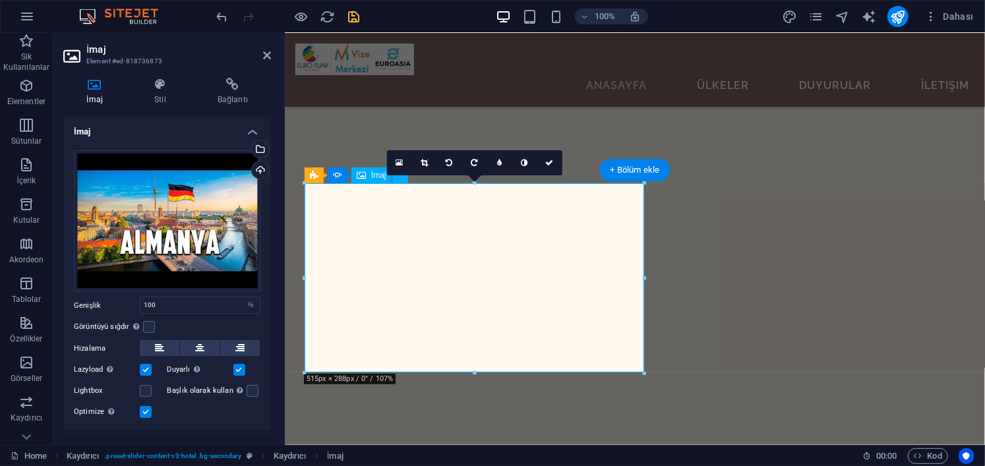
scroll to position [2348, 0]
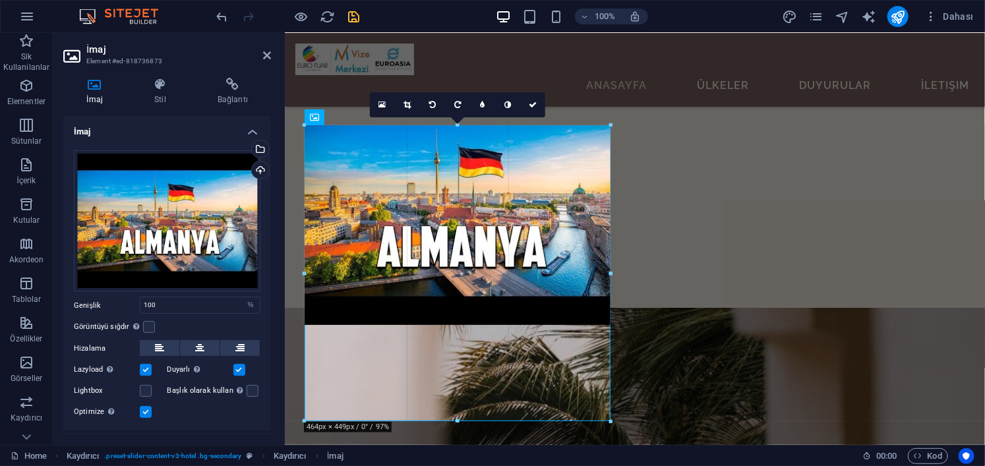
drag, startPoint x: 322, startPoint y: 259, endPoint x: 335, endPoint y: 233, distance: 28.9
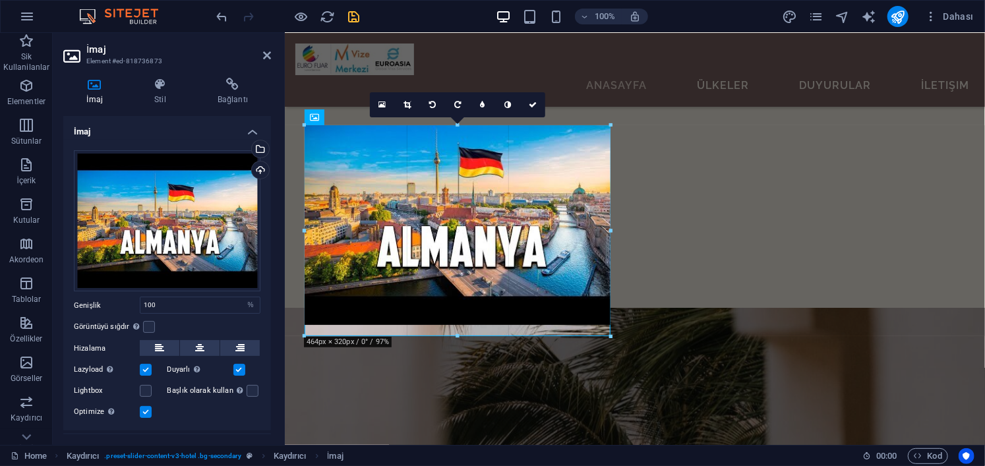
drag, startPoint x: 608, startPoint y: 296, endPoint x: 619, endPoint y: 300, distance: 11.9
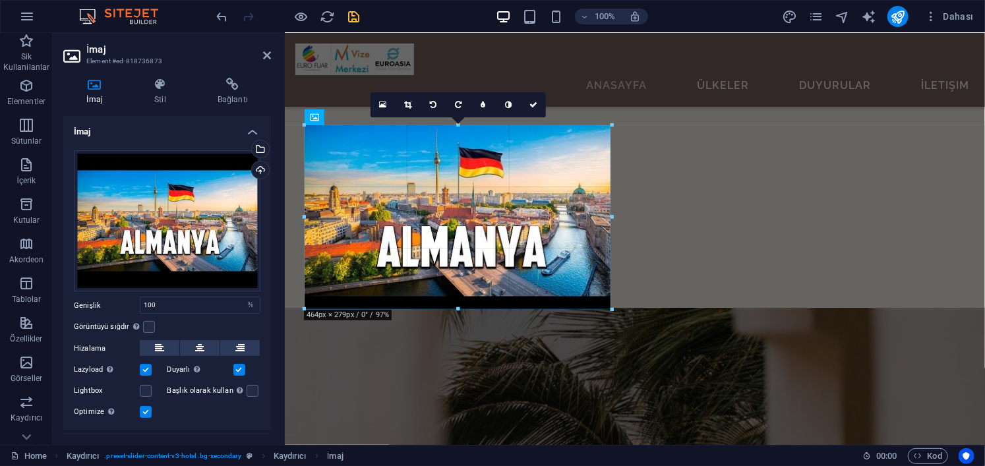
drag, startPoint x: 456, startPoint y: 295, endPoint x: 471, endPoint y: 309, distance: 19.6
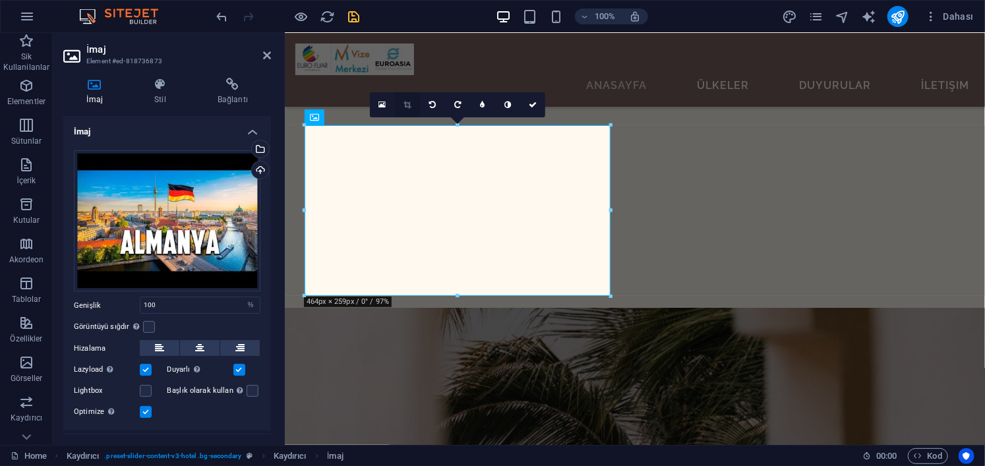
click at [410, 102] on icon at bounding box center [407, 105] width 7 height 8
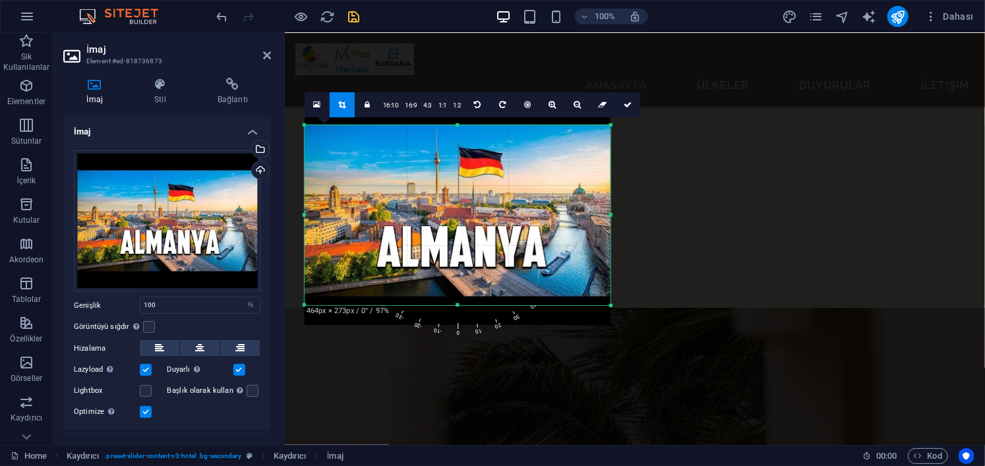
drag, startPoint x: 612, startPoint y: 297, endPoint x: 623, endPoint y: 307, distance: 14.0
click at [611, 305] on div "180 170 160 150 140 130 120 110 100 90 80 70 60 50 40 30 20 10 0 -10 -20 -30 -4…" at bounding box center [458, 215] width 306 height 180
click at [623, 100] on link at bounding box center [627, 104] width 25 height 25
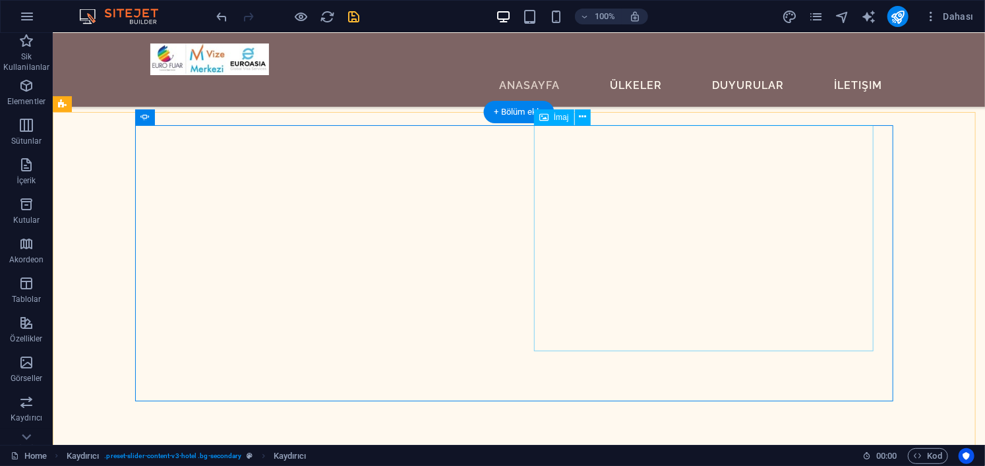
select select "%"
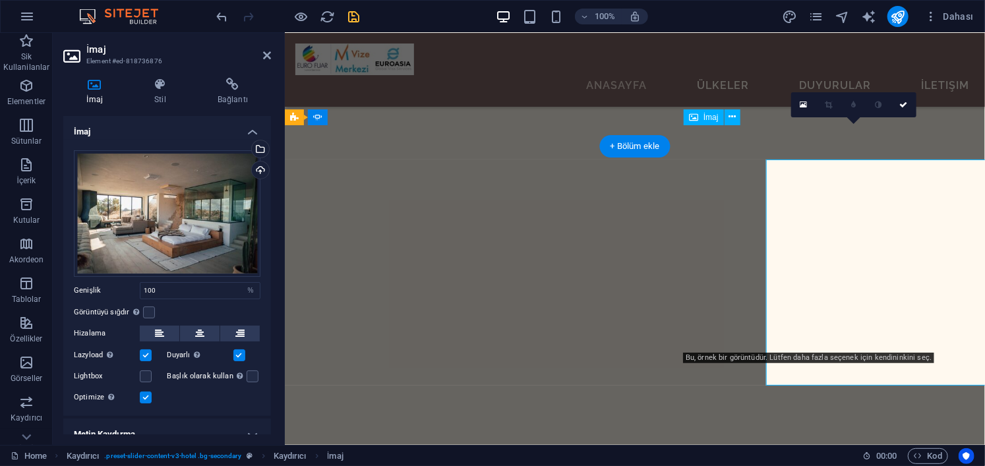
scroll to position [2348, 0]
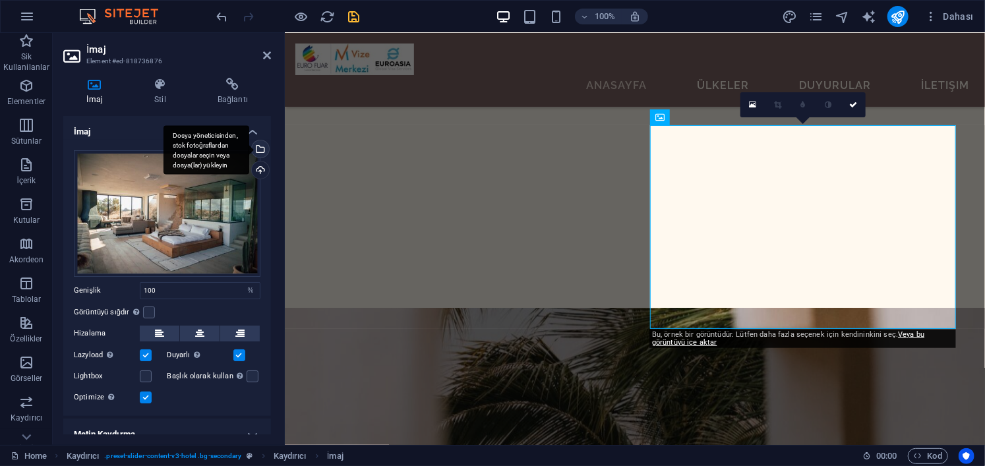
click at [249, 146] on div "Dosya yöneticisinden, stok fotoğraflardan dosyalar seçin veya dosya(lar) yükley…" at bounding box center [207, 149] width 86 height 49
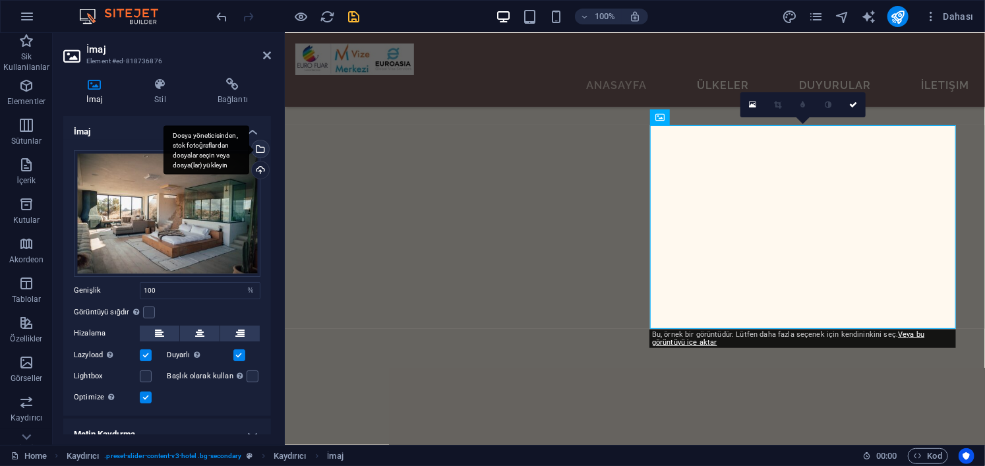
scroll to position [2687, 0]
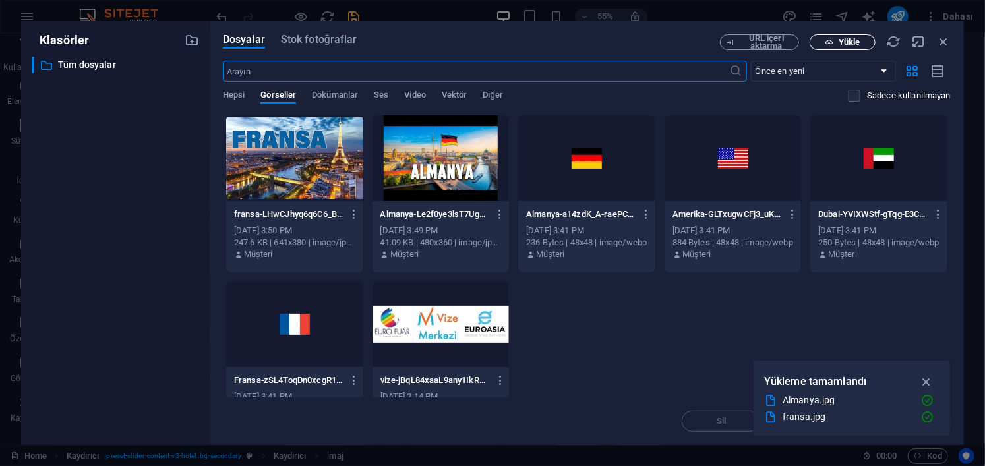
click at [848, 36] on button "Yükle" at bounding box center [843, 42] width 66 height 16
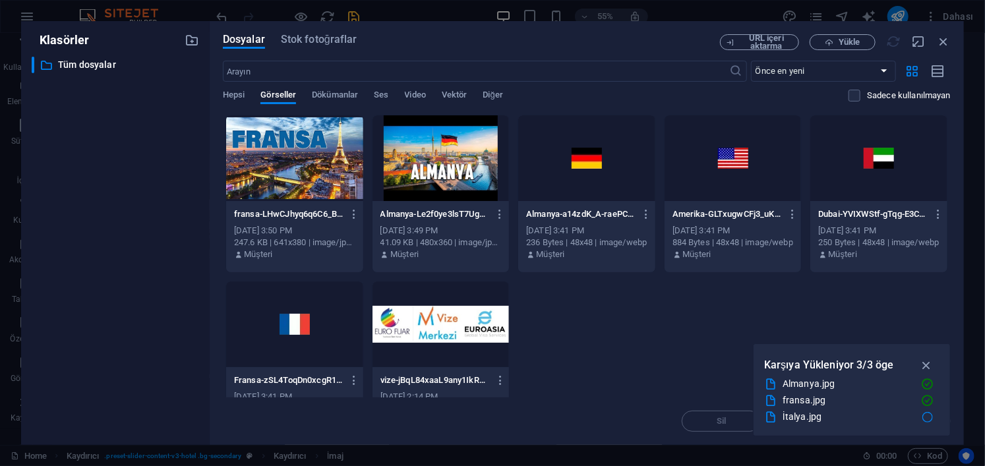
scroll to position [2348, 0]
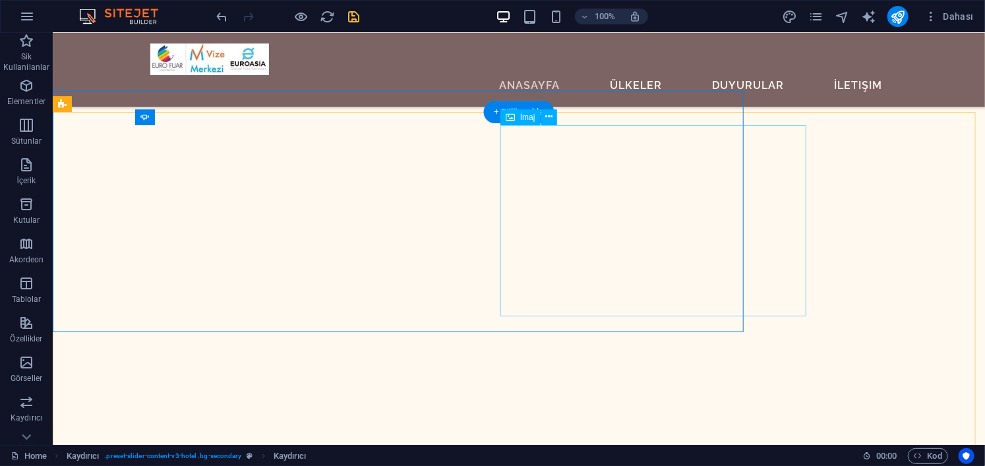
scroll to position [2440, 0]
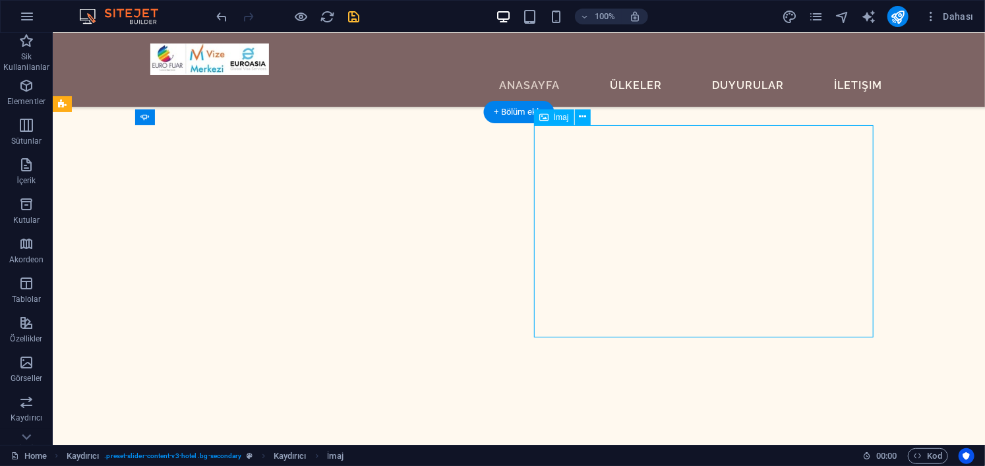
select select "%"
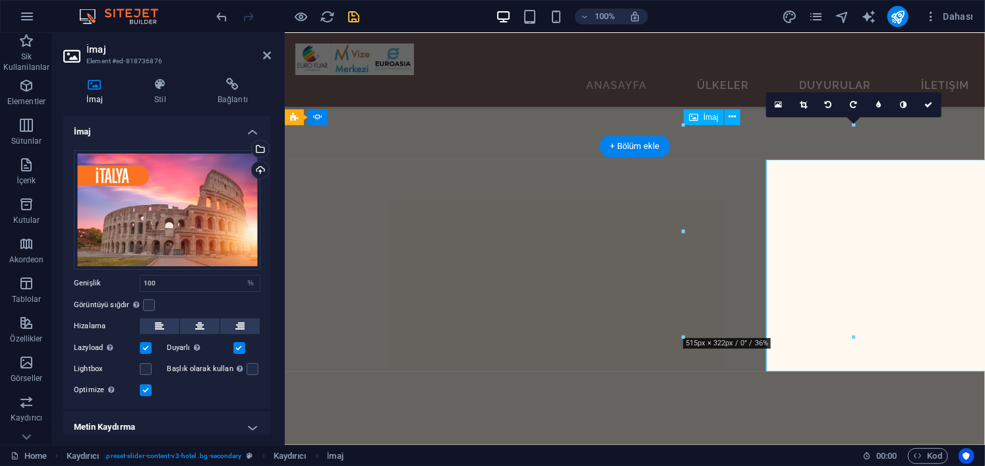
scroll to position [2348, 0]
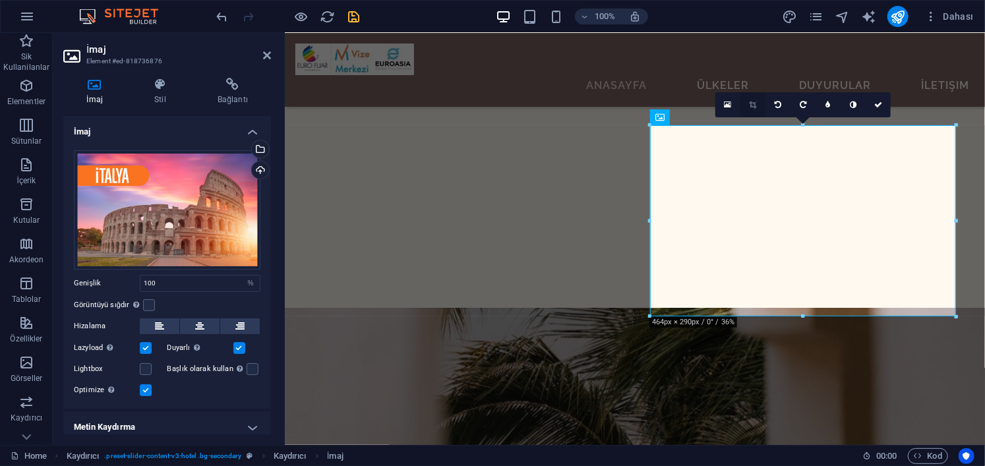
click at [748, 103] on link at bounding box center [753, 104] width 25 height 25
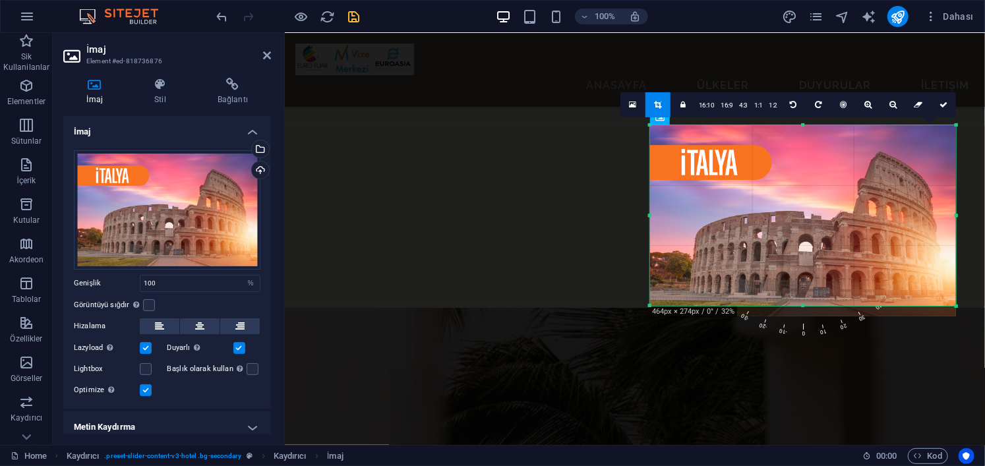
drag, startPoint x: 802, startPoint y: 315, endPoint x: 799, endPoint y: 305, distance: 10.9
click at [799, 305] on div at bounding box center [803, 306] width 306 height 5
click at [943, 102] on icon at bounding box center [944, 105] width 8 height 8
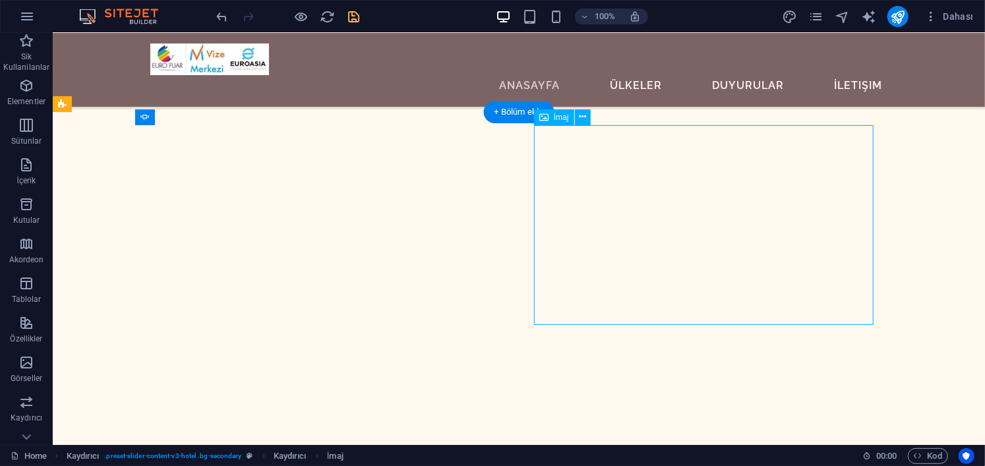
select select "%"
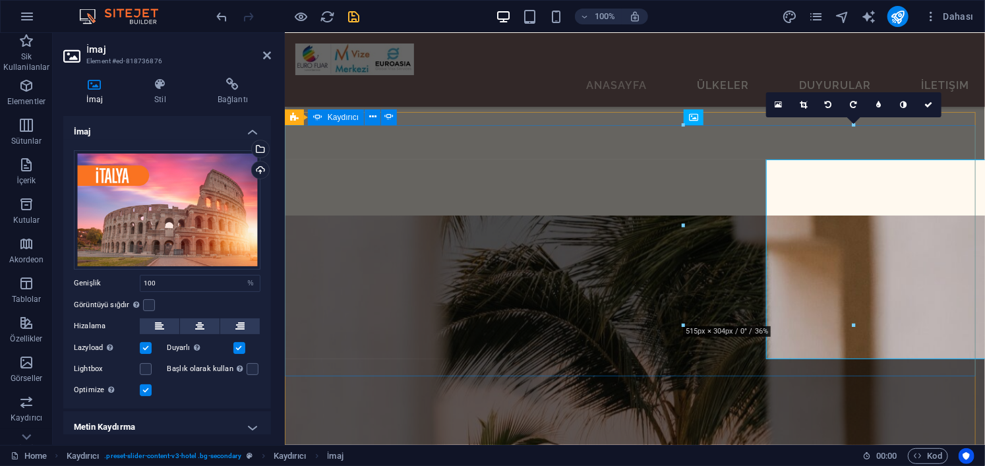
scroll to position [2348, 0]
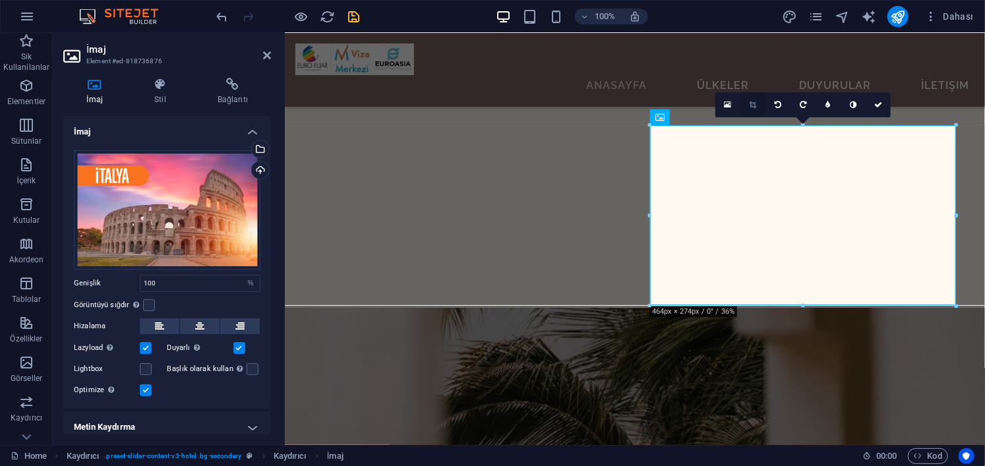
click at [750, 104] on icon at bounding box center [752, 105] width 7 height 8
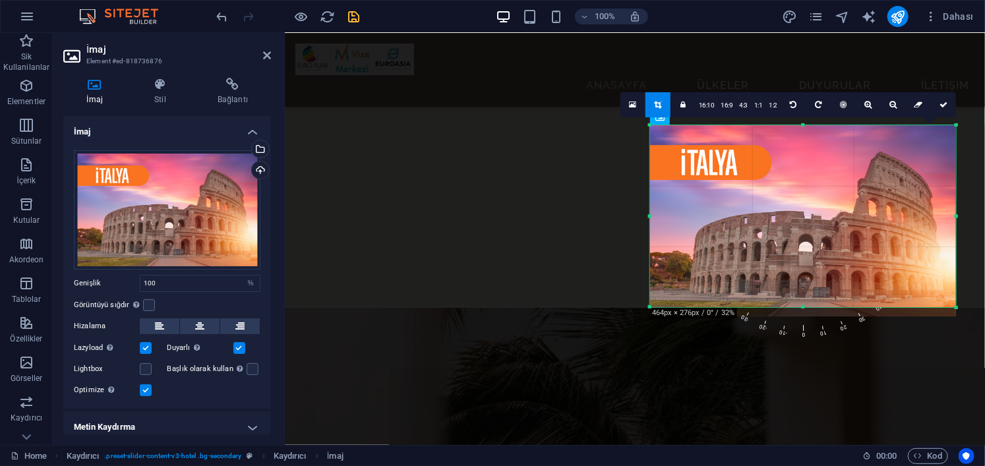
drag, startPoint x: 804, startPoint y: 304, endPoint x: 862, endPoint y: 216, distance: 105.2
click at [805, 305] on div at bounding box center [803, 307] width 306 height 5
click at [945, 106] on icon at bounding box center [944, 105] width 8 height 8
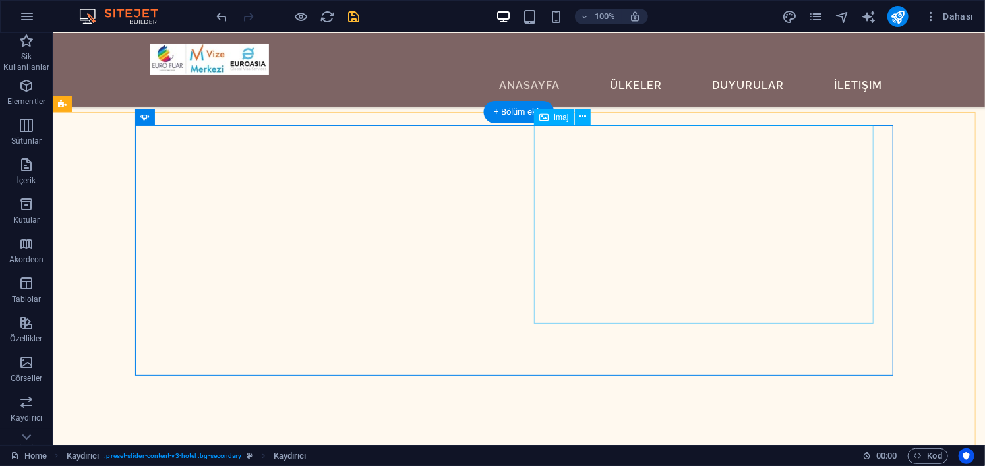
select select "%"
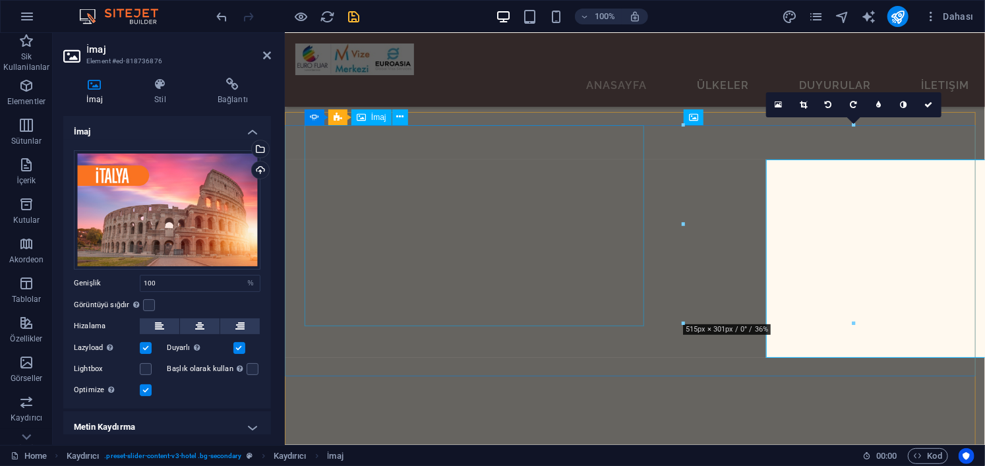
scroll to position [2348, 0]
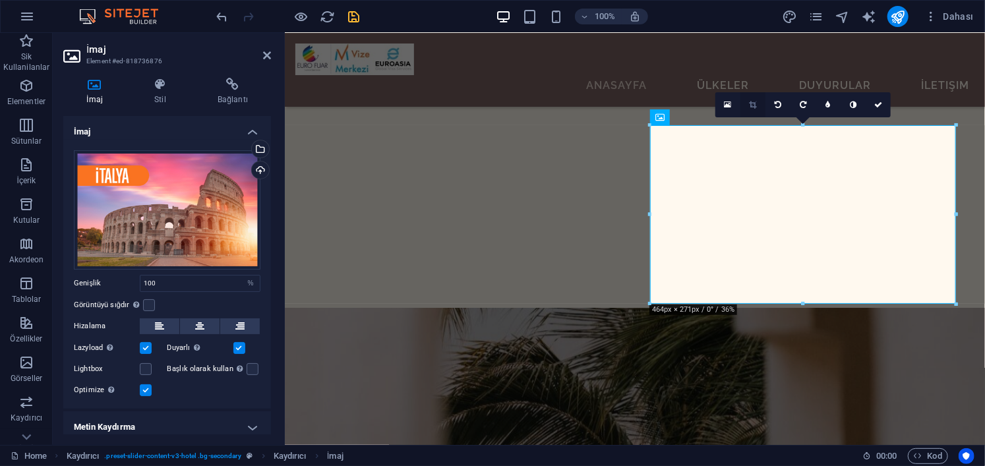
click at [752, 105] on icon at bounding box center [752, 105] width 7 height 8
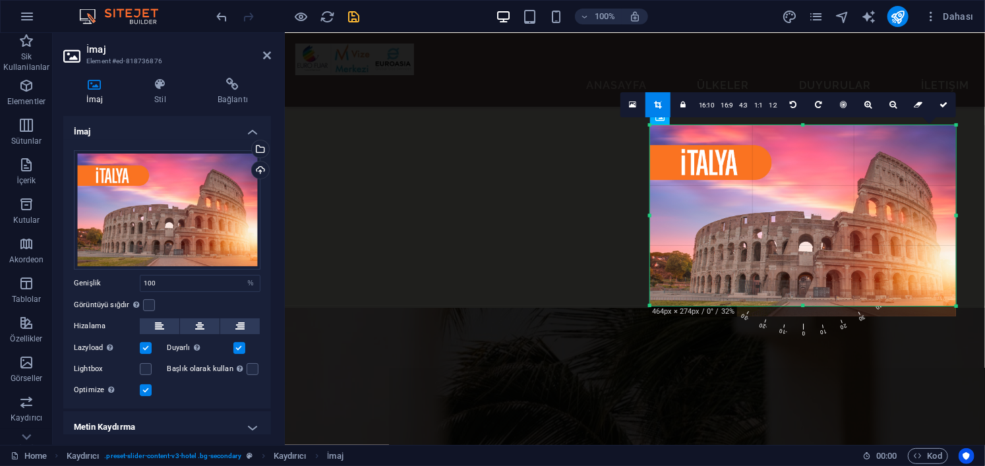
click at [803, 307] on div at bounding box center [803, 306] width 306 height 5
click at [944, 109] on link at bounding box center [943, 104] width 25 height 25
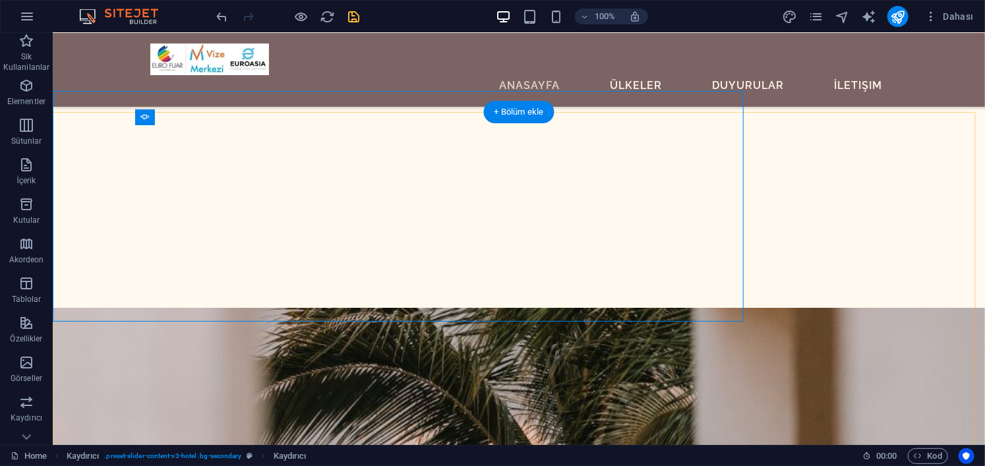
scroll to position [2440, 0]
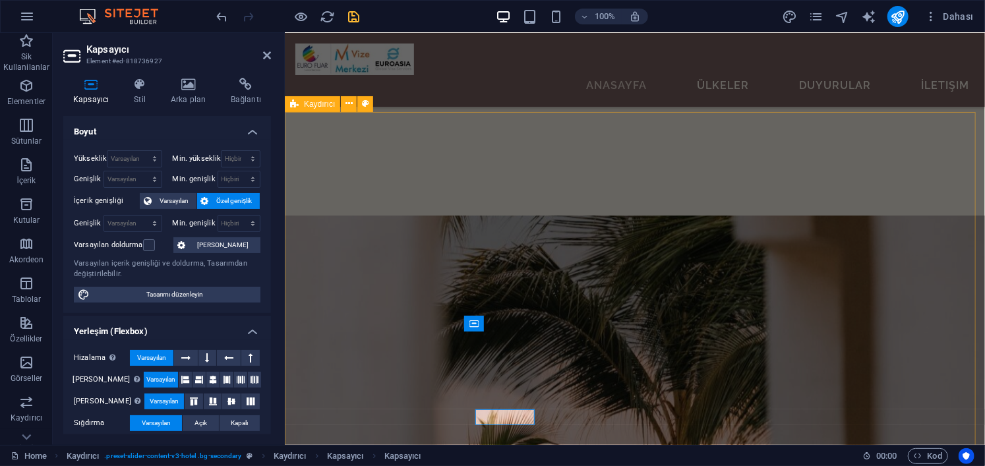
scroll to position [2348, 0]
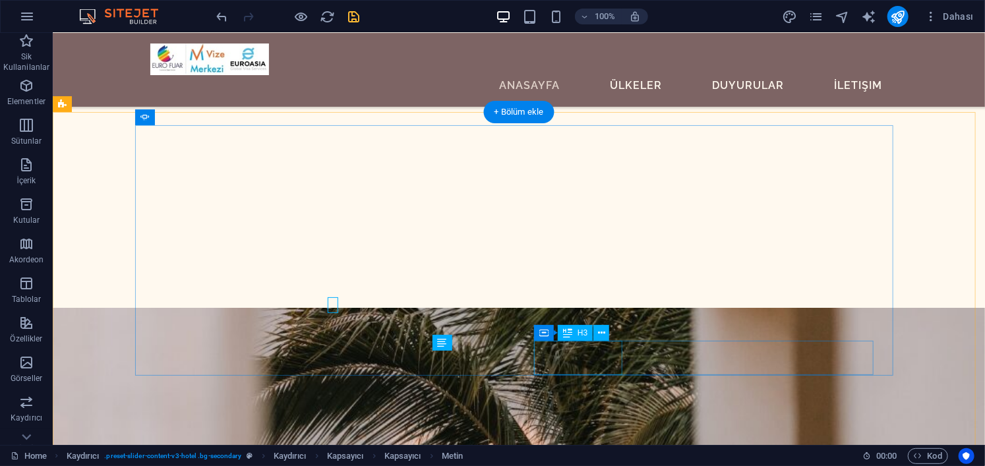
scroll to position [2440, 0]
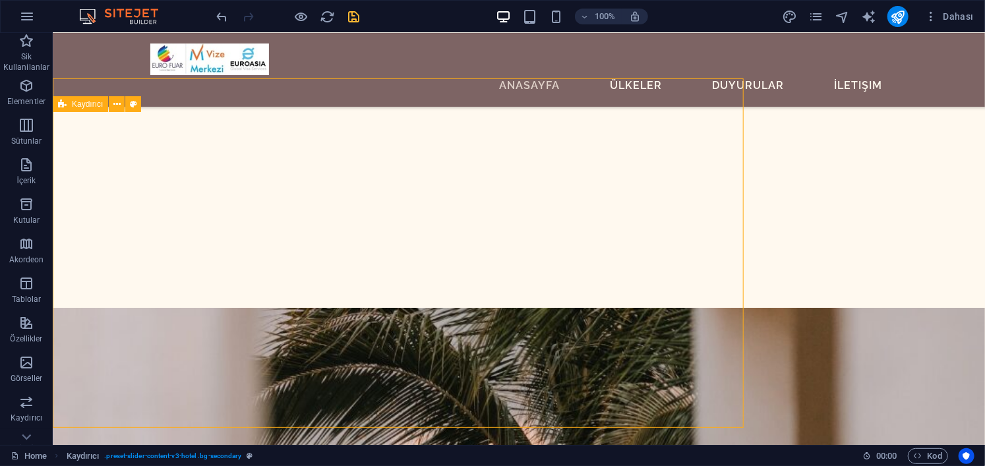
scroll to position [2439, 0]
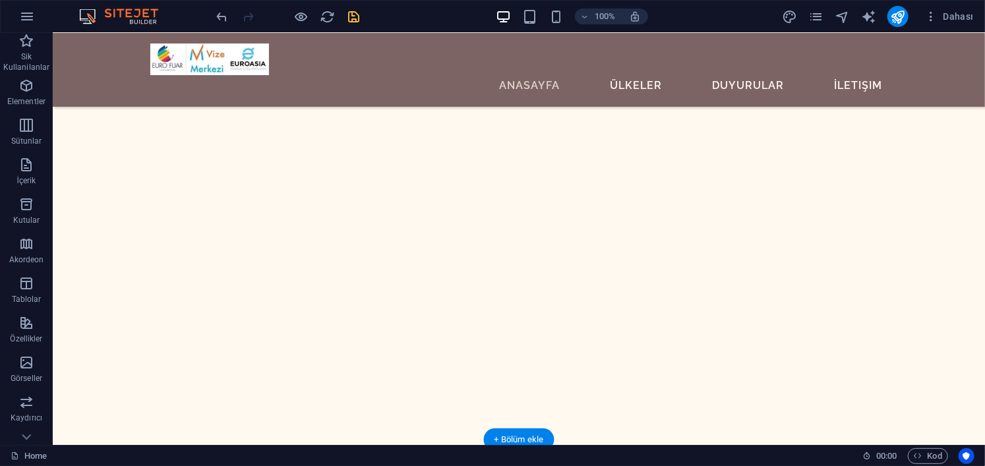
scroll to position [3033, 0]
click at [361, 22] on icon "save" at bounding box center [354, 16] width 15 height 15
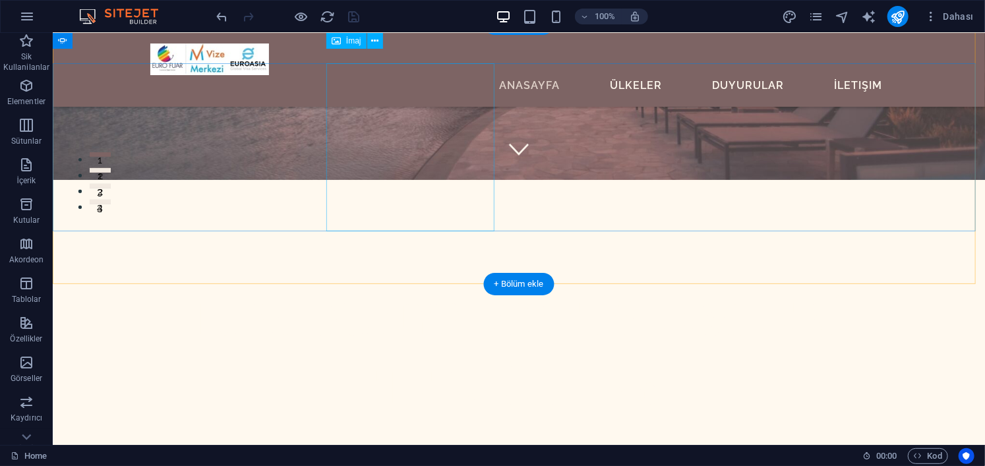
scroll to position [264, 0]
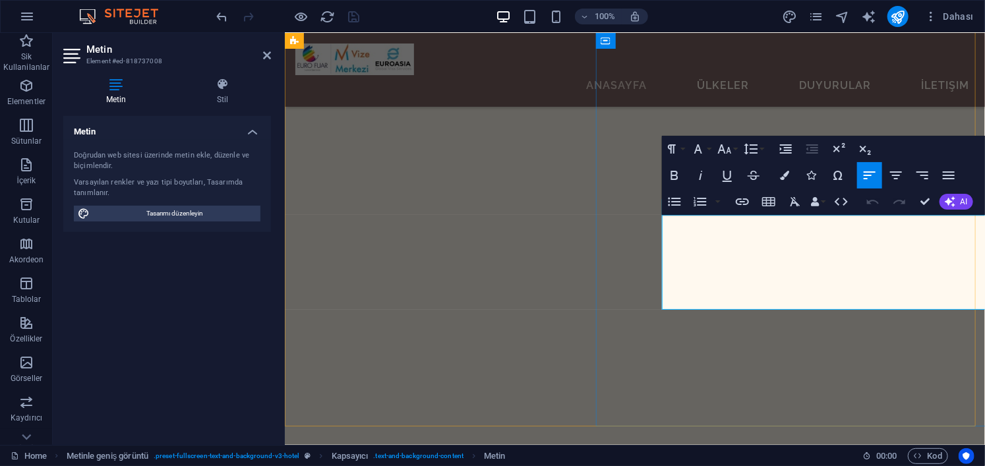
scroll to position [667, 0]
click at [697, 152] on icon "button" at bounding box center [698, 149] width 16 height 16
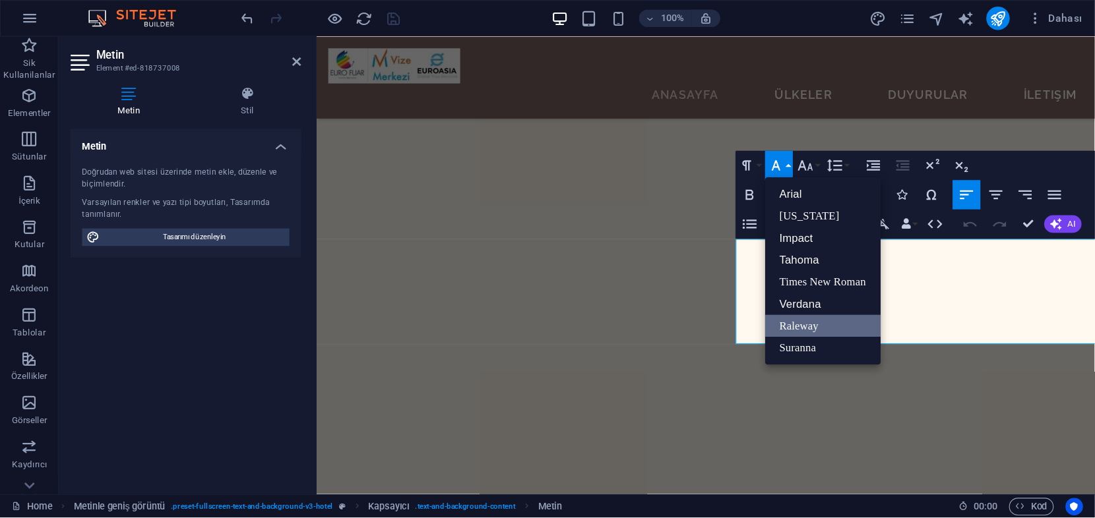
scroll to position [0, 0]
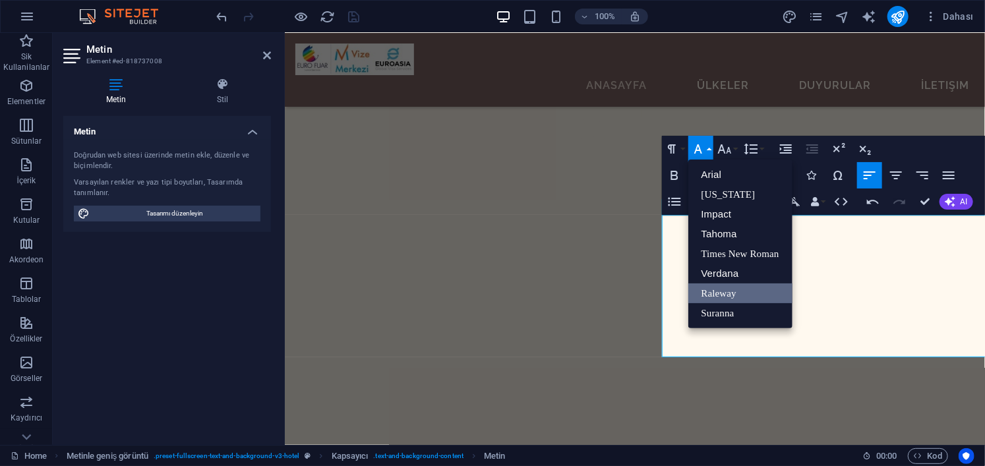
click at [769, 292] on link "Raleway" at bounding box center [740, 294] width 104 height 20
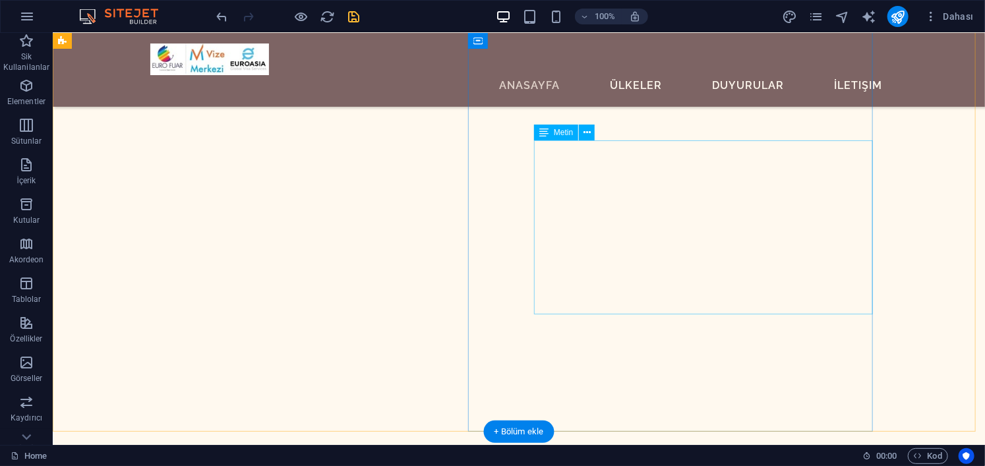
scroll to position [601, 0]
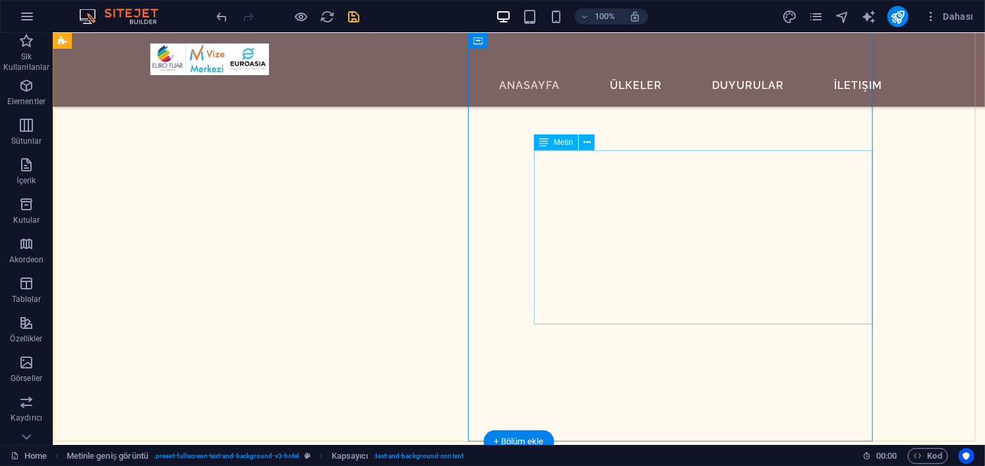
scroll to position [733, 0]
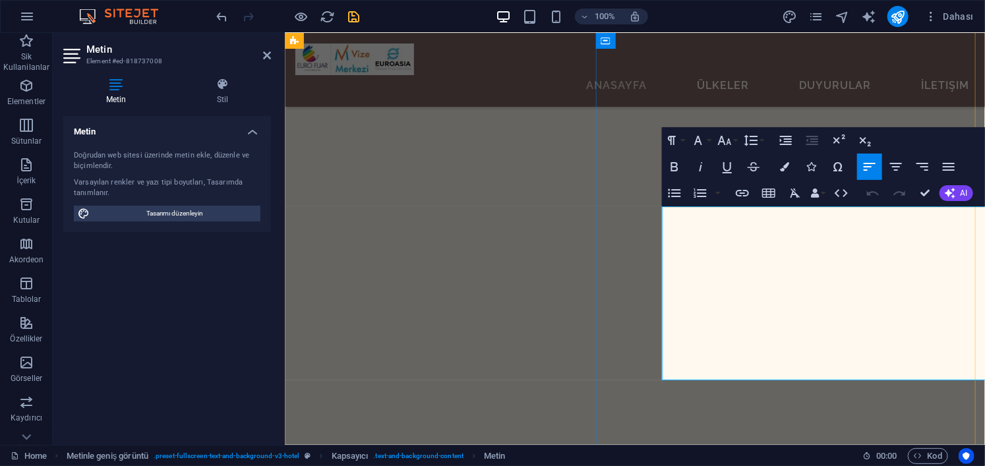
scroll to position [675, 0]
drag, startPoint x: 855, startPoint y: 313, endPoint x: 799, endPoint y: 243, distance: 88.7
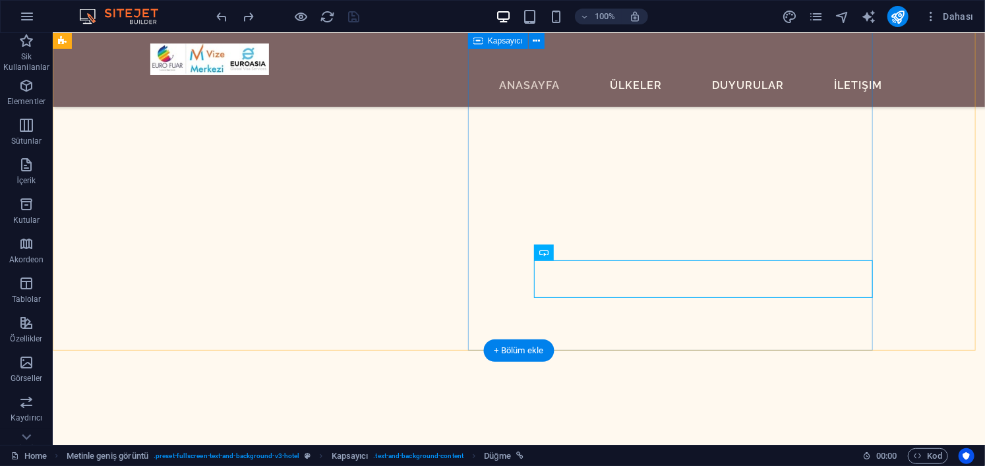
scroll to position [807, 0]
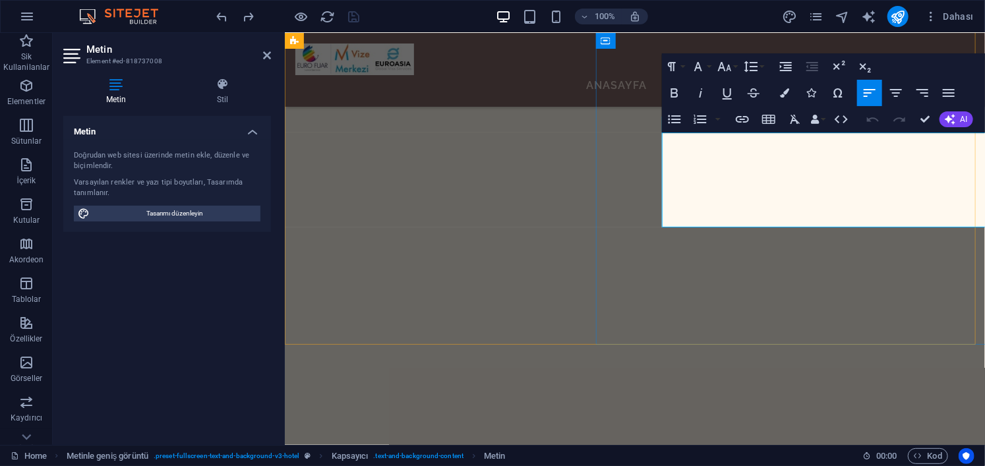
scroll to position [749, 0]
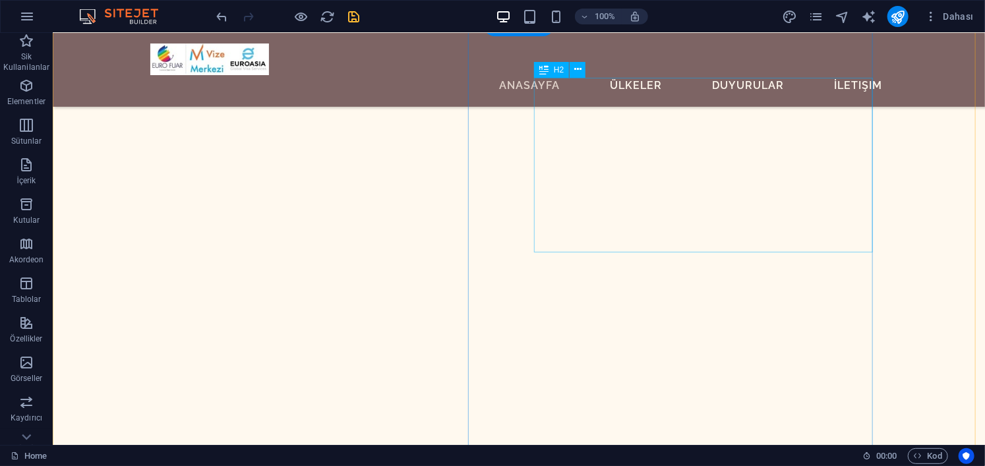
scroll to position [683, 0]
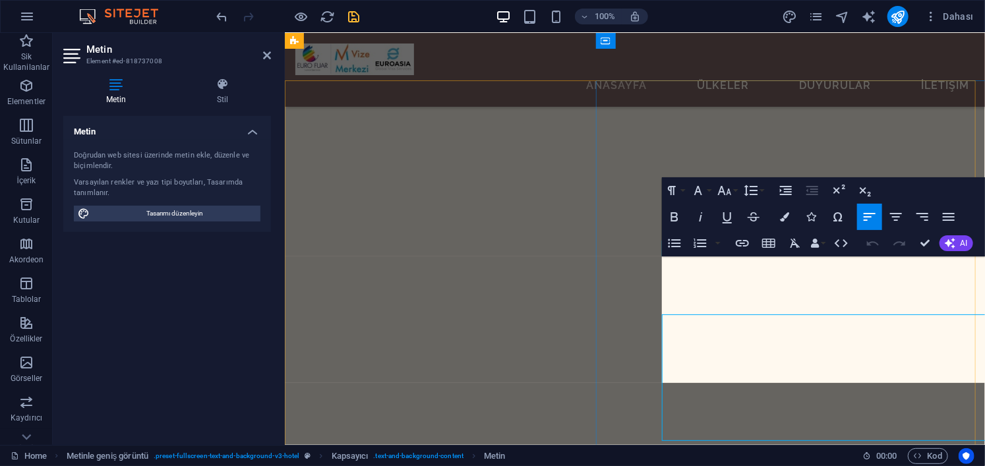
scroll to position [625, 0]
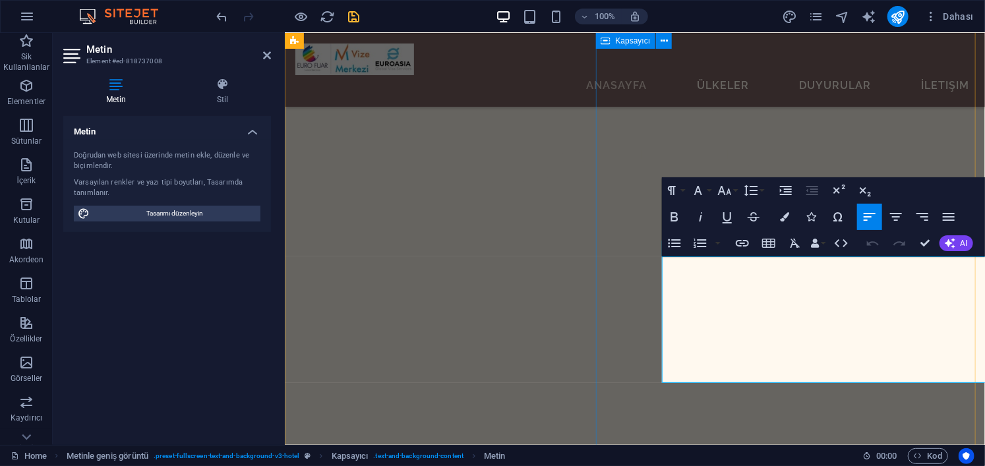
drag, startPoint x: 924, startPoint y: 346, endPoint x: 658, endPoint y: 270, distance: 276.2
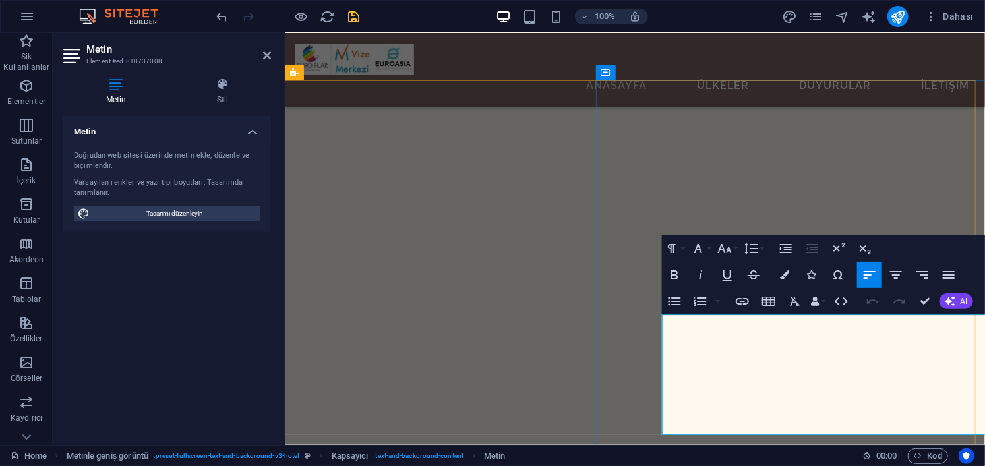
scroll to position [567, 0]
drag, startPoint x: 967, startPoint y: 392, endPoint x: 596, endPoint y: 300, distance: 381.8
click at [710, 245] on button "Font Family" at bounding box center [700, 248] width 25 height 26
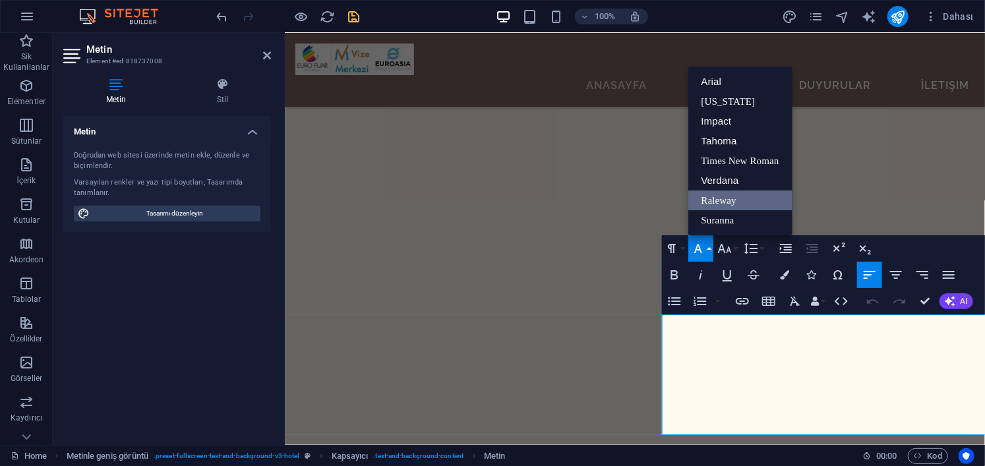
click at [740, 198] on link "Raleway" at bounding box center [740, 201] width 104 height 20
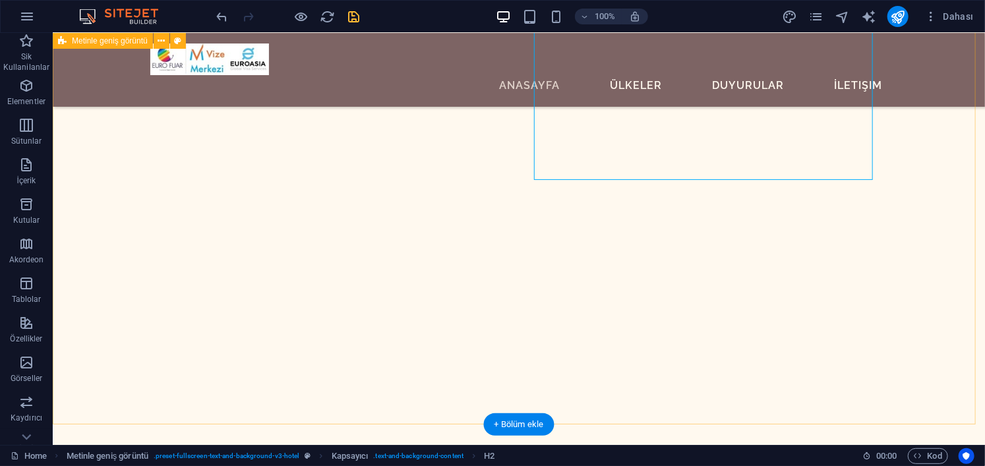
scroll to position [765, 0]
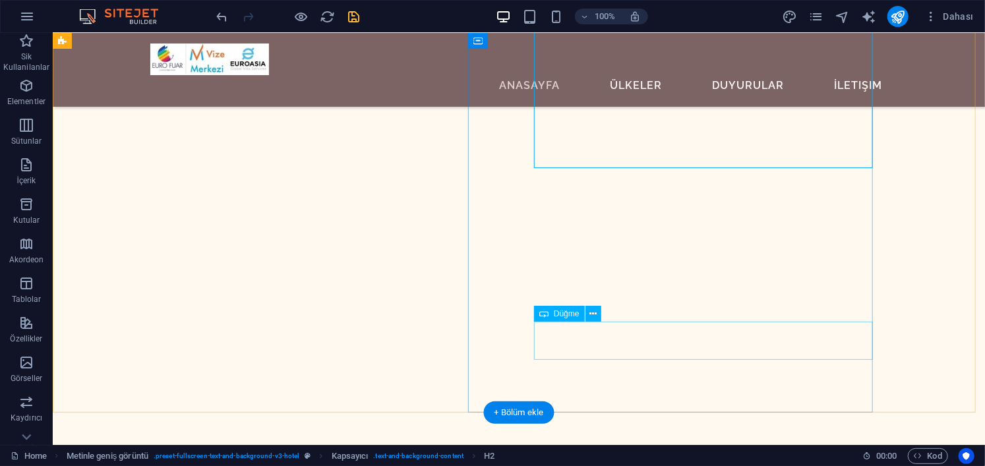
select select "px"
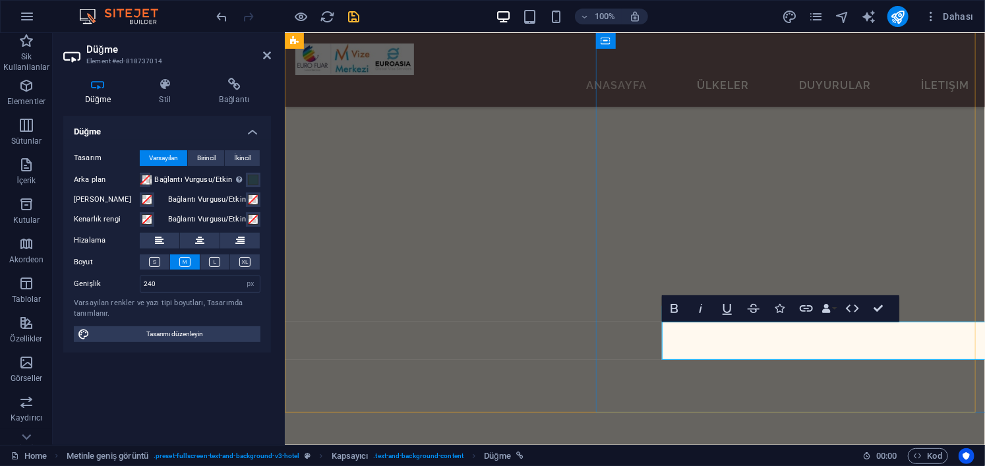
scroll to position [707, 0]
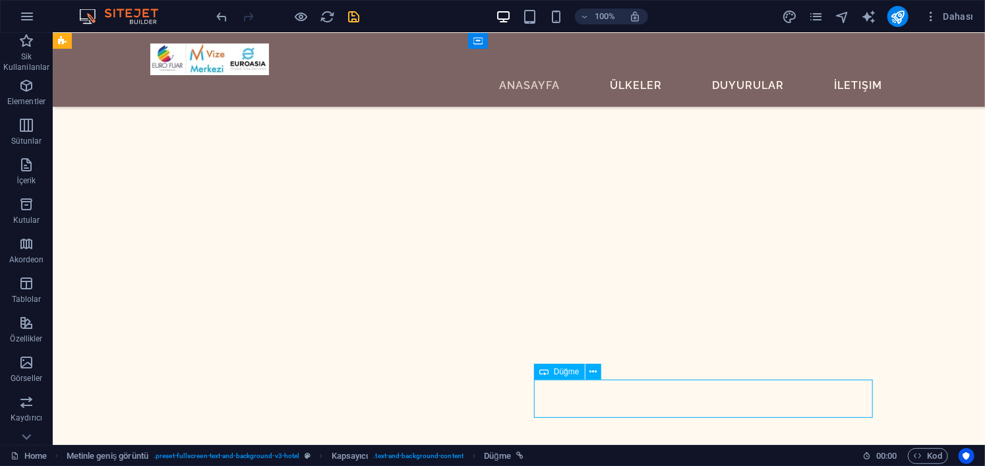
select select "px"
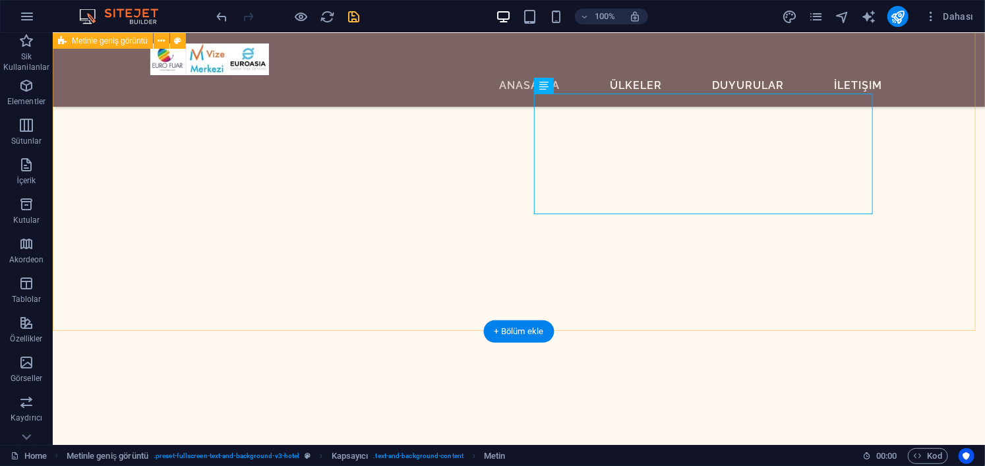
scroll to position [847, 0]
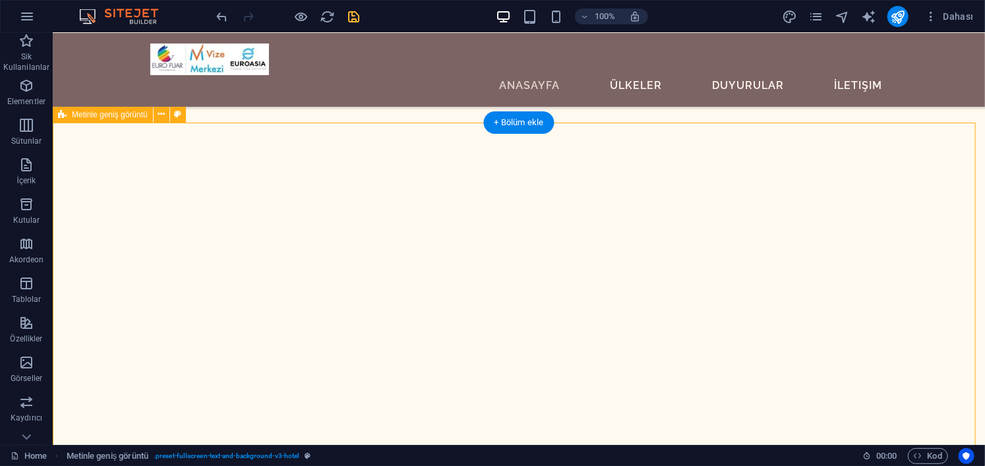
scroll to position [649, 0]
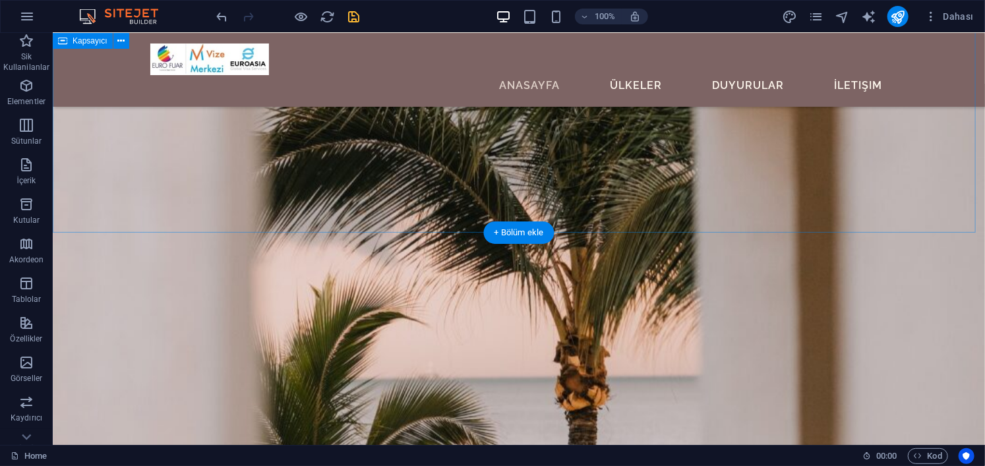
scroll to position [3509, 0]
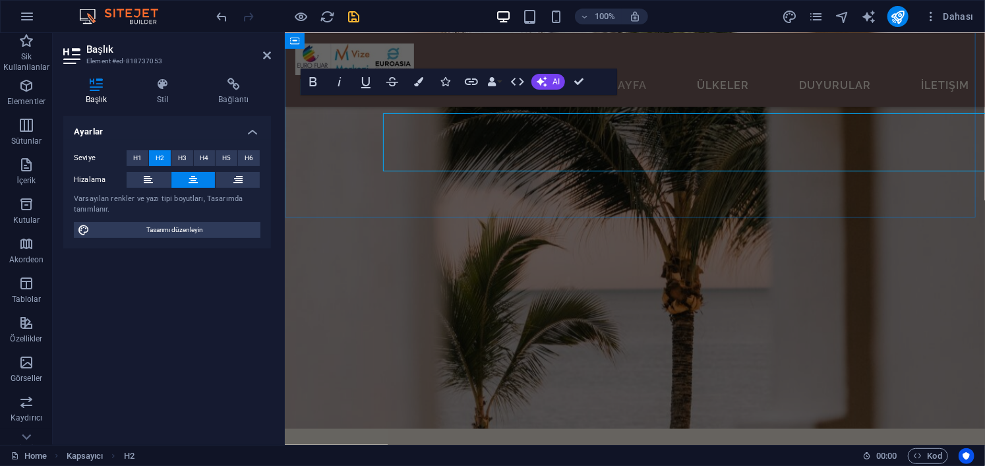
scroll to position [3413, 0]
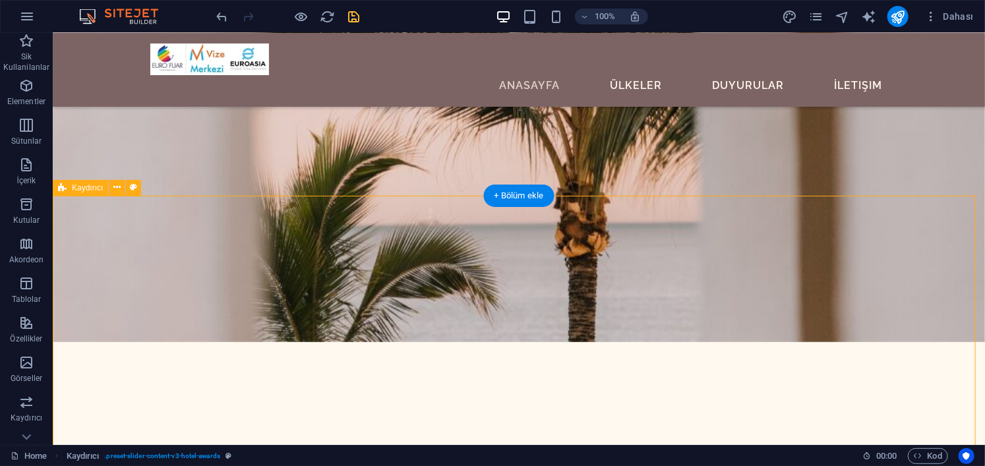
scroll to position [3509, 0]
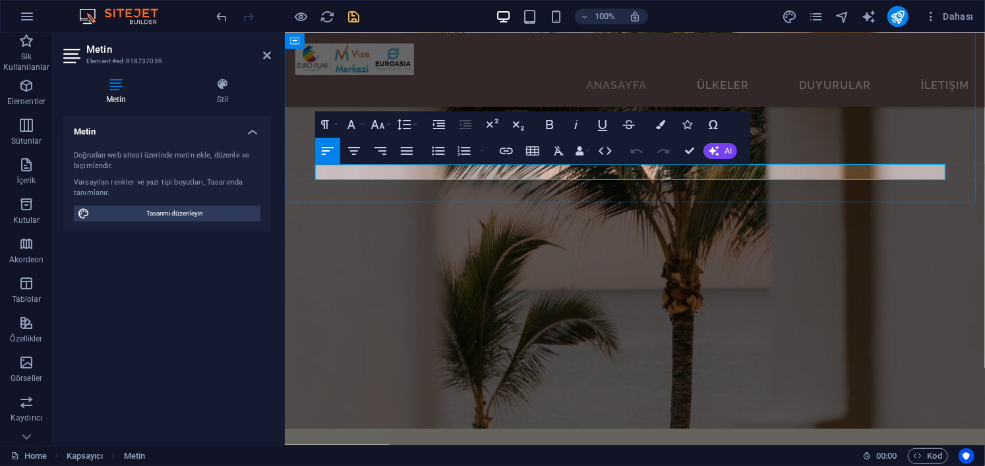
scroll to position [3413, 0]
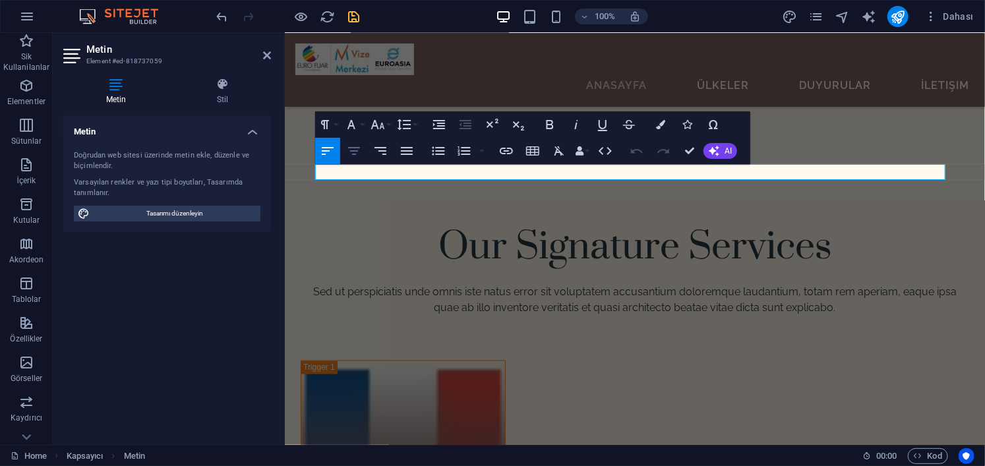
click at [353, 154] on icon "button" at bounding box center [354, 151] width 12 height 8
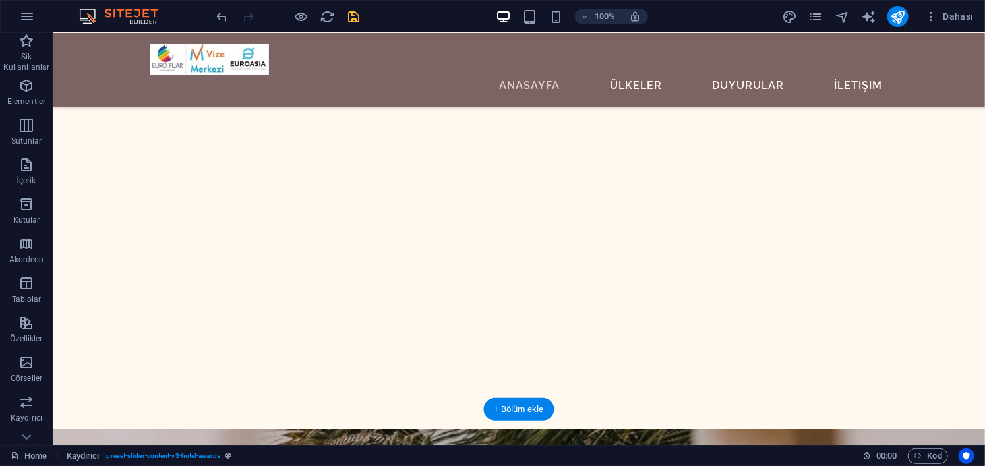
scroll to position [3097, 0]
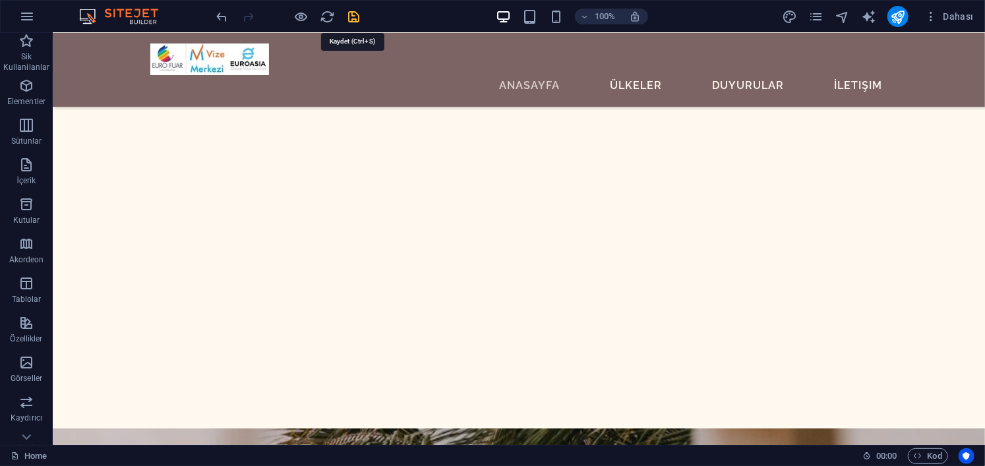
click at [359, 13] on icon "save" at bounding box center [354, 16] width 15 height 15
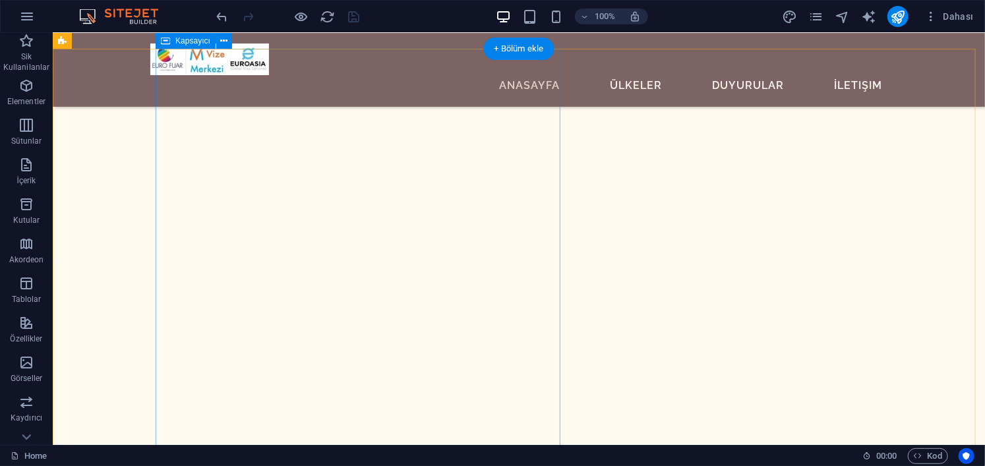
scroll to position [3033, 0]
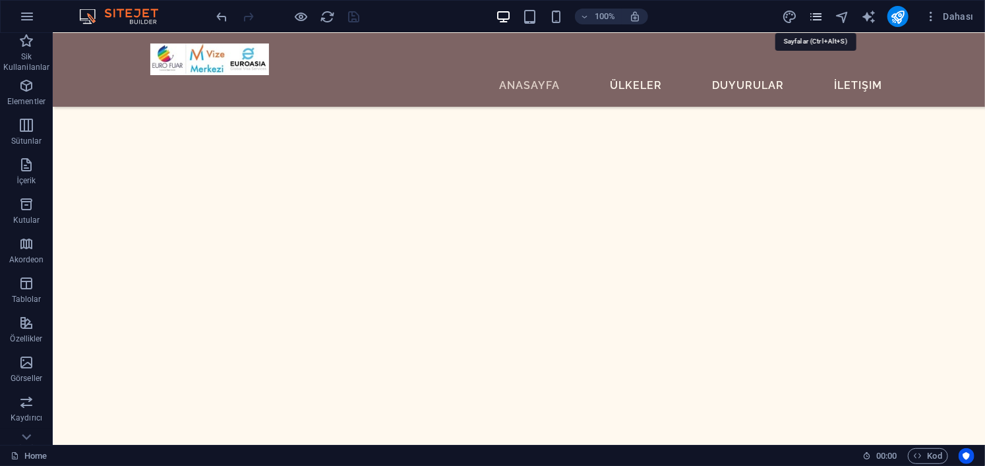
click at [815, 17] on icon "pages" at bounding box center [816, 16] width 15 height 15
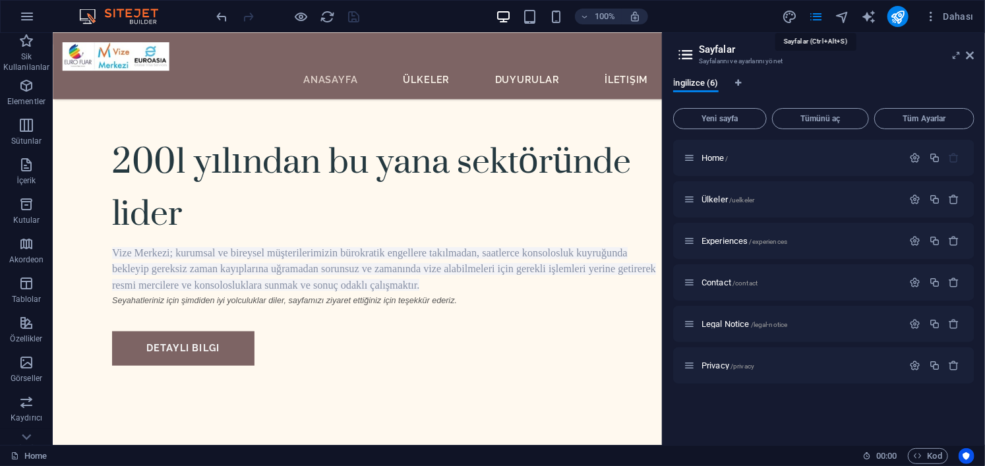
scroll to position [2944, 0]
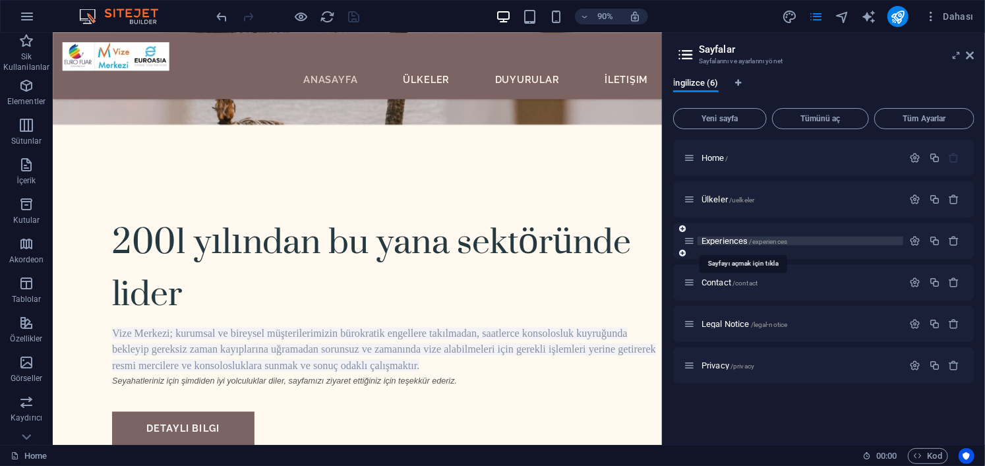
click at [727, 238] on span "Experiences /experiences" at bounding box center [745, 241] width 86 height 10
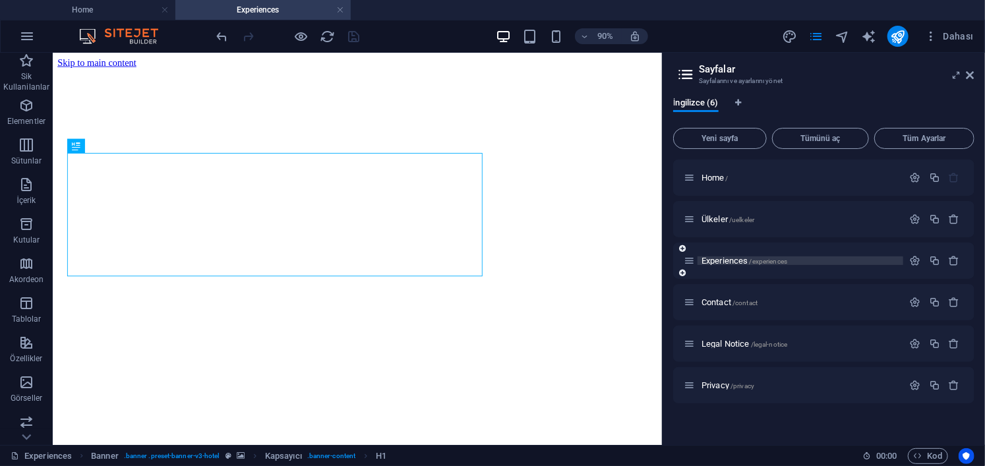
scroll to position [0, 0]
click at [971, 73] on icon at bounding box center [971, 75] width 8 height 11
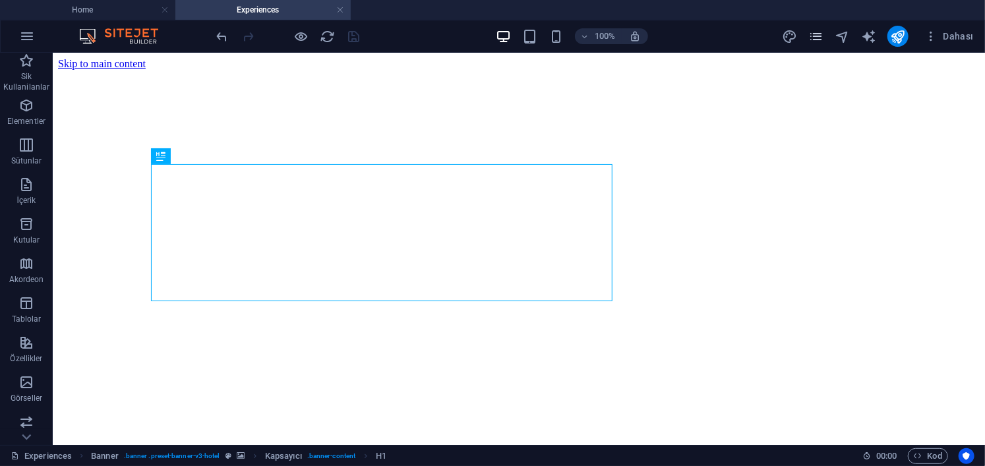
click at [819, 39] on icon "pages" at bounding box center [816, 36] width 15 height 15
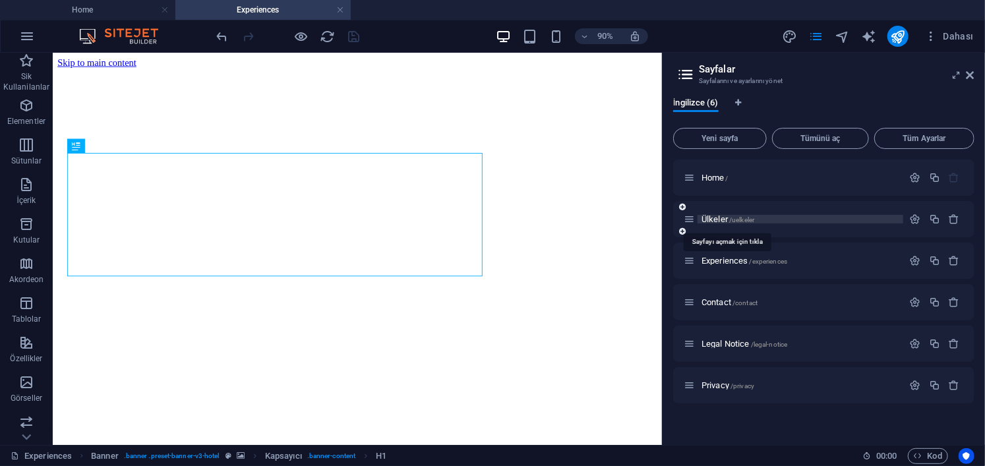
click at [719, 218] on span "Ülkeler /uelkeler" at bounding box center [728, 219] width 53 height 10
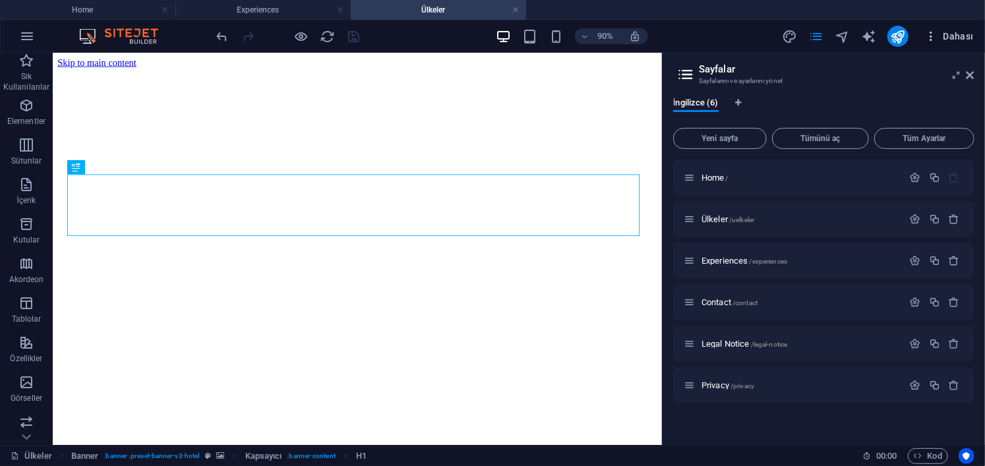
click at [973, 41] on span "Dahası" at bounding box center [949, 36] width 49 height 13
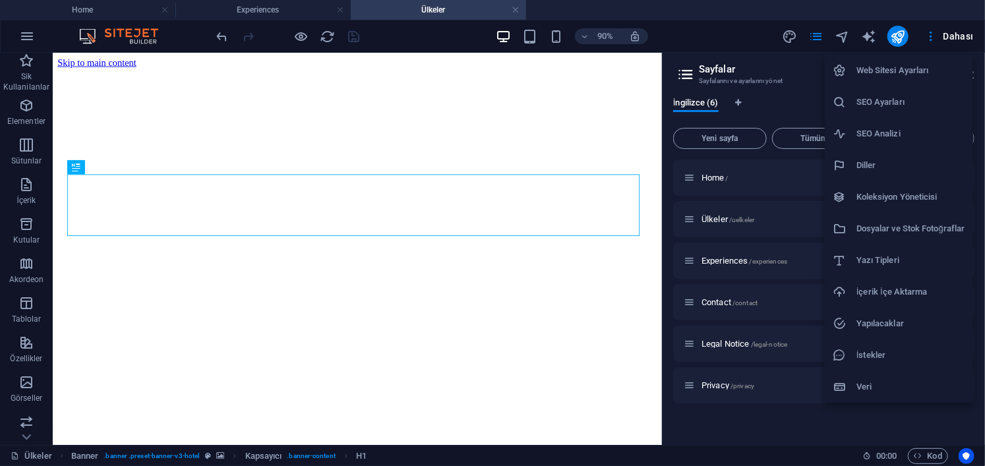
click at [737, 14] on div at bounding box center [492, 233] width 985 height 466
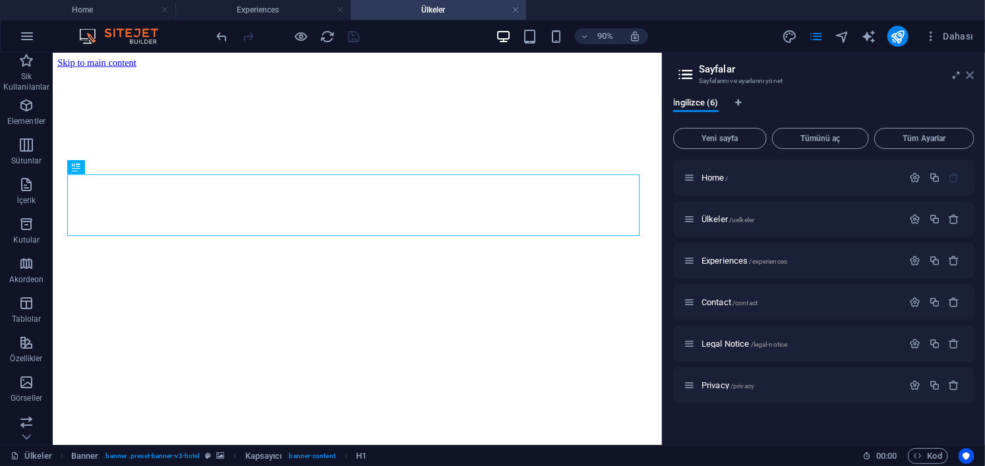
click at [968, 76] on icon at bounding box center [971, 75] width 8 height 11
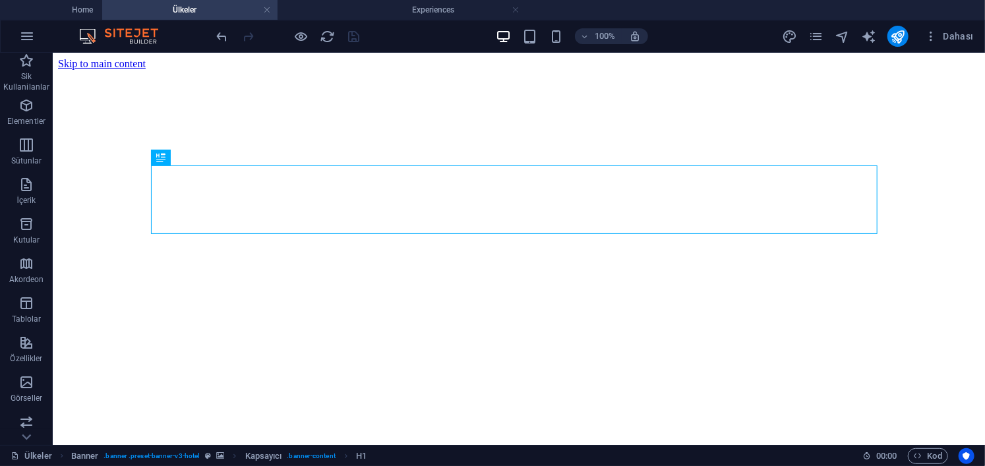
drag, startPoint x: 464, startPoint y: 5, endPoint x: 215, endPoint y: 9, distance: 248.6
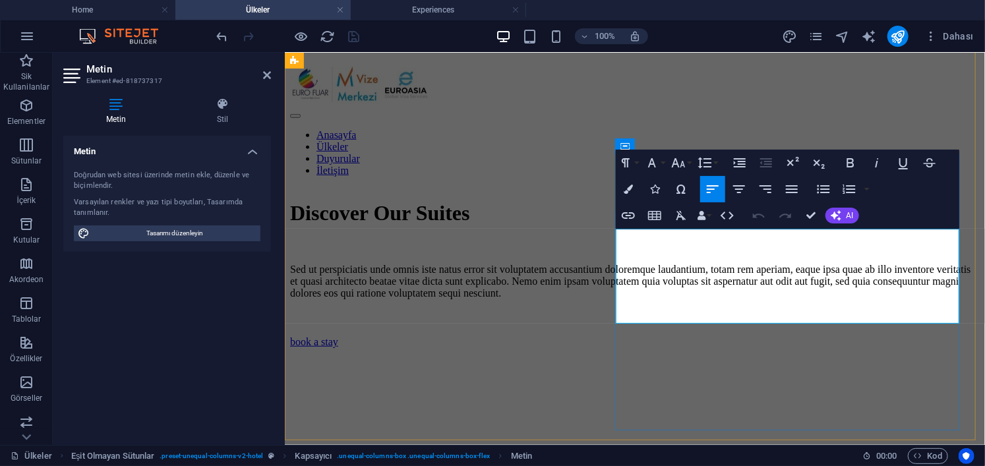
scroll to position [396, 0]
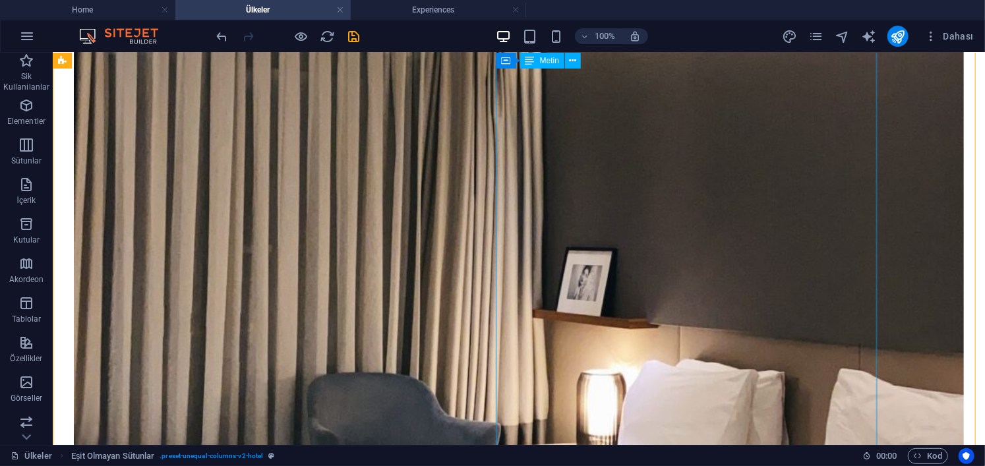
scroll to position [1056, 0]
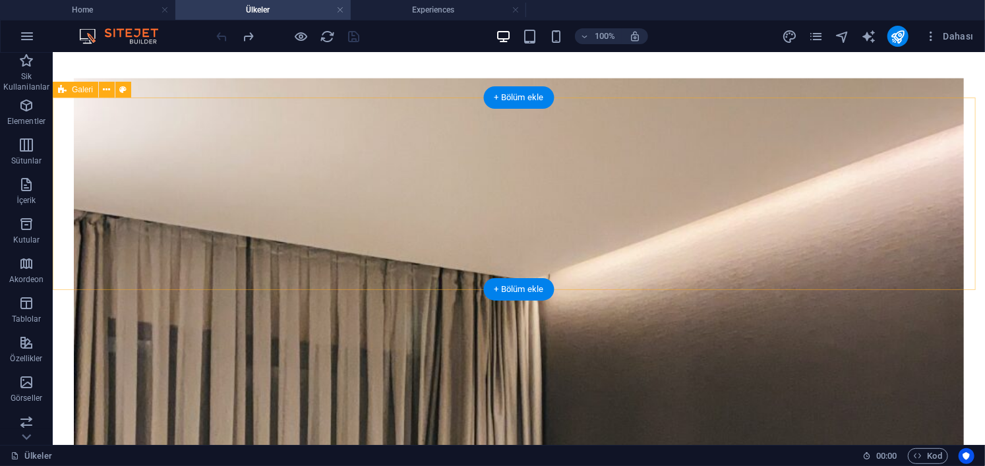
scroll to position [702, 0]
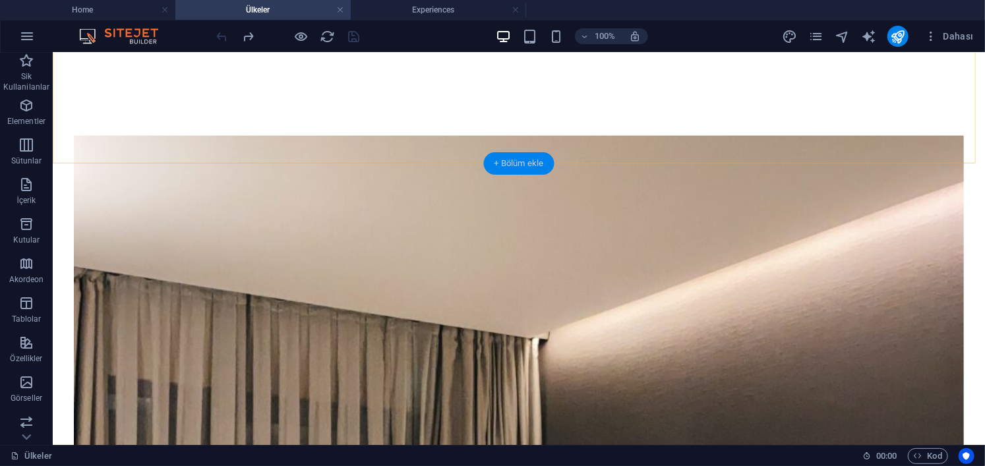
click at [522, 166] on div "+ Bölüm ekle" at bounding box center [519, 163] width 71 height 22
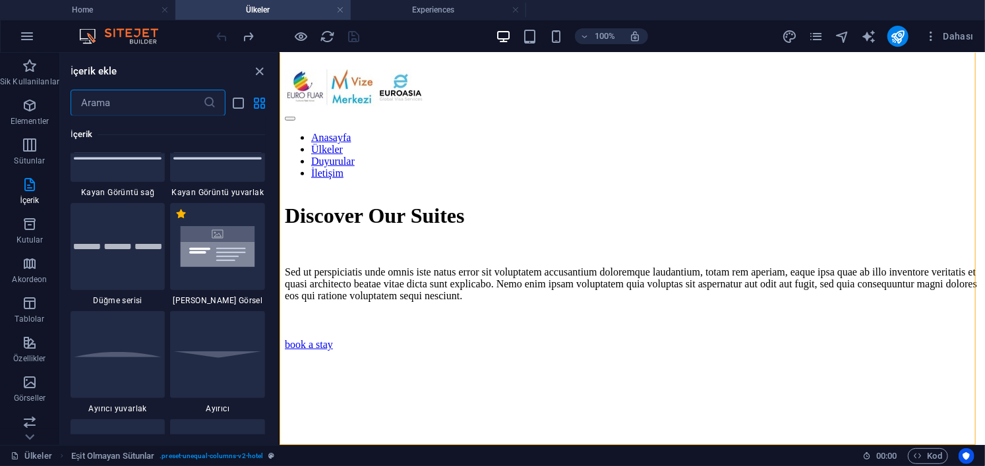
scroll to position [3075, 0]
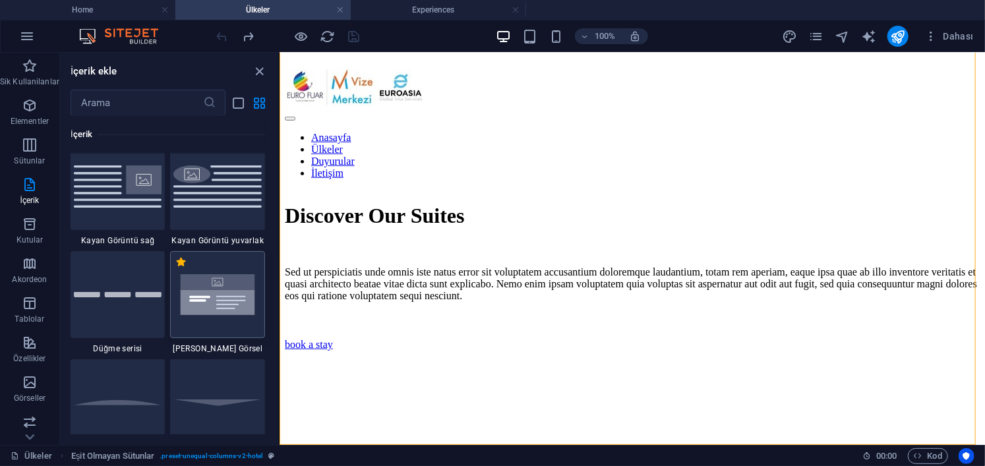
click at [220, 304] on img at bounding box center [217, 294] width 88 height 59
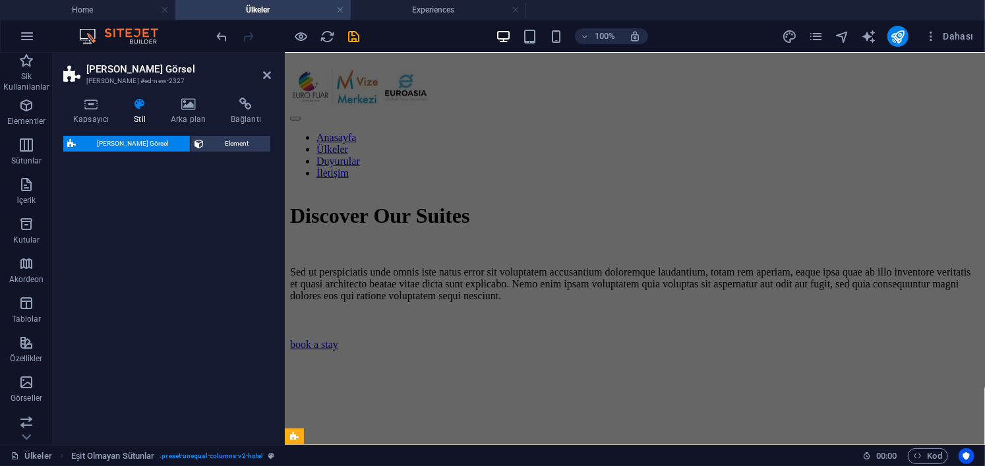
select select "rem"
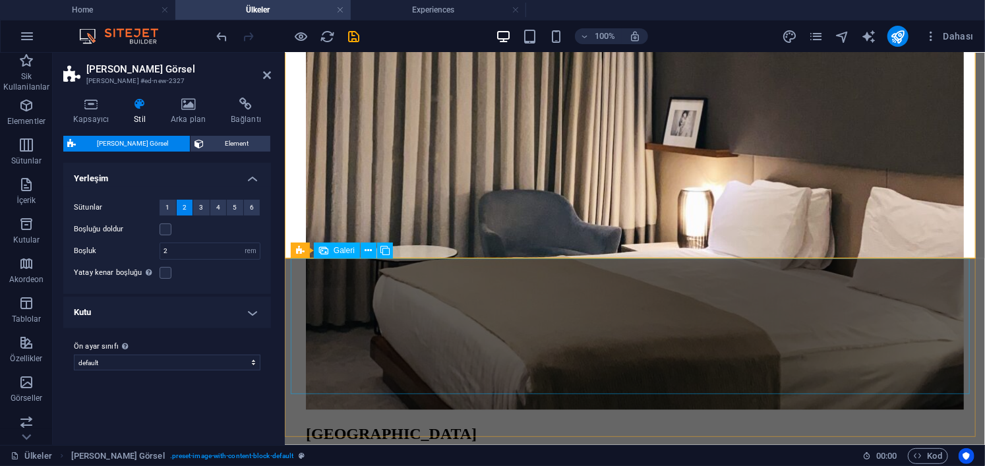
scroll to position [1118, 0]
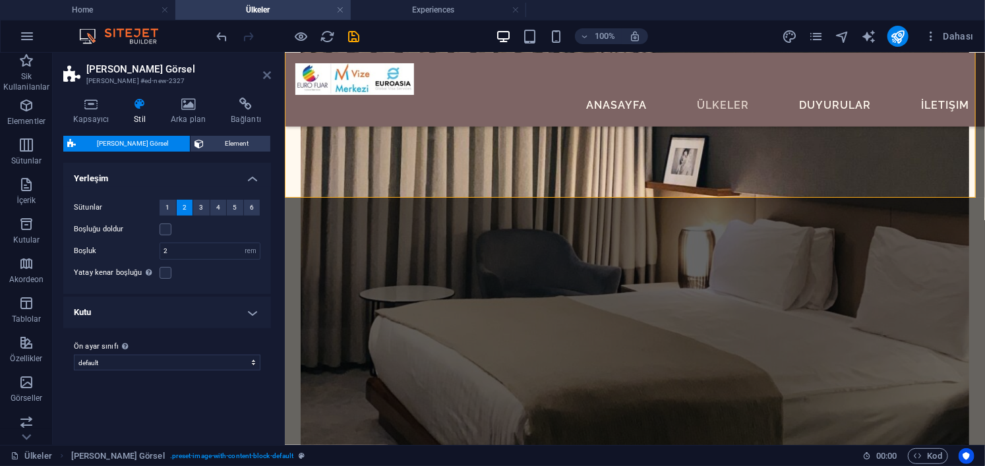
click at [268, 73] on icon at bounding box center [267, 75] width 8 height 11
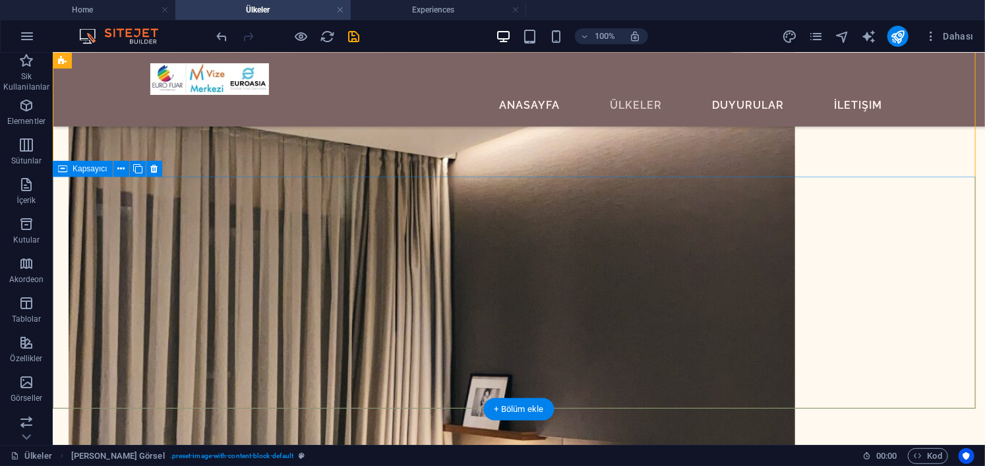
scroll to position [883, 0]
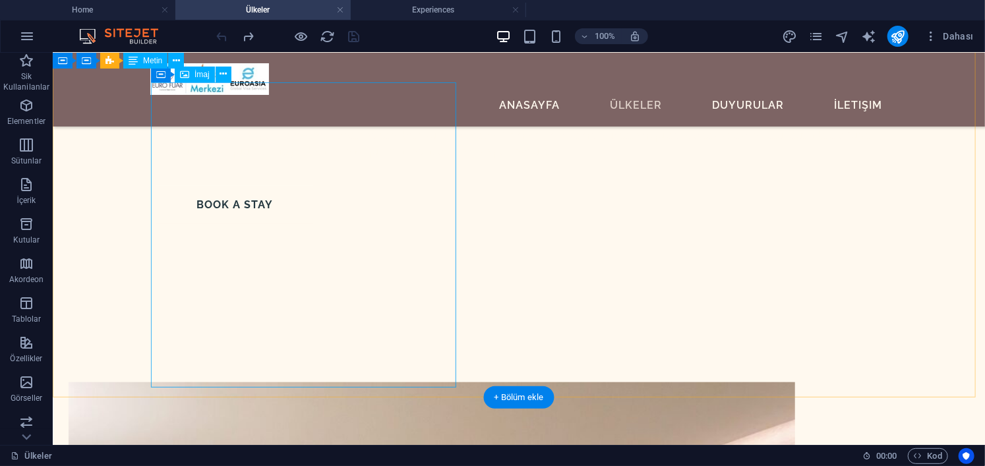
scroll to position [586, 0]
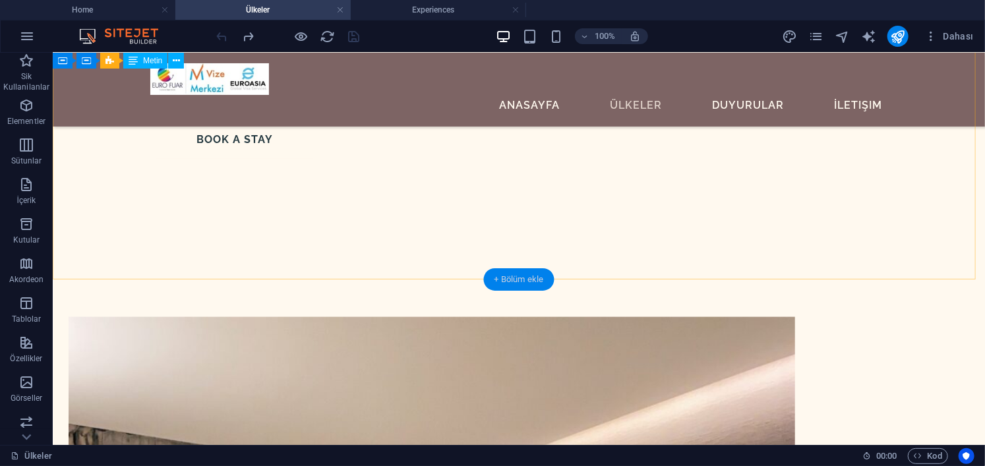
drag, startPoint x: 499, startPoint y: 282, endPoint x: 218, endPoint y: 229, distance: 285.8
click at [499, 282] on div "+ Bölüm ekle" at bounding box center [519, 279] width 71 height 22
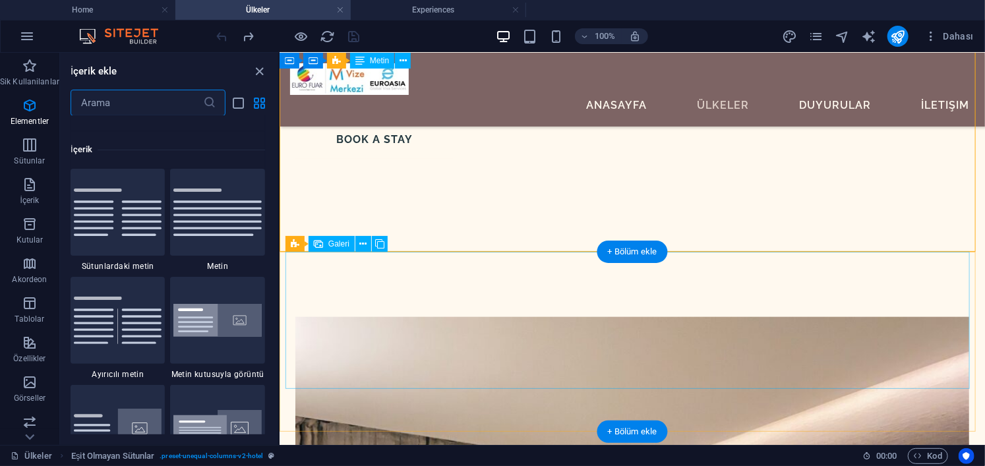
scroll to position [2416, 0]
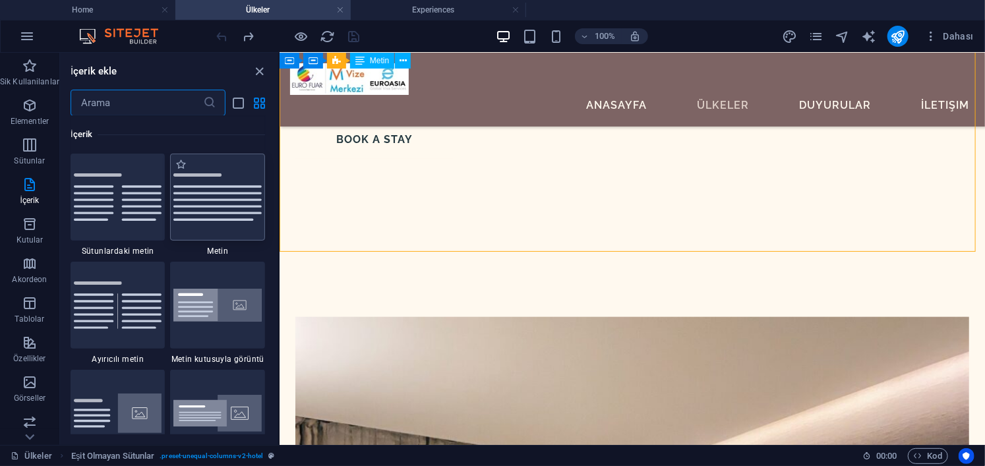
click at [220, 210] on img at bounding box center [217, 196] width 88 height 47
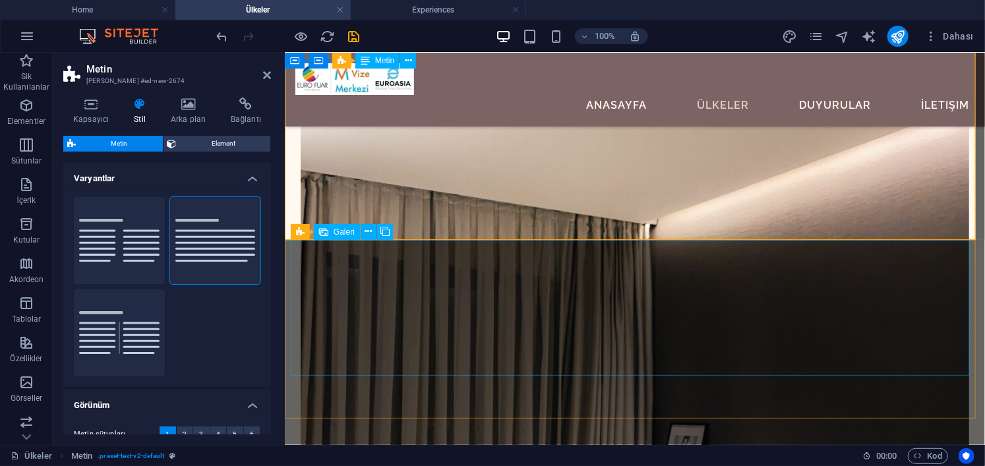
scroll to position [851, 0]
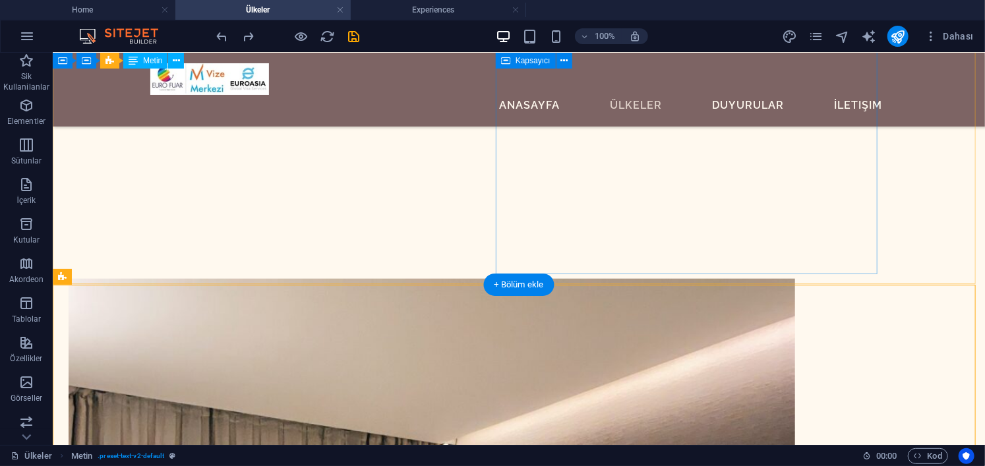
scroll to position [712, 0]
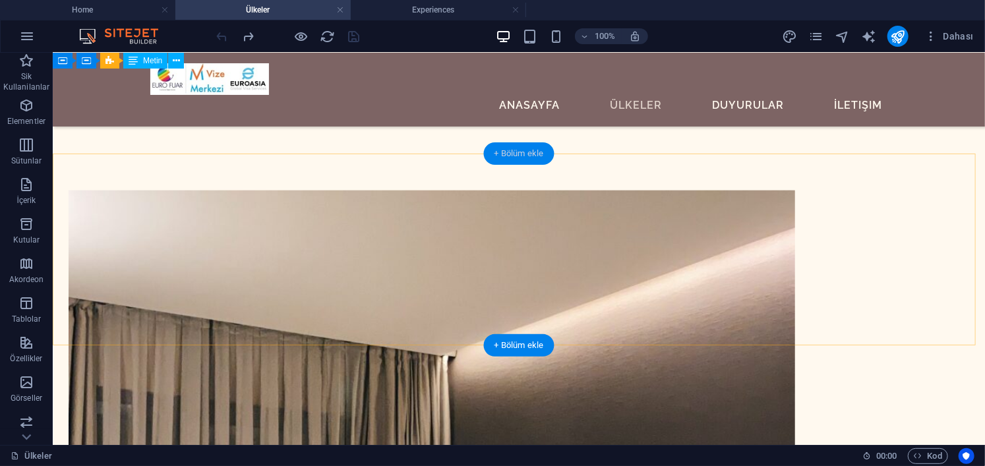
click at [544, 151] on div "+ Bölüm ekle" at bounding box center [519, 153] width 71 height 22
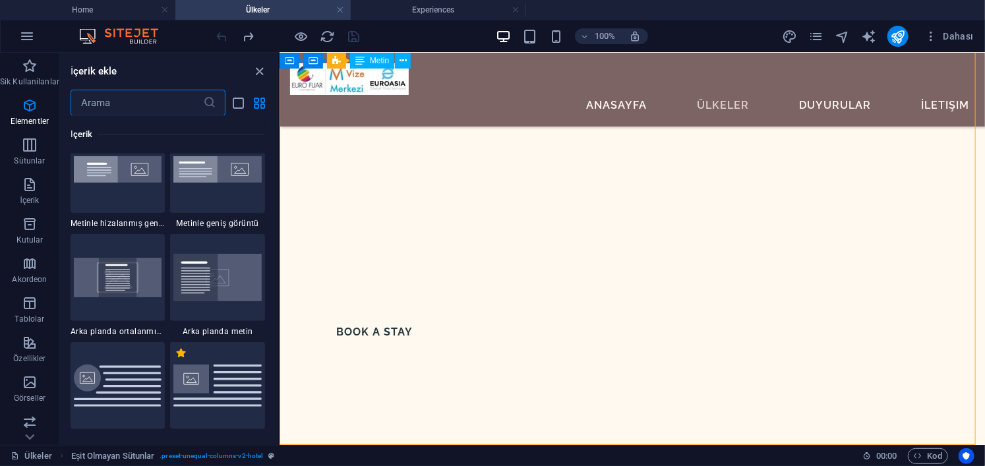
scroll to position [2877, 0]
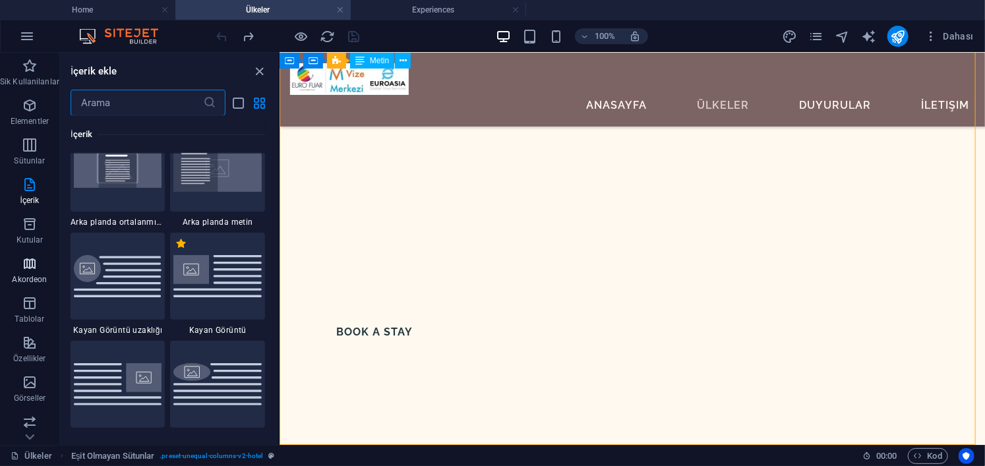
click at [38, 270] on span "Akordeon" at bounding box center [29, 272] width 59 height 32
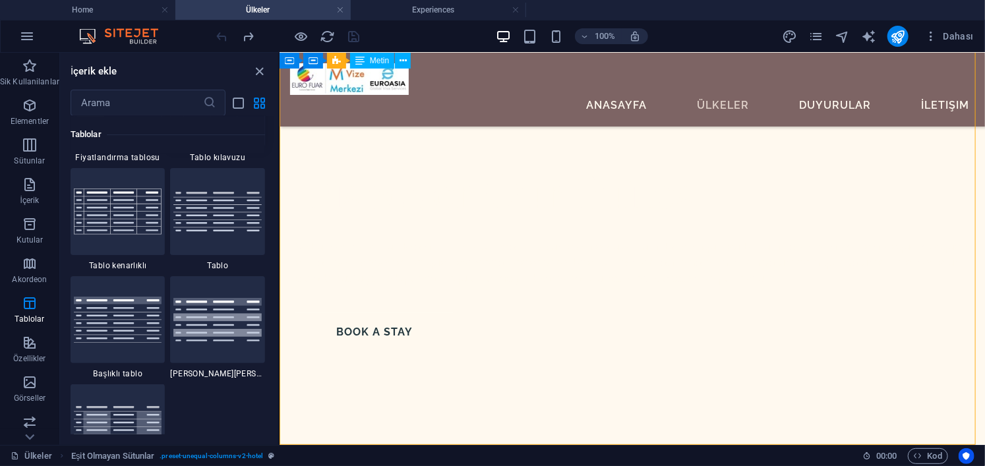
scroll to position [4912, 0]
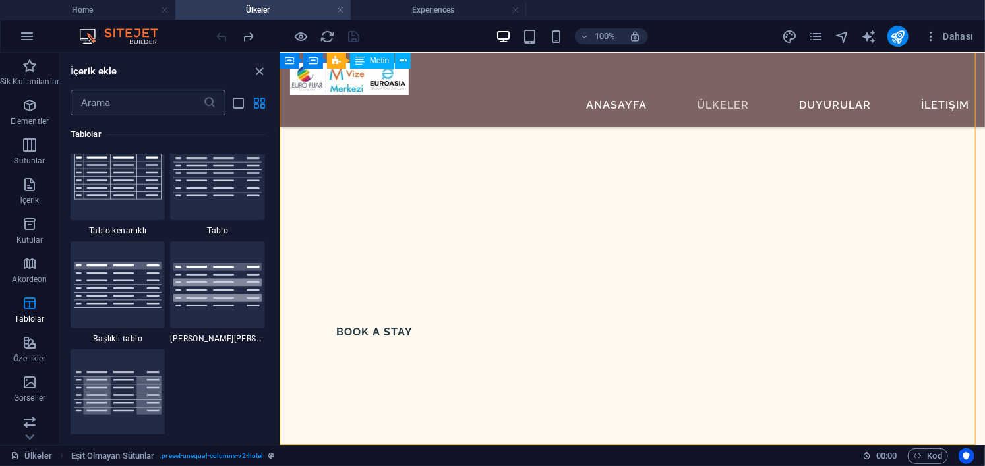
click at [131, 108] on input "text" at bounding box center [137, 103] width 133 height 26
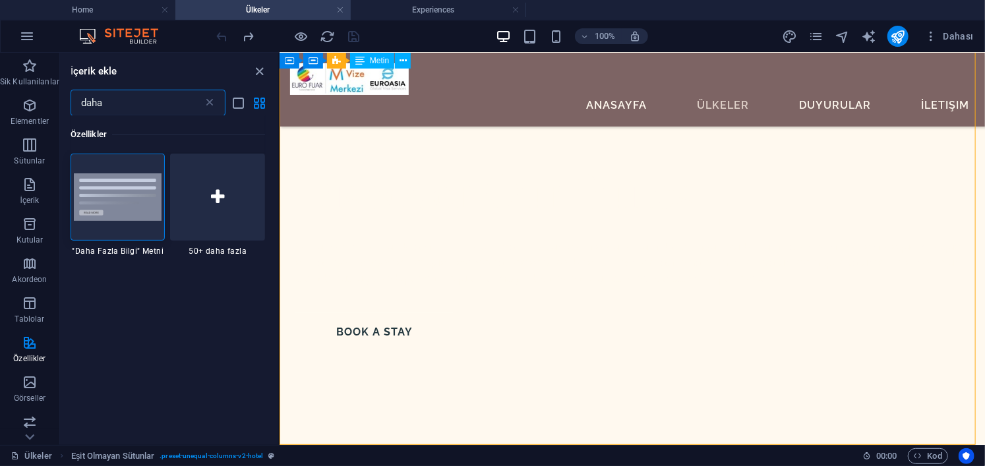
scroll to position [0, 0]
type input "daha"
click at [120, 192] on img at bounding box center [118, 197] width 88 height 48
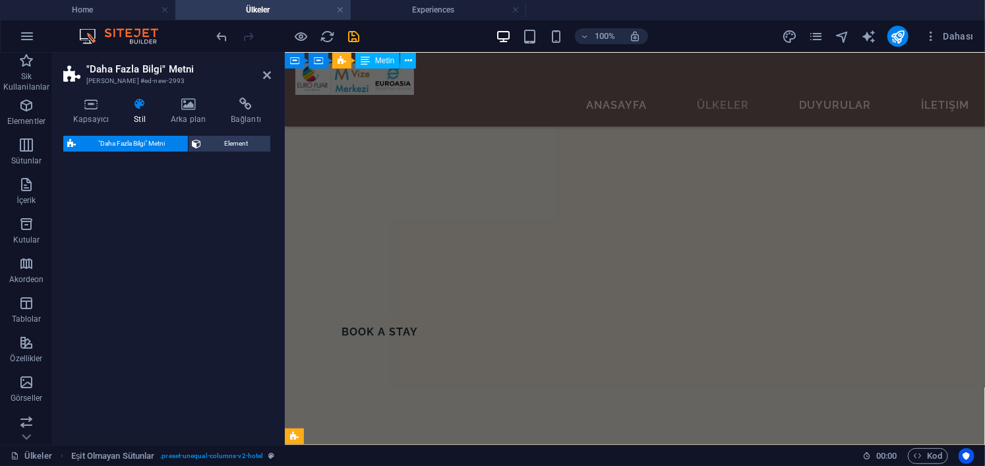
select select "px"
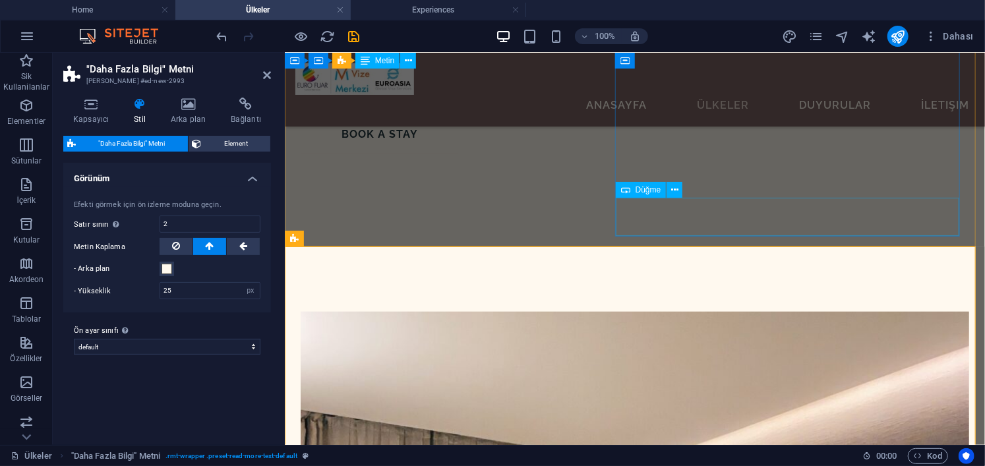
scroll to position [723, 0]
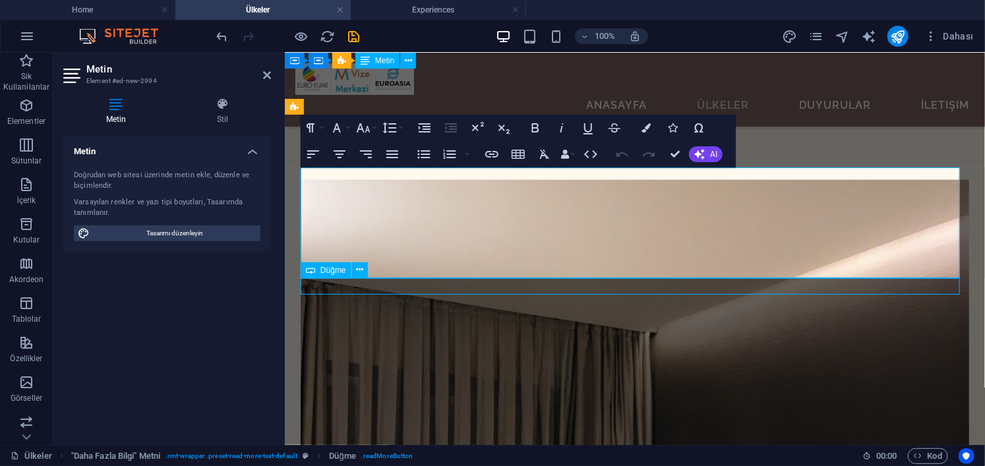
scroll to position [721, 0]
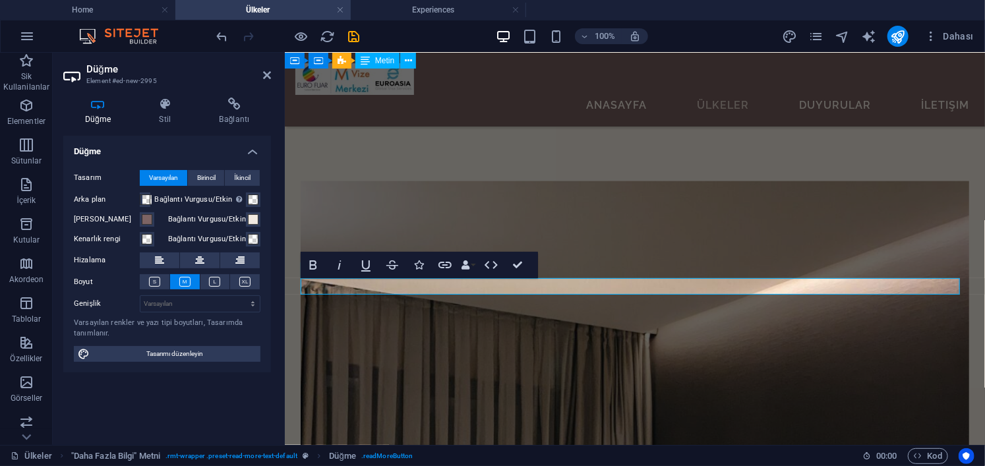
scroll to position [723, 0]
click at [200, 183] on span "Birincil" at bounding box center [206, 178] width 18 height 16
click at [171, 179] on span "Varsayılan" at bounding box center [163, 178] width 29 height 16
click at [237, 176] on span "İkincil" at bounding box center [242, 178] width 16 height 16
click at [174, 179] on span "Varsayılan" at bounding box center [163, 178] width 29 height 16
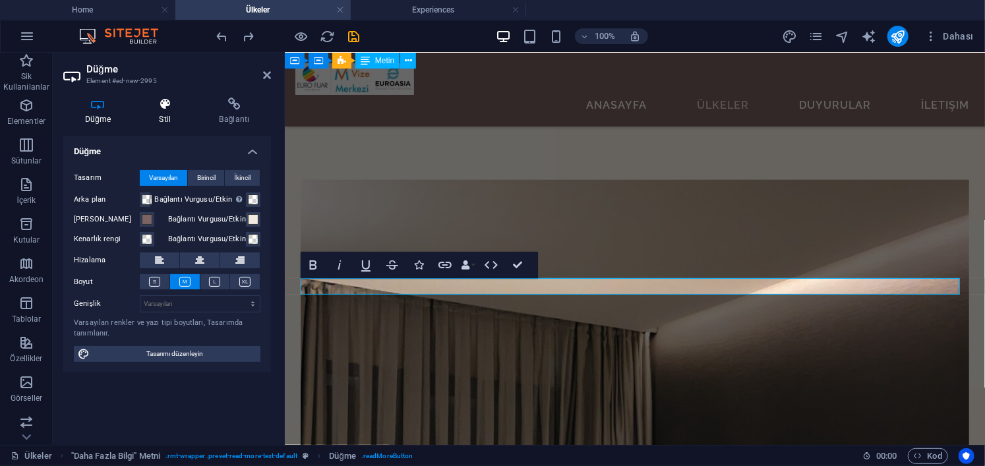
click at [172, 108] on icon at bounding box center [165, 104] width 55 height 13
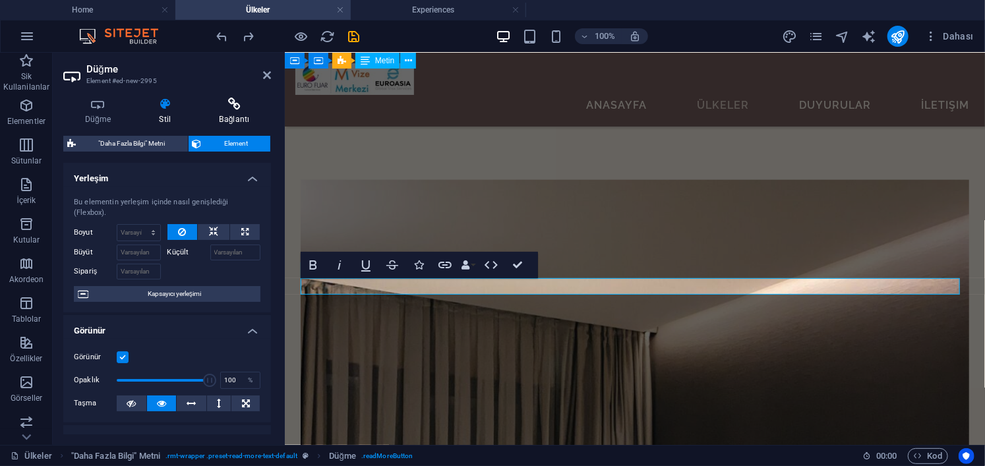
click at [238, 111] on h4 "Bağlantı" at bounding box center [234, 112] width 73 height 28
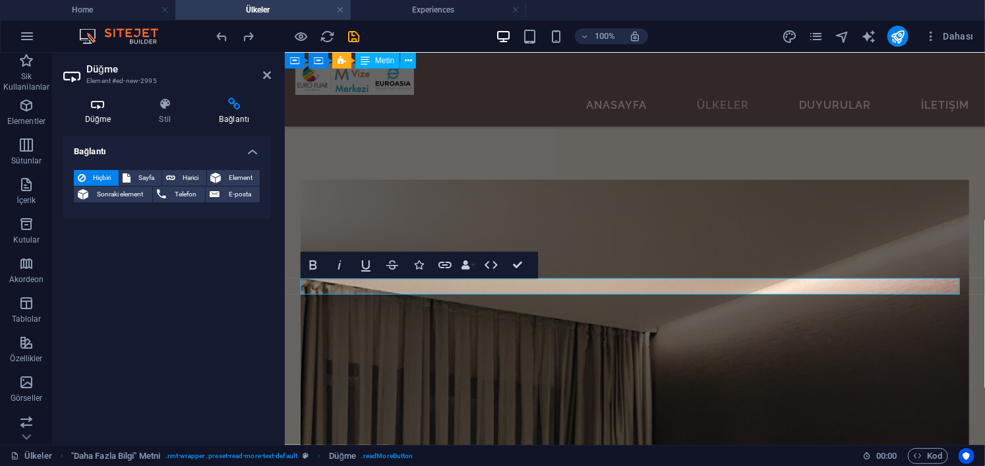
click at [107, 105] on icon at bounding box center [97, 104] width 69 height 13
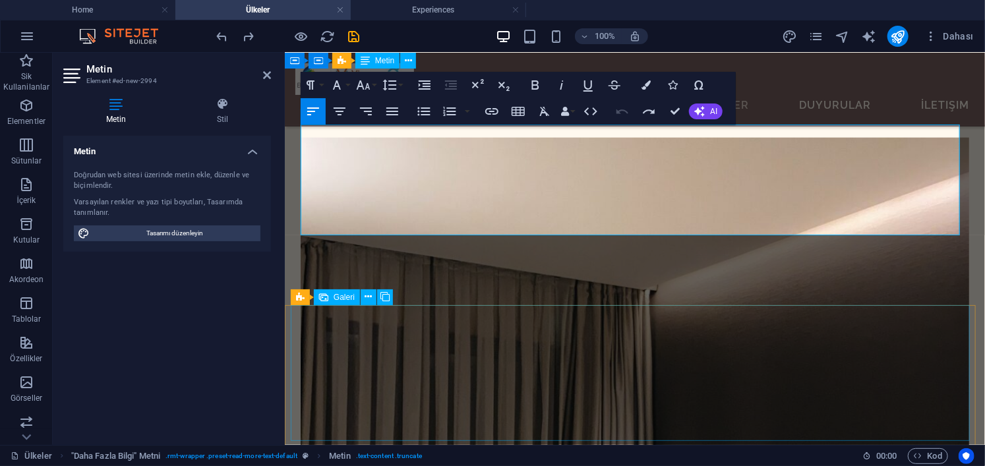
scroll to position [699, 0]
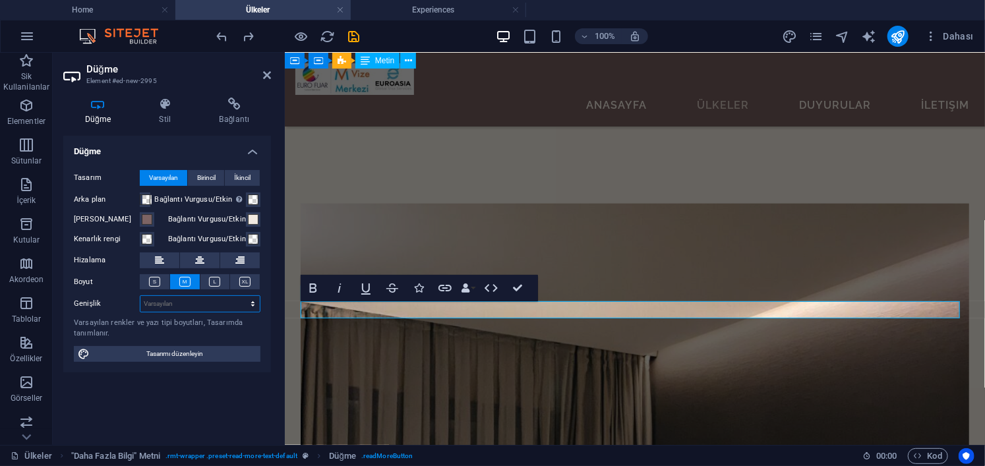
click at [202, 300] on select "Varsayılan px rem % em vh vw" at bounding box center [199, 304] width 119 height 16
click at [171, 297] on select "Varsayılan px rem % em vh vw" at bounding box center [199, 304] width 119 height 16
click at [168, 353] on span "Tasarımı düzenleyin" at bounding box center [175, 354] width 163 height 16
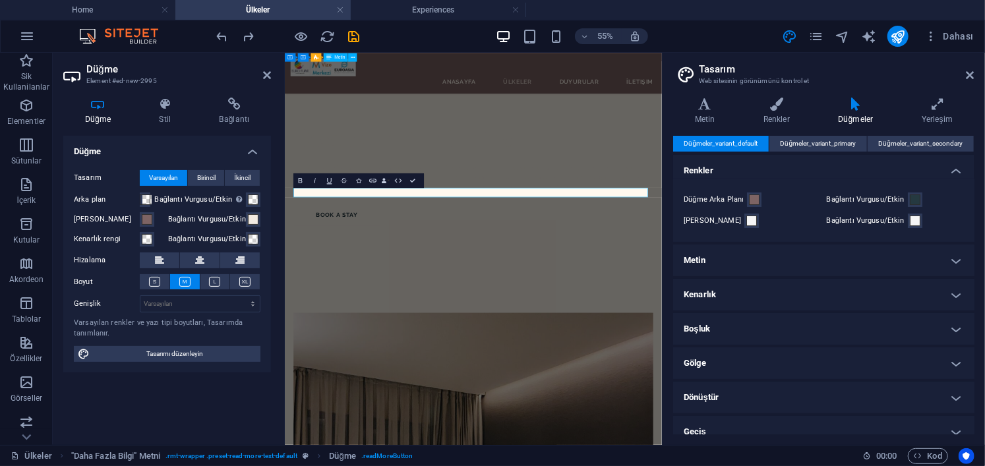
scroll to position [1023, 0]
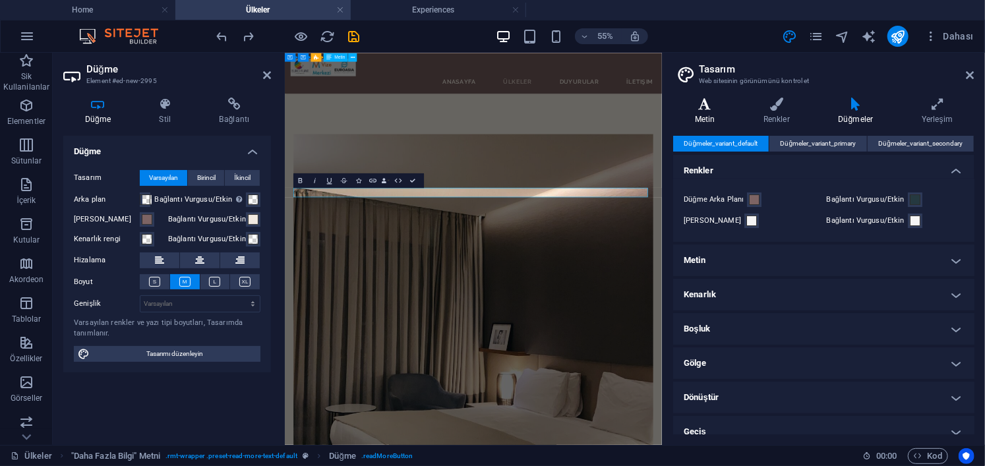
click at [695, 107] on icon at bounding box center [704, 104] width 63 height 13
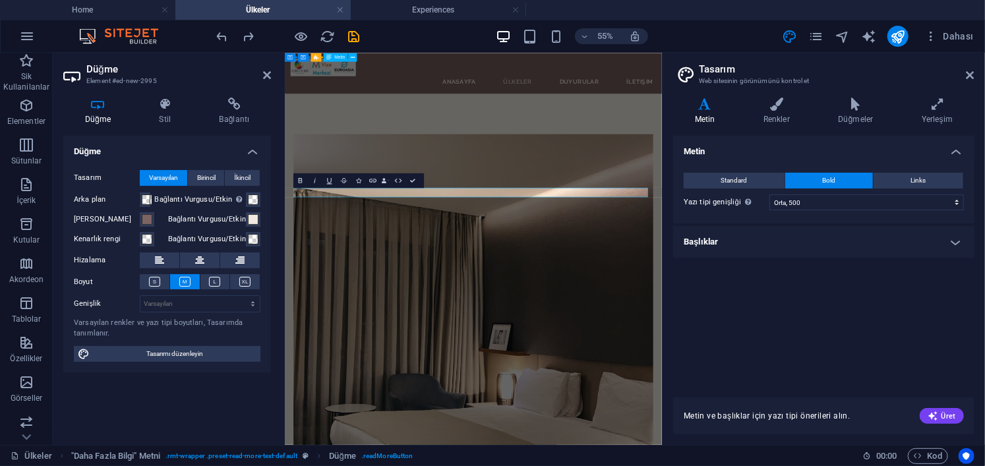
click at [756, 241] on h4 "Başlıklar" at bounding box center [823, 242] width 301 height 32
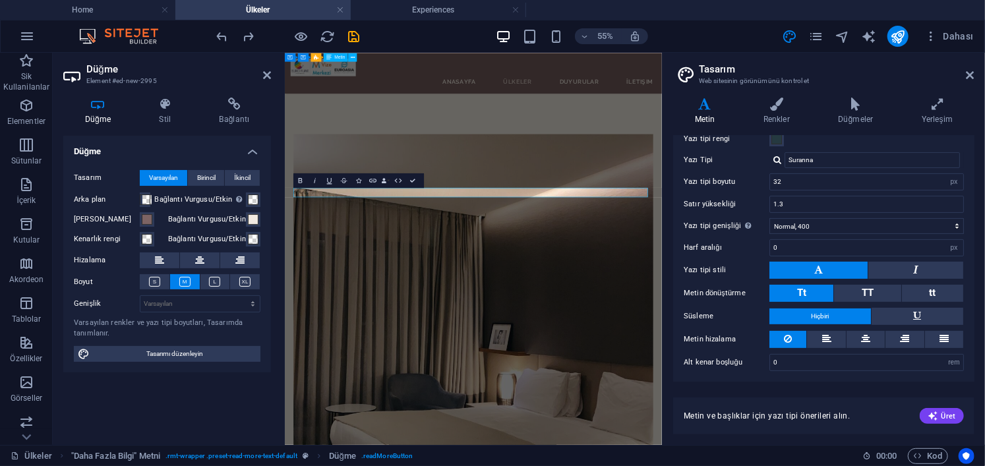
scroll to position [0, 0]
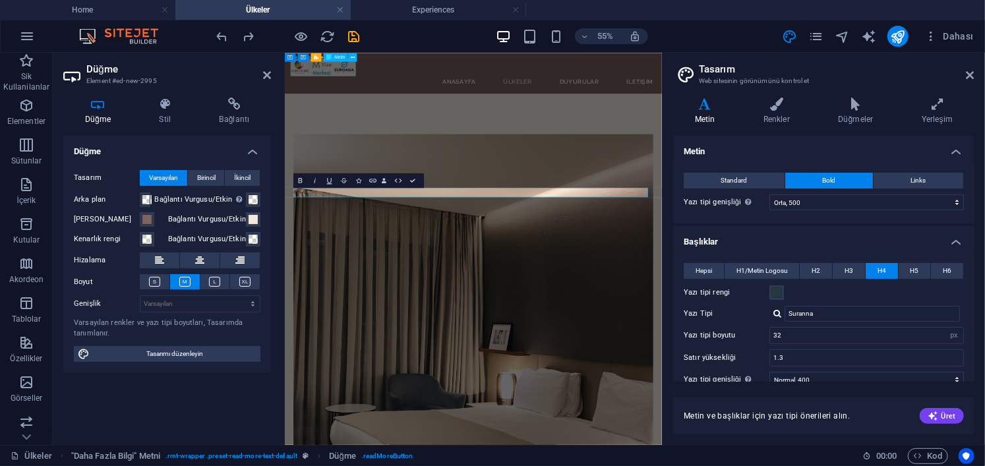
click at [975, 74] on aside "Tasarım Web sitesinin görünümünü kontrol et Varyantlar Metin Renkler Düğmeler Y…" at bounding box center [823, 249] width 323 height 392
click at [971, 71] on icon at bounding box center [971, 75] width 8 height 11
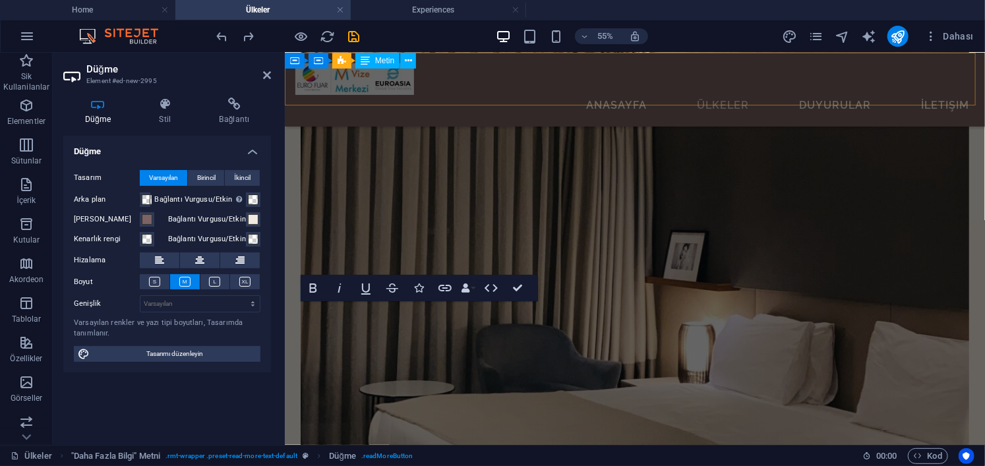
scroll to position [699, 0]
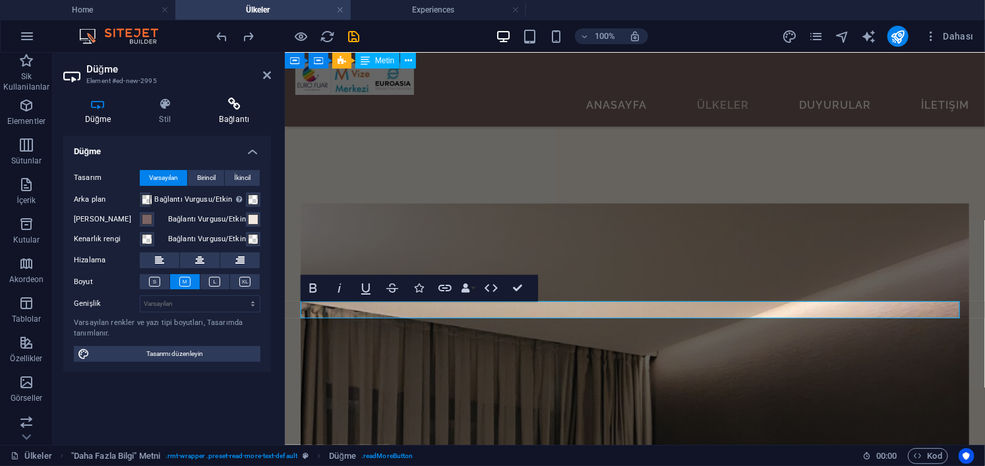
click at [241, 100] on icon at bounding box center [234, 104] width 73 height 13
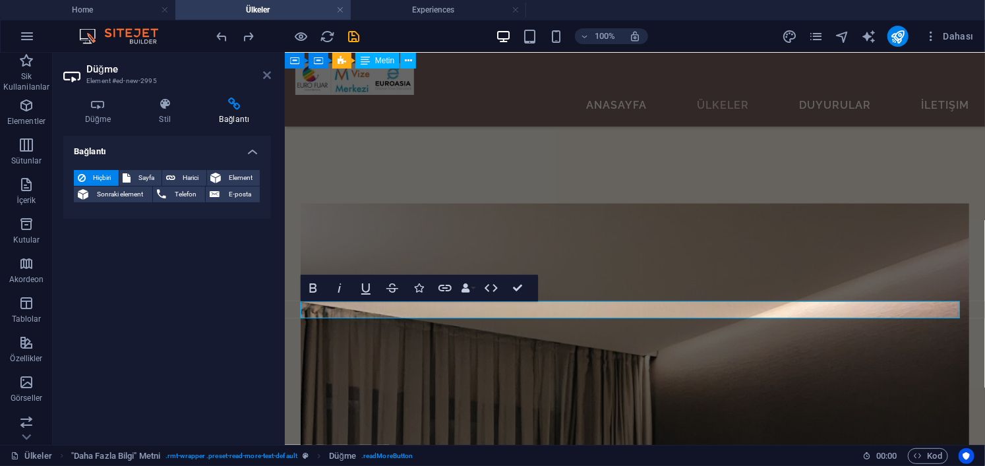
click at [267, 73] on icon at bounding box center [267, 75] width 8 height 11
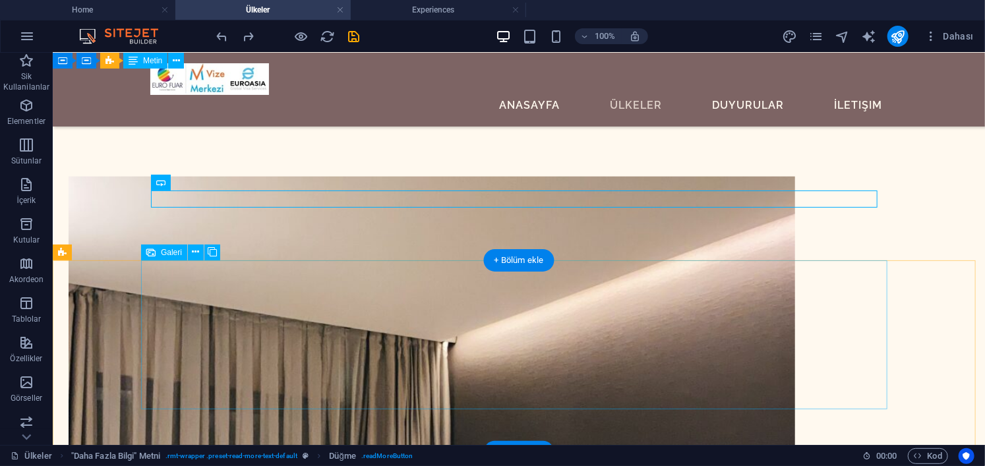
scroll to position [830, 0]
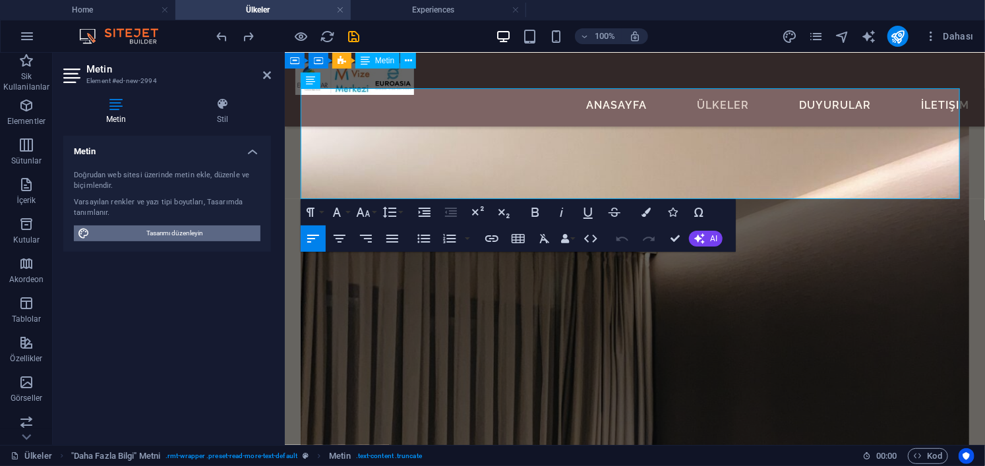
click at [196, 231] on span "Tasarımı düzenleyin" at bounding box center [175, 234] width 163 height 16
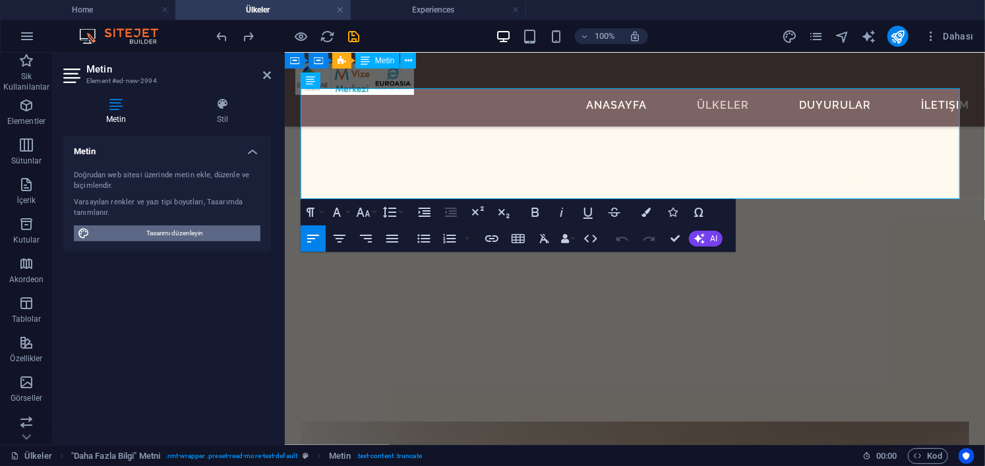
scroll to position [1123, 0]
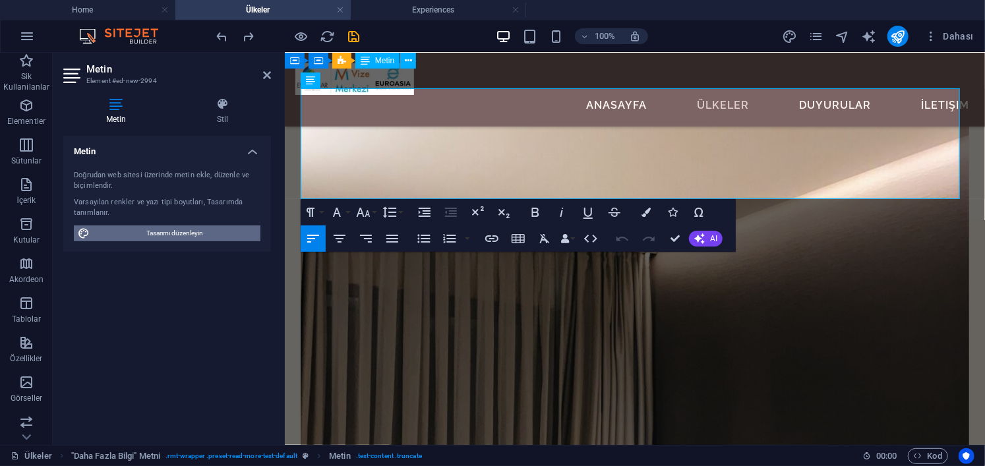
select select "500"
select select "px"
select select "400"
select select "px"
select select "rem"
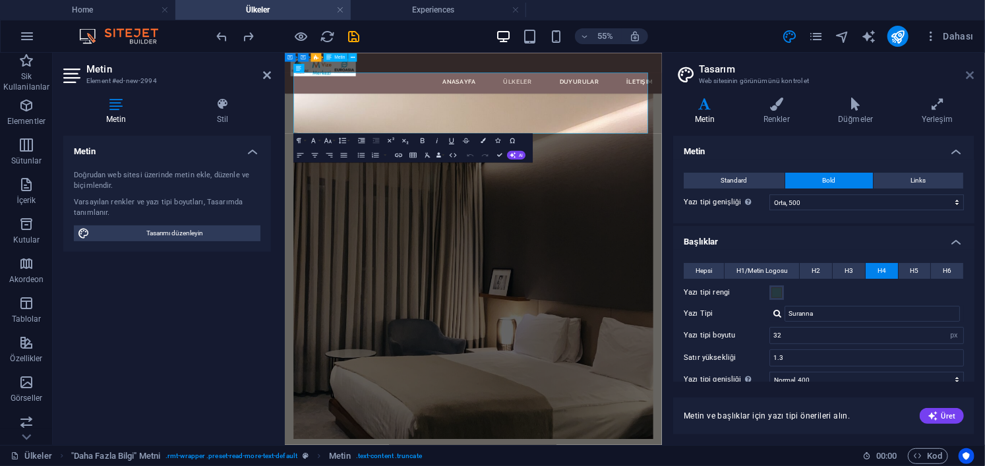
click at [971, 77] on icon at bounding box center [971, 75] width 8 height 11
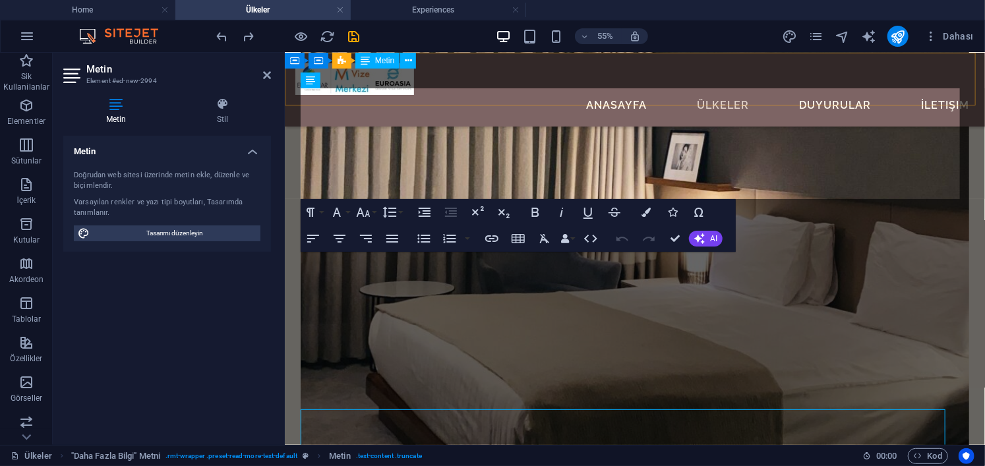
scroll to position [802, 0]
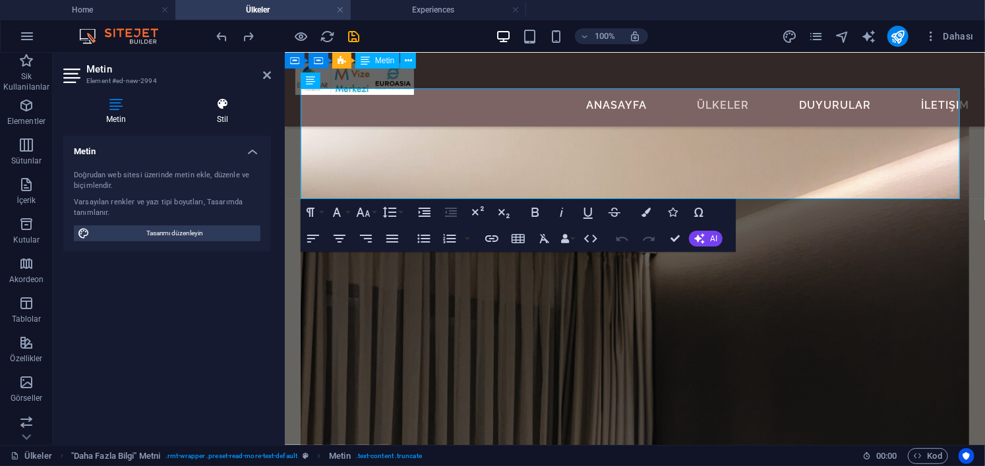
click at [232, 114] on h4 "Stil" at bounding box center [222, 112] width 97 height 28
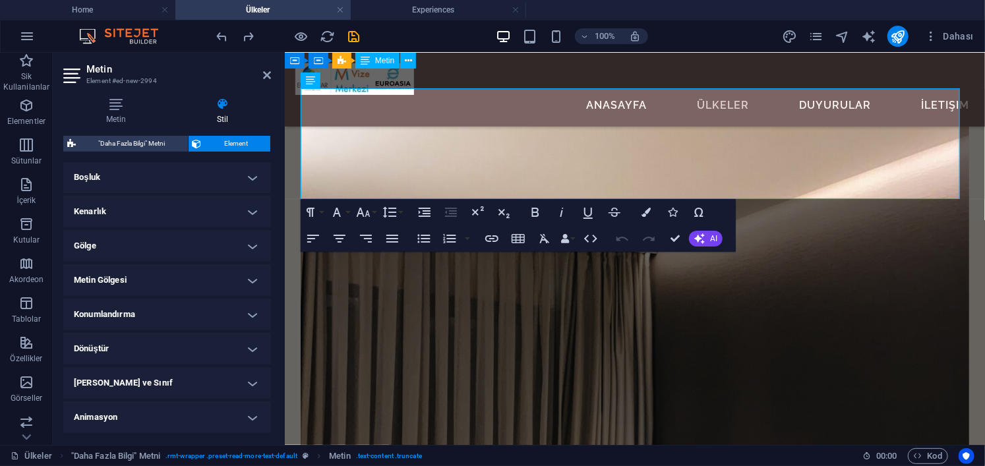
scroll to position [285, 0]
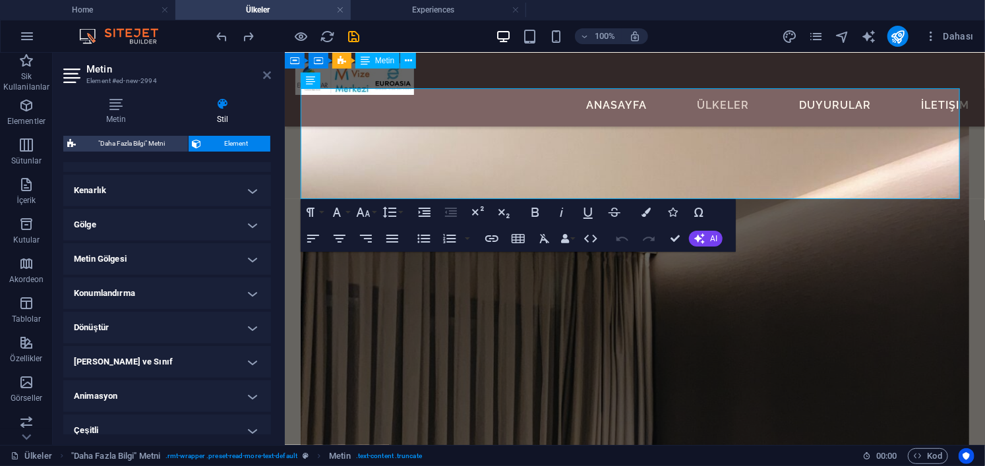
click at [264, 76] on icon at bounding box center [267, 75] width 8 height 11
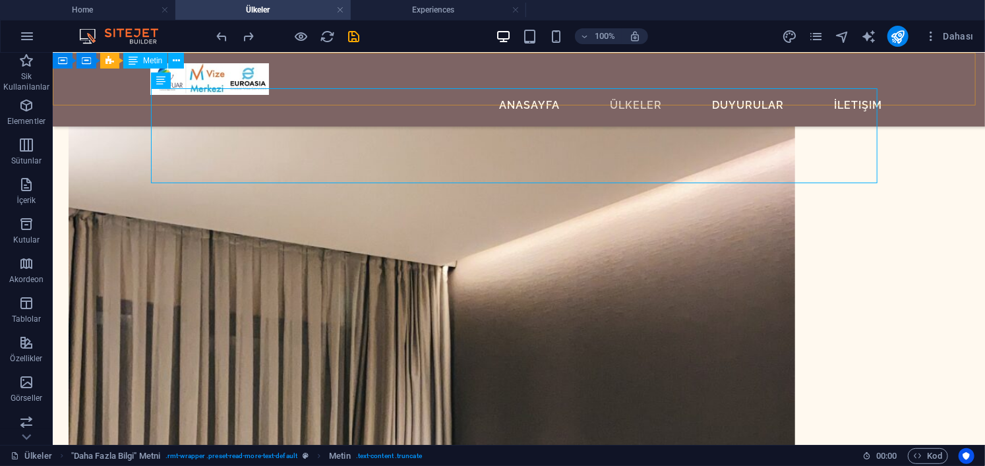
scroll to position [830, 0]
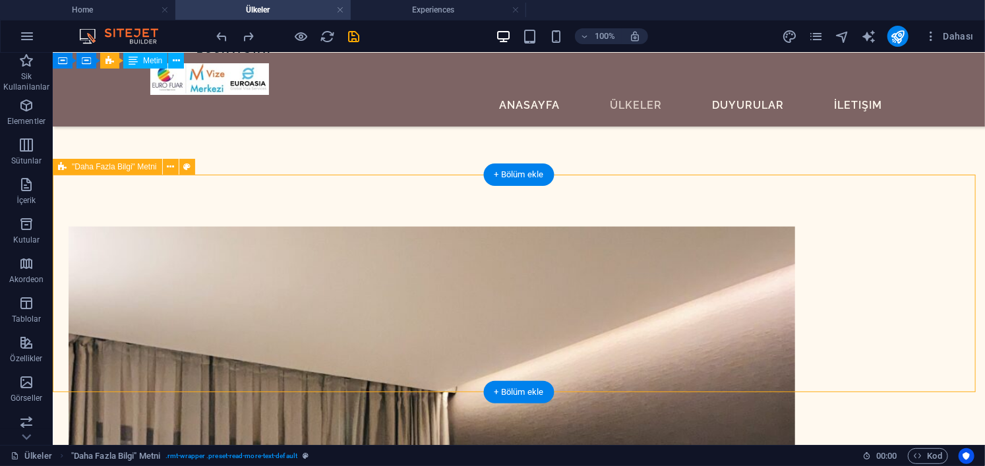
scroll to position [698, 0]
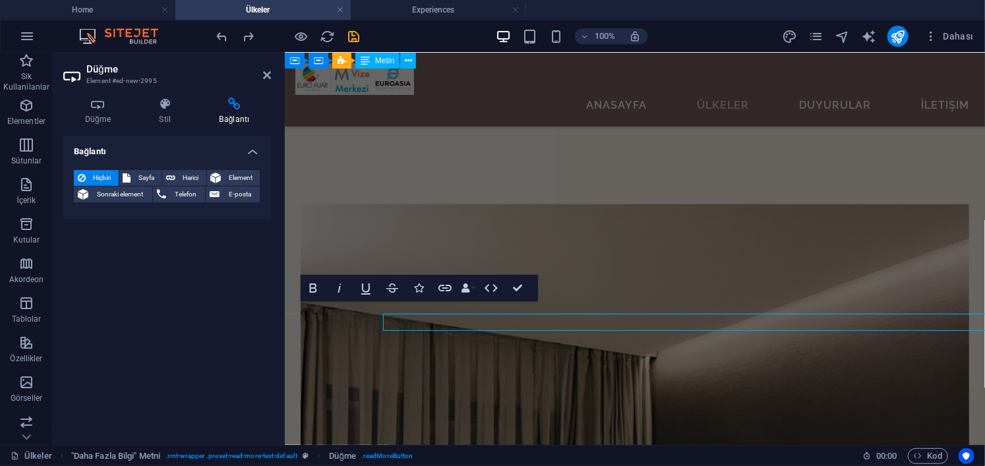
scroll to position [699, 0]
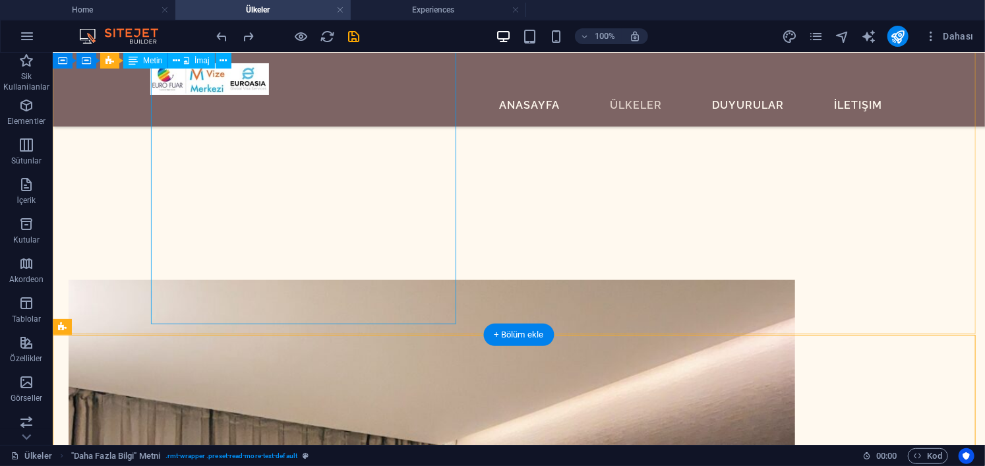
scroll to position [717, 0]
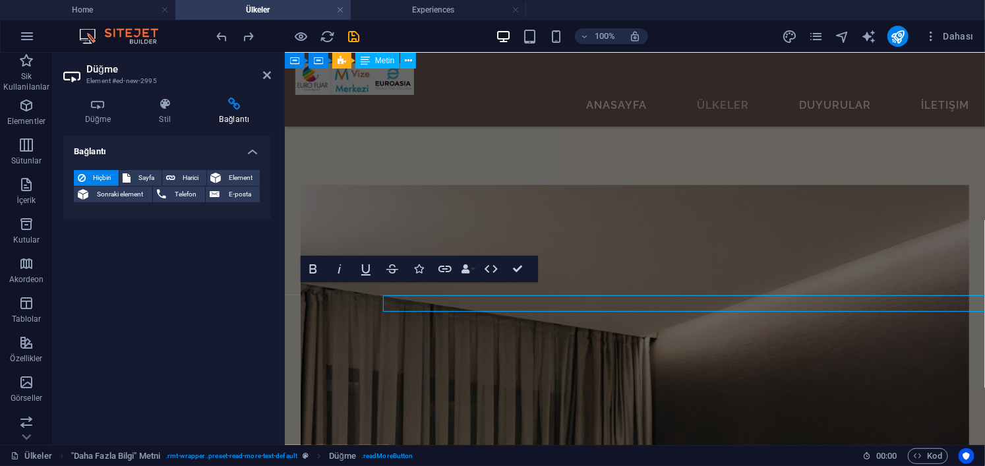
scroll to position [718, 0]
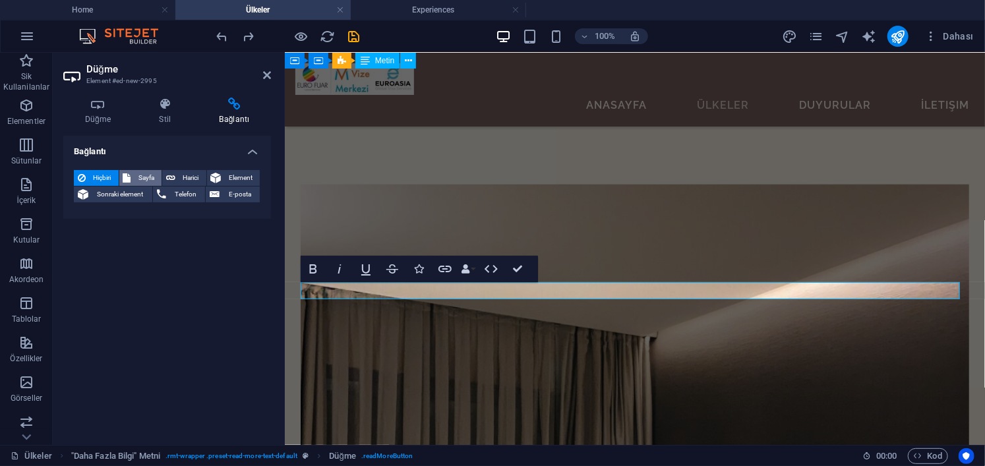
click at [148, 175] on span "Sayfa" at bounding box center [146, 178] width 23 height 16
select select
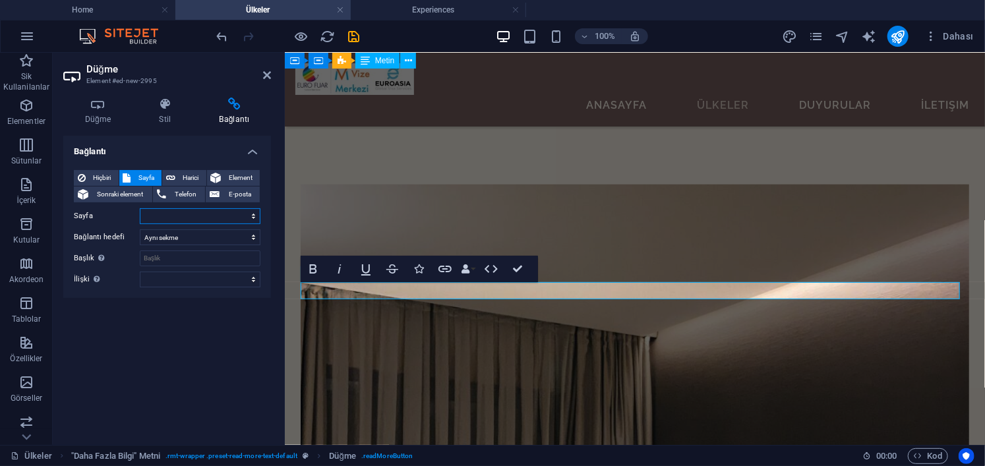
click at [165, 222] on select "Home Ülkeler Experiences Contact Legal Notice Privacy" at bounding box center [200, 216] width 121 height 16
click at [115, 216] on label "Sayfa" at bounding box center [107, 216] width 66 height 16
click at [140, 216] on select "Home Ülkeler Experiences Contact Legal Notice Privacy" at bounding box center [200, 216] width 121 height 16
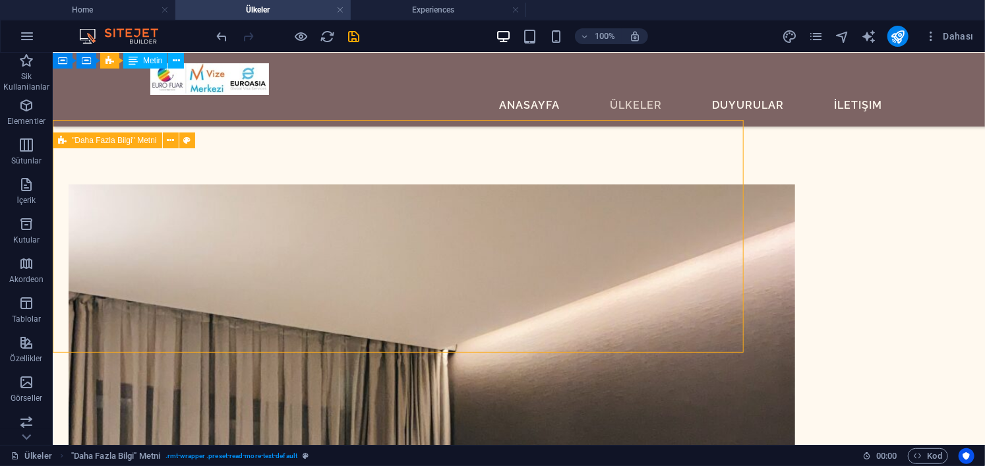
scroll to position [717, 0]
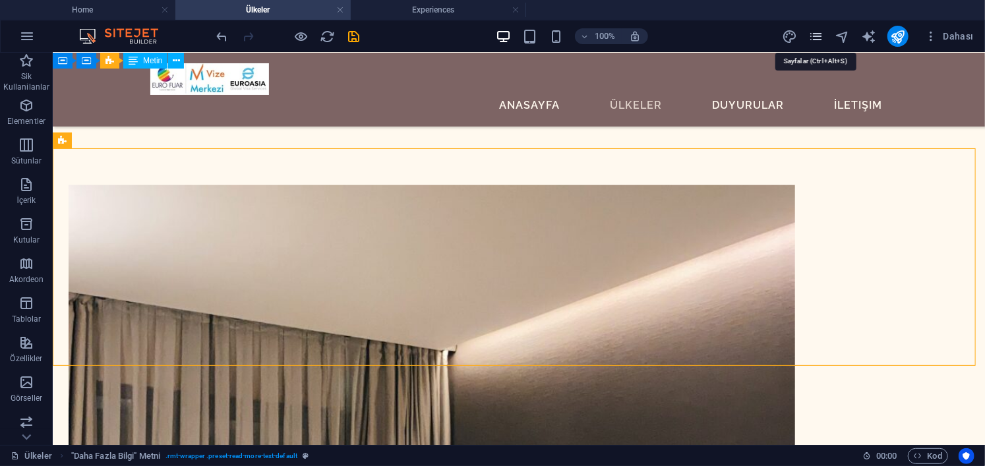
click at [820, 31] on icon "pages" at bounding box center [816, 36] width 15 height 15
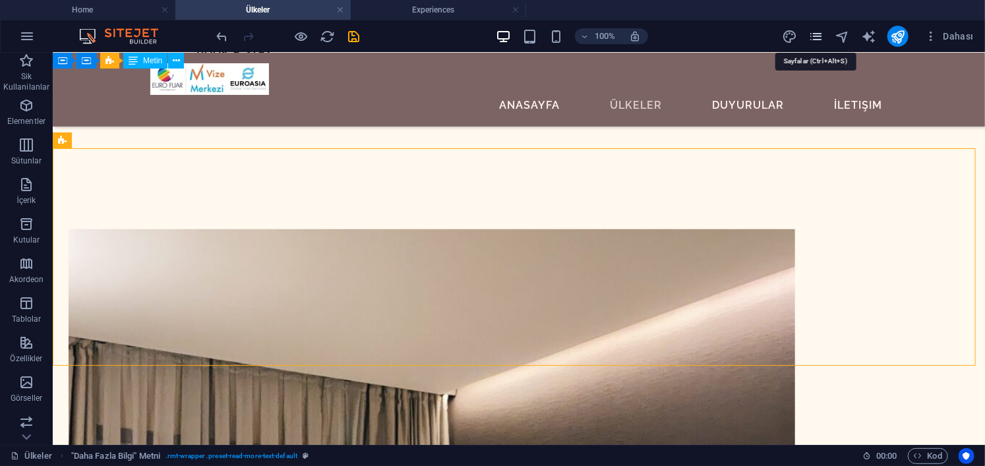
scroll to position [768, 0]
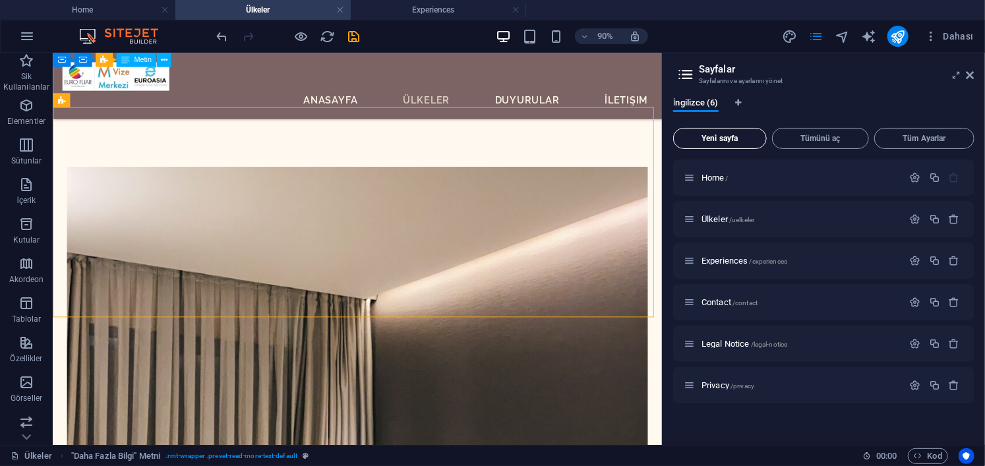
click at [716, 142] on span "Yeni sayfa" at bounding box center [720, 139] width 82 height 8
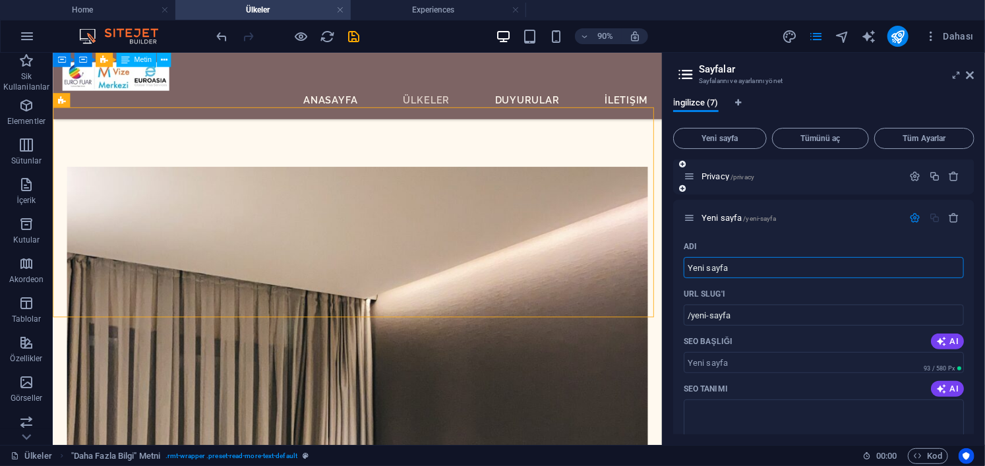
scroll to position [211, 0]
click at [956, 220] on icon "button" at bounding box center [954, 215] width 11 height 11
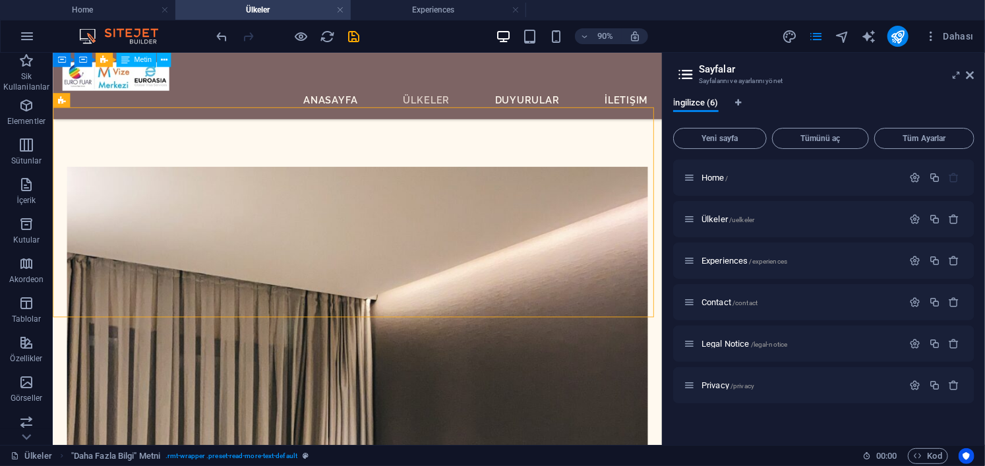
scroll to position [0, 0]
click at [723, 390] on div "Privacy /privacy" at bounding box center [794, 385] width 220 height 15
click at [726, 384] on span "Privacy /privacy" at bounding box center [728, 386] width 53 height 10
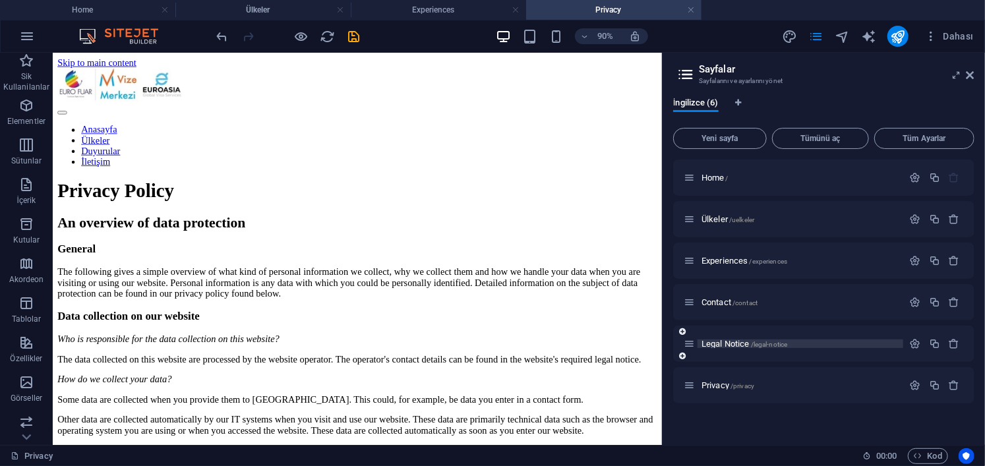
click at [734, 347] on span "Legal Notice /legal-notice" at bounding box center [745, 344] width 86 height 10
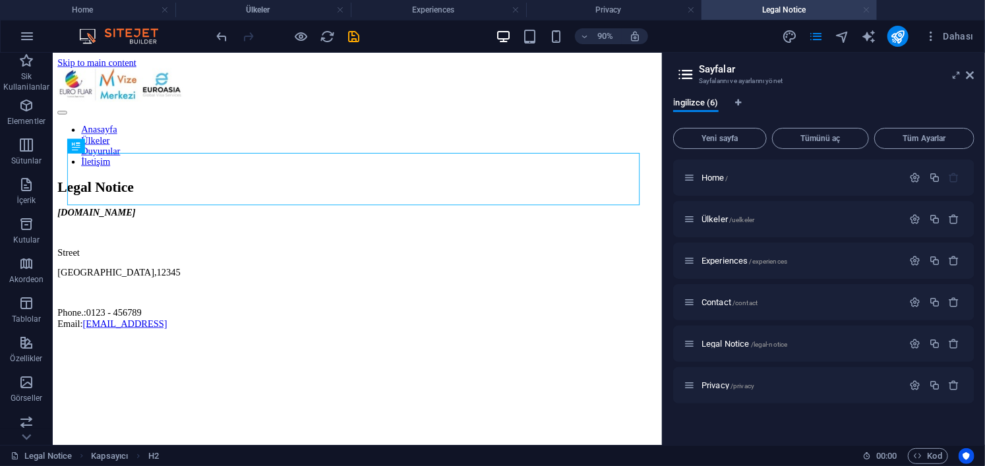
click at [868, 9] on link at bounding box center [867, 10] width 8 height 13
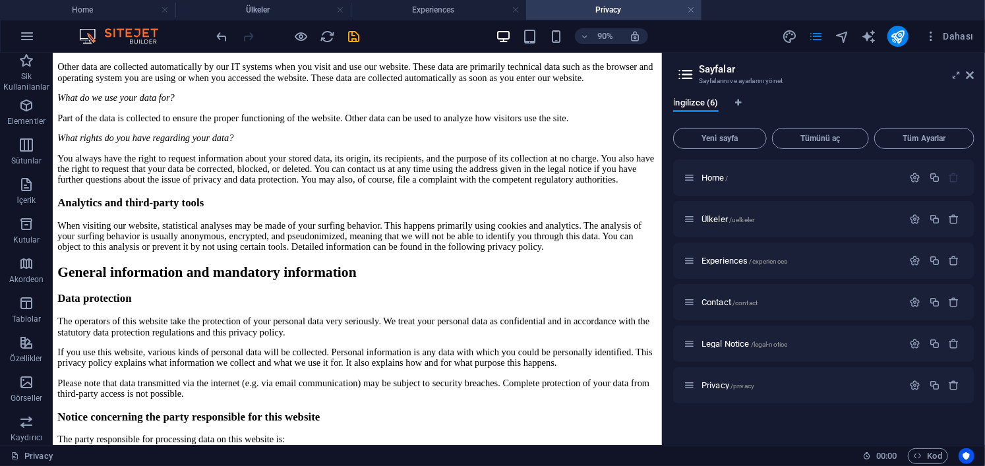
scroll to position [403, 0]
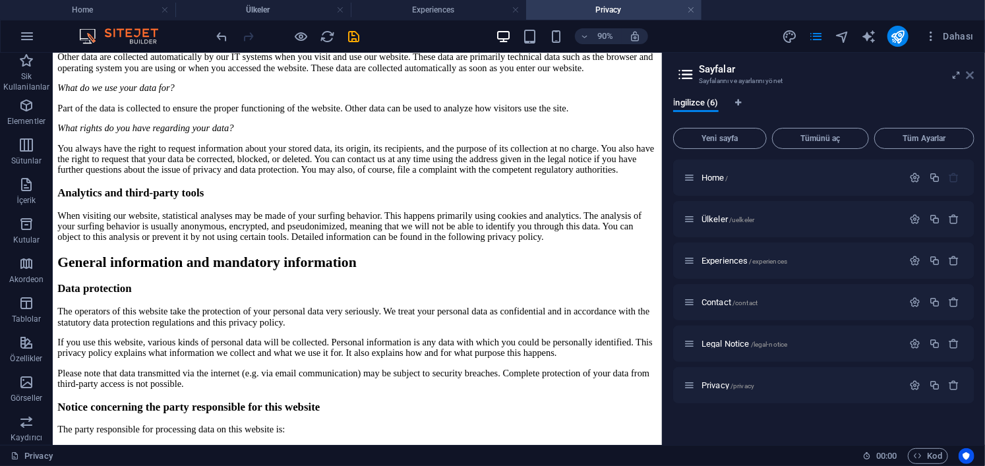
click at [971, 73] on icon at bounding box center [971, 75] width 8 height 11
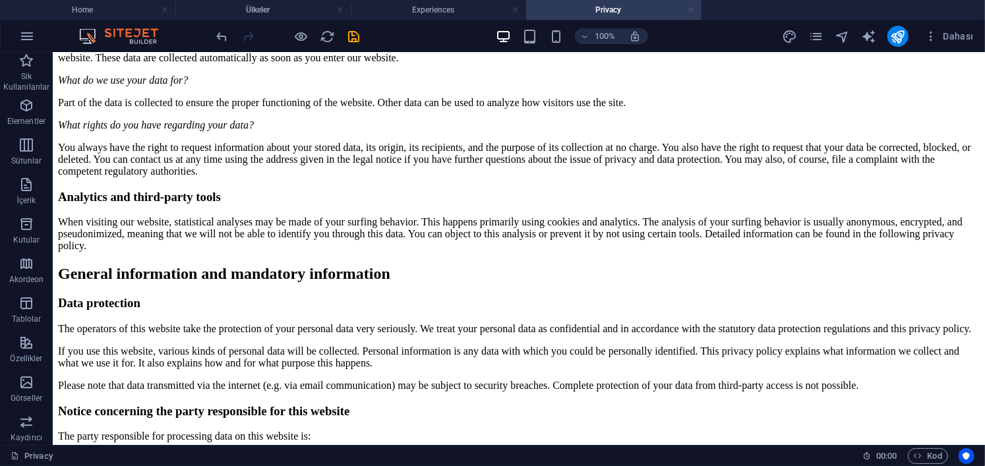
click at [691, 10] on link at bounding box center [691, 10] width 8 height 13
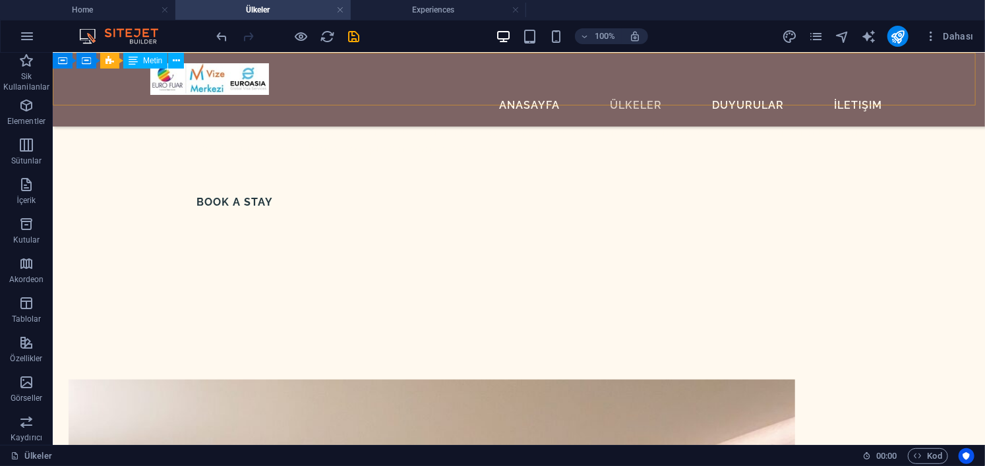
scroll to position [563, 0]
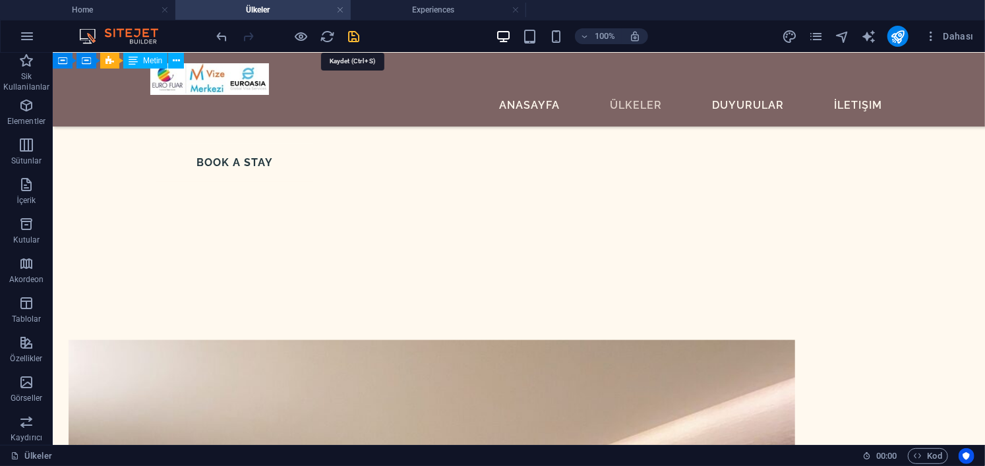
click at [351, 36] on icon "save" at bounding box center [354, 36] width 15 height 15
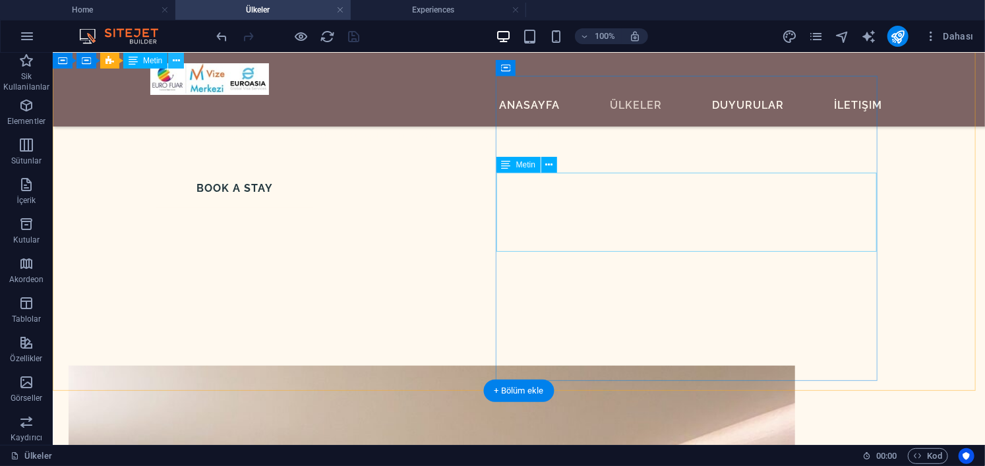
scroll to position [359, 0]
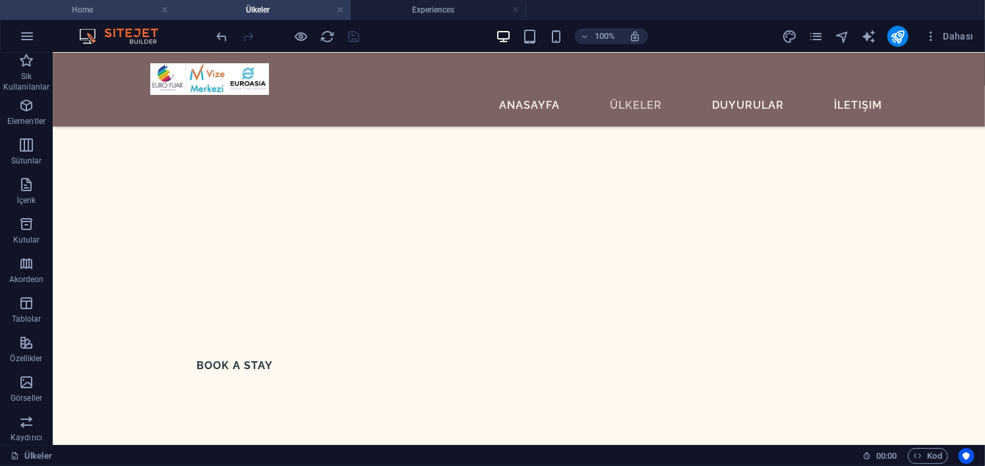
click at [107, 5] on h4 "Home" at bounding box center [87, 10] width 175 height 15
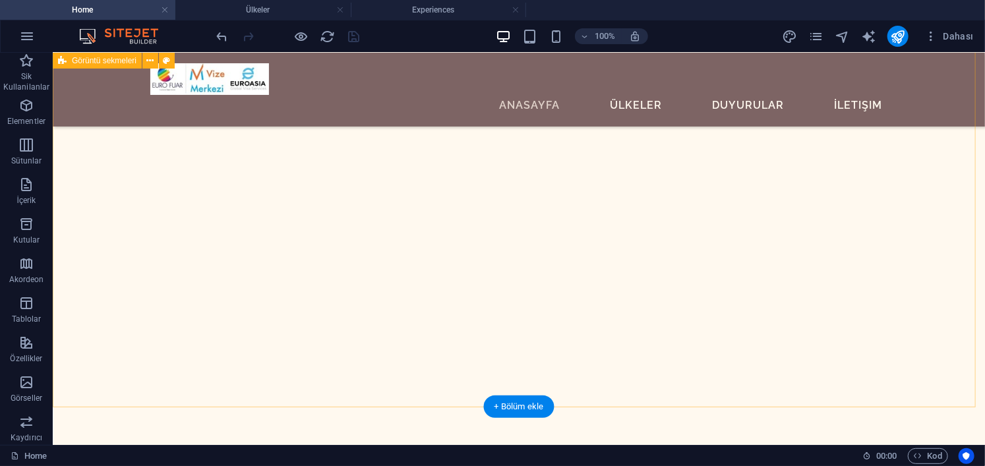
scroll to position [1981, 0]
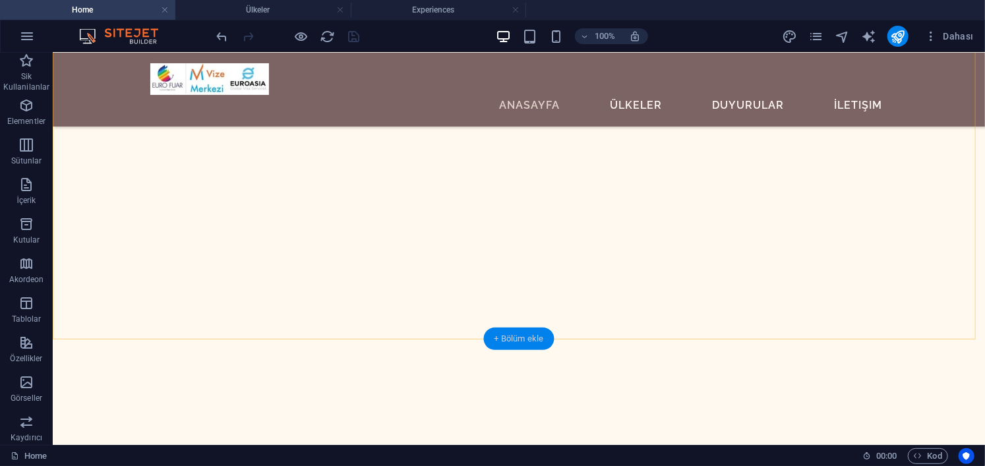
click at [524, 328] on div "+ Bölüm ekle" at bounding box center [519, 339] width 71 height 22
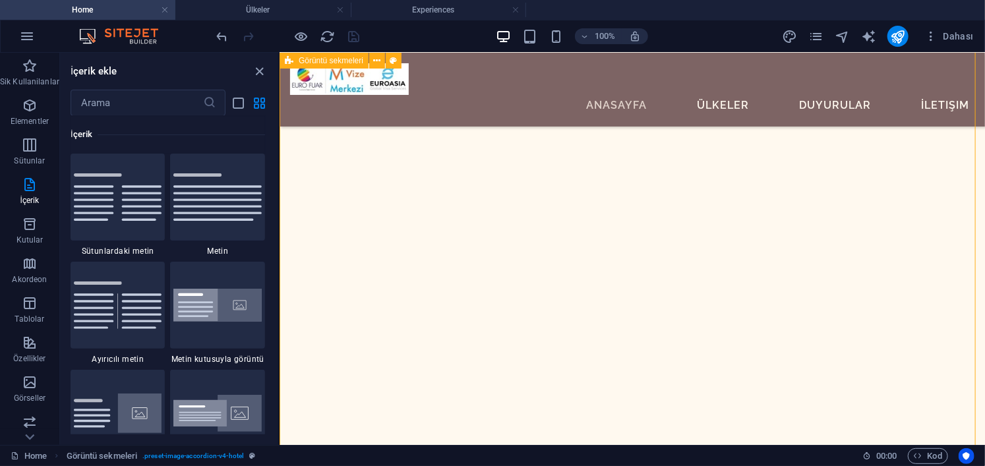
scroll to position [1118, 0]
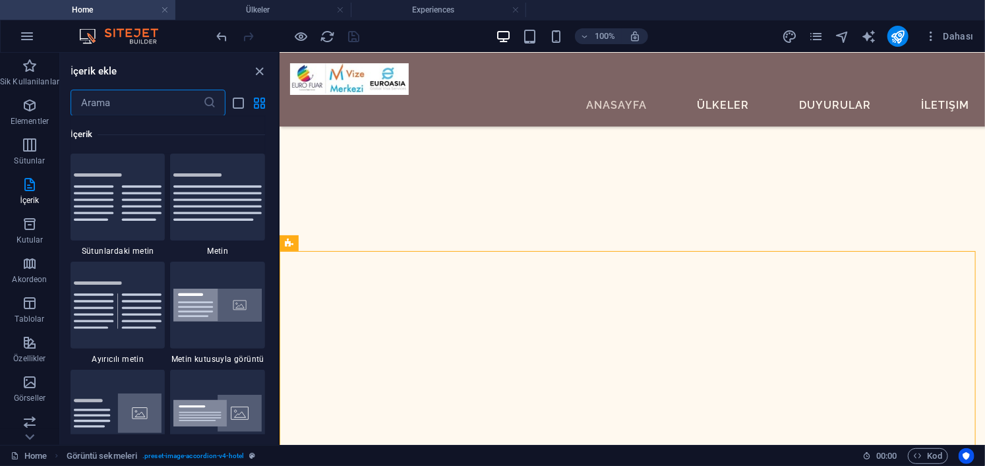
click at [136, 103] on input "text" at bounding box center [137, 103] width 133 height 26
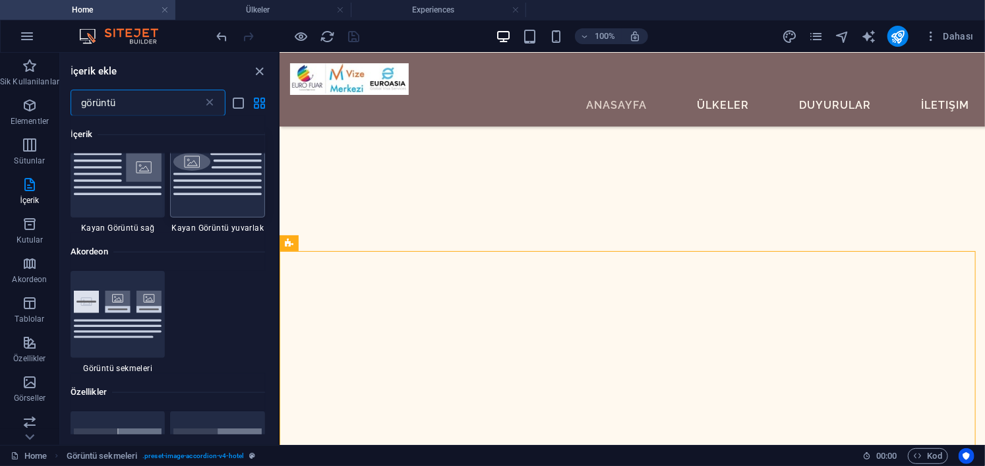
scroll to position [659, 0]
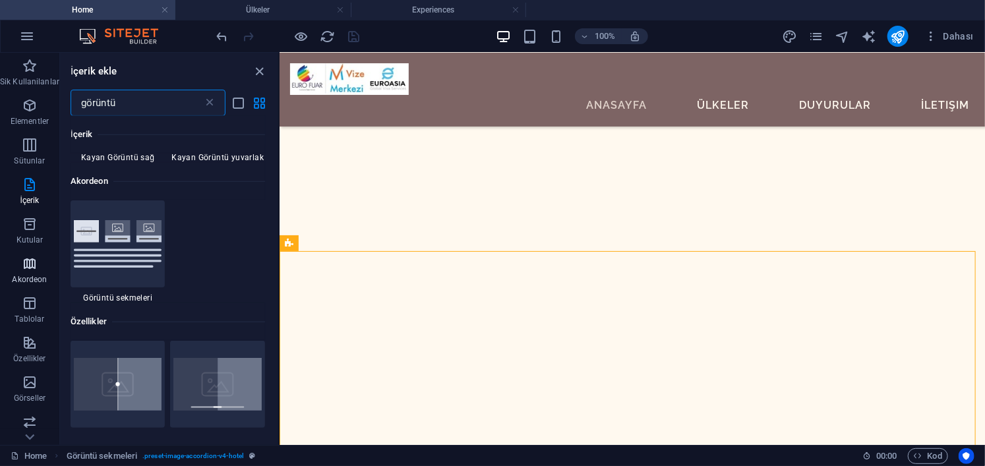
type input "görüntü"
click at [27, 267] on icon "button" at bounding box center [30, 264] width 16 height 16
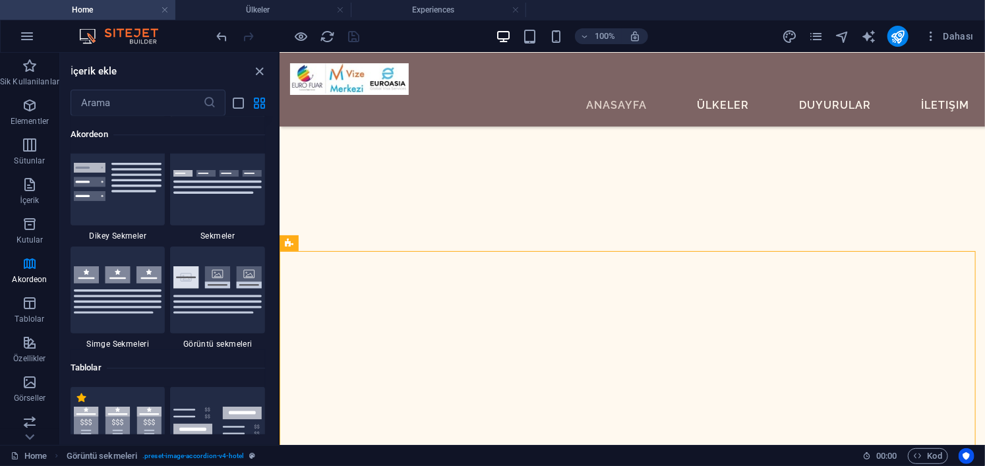
scroll to position [4450, 0]
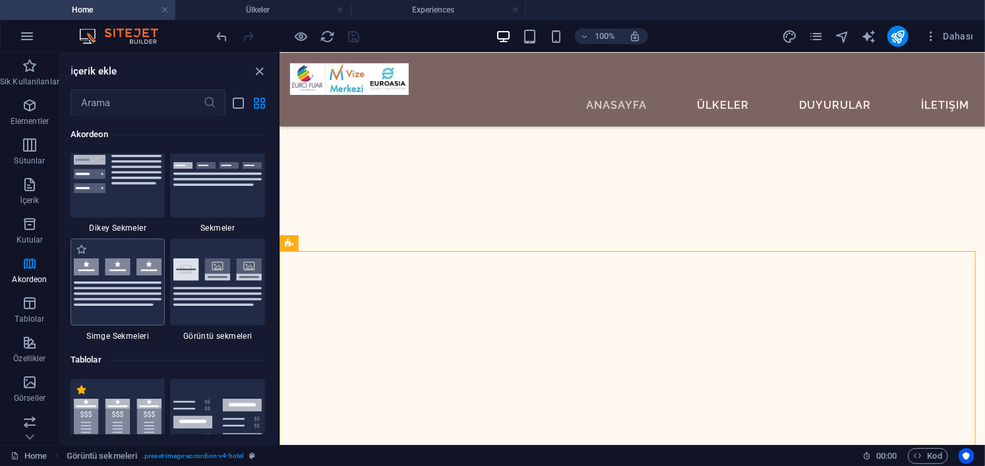
click at [121, 297] on img at bounding box center [118, 282] width 88 height 47
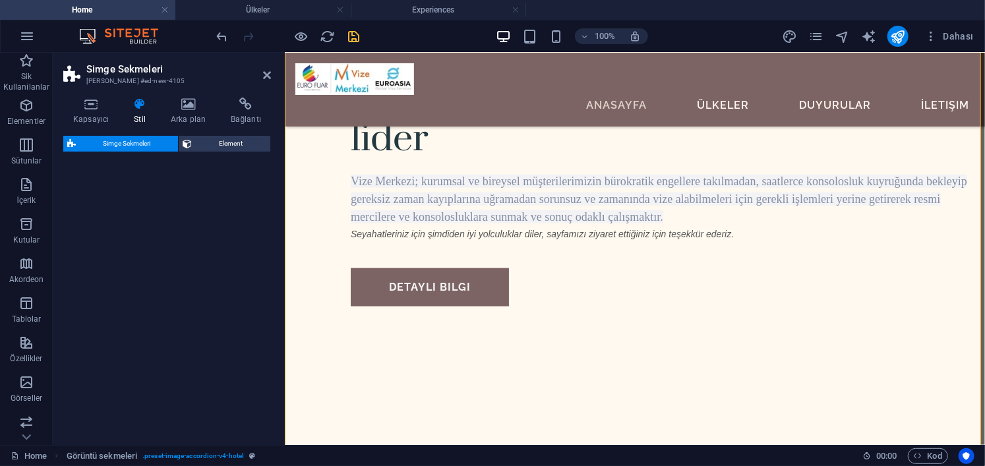
select select "rem"
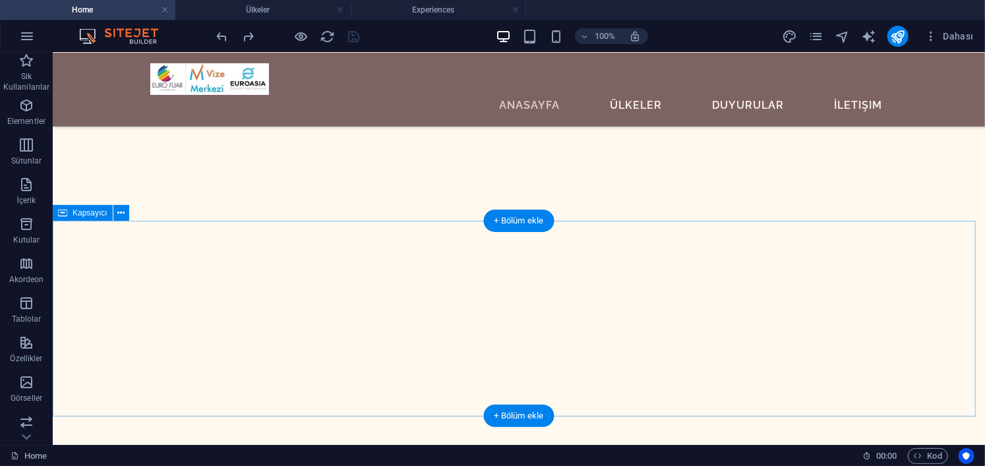
scroll to position [2170, 0]
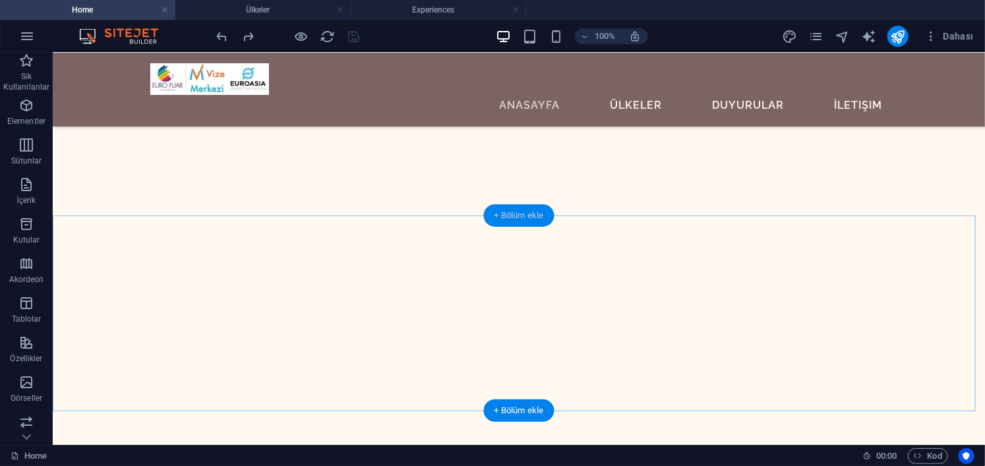
click at [518, 212] on div "+ Bölüm ekle" at bounding box center [519, 215] width 71 height 22
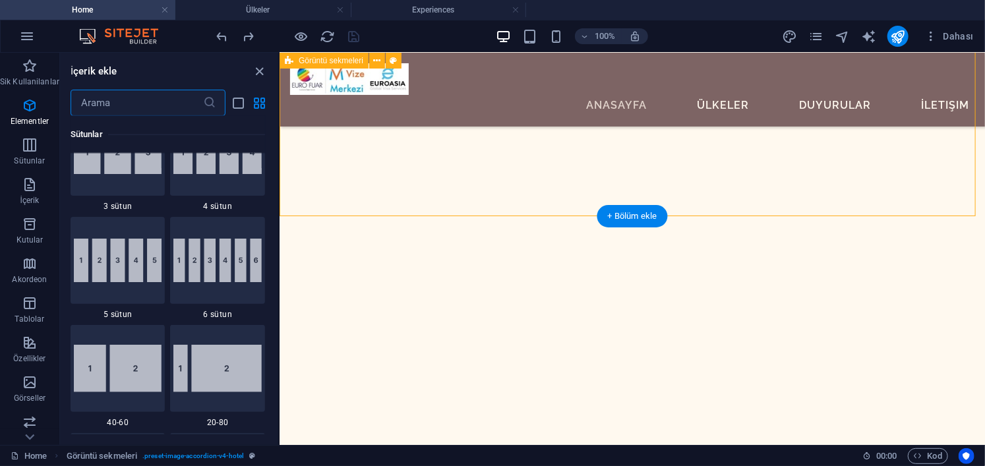
scroll to position [2416, 0]
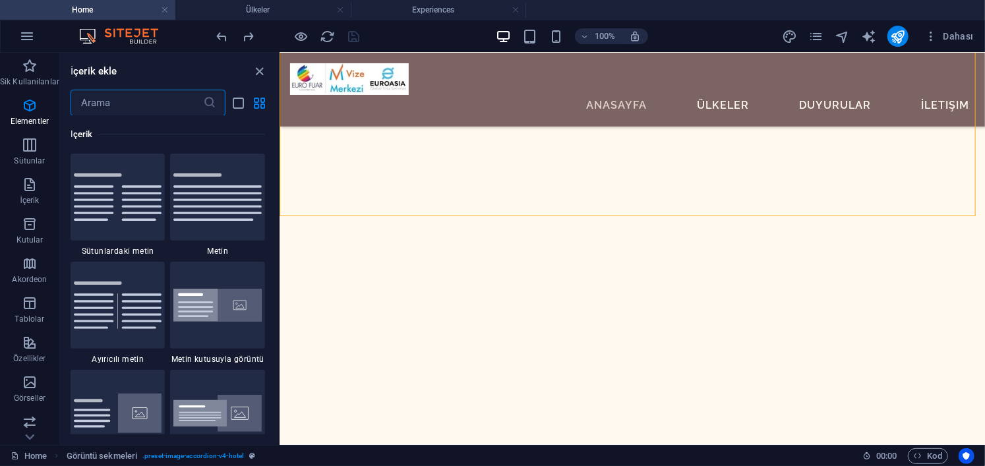
click at [139, 95] on input "text" at bounding box center [137, 103] width 133 height 26
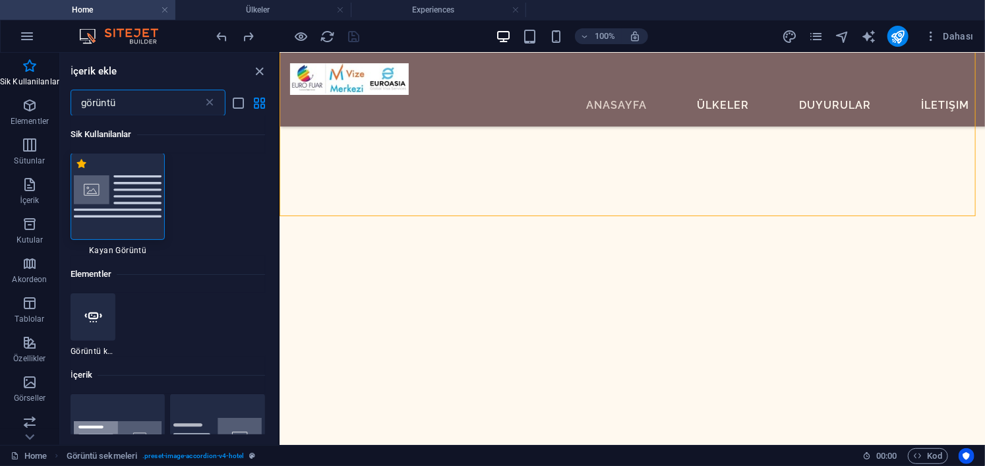
scroll to position [0, 0]
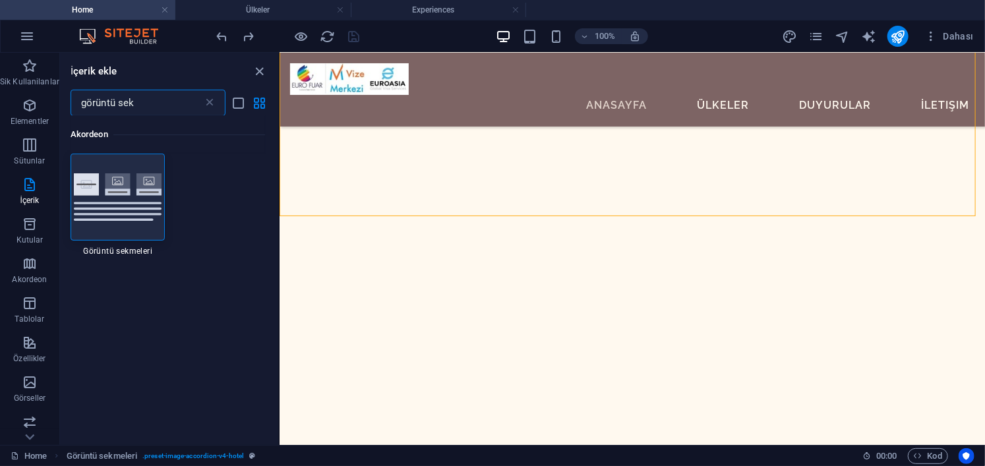
type input "görüntü sek"
click at [139, 200] on img at bounding box center [118, 196] width 88 height 47
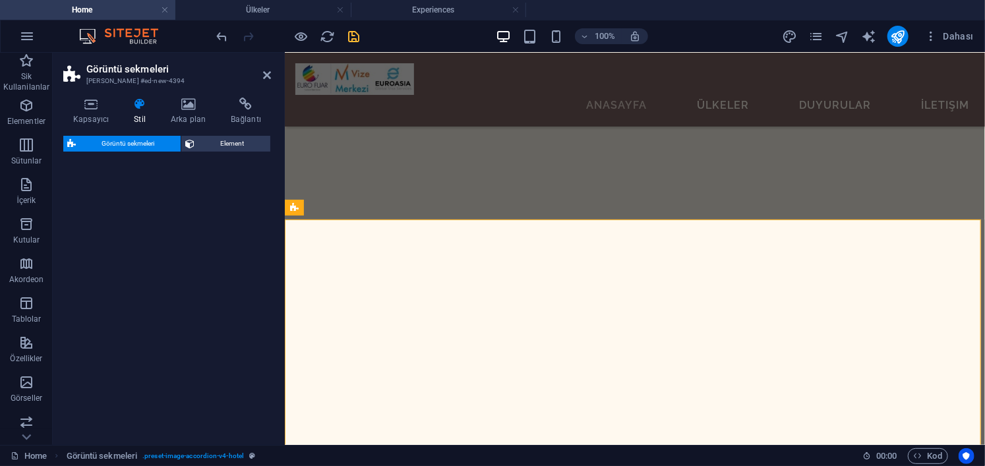
scroll to position [2079, 0]
select select "rem"
select select "preset-image-accordion-v4-default"
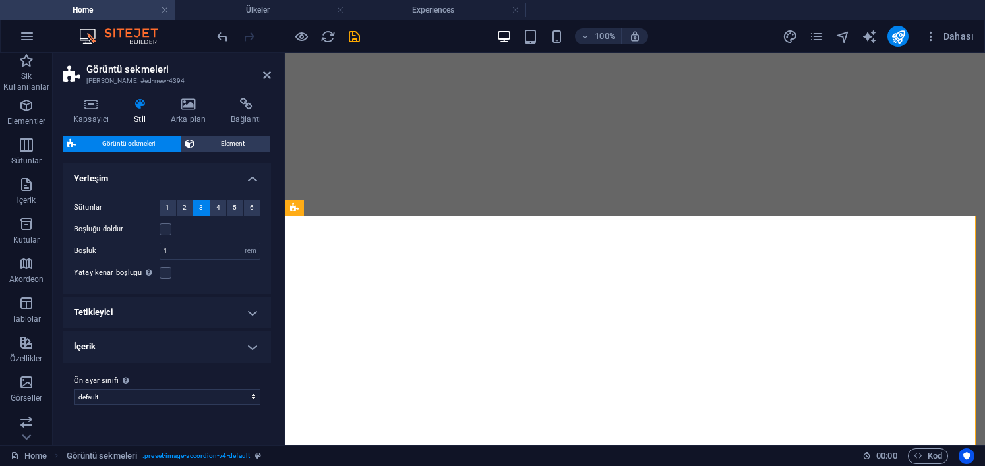
select select "rem"
select select "preset-image-accordion-v4-default"
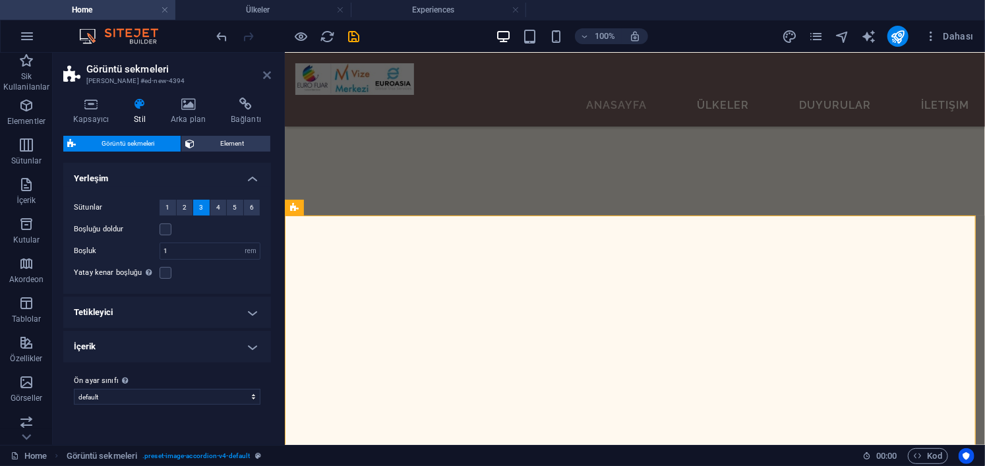
click at [269, 72] on icon at bounding box center [267, 75] width 8 height 11
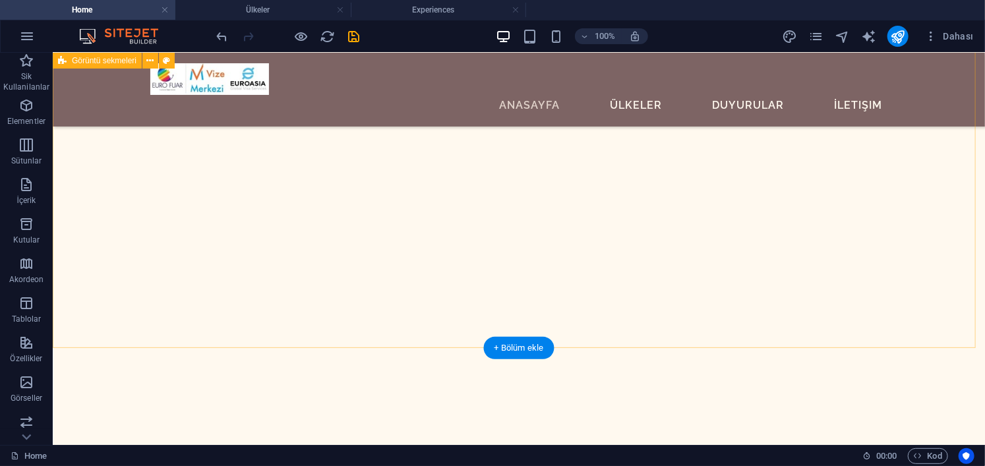
scroll to position [2038, 0]
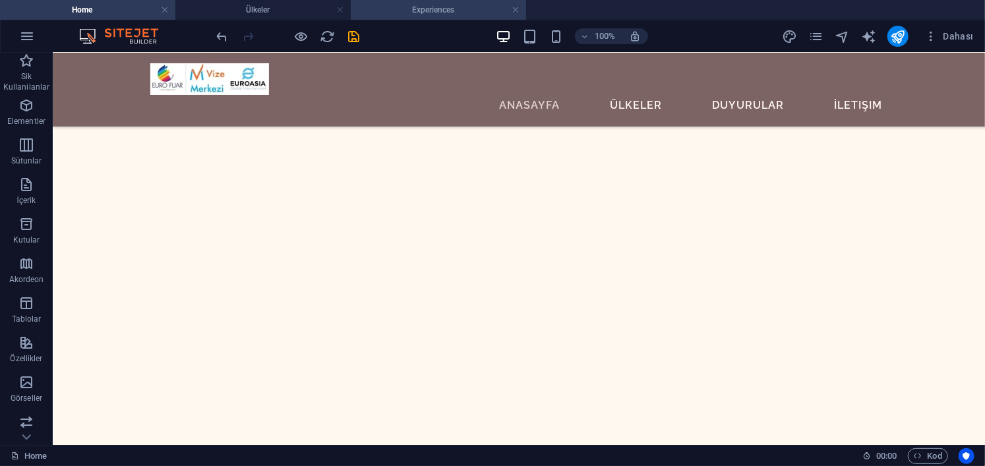
click at [443, 5] on h4 "Experiences" at bounding box center [438, 10] width 175 height 15
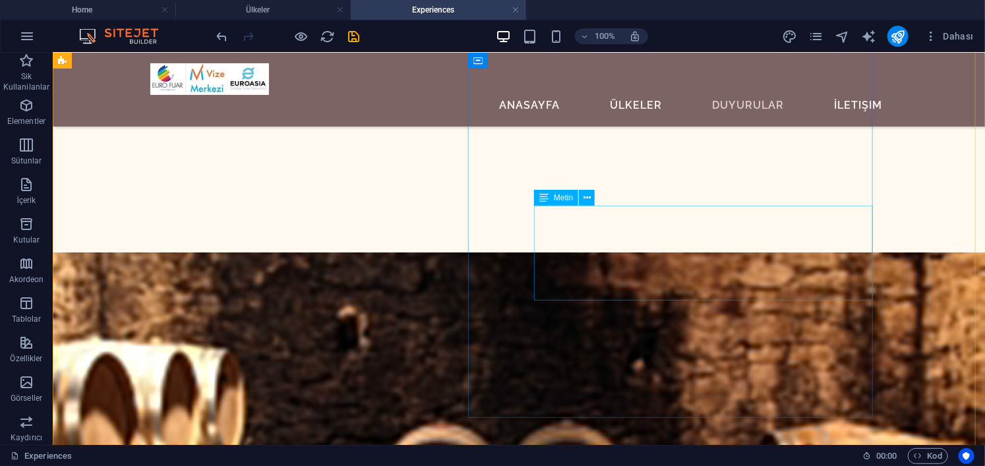
scroll to position [580, 0]
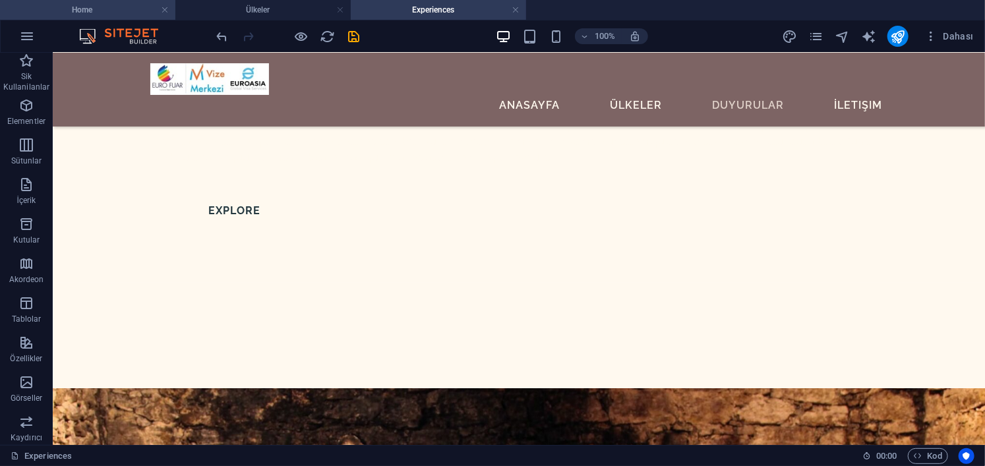
click at [117, 3] on h4 "Home" at bounding box center [87, 10] width 175 height 15
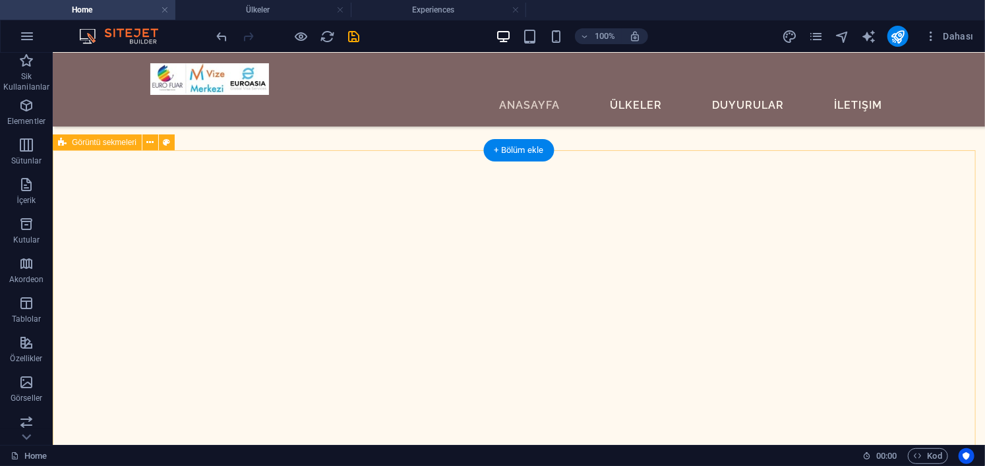
scroll to position [2236, 0]
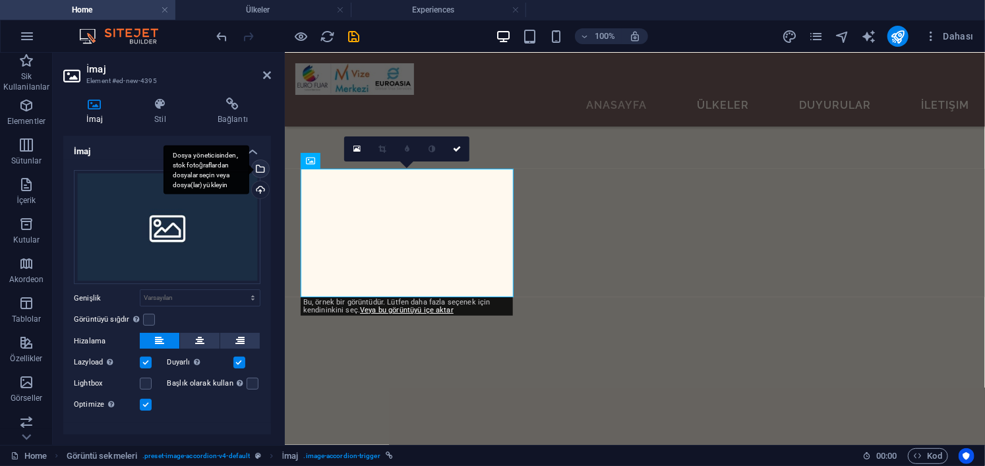
click at [257, 171] on div "Dosya yöneticisinden, stok fotoğraflardan dosyalar seçin veya dosya(lar) yükley…" at bounding box center [259, 170] width 20 height 20
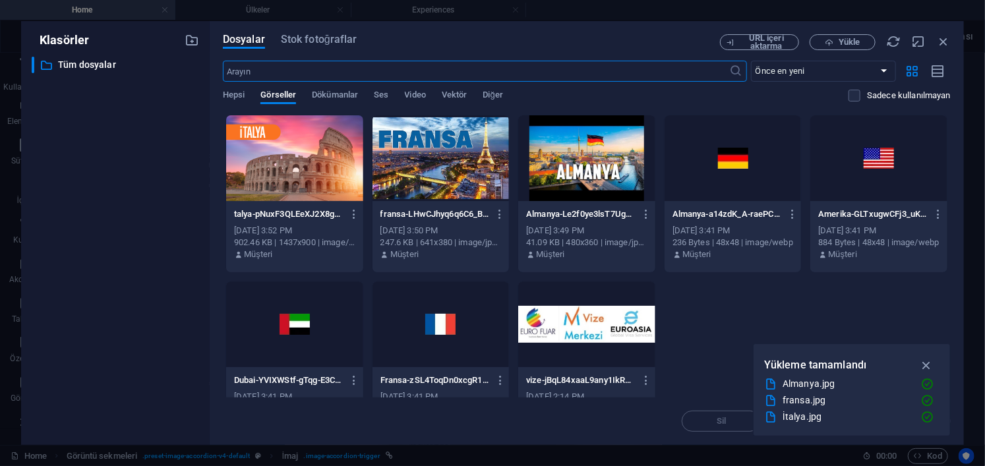
scroll to position [2491, 0]
click at [886, 190] on div at bounding box center [878, 158] width 137 height 86
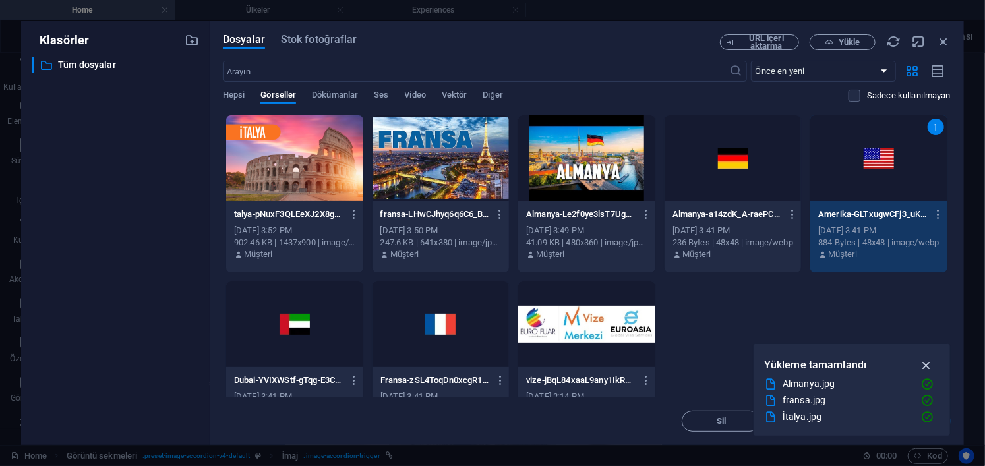
click at [928, 360] on icon "button" at bounding box center [926, 365] width 15 height 15
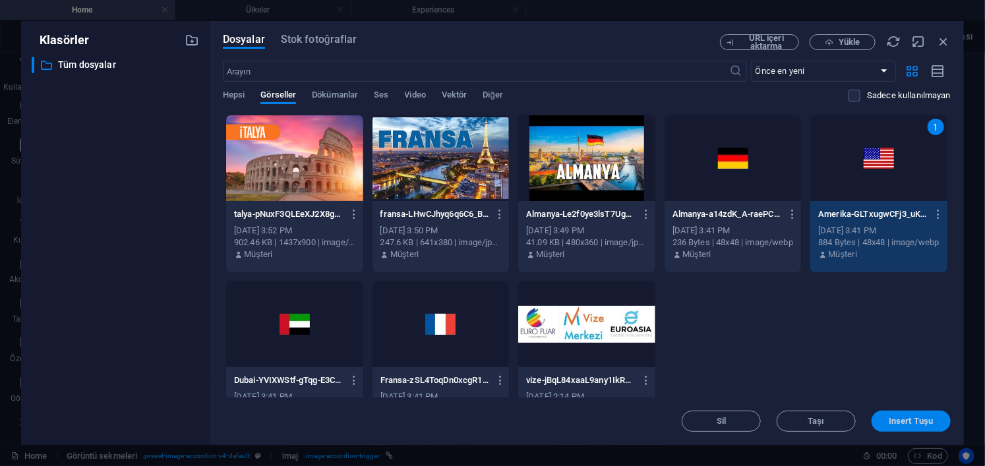
click at [903, 419] on span "Insert Tuşu" at bounding box center [911, 421] width 44 height 8
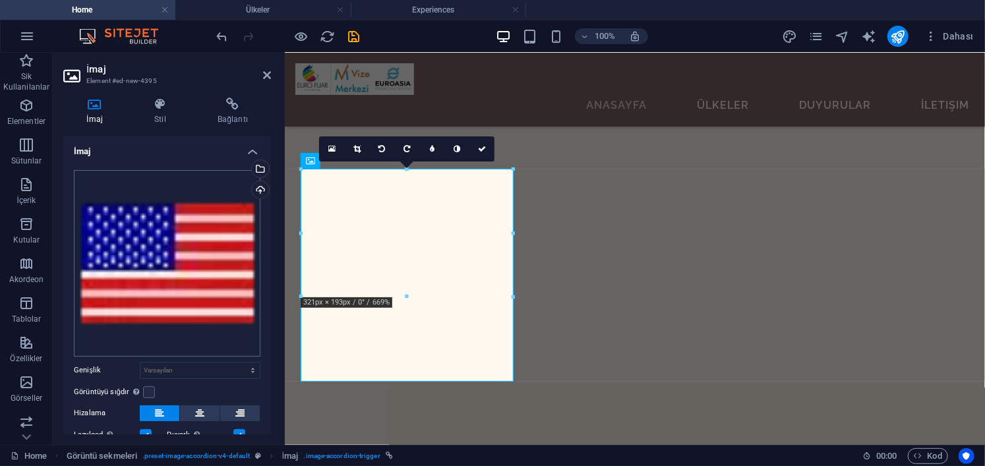
scroll to position [90, 0]
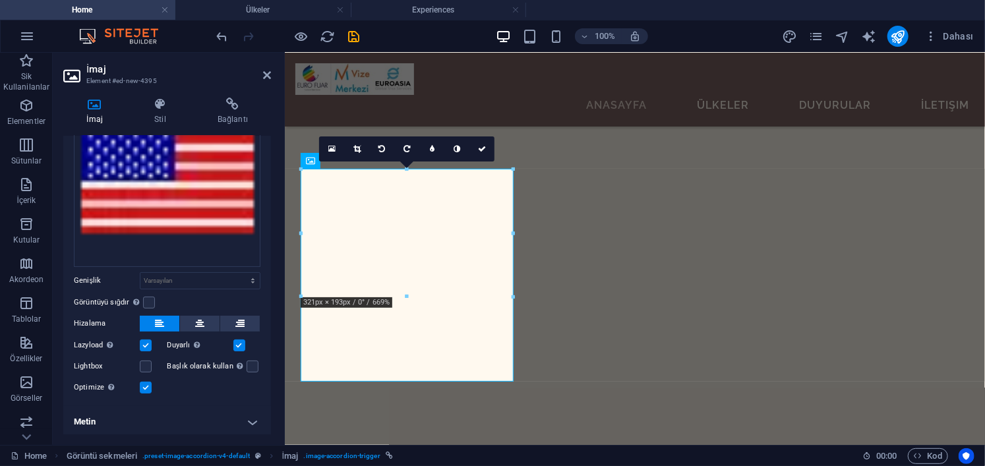
click at [210, 421] on h4 "Metin" at bounding box center [167, 422] width 208 height 32
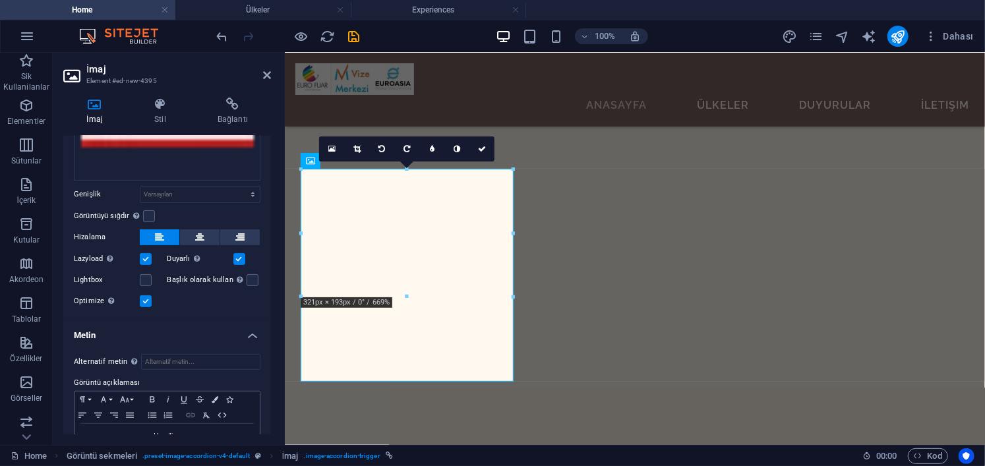
scroll to position [214, 0]
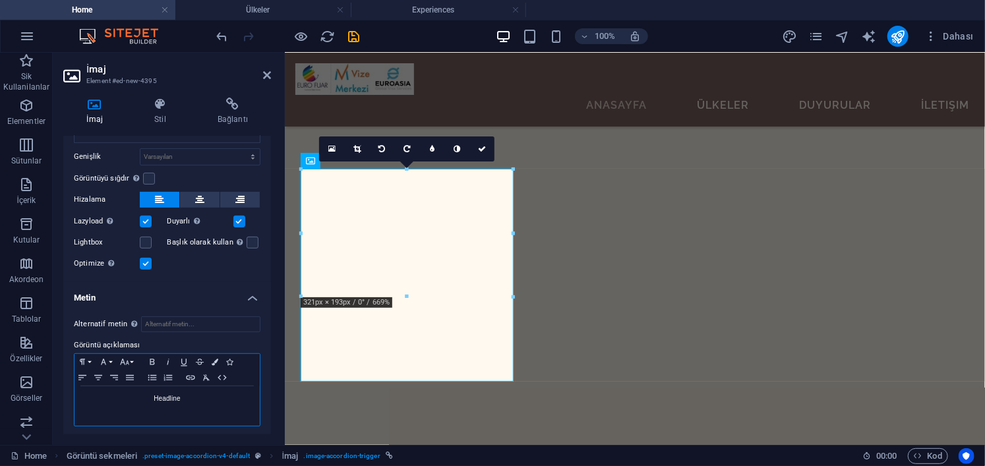
click at [187, 402] on div "Headline" at bounding box center [167, 406] width 185 height 40
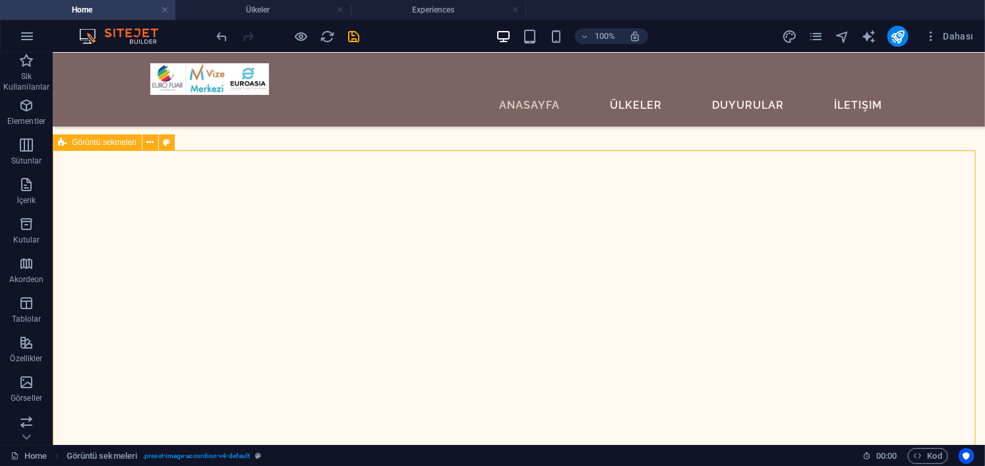
scroll to position [2236, 0]
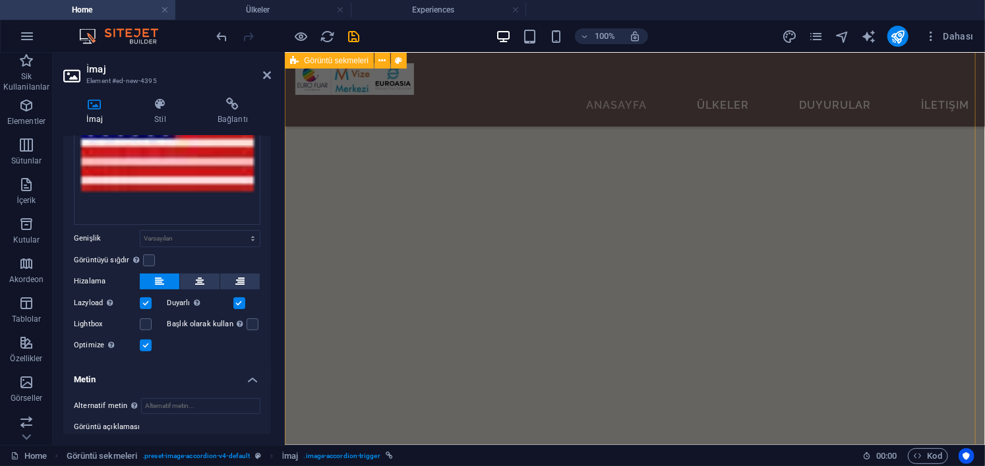
scroll to position [1716, 0]
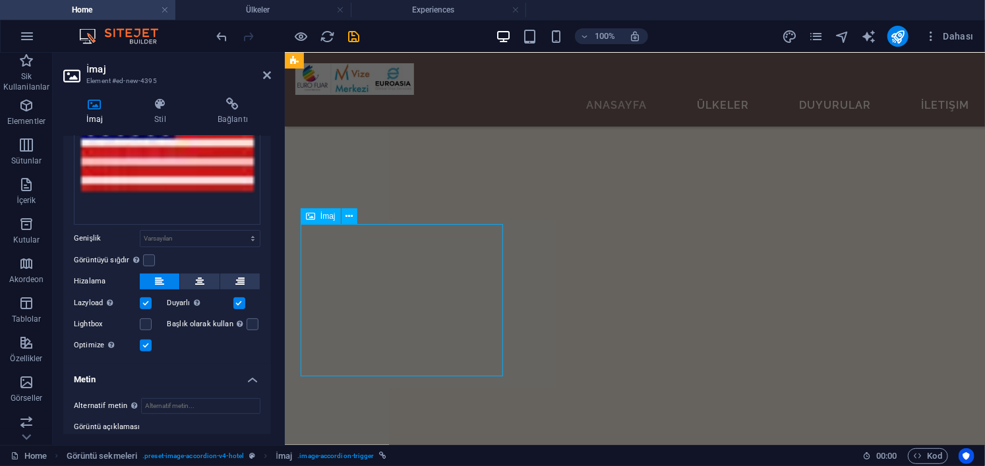
select select "%"
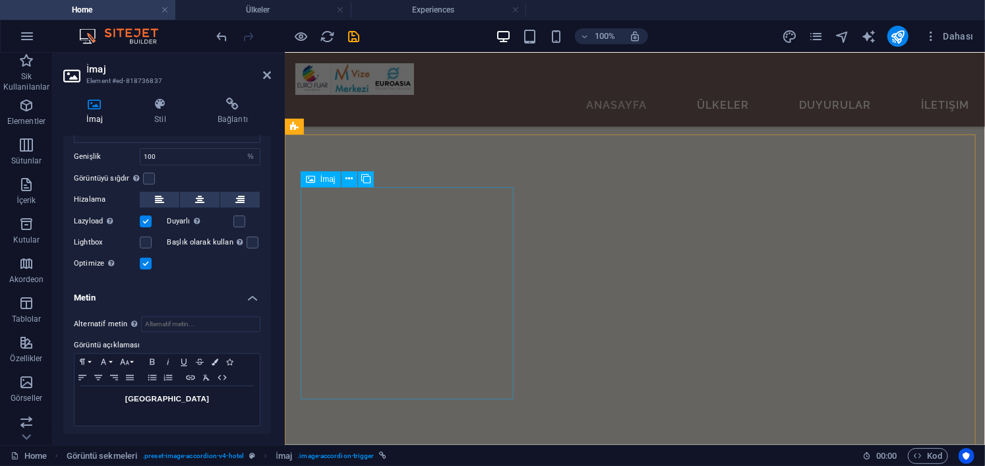
scroll to position [2243, 0]
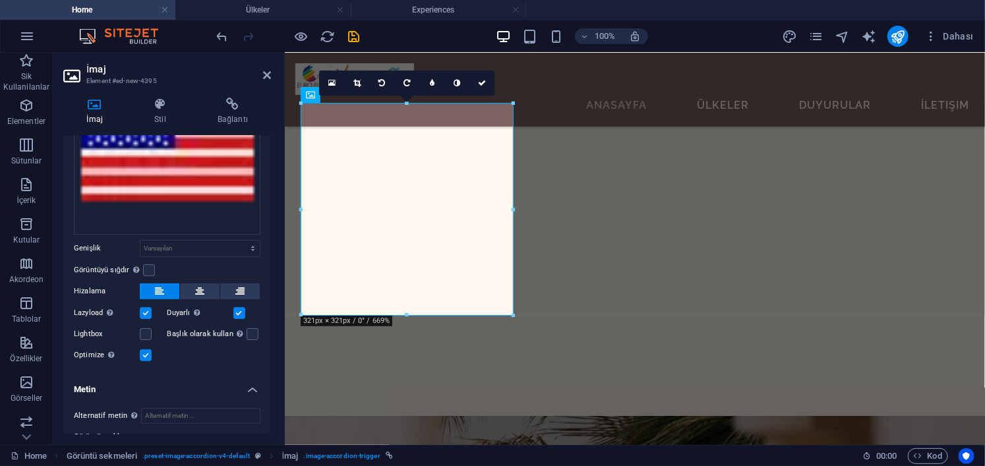
scroll to position [198, 0]
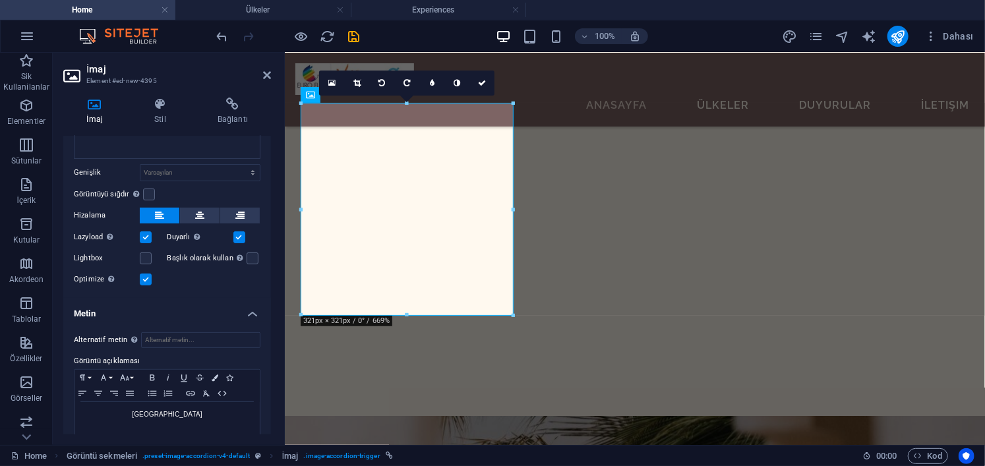
click at [241, 231] on label at bounding box center [239, 237] width 12 height 12
click at [0, 0] on input "Duyarlı Retina görüntüsünü ve akıllı telefon için optimize edilmiş boyutları ot…" at bounding box center [0, 0] width 0 height 0
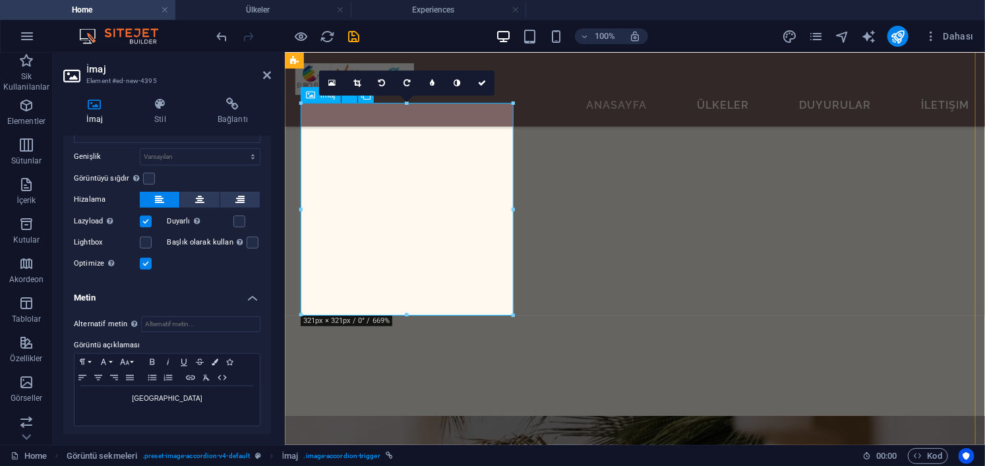
scroll to position [1782, 0]
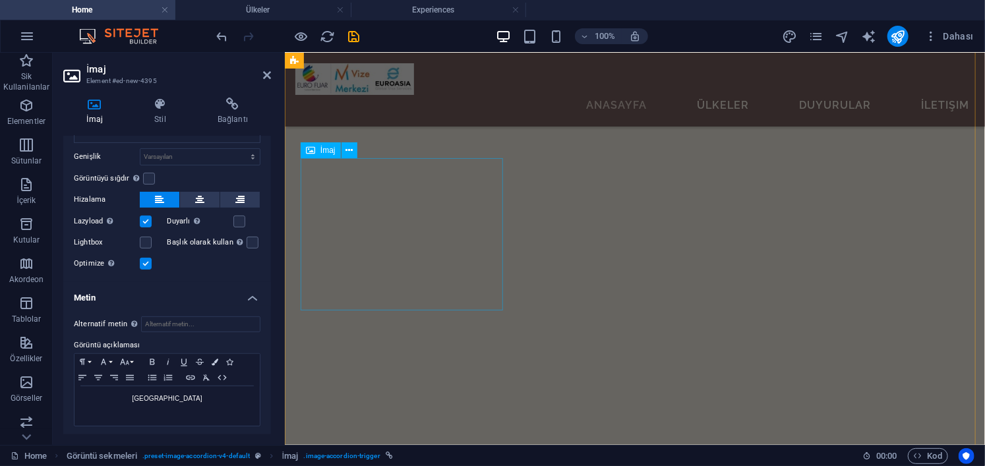
select select "%"
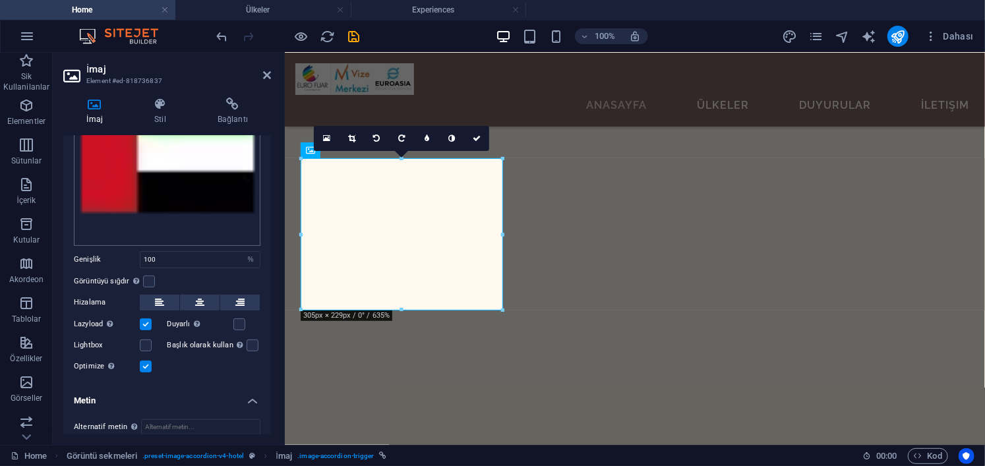
scroll to position [214, 0]
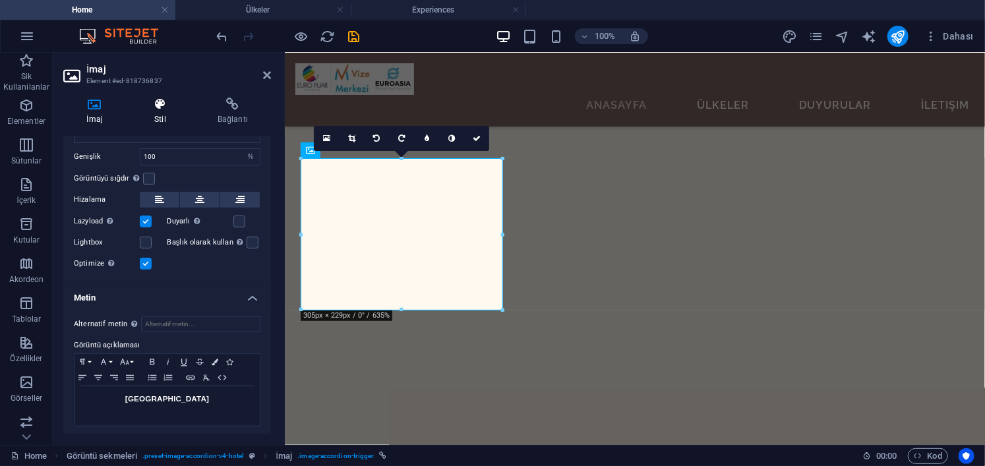
click at [165, 119] on h4 "Stil" at bounding box center [162, 112] width 63 height 28
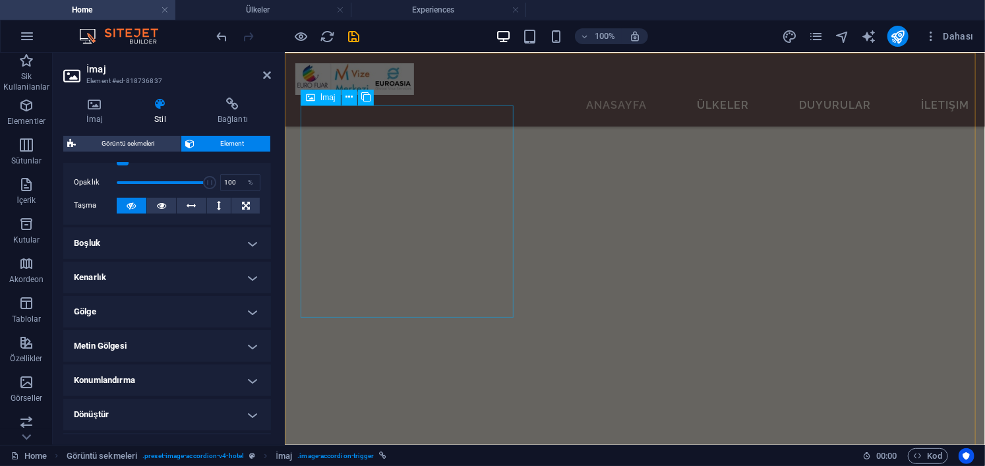
scroll to position [2243, 0]
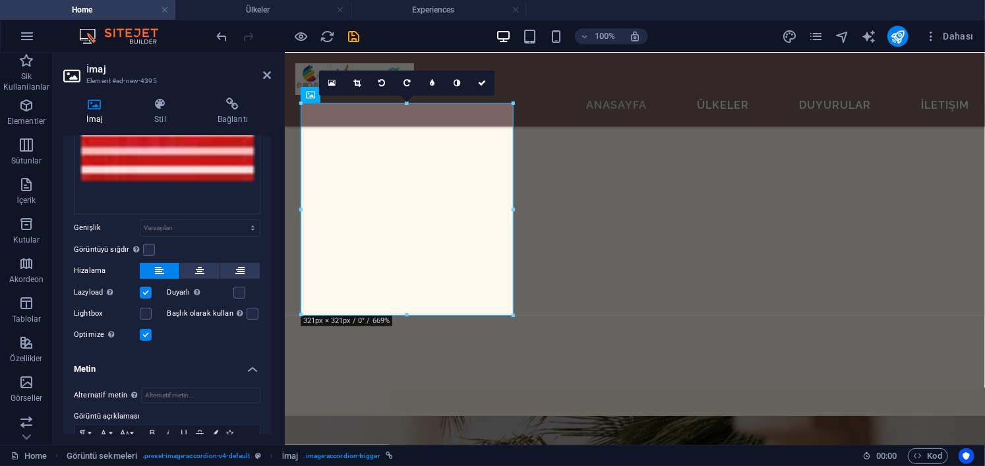
scroll to position [214, 0]
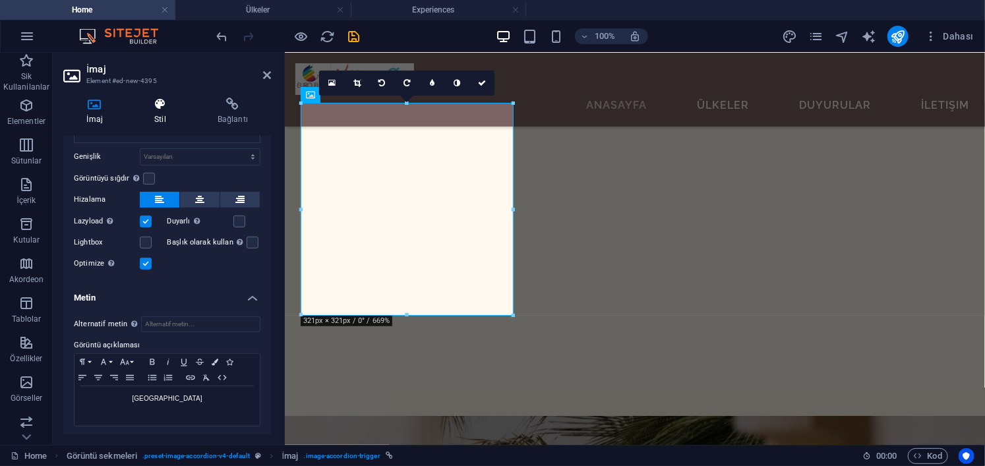
click at [161, 113] on h4 "Stil" at bounding box center [162, 112] width 63 height 28
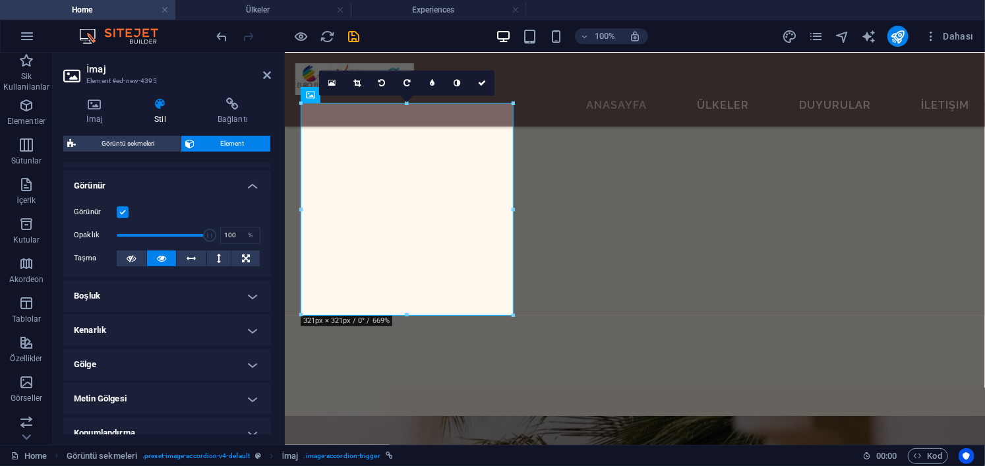
scroll to position [264, 0]
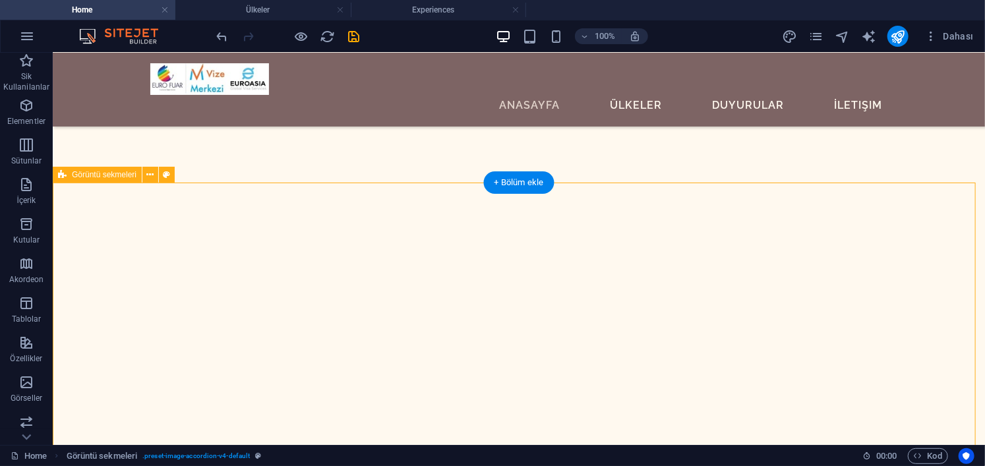
scroll to position [2005, 0]
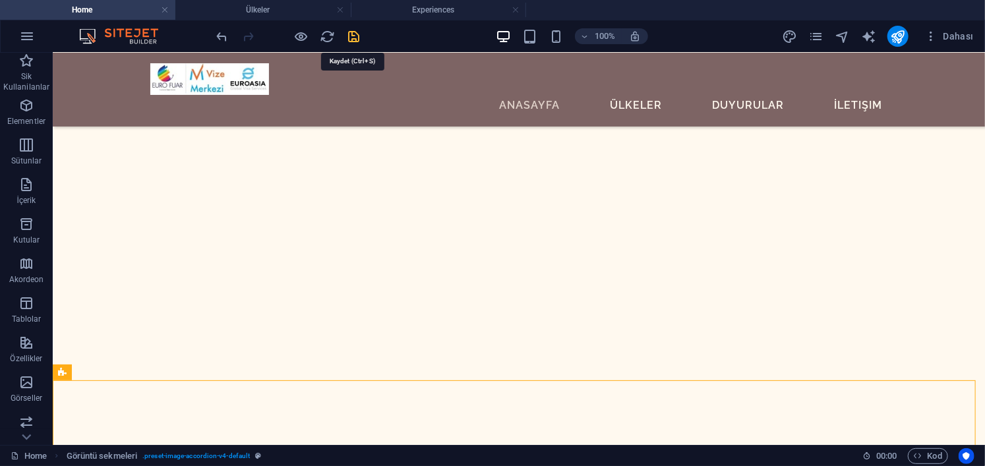
click at [360, 36] on icon "save" at bounding box center [354, 36] width 15 height 15
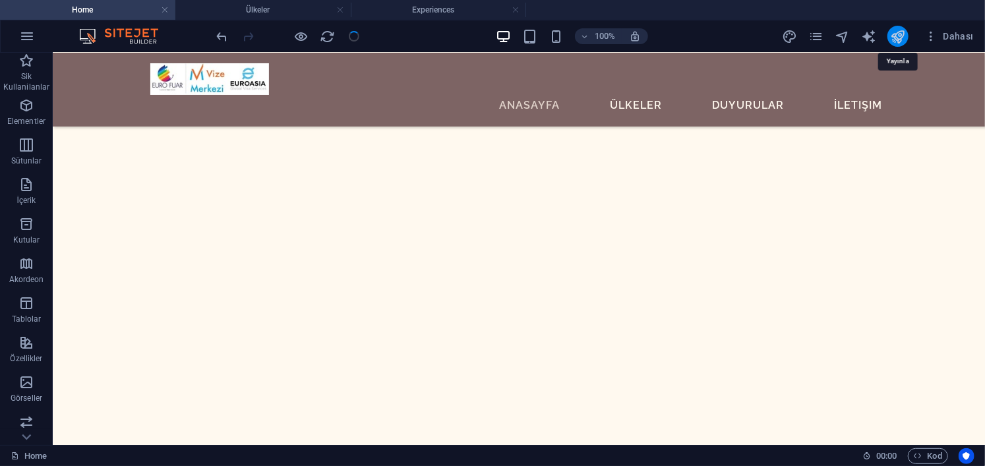
click at [896, 32] on icon "publish" at bounding box center [898, 36] width 15 height 15
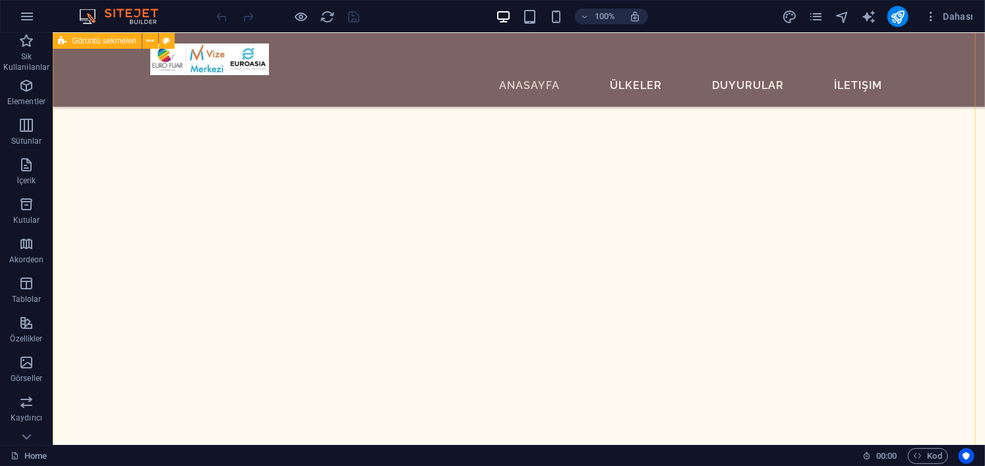
scroll to position [2836, 0]
click at [816, 23] on icon "pages" at bounding box center [816, 16] width 15 height 15
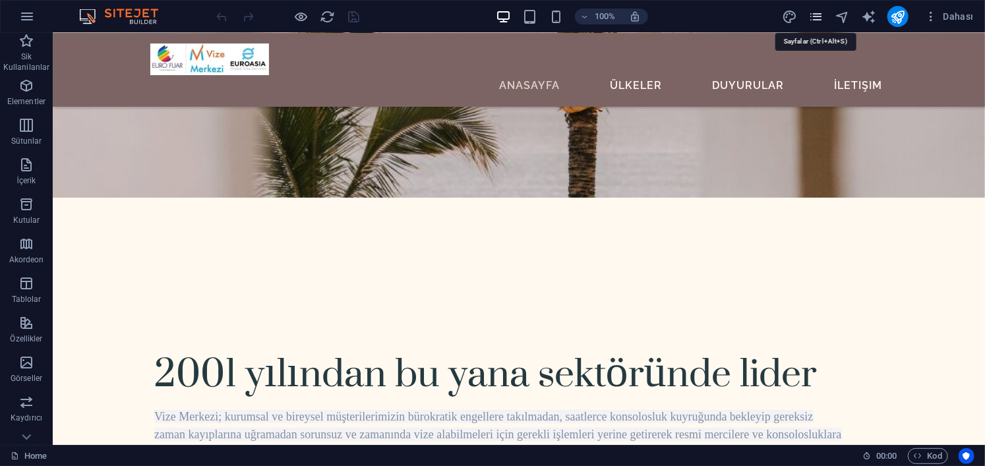
scroll to position [2751, 0]
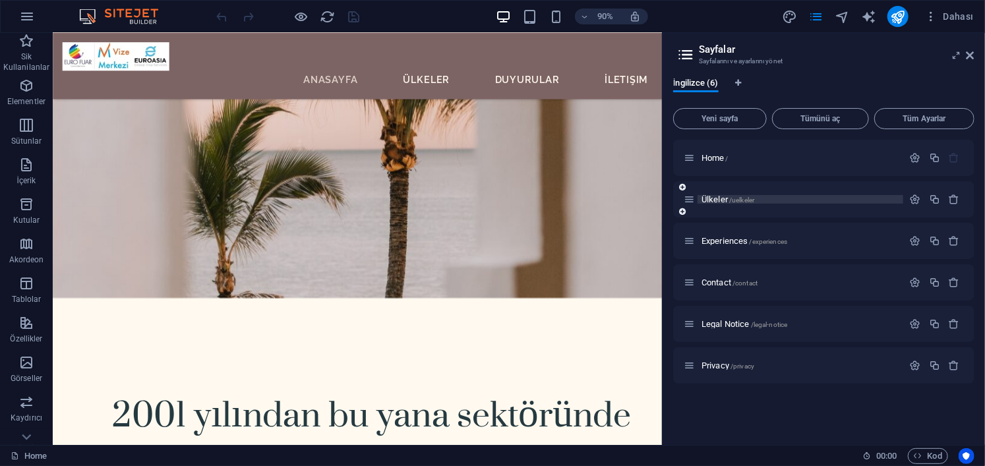
click at [723, 200] on span "Ülkeler /uelkeler" at bounding box center [728, 200] width 53 height 10
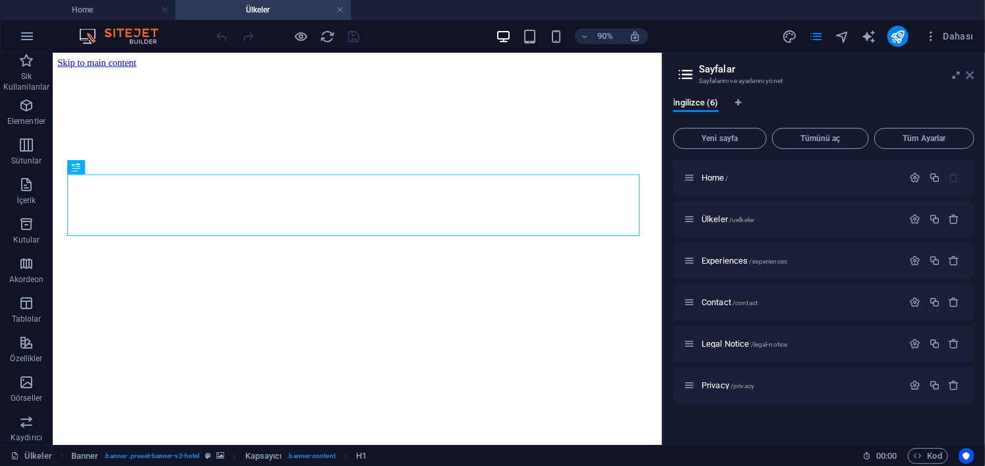
scroll to position [0, 0]
click at [972, 38] on span "Dahası" at bounding box center [949, 36] width 49 height 13
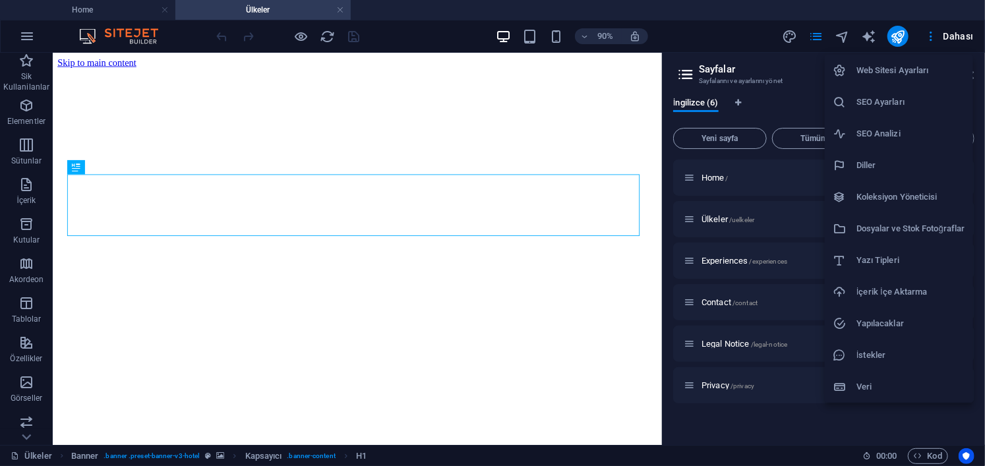
click at [748, 42] on div at bounding box center [492, 233] width 985 height 466
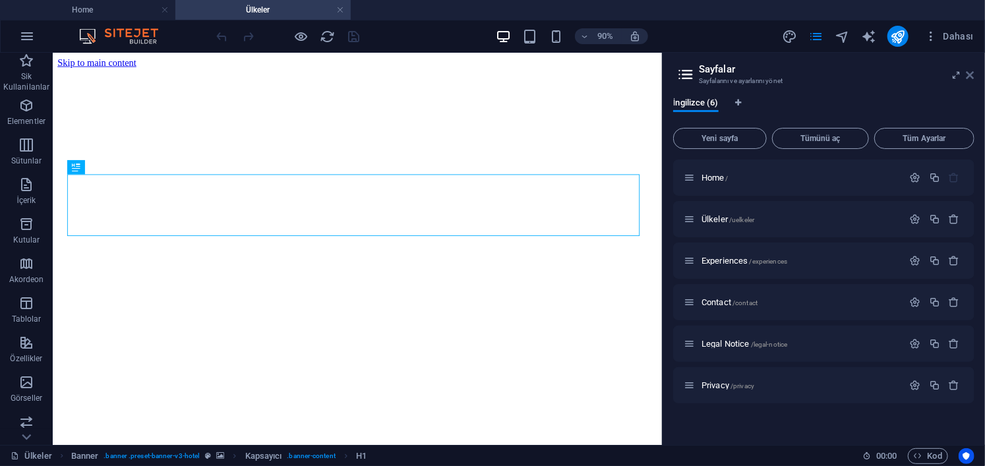
click at [971, 75] on icon at bounding box center [971, 75] width 8 height 11
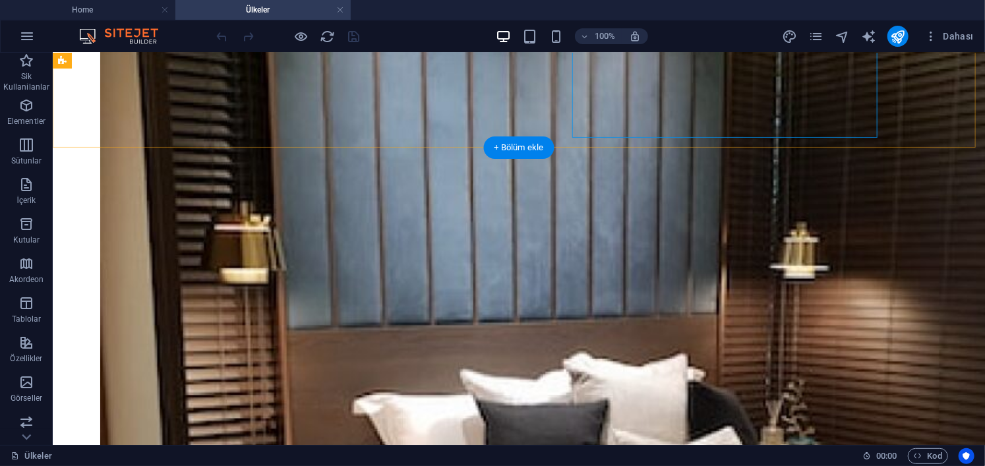
scroll to position [3231, 0]
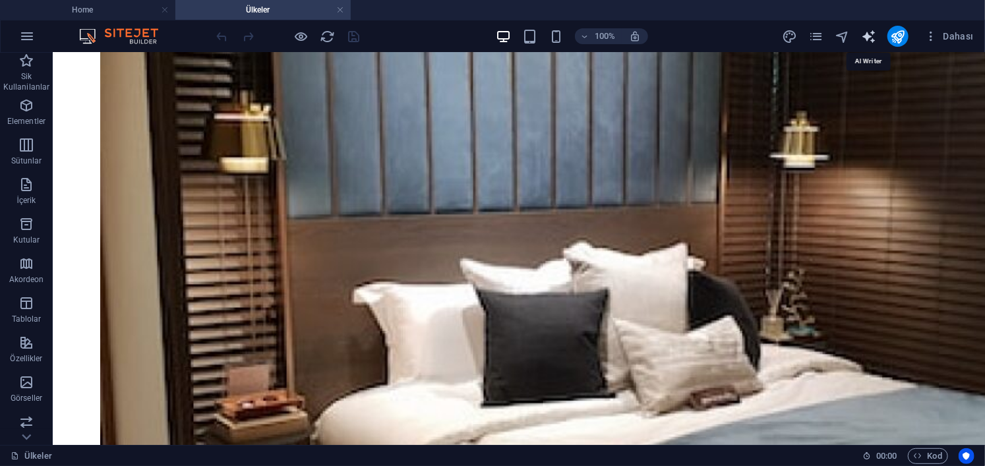
click at [870, 34] on icon "text_generator" at bounding box center [869, 36] width 15 height 15
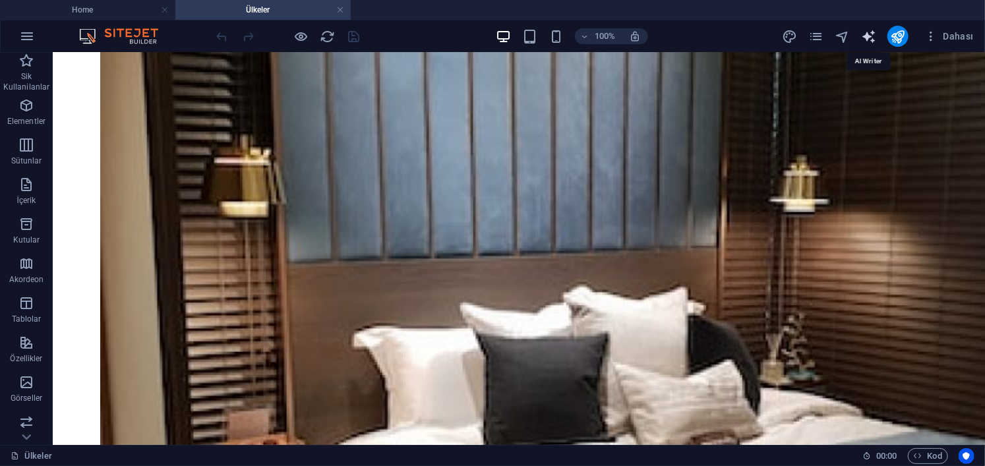
select select "English"
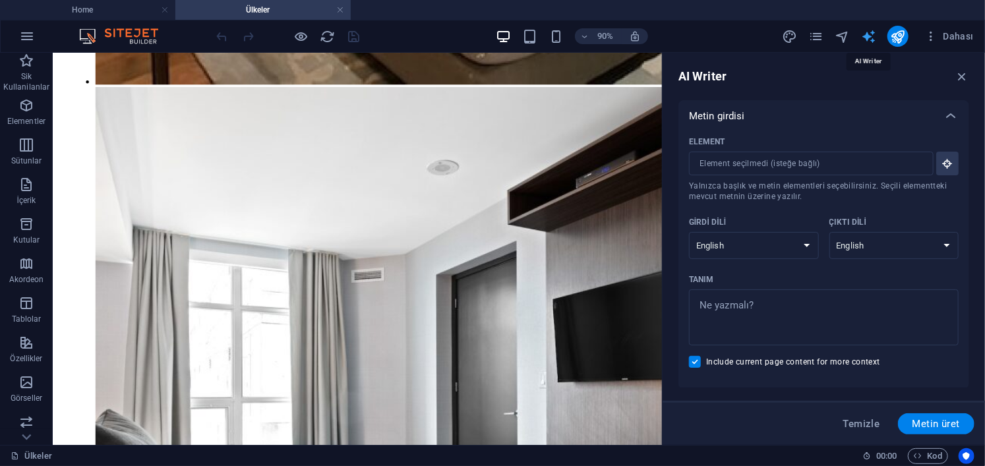
scroll to position [3092, 0]
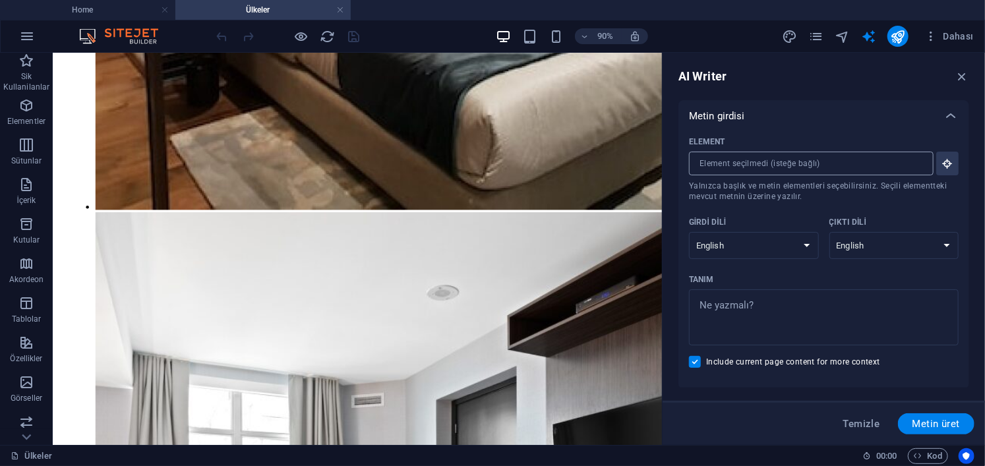
click at [844, 166] on input "Element ​ Yalnızca başlık ve metin elementleri seçebilirsiniz. Seçili elementte…" at bounding box center [806, 164] width 235 height 24
click at [946, 166] on icon "button" at bounding box center [948, 164] width 12 height 12
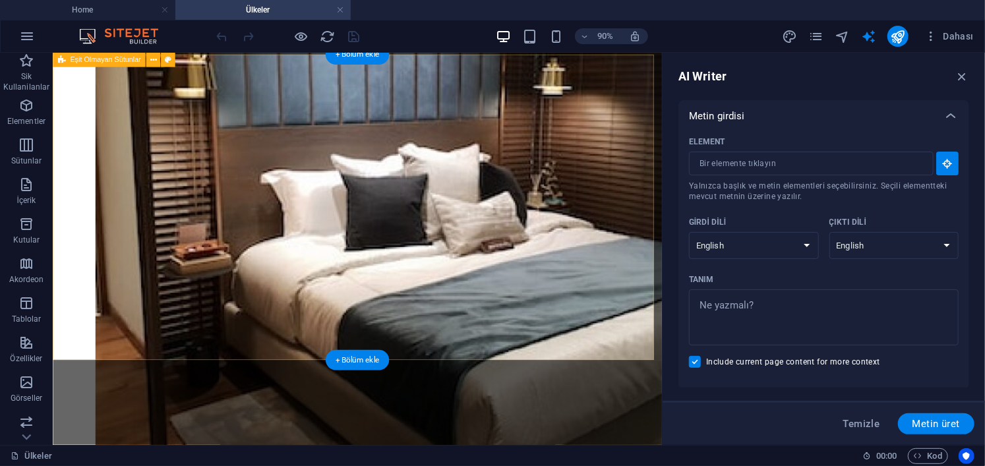
scroll to position [2762, 0]
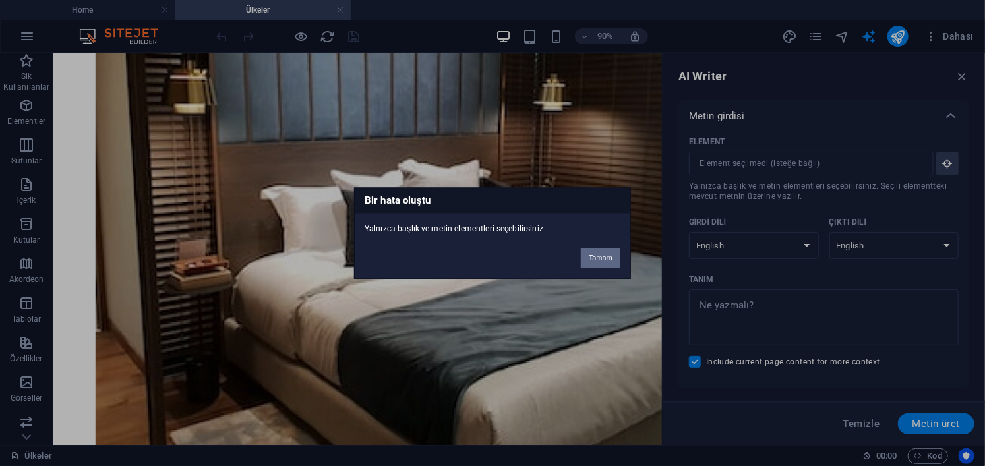
click at [590, 255] on button "Tamam" at bounding box center [601, 258] width 40 height 20
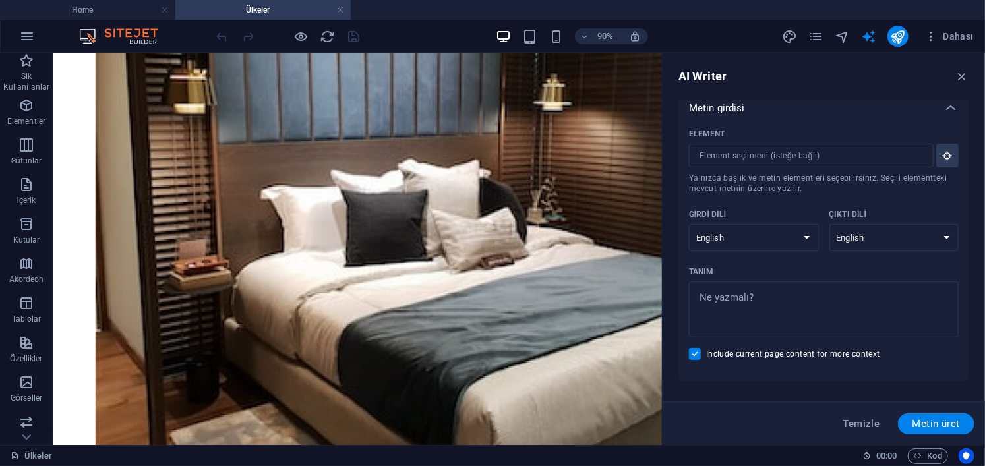
scroll to position [0, 0]
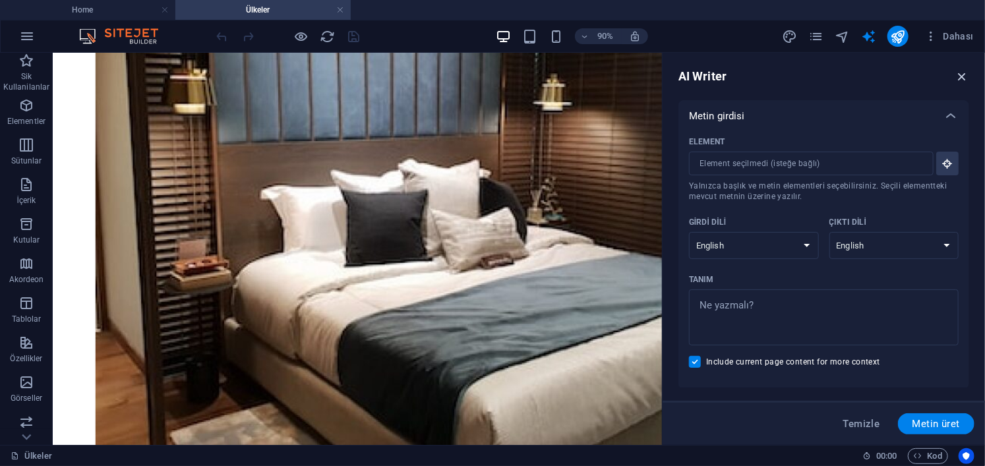
click at [960, 73] on icon "button" at bounding box center [962, 76] width 15 height 15
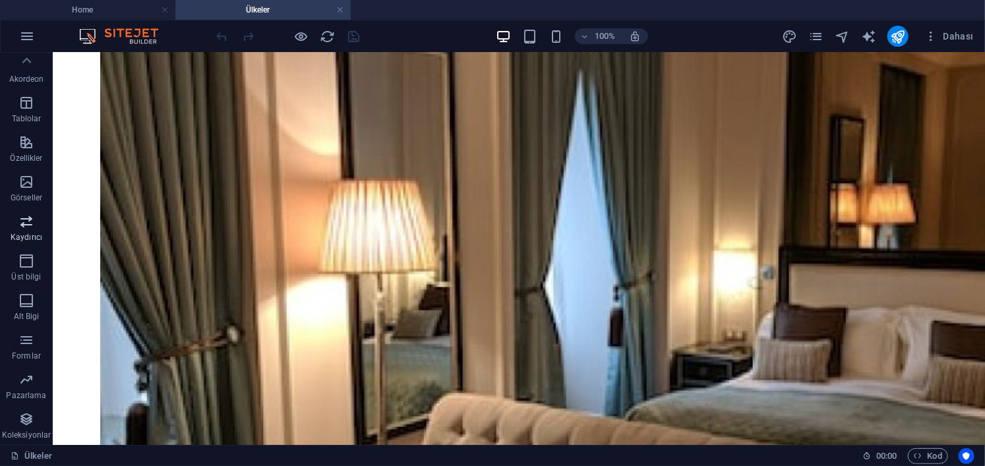
scroll to position [135, 0]
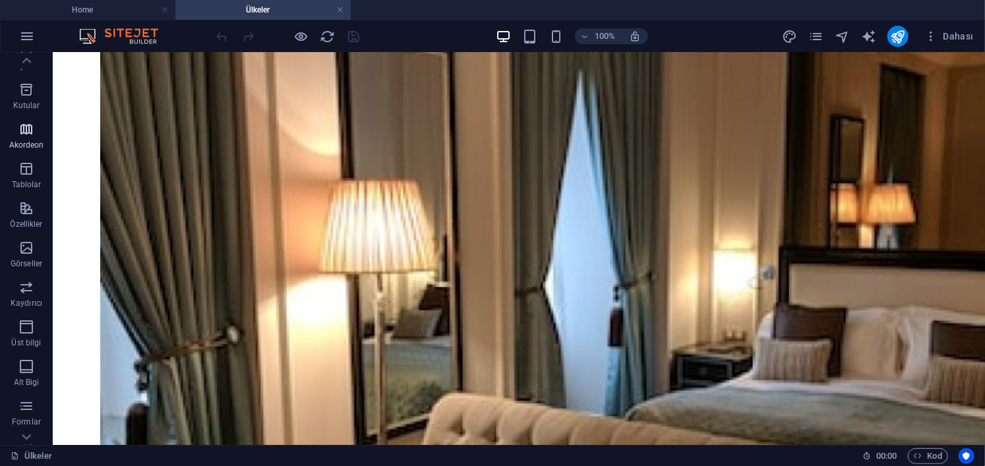
click at [33, 138] on span "Akordeon" at bounding box center [26, 137] width 53 height 32
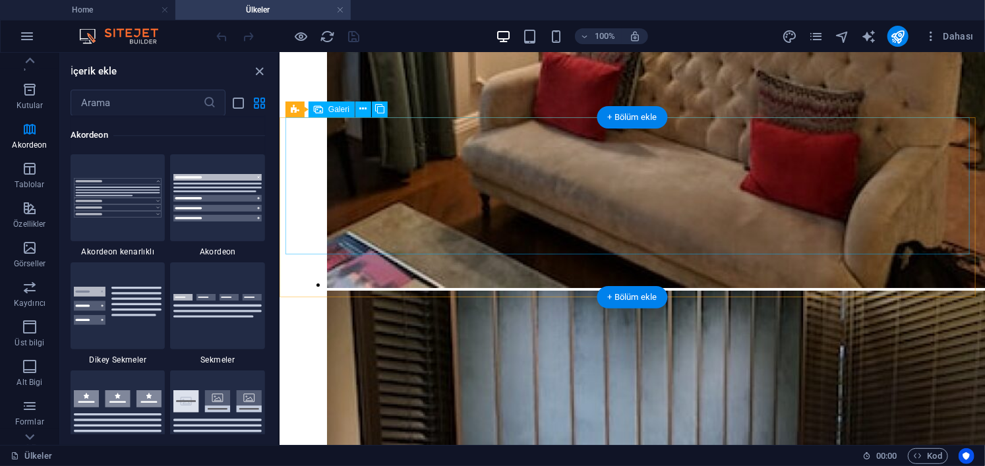
scroll to position [2298, 0]
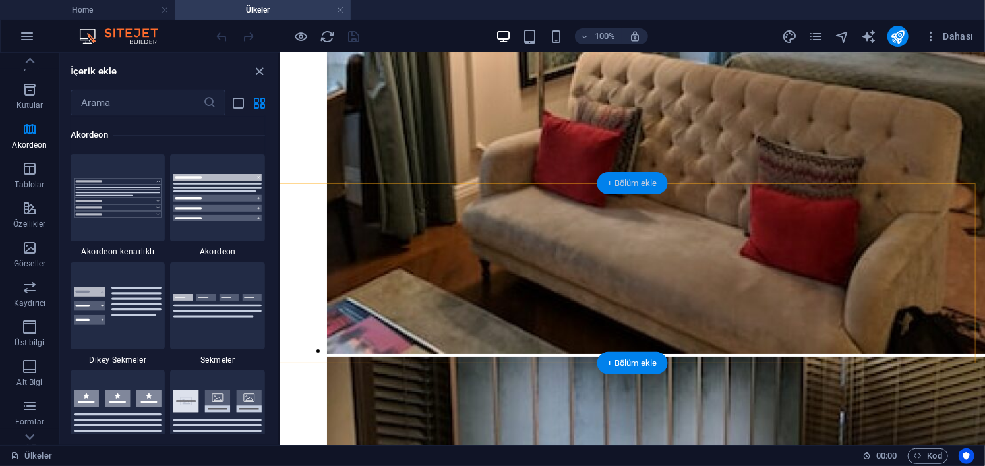
click at [635, 181] on div "+ Bölüm ekle" at bounding box center [632, 183] width 71 height 22
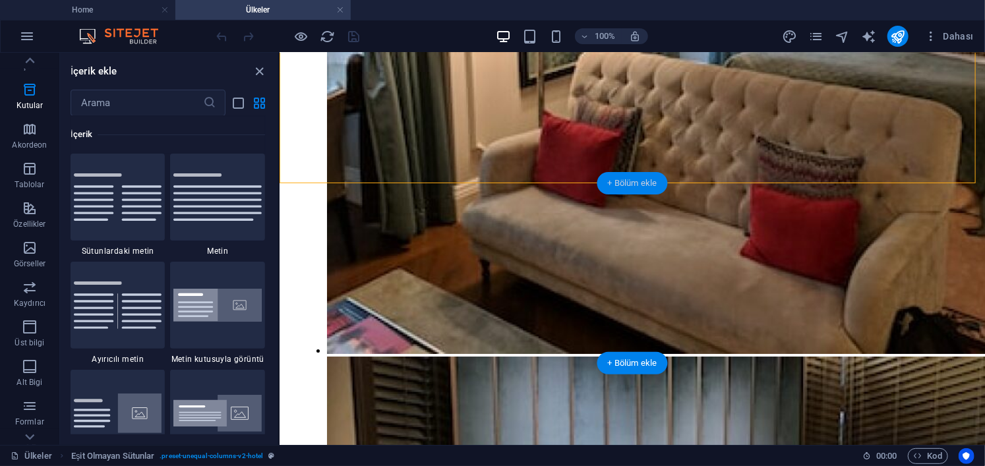
scroll to position [2416, 0]
click at [33, 140] on p "Akordeon" at bounding box center [30, 145] width 35 height 11
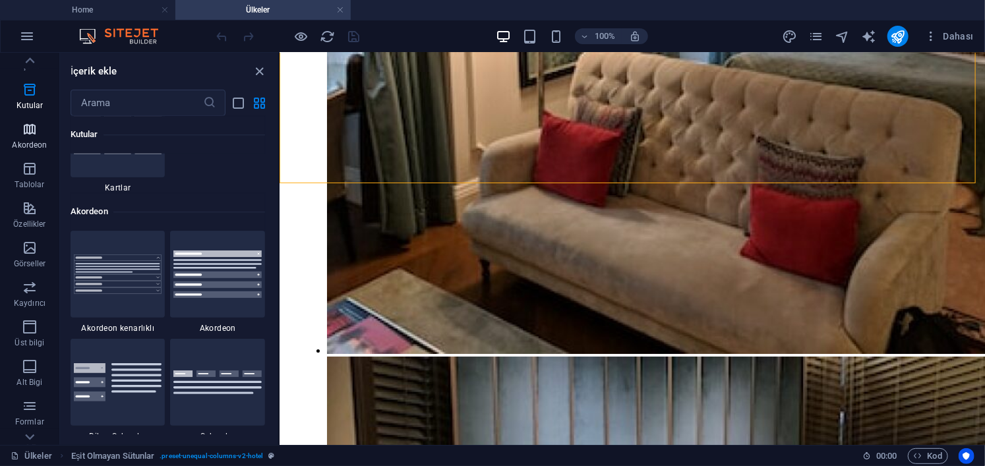
scroll to position [4319, 0]
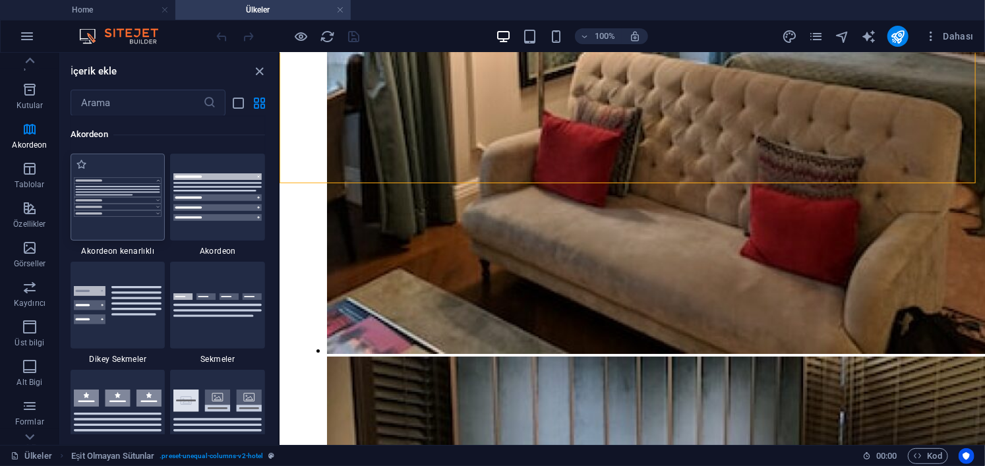
click at [108, 197] on img at bounding box center [118, 197] width 88 height 40
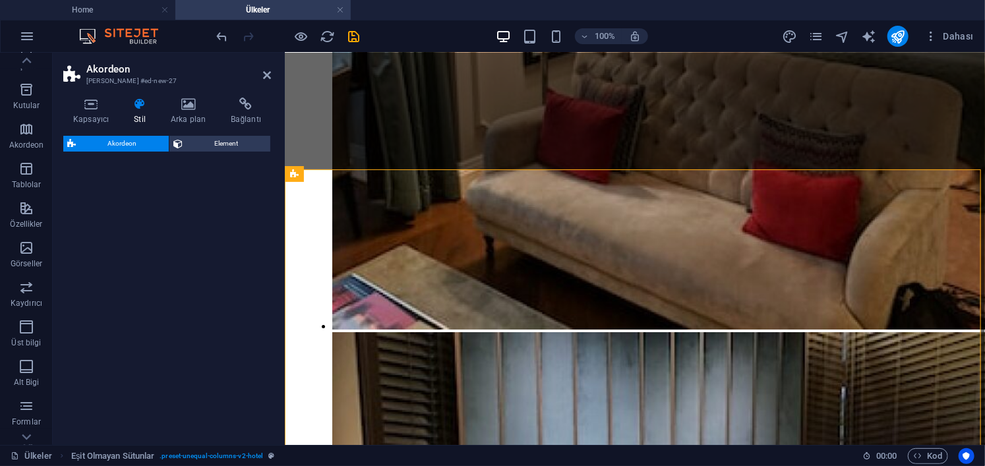
select select "rem"
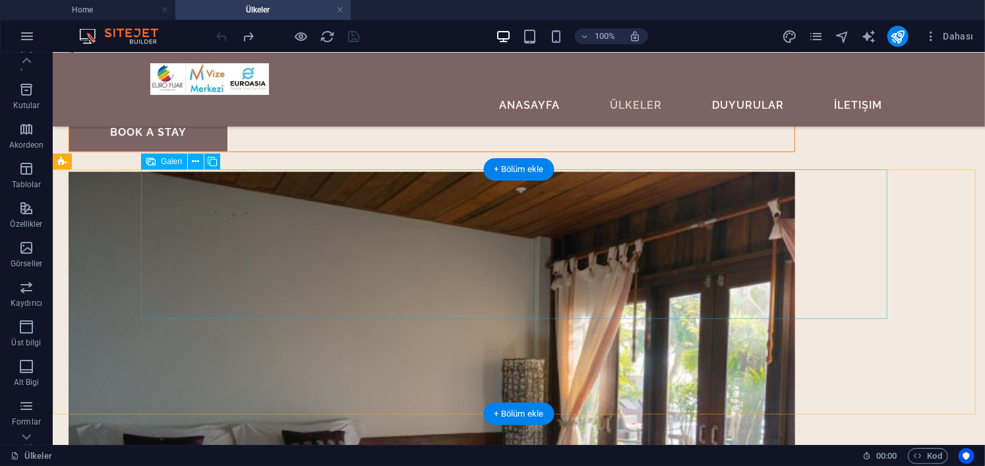
scroll to position [3261, 0]
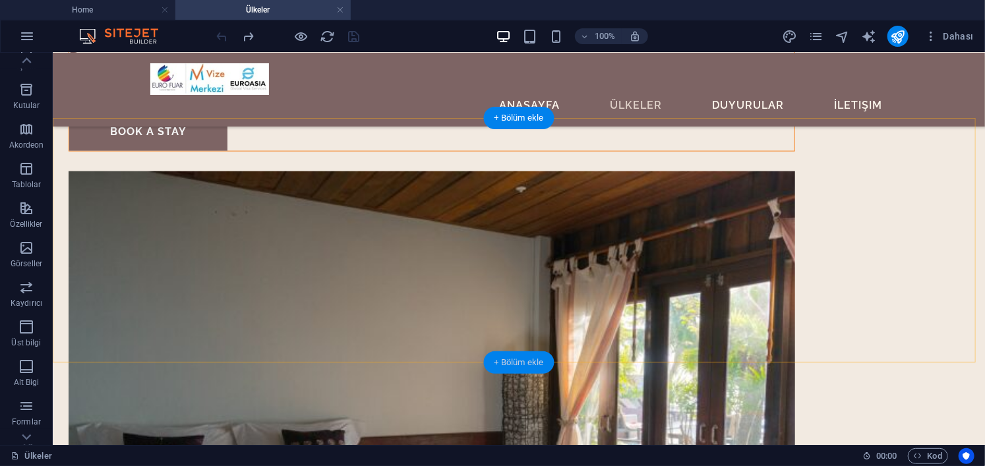
drag, startPoint x: 535, startPoint y: 361, endPoint x: 243, endPoint y: 299, distance: 298.6
click at [535, 361] on div "+ Bölüm ekle" at bounding box center [519, 362] width 71 height 22
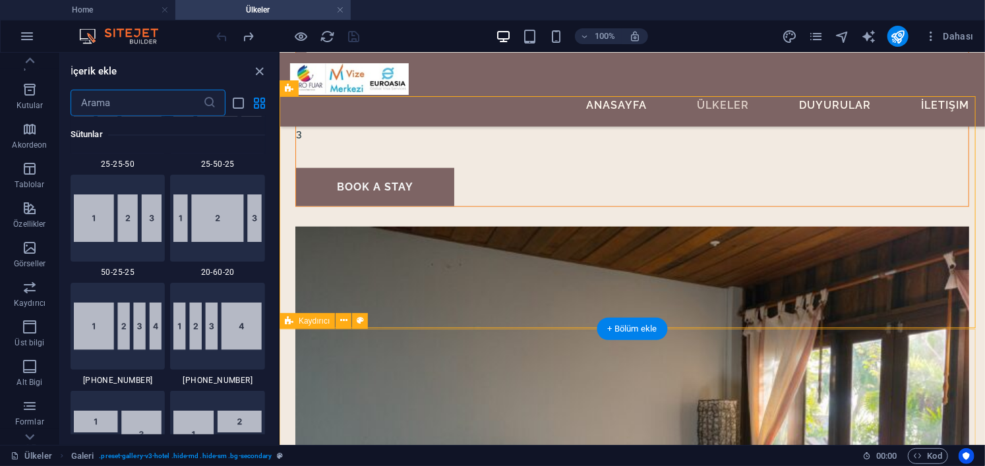
scroll to position [2416, 0]
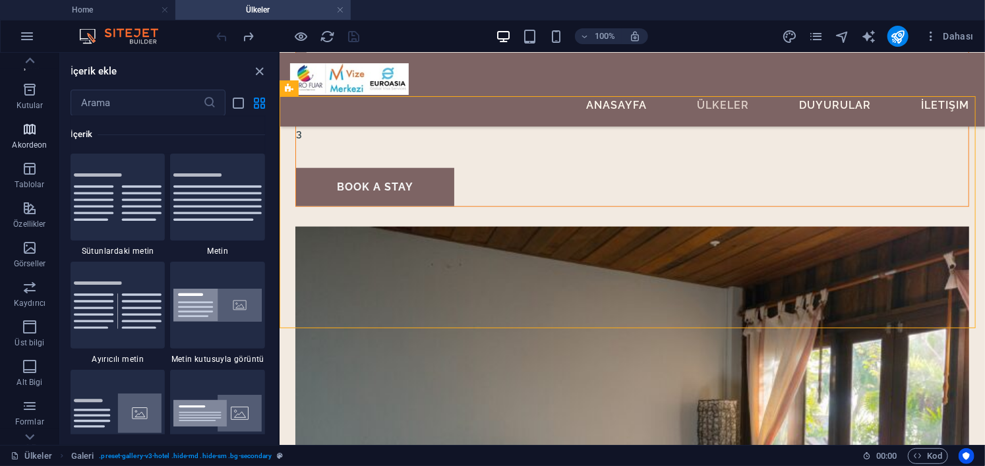
click at [22, 138] on span "Akordeon" at bounding box center [29, 137] width 59 height 32
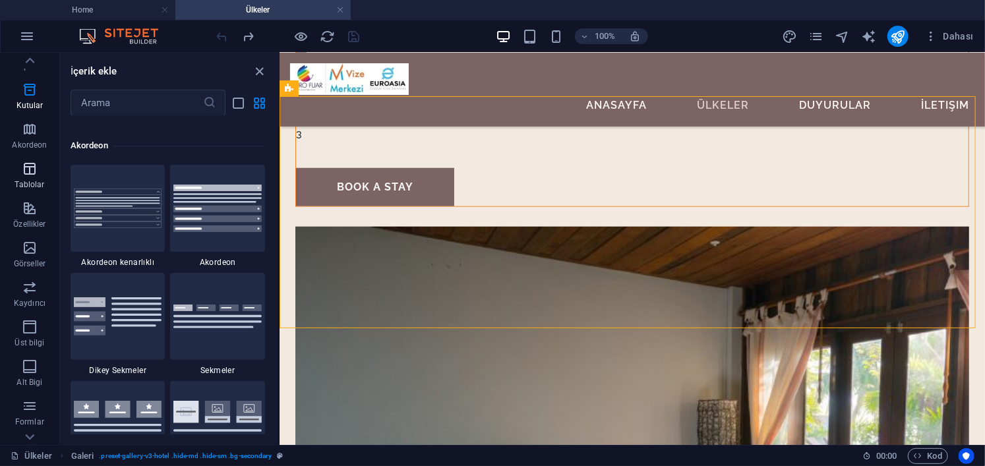
scroll to position [4319, 0]
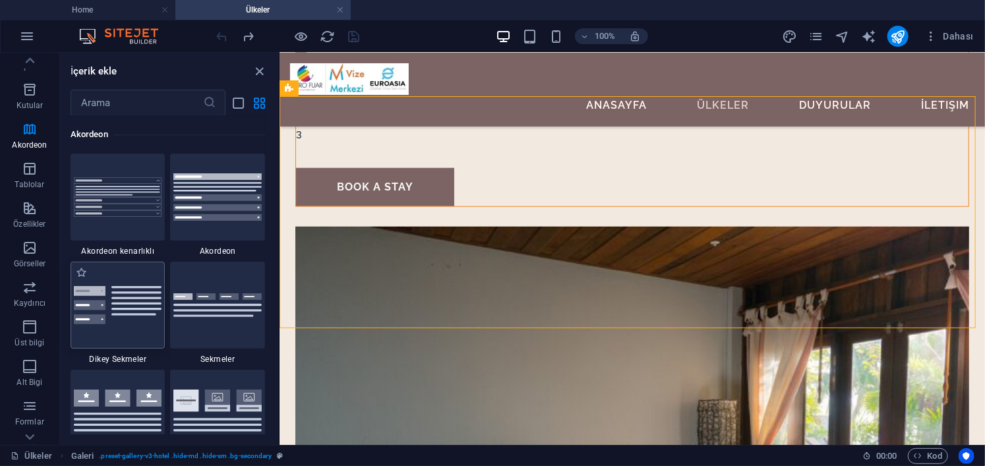
click at [137, 288] on img at bounding box center [118, 305] width 88 height 38
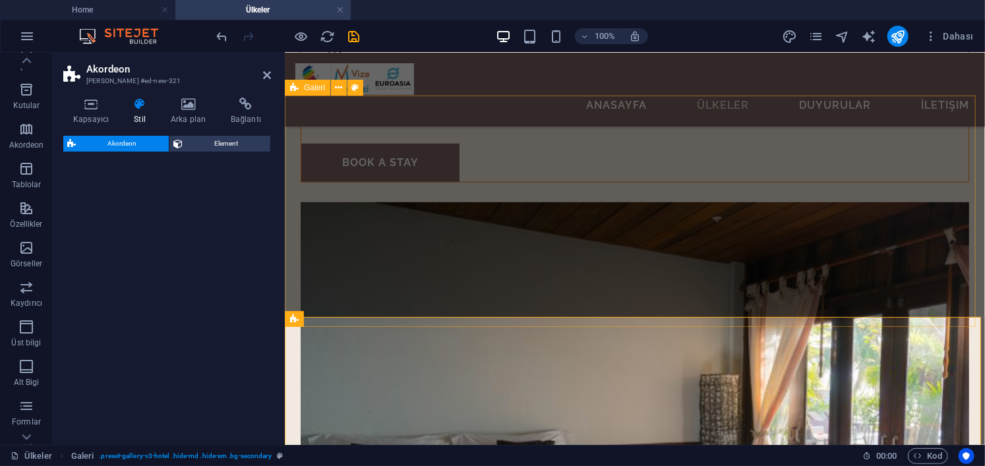
select select "rem"
select select "preset-accordion-v3-list-icon"
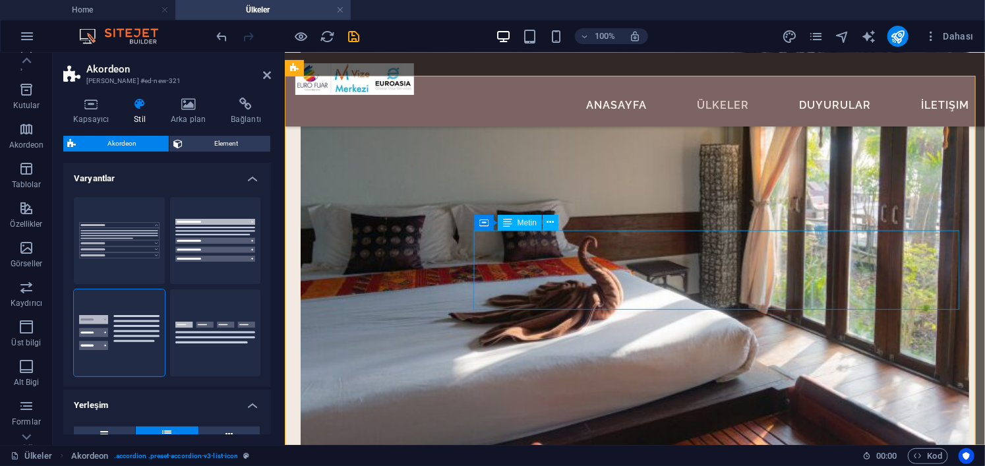
scroll to position [3370, 0]
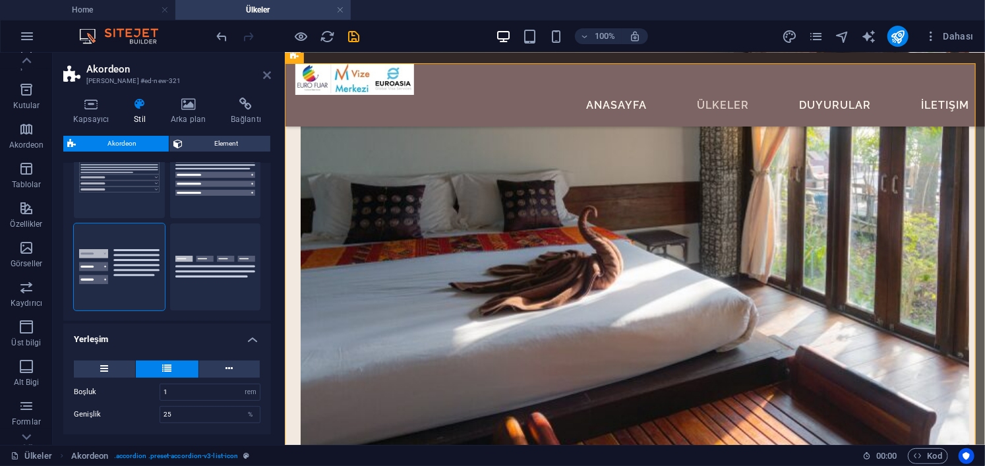
click at [270, 73] on icon at bounding box center [267, 75] width 8 height 11
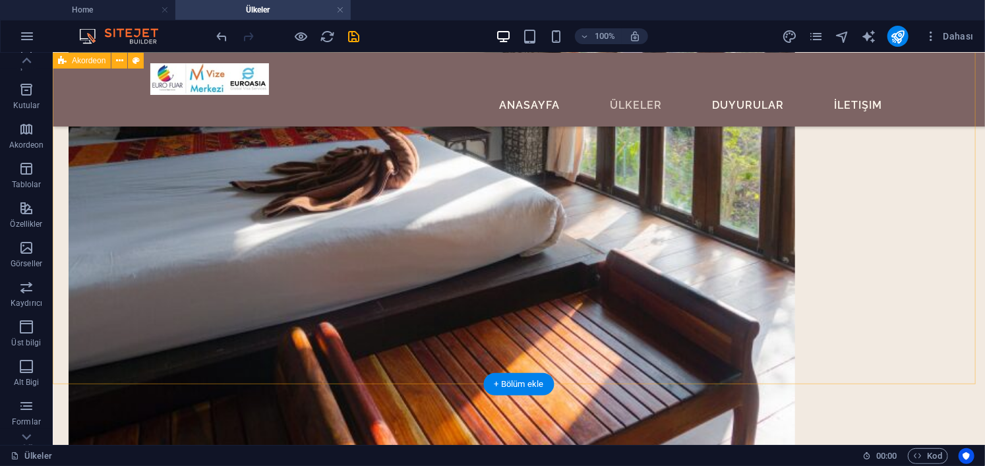
scroll to position [3613, 0]
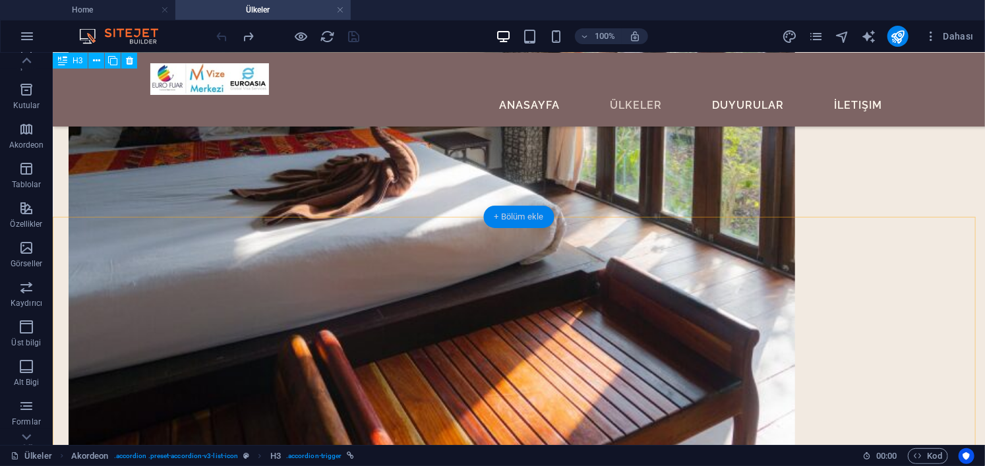
click at [530, 224] on div "+ Bölüm ekle" at bounding box center [519, 217] width 71 height 22
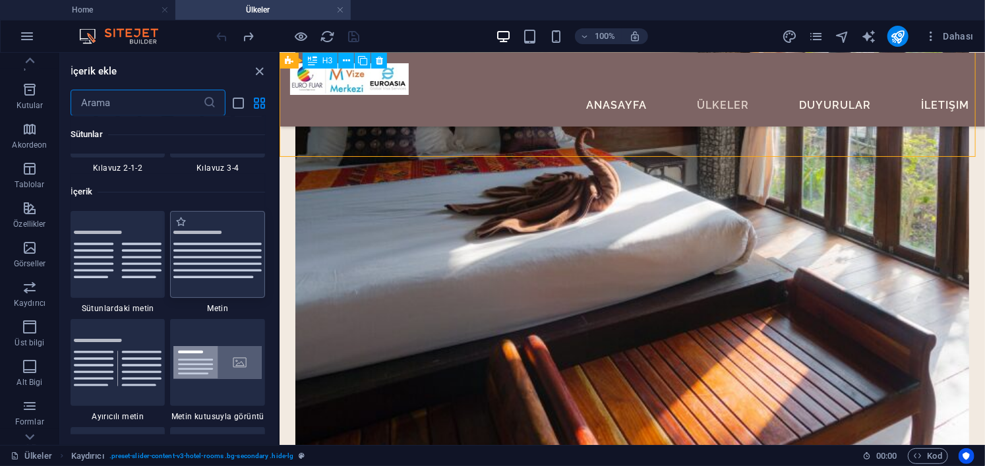
scroll to position [2416, 0]
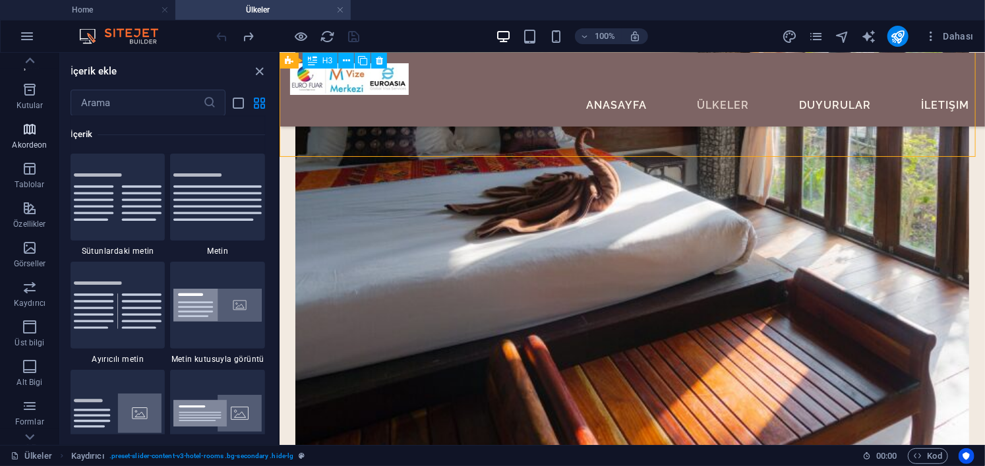
click at [24, 138] on span "Akordeon" at bounding box center [29, 137] width 59 height 32
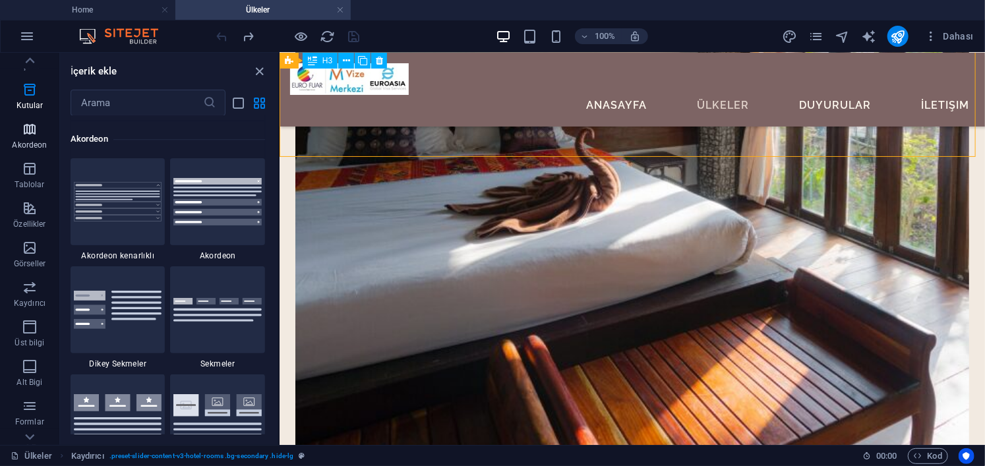
scroll to position [4319, 0]
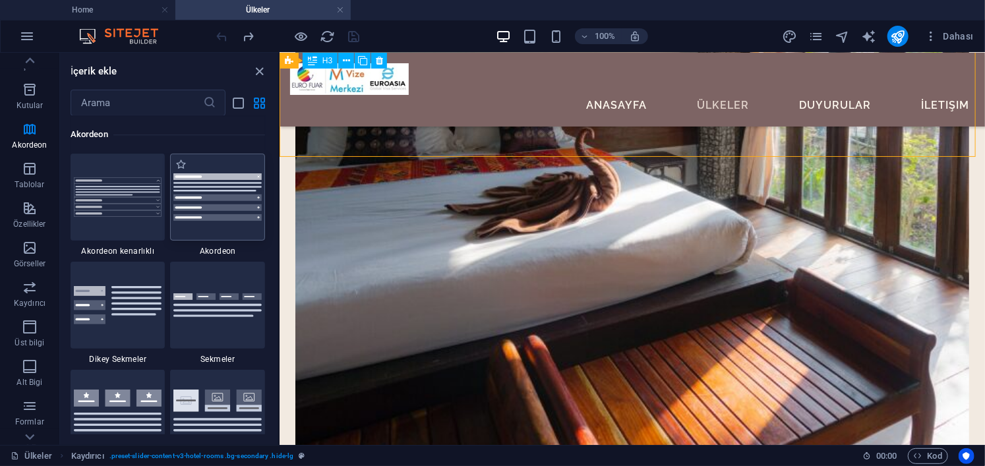
click at [220, 214] on img at bounding box center [217, 196] width 88 height 47
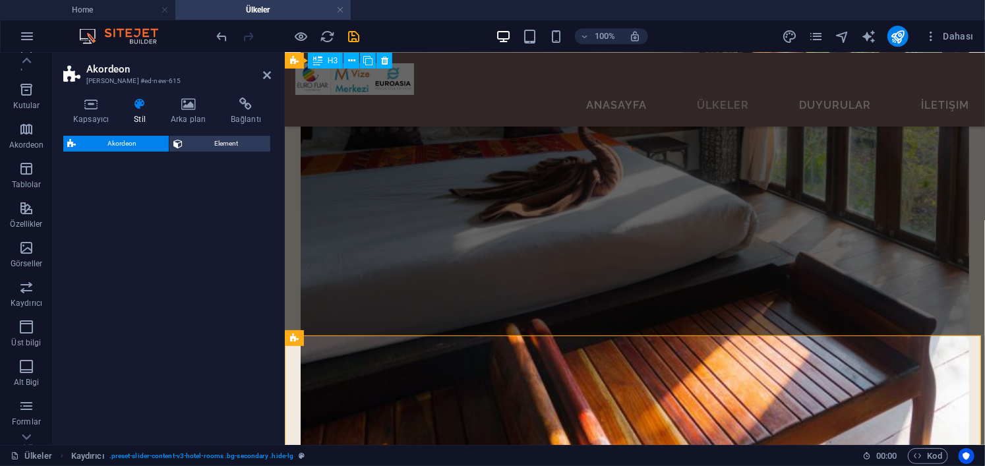
select select "rem"
select select "preset-accordion-v3-default"
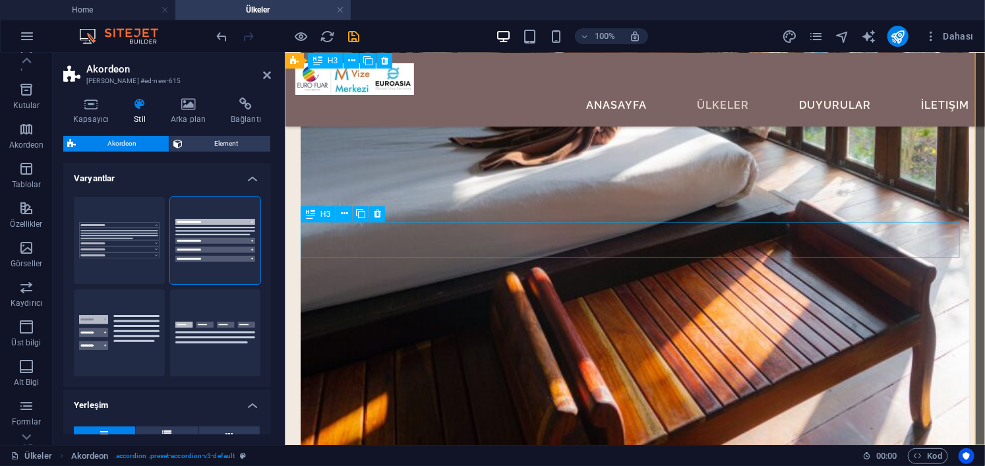
scroll to position [3479, 0]
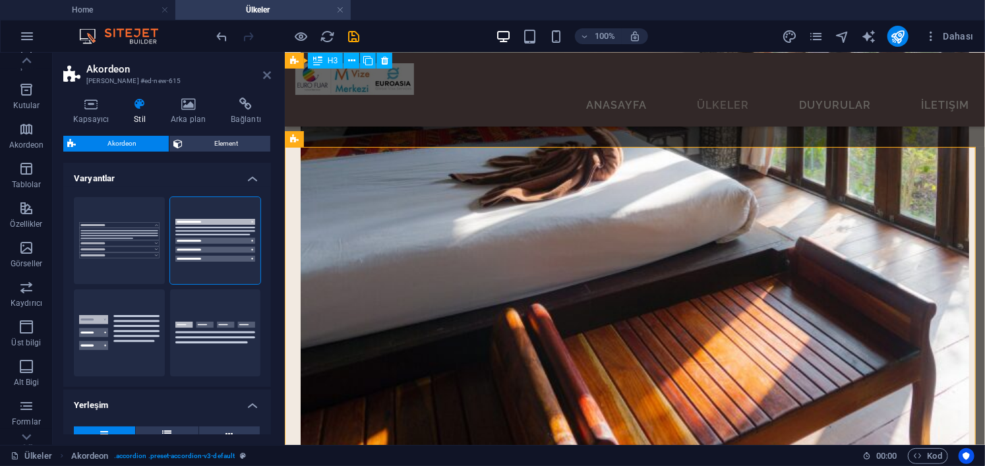
click at [266, 76] on icon at bounding box center [267, 75] width 8 height 11
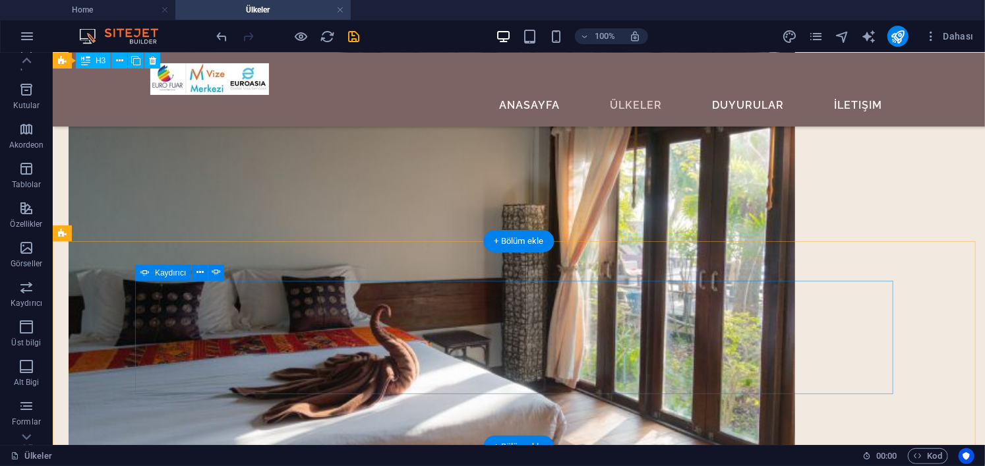
scroll to position [3382, 0]
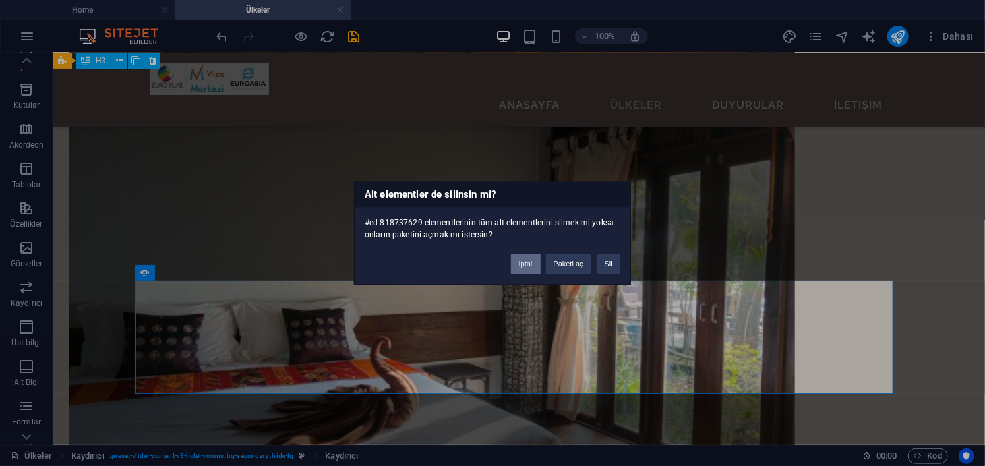
click at [517, 264] on button "İptal" at bounding box center [526, 264] width 30 height 20
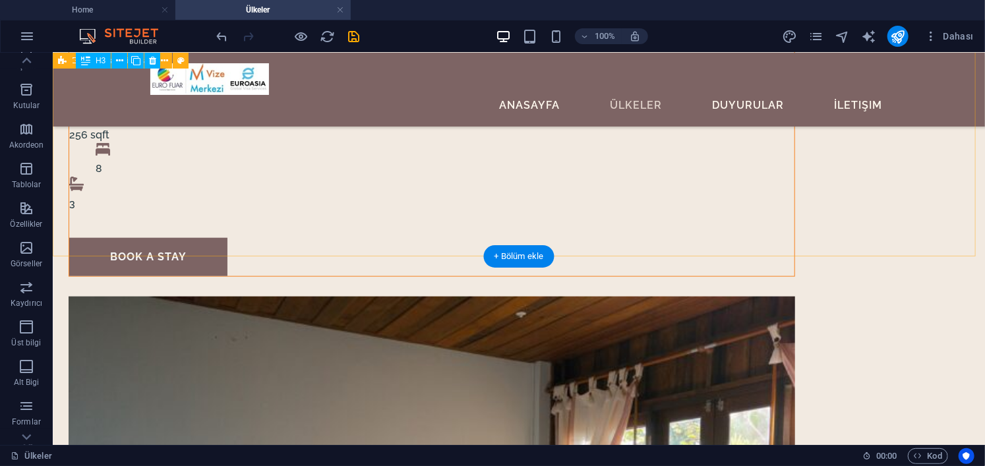
scroll to position [3119, 0]
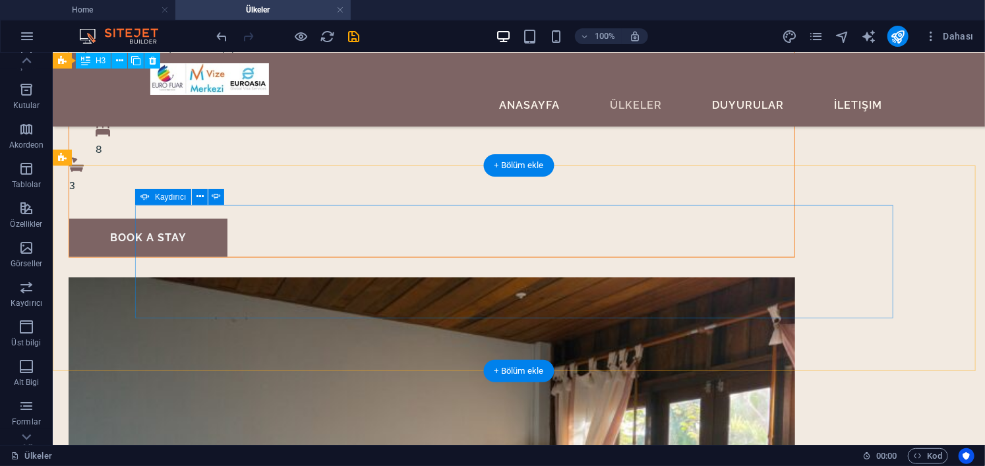
scroll to position [3250, 0]
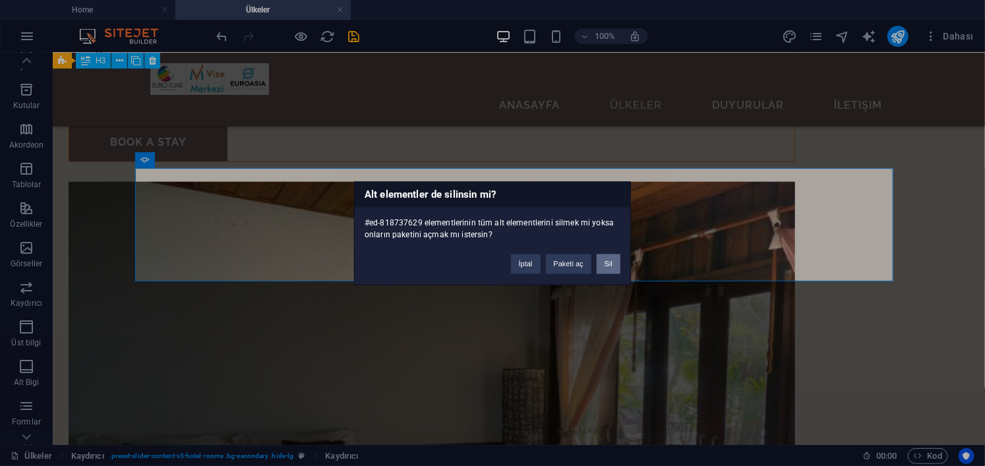
click at [610, 263] on button "Sil" at bounding box center [609, 264] width 24 height 20
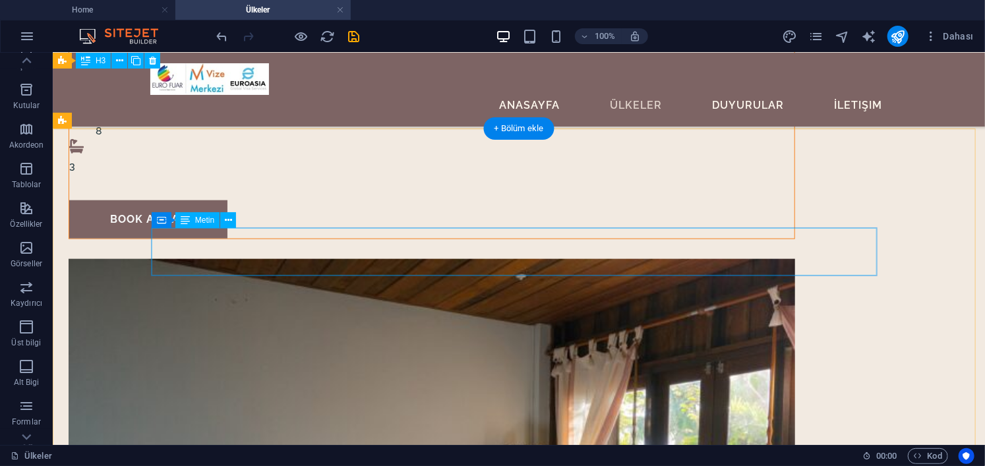
scroll to position [3119, 0]
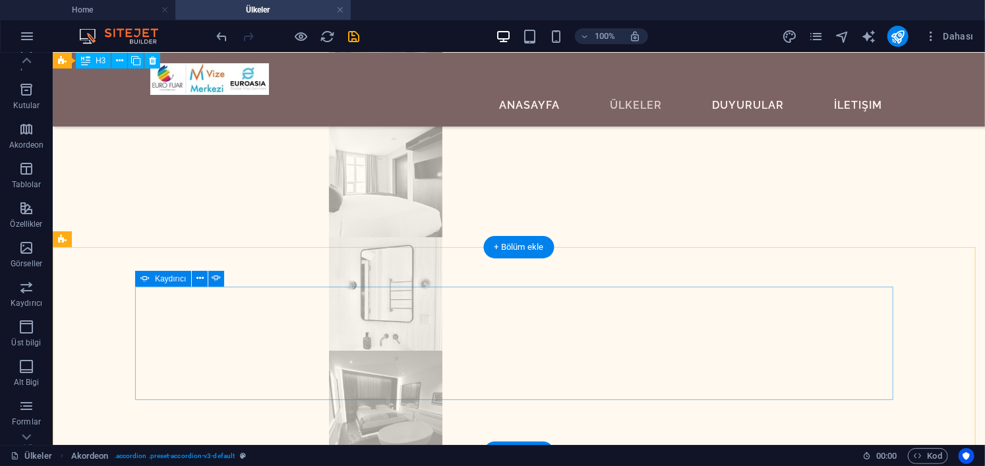
scroll to position [2525, 0]
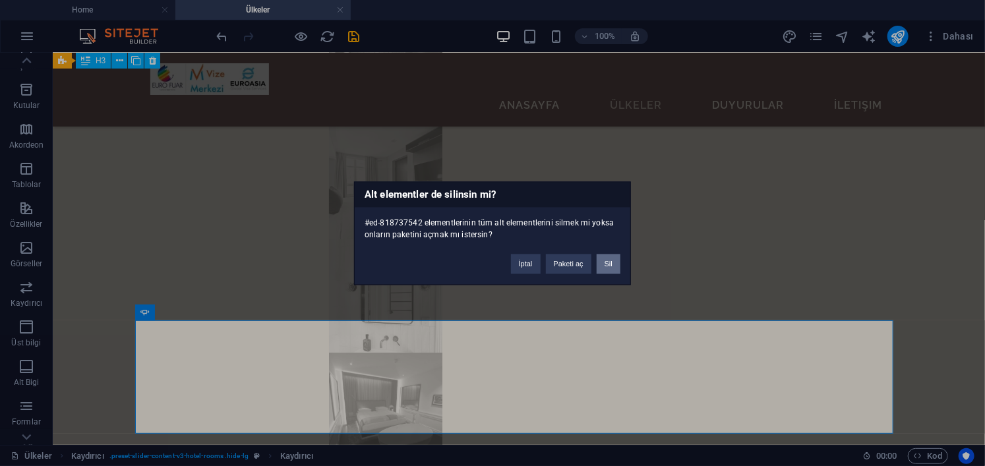
click at [607, 260] on button "Sil" at bounding box center [609, 264] width 24 height 20
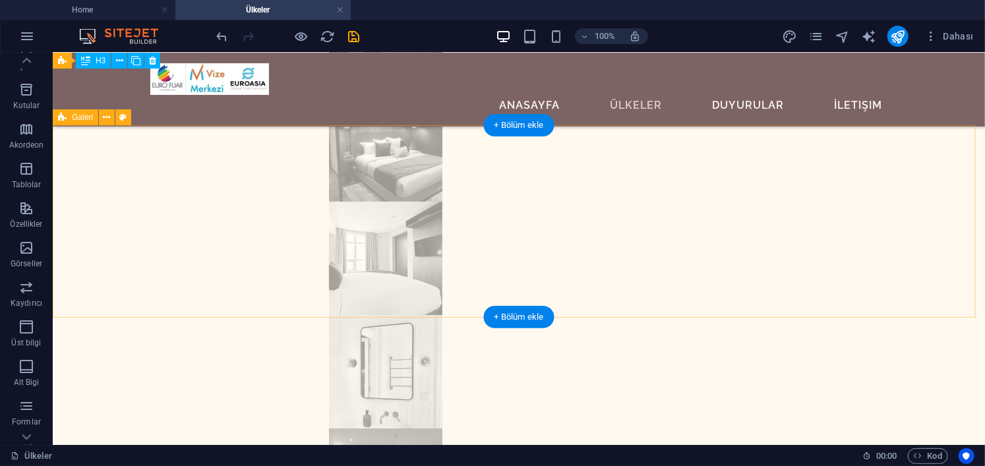
scroll to position [2393, 0]
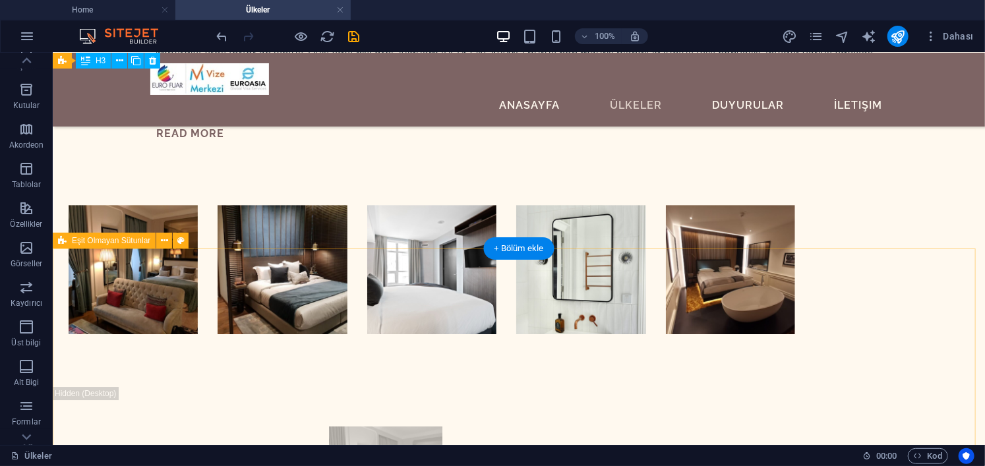
scroll to position [1866, 0]
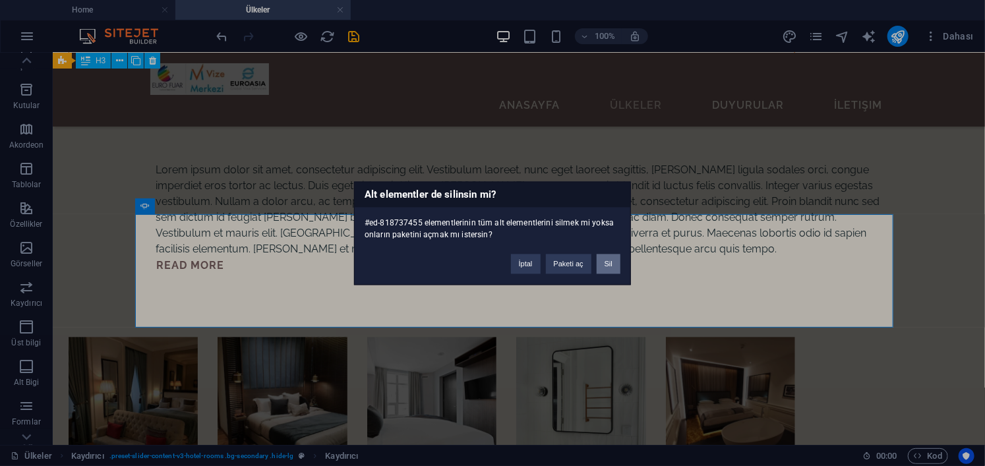
click at [603, 260] on button "Sil" at bounding box center [609, 264] width 24 height 20
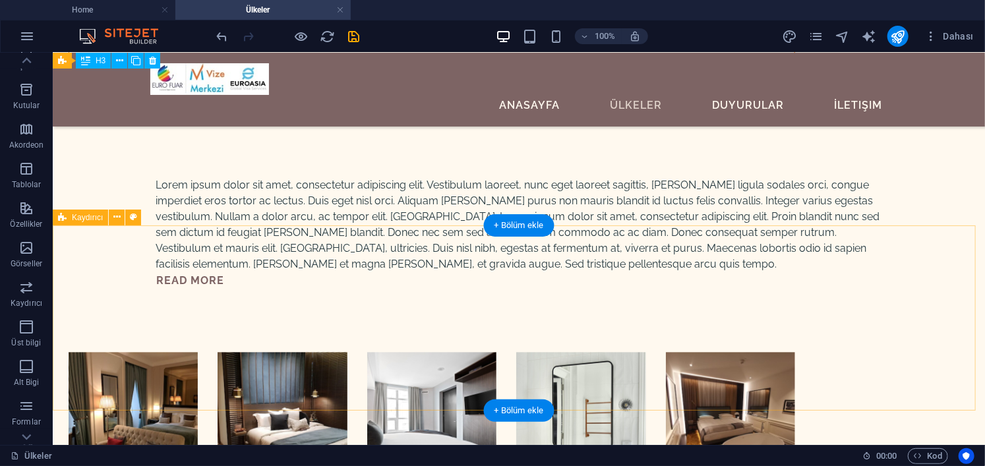
scroll to position [1668, 0]
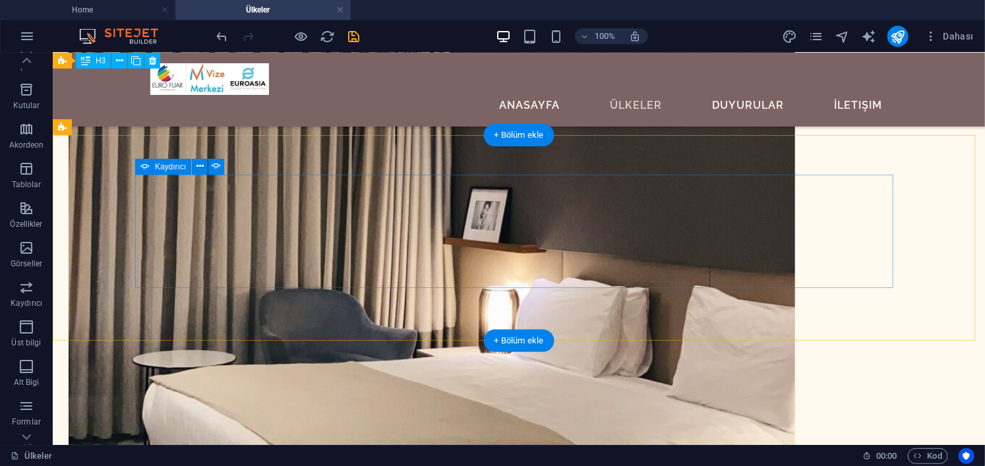
scroll to position [1074, 0]
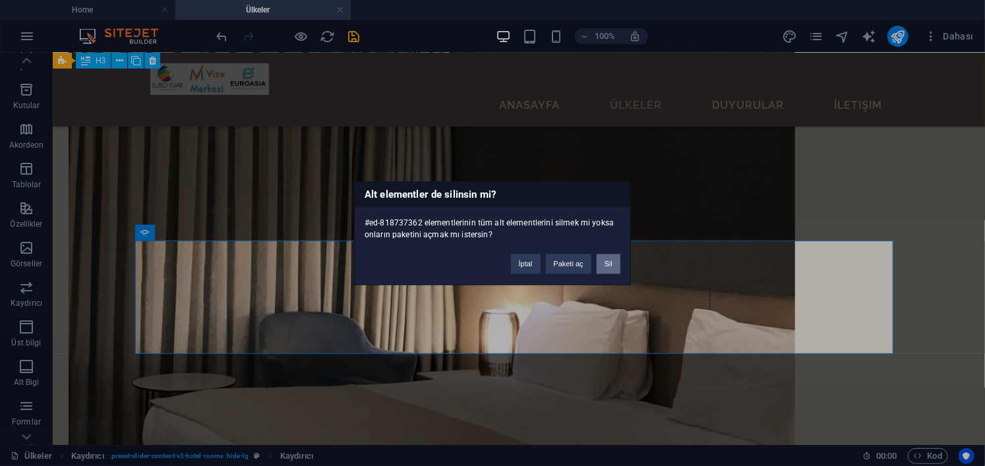
click at [611, 264] on button "Sil" at bounding box center [609, 264] width 24 height 20
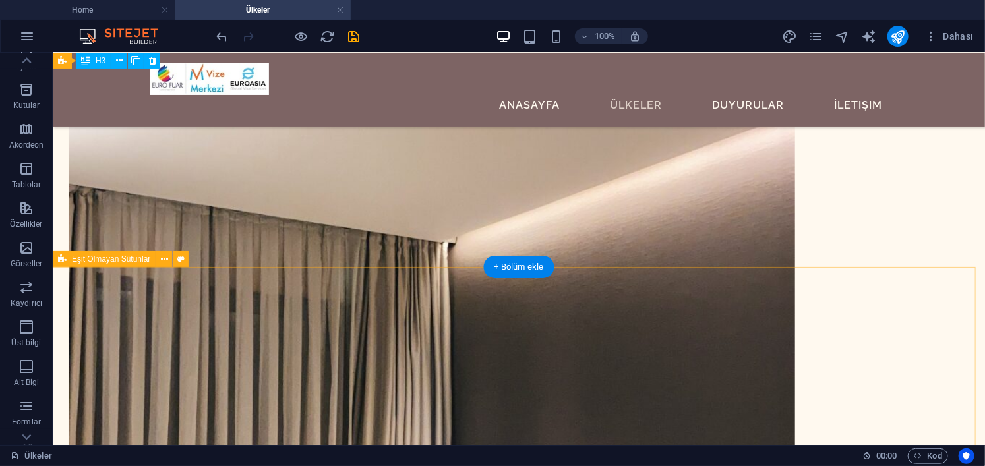
scroll to position [810, 0]
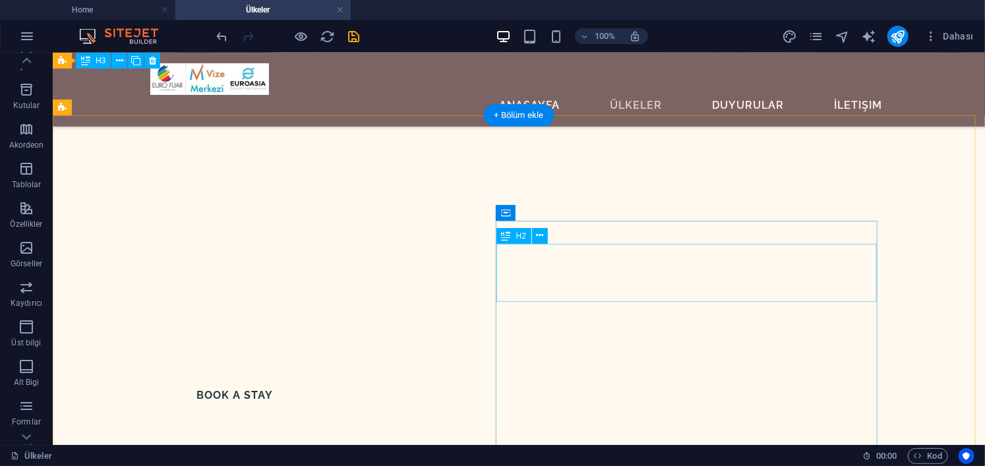
scroll to position [396, 0]
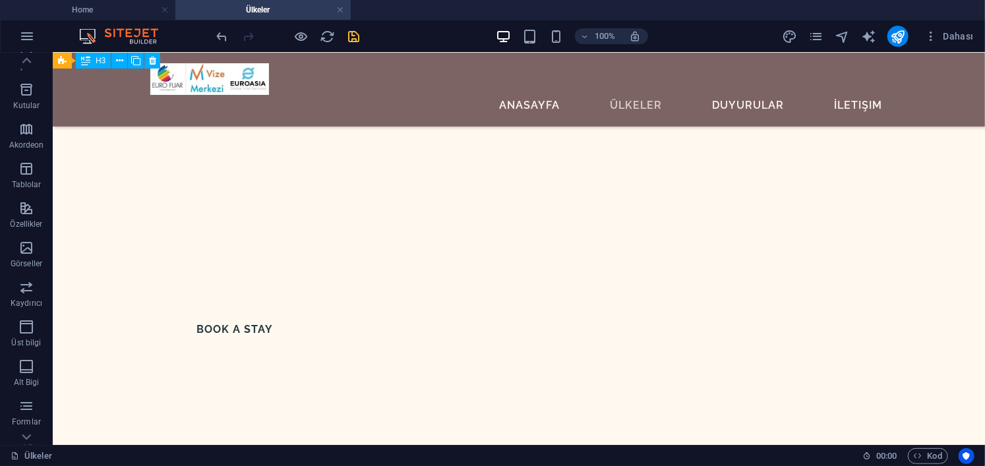
click at [357, 40] on icon "save" at bounding box center [354, 36] width 15 height 15
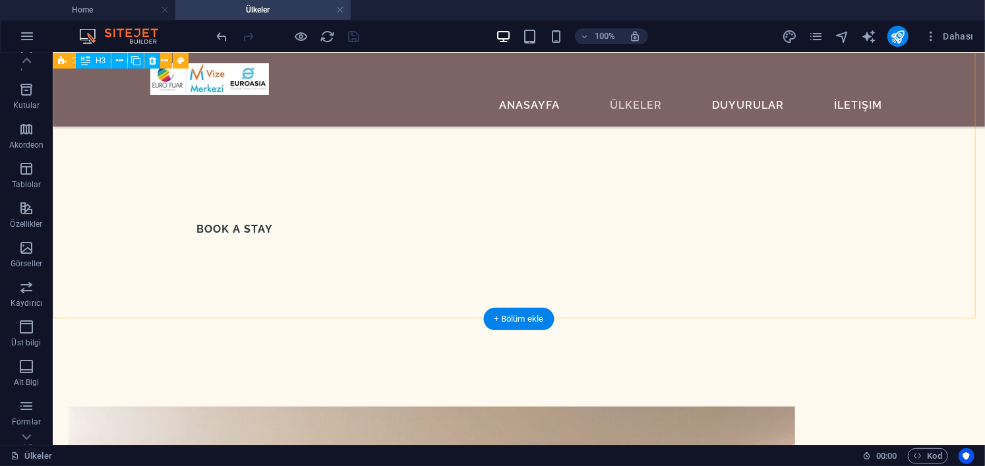
scroll to position [419, 0]
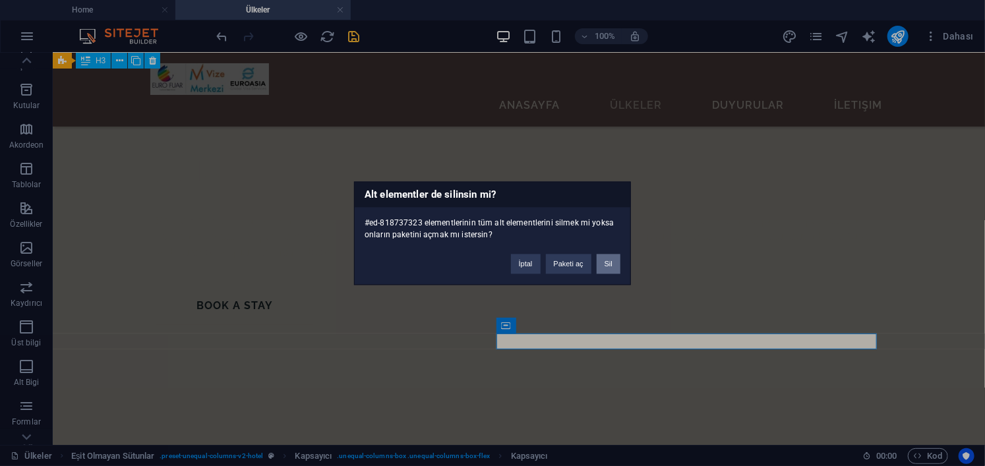
drag, startPoint x: 603, startPoint y: 265, endPoint x: 551, endPoint y: 218, distance: 70.5
click at [603, 265] on button "Sil" at bounding box center [609, 264] width 24 height 20
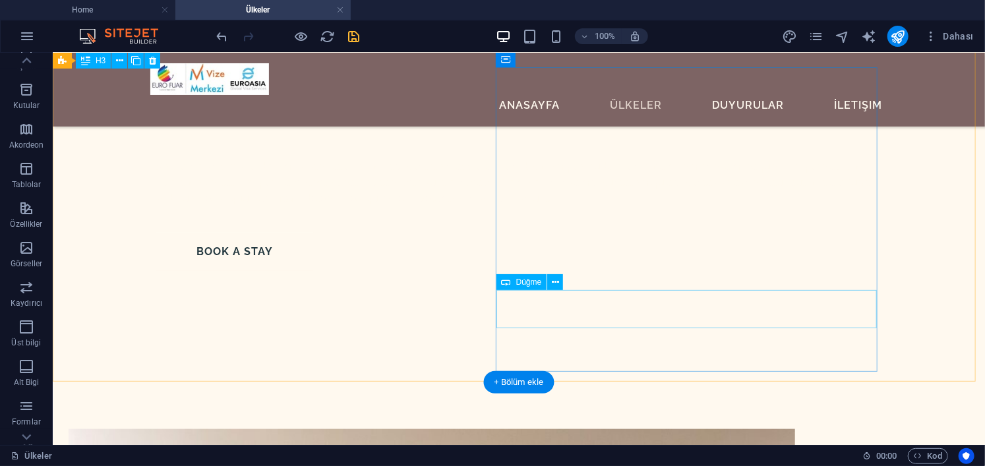
scroll to position [485, 0]
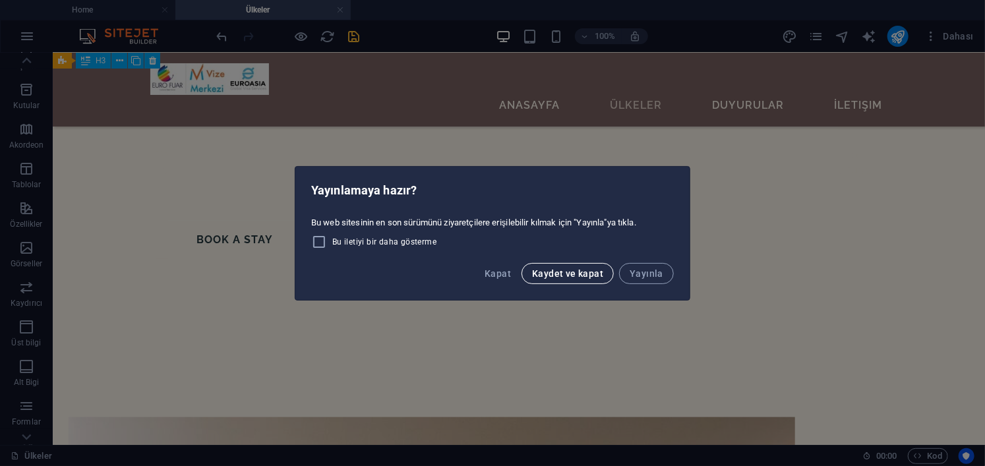
click at [576, 276] on span "Kaydet ve kapat" at bounding box center [567, 273] width 71 height 11
